Goal: Information Seeking & Learning: Learn about a topic

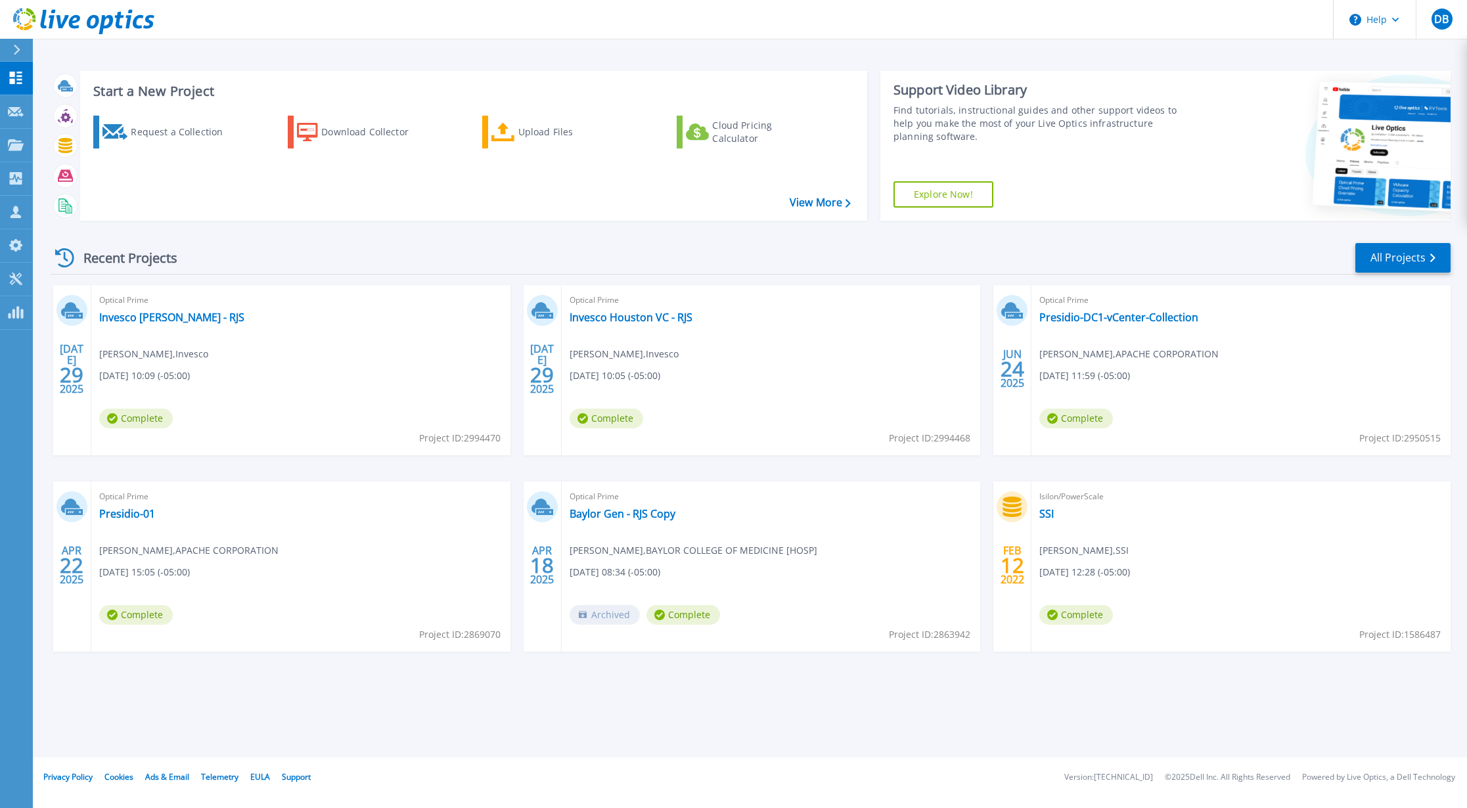
click at [1277, 386] on div "Optical Prime Presidio-DC1-vCenter-Collection Vo Tran , APACHE CORPORATION 06/2…" at bounding box center [1240, 370] width 419 height 170
click at [1151, 320] on link "Presidio-DC1-vCenter-Collection" at bounding box center [1118, 317] width 159 height 13
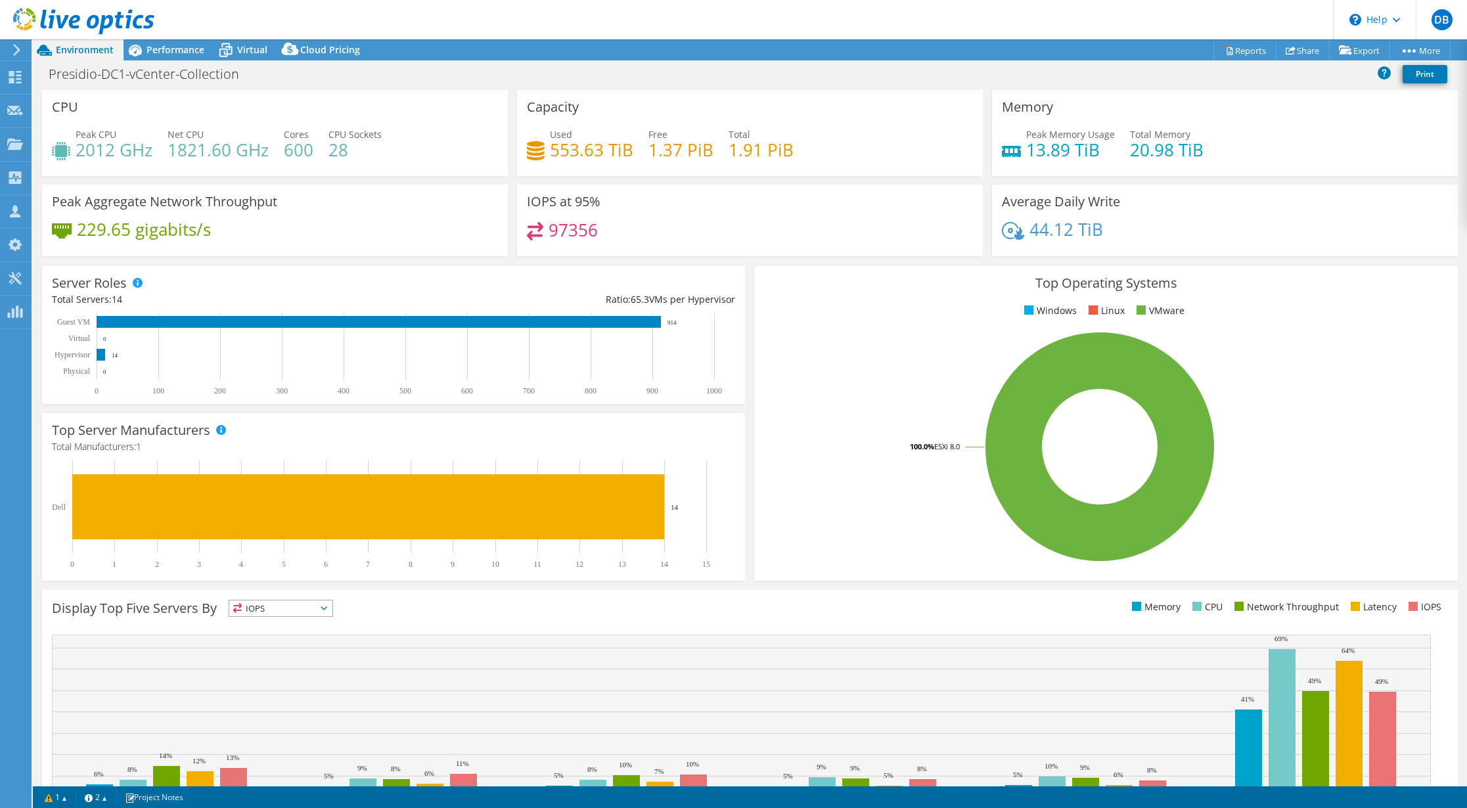
select select "USD"
click at [170, 53] on span "Performance" at bounding box center [175, 49] width 58 height 12
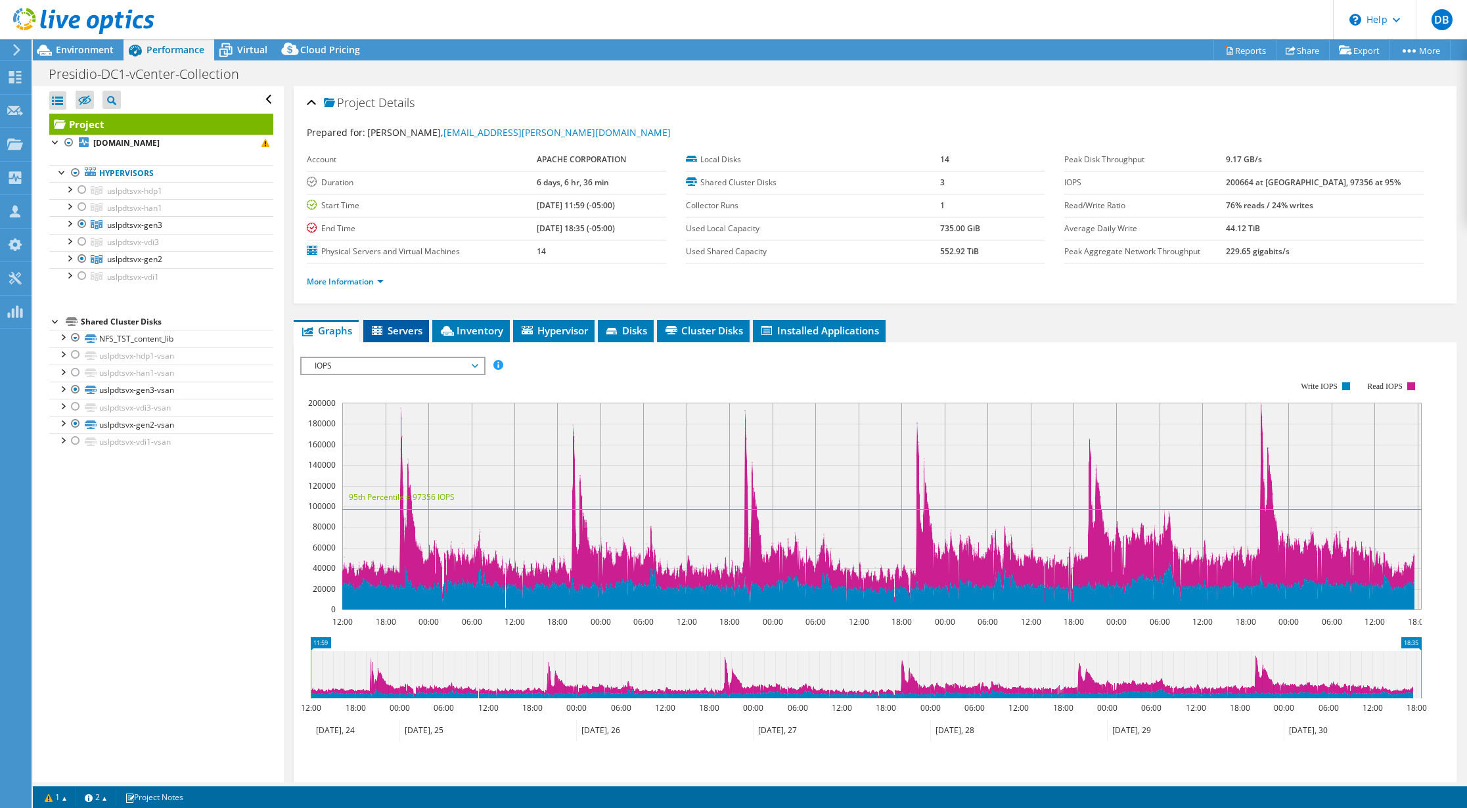
click at [395, 330] on span "Servers" at bounding box center [396, 330] width 53 height 13
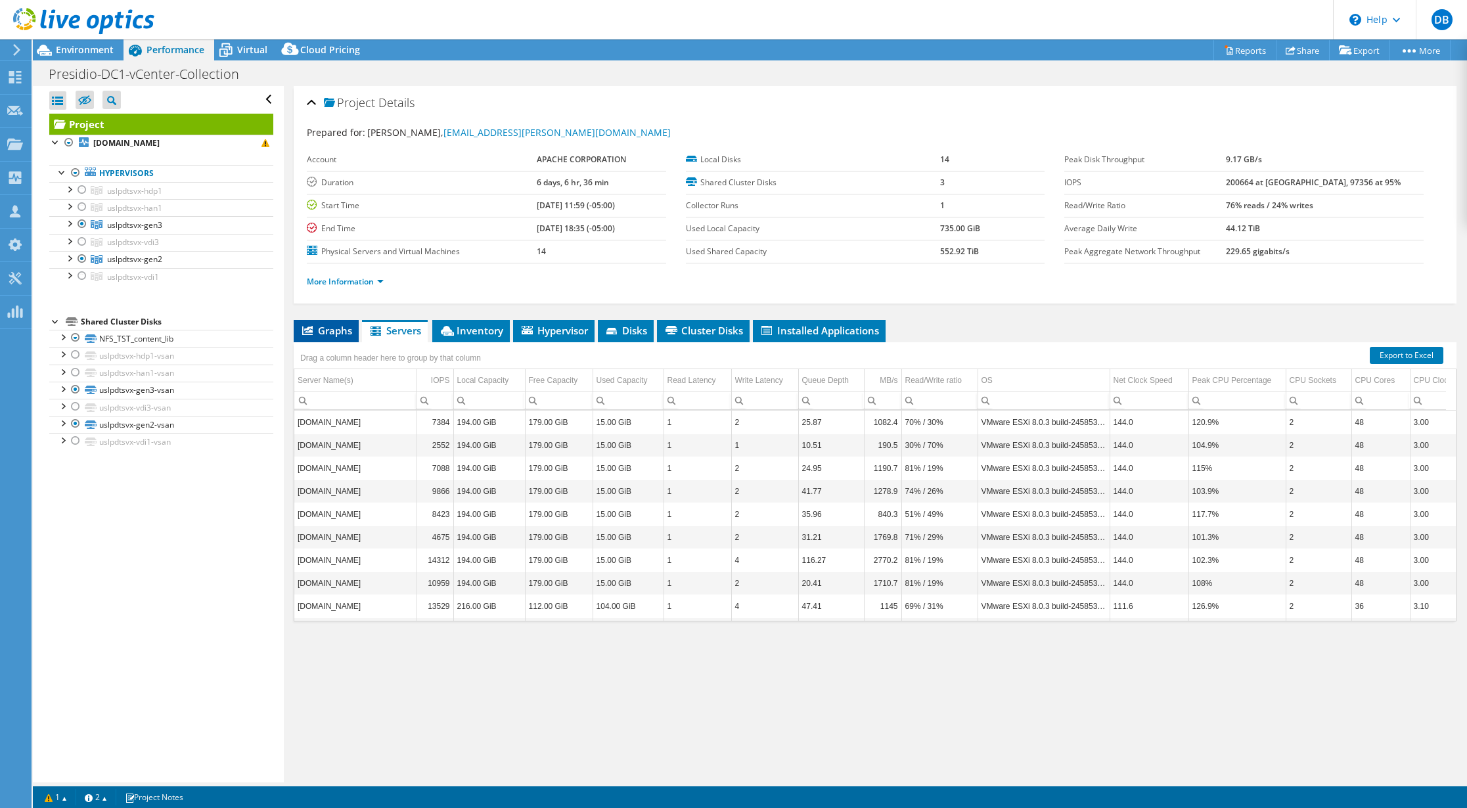
click at [319, 327] on span "Graphs" at bounding box center [326, 330] width 52 height 13
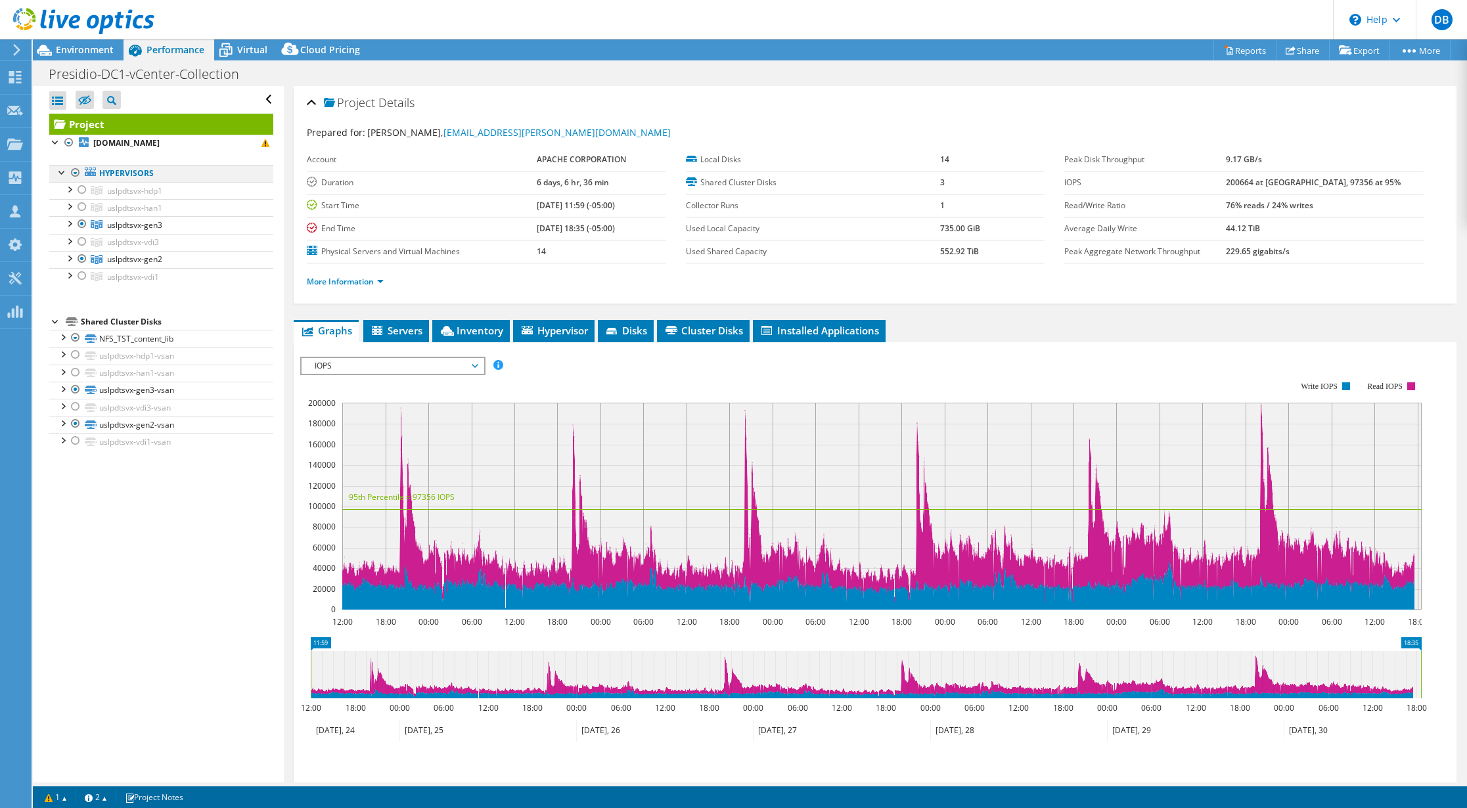
click at [75, 174] on div at bounding box center [75, 173] width 13 height 16
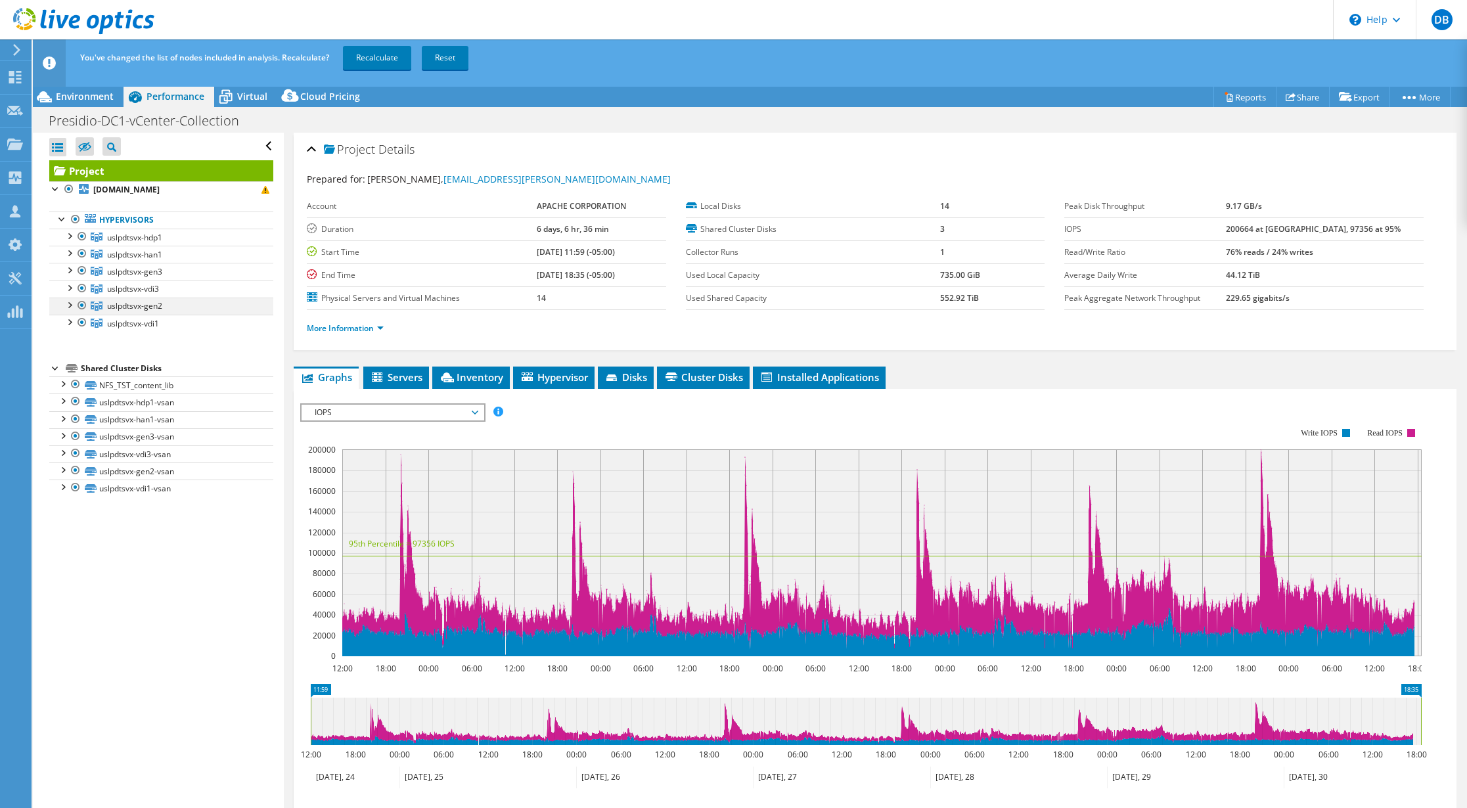
click at [69, 305] on div at bounding box center [68, 304] width 13 height 13
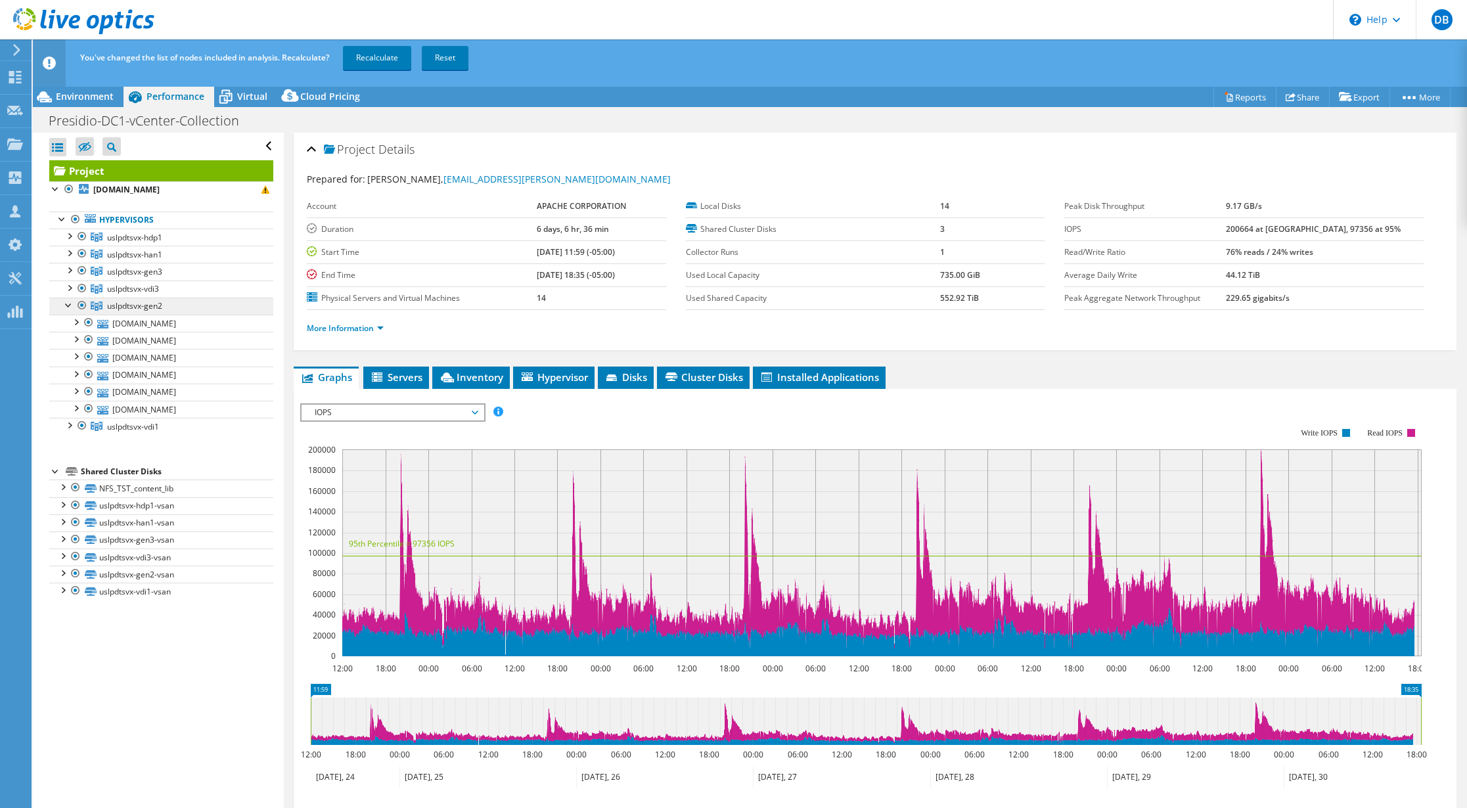
click at [133, 243] on span "uslpdtsvx-gen2" at bounding box center [134, 237] width 55 height 11
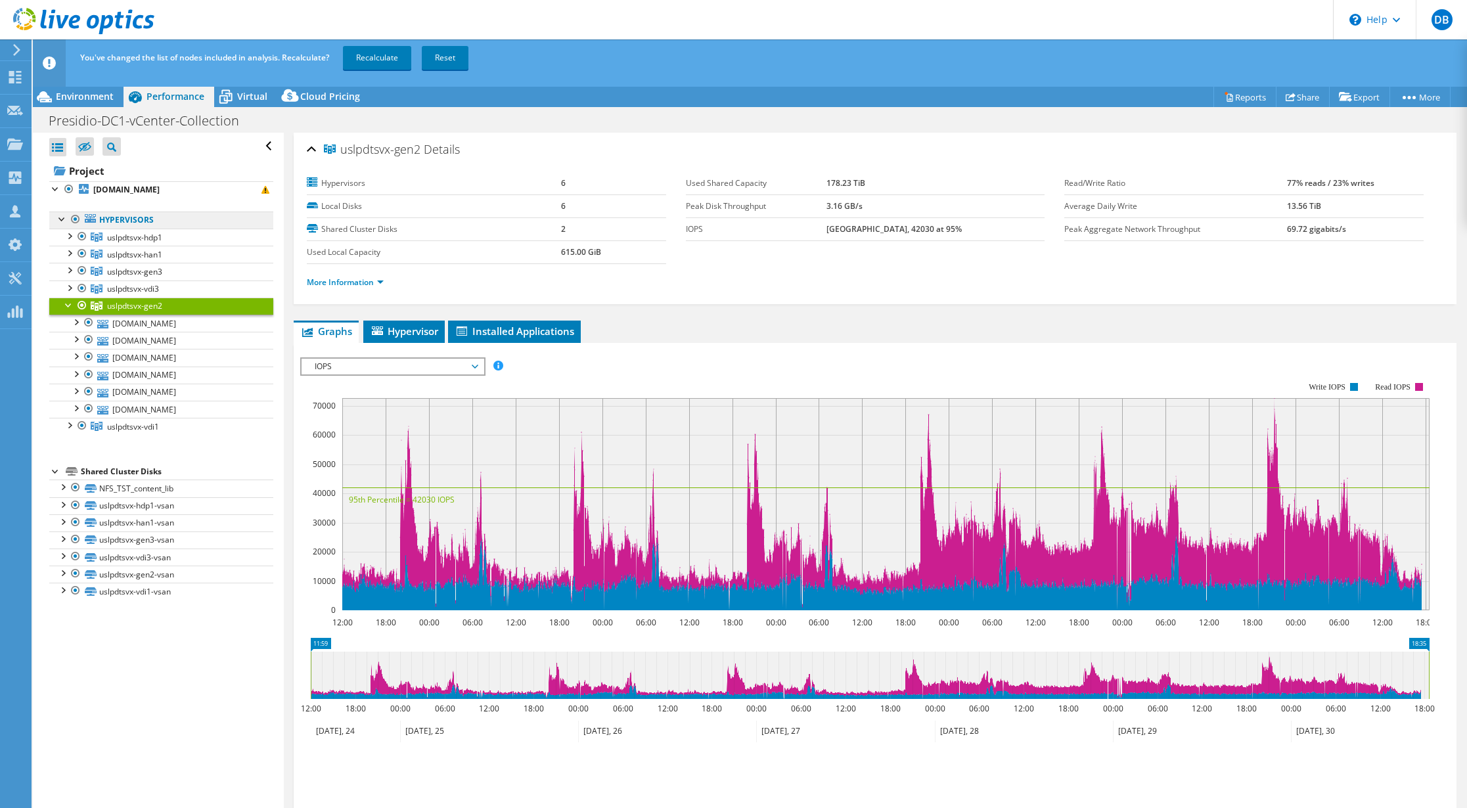
click at [128, 217] on link "Hypervisors" at bounding box center [161, 220] width 224 height 17
click at [125, 224] on link "Hypervisors" at bounding box center [161, 220] width 224 height 17
click at [125, 223] on link "Hypervisors" at bounding box center [161, 220] width 224 height 17
click at [122, 241] on span "uslpdtsvx-hdp1" at bounding box center [134, 237] width 55 height 11
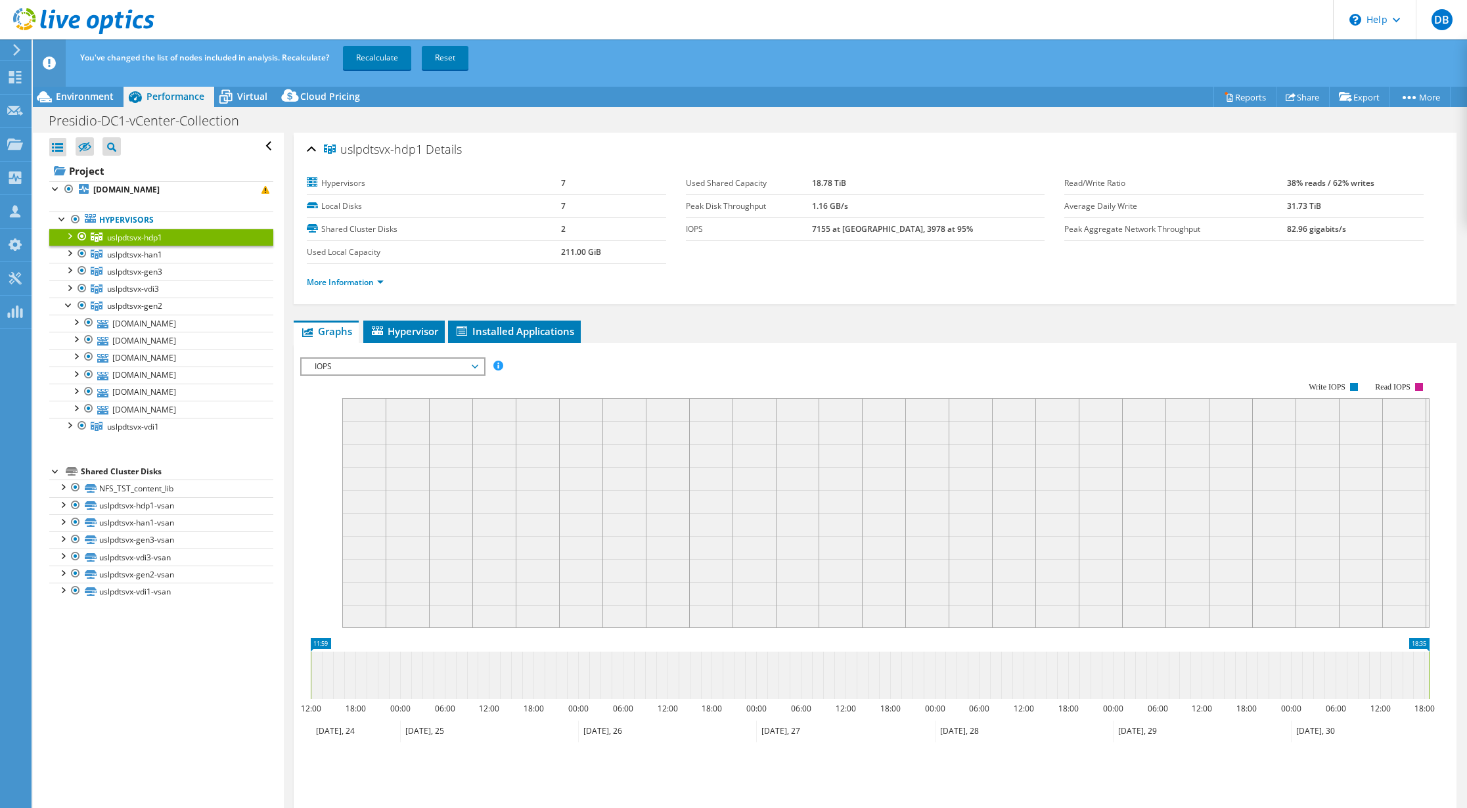
click at [72, 238] on div at bounding box center [68, 235] width 13 height 13
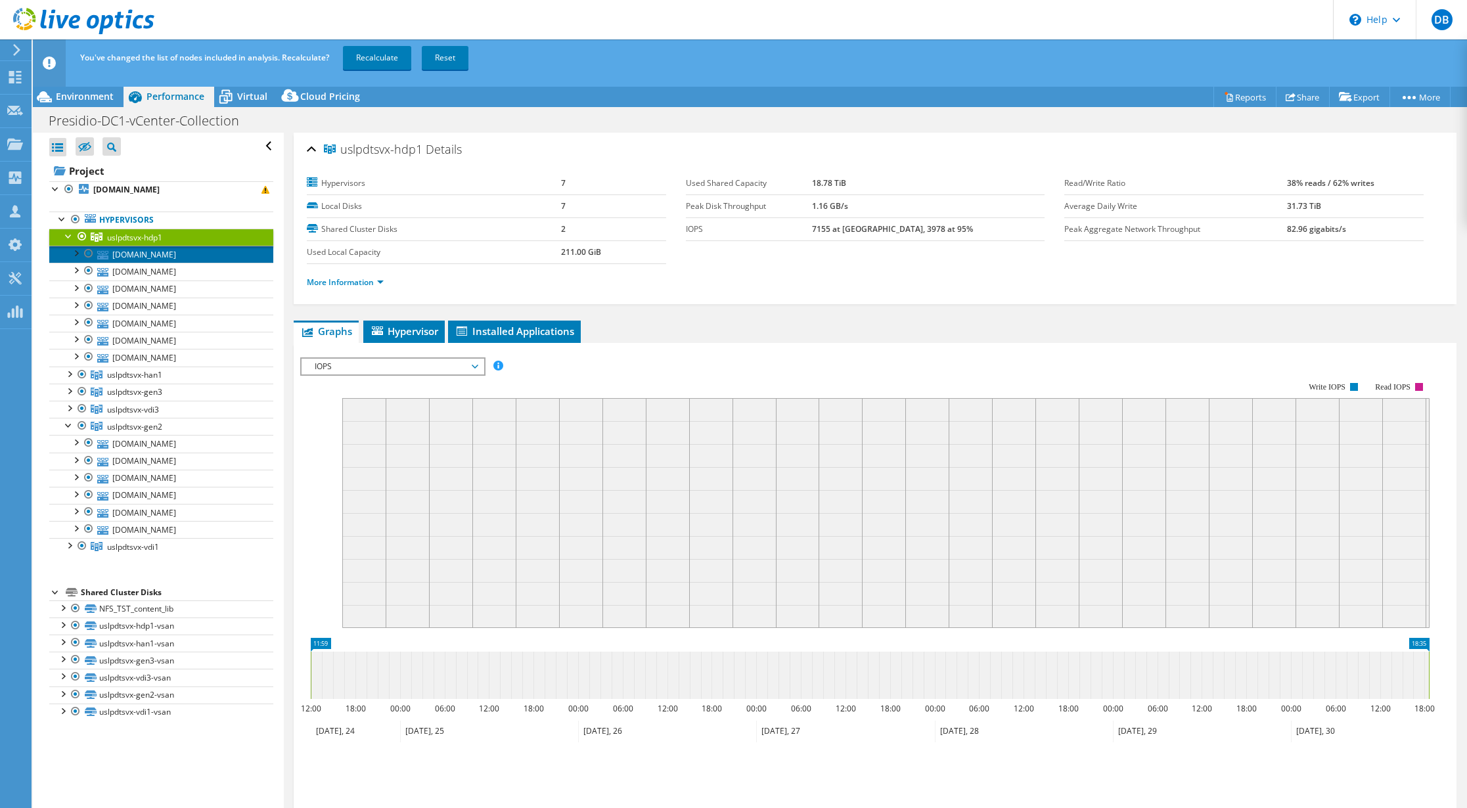
click at [156, 256] on link "[DOMAIN_NAME]" at bounding box center [161, 254] width 224 height 17
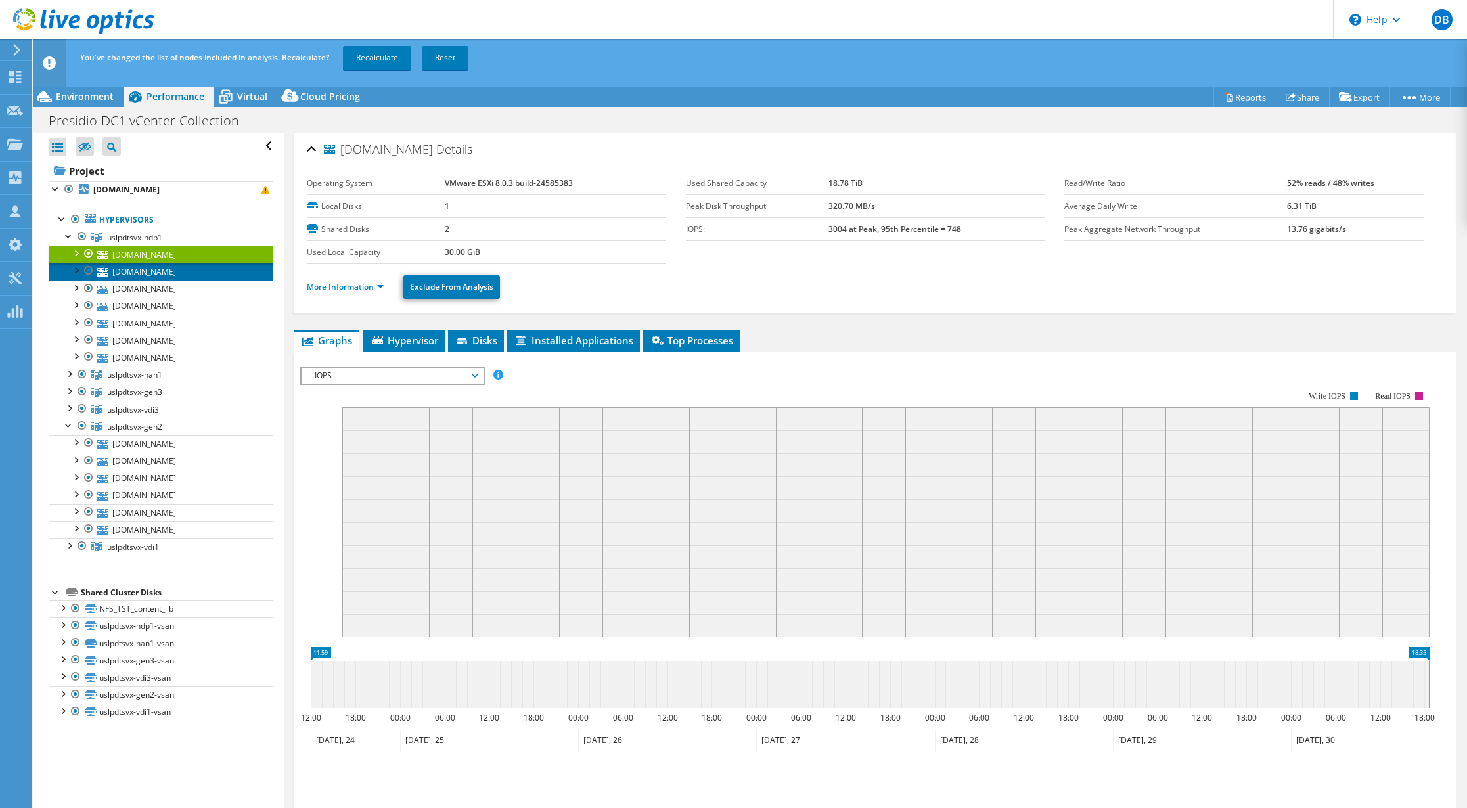
click at [160, 271] on link "[DOMAIN_NAME]" at bounding box center [161, 271] width 224 height 17
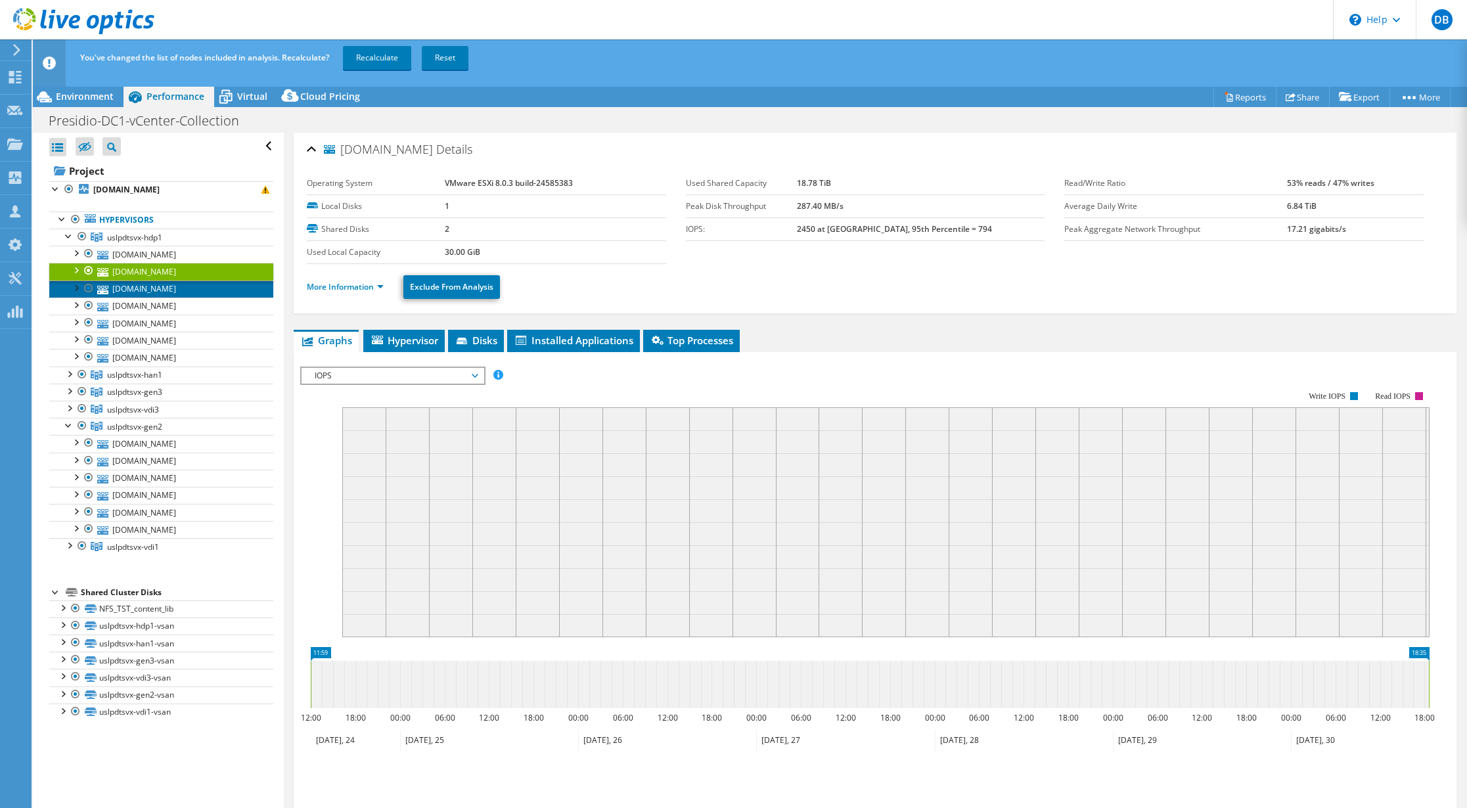
click at [162, 290] on link "[DOMAIN_NAME]" at bounding box center [161, 289] width 224 height 17
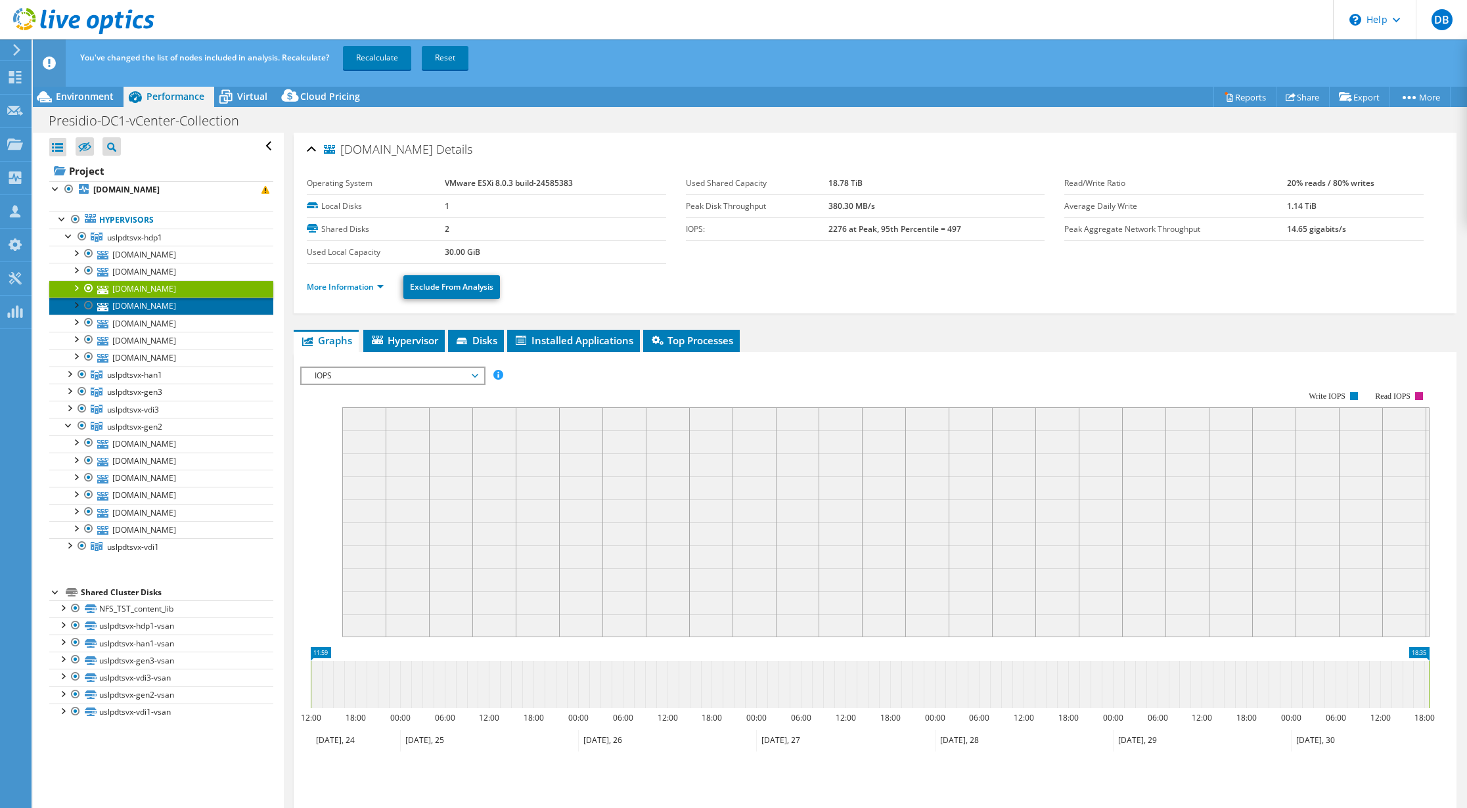
click at [162, 300] on link "[DOMAIN_NAME]" at bounding box center [161, 306] width 224 height 17
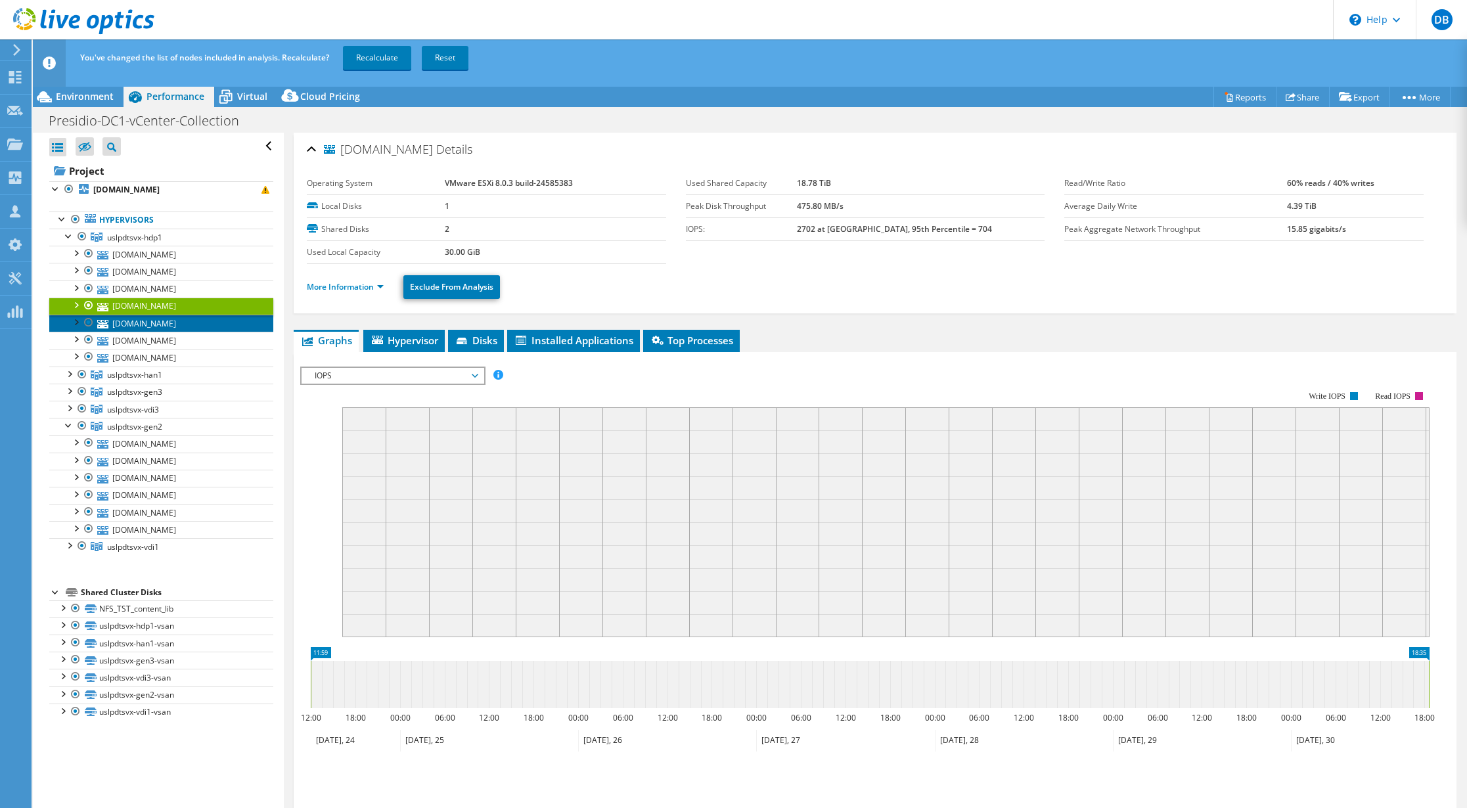
click at [164, 330] on link "[DOMAIN_NAME]" at bounding box center [161, 323] width 224 height 17
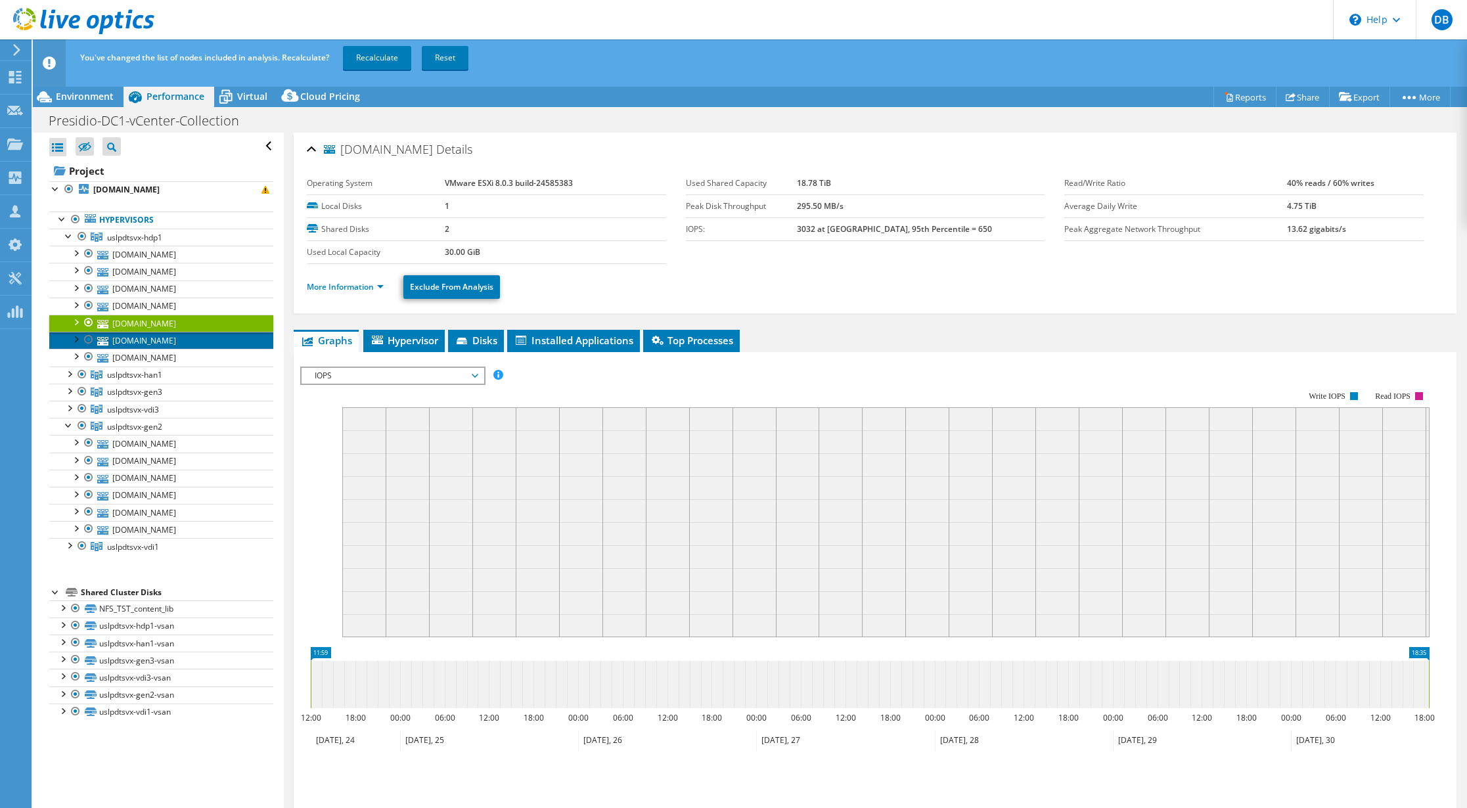
click at [153, 346] on link "[DOMAIN_NAME]" at bounding box center [161, 340] width 224 height 17
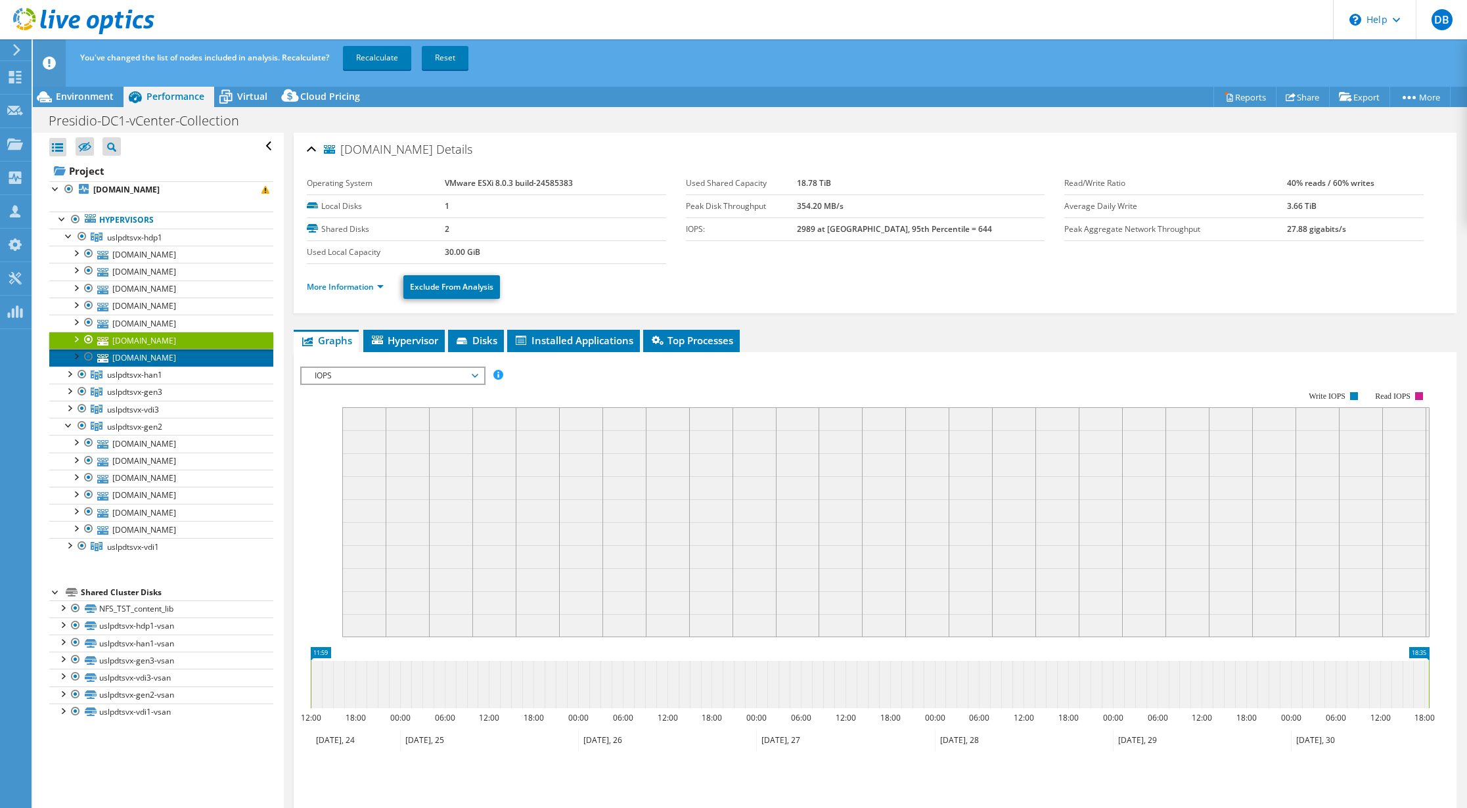
click at [148, 353] on link "[DOMAIN_NAME]" at bounding box center [161, 357] width 224 height 17
click at [122, 243] on span "uslpdtsvx-han1" at bounding box center [134, 237] width 55 height 11
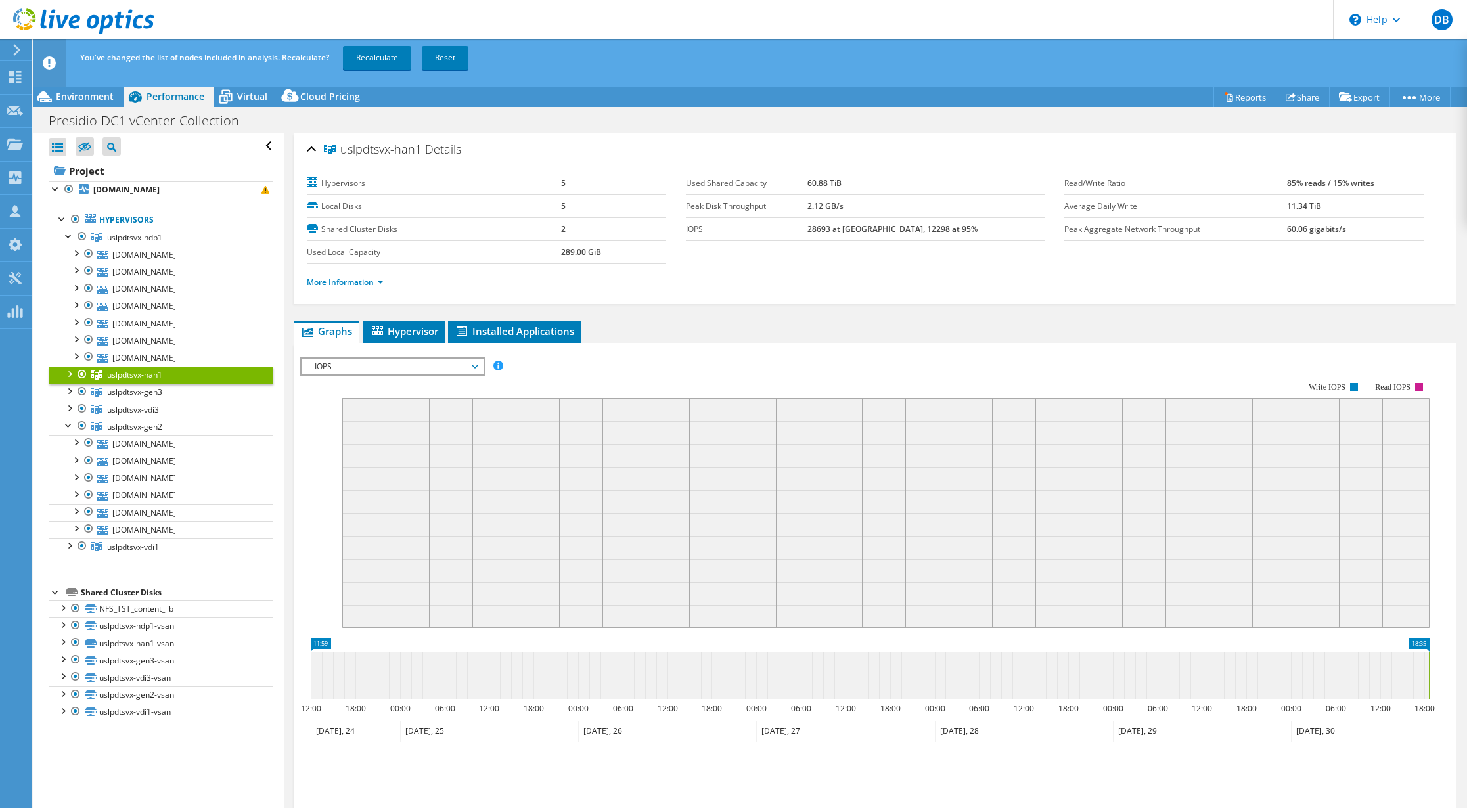
click at [72, 377] on div at bounding box center [68, 373] width 13 height 13
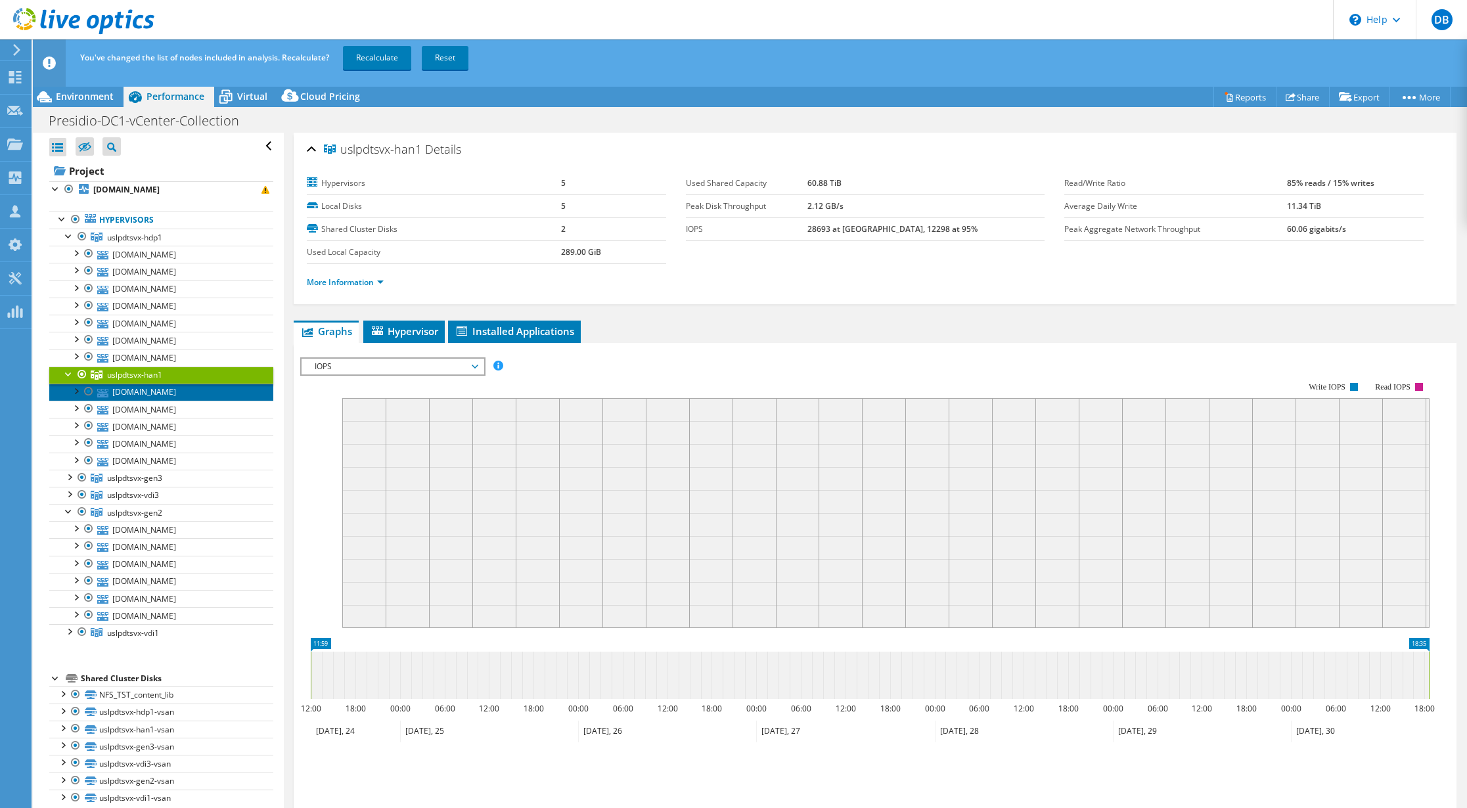
click at [170, 392] on link "[DOMAIN_NAME]" at bounding box center [161, 392] width 224 height 17
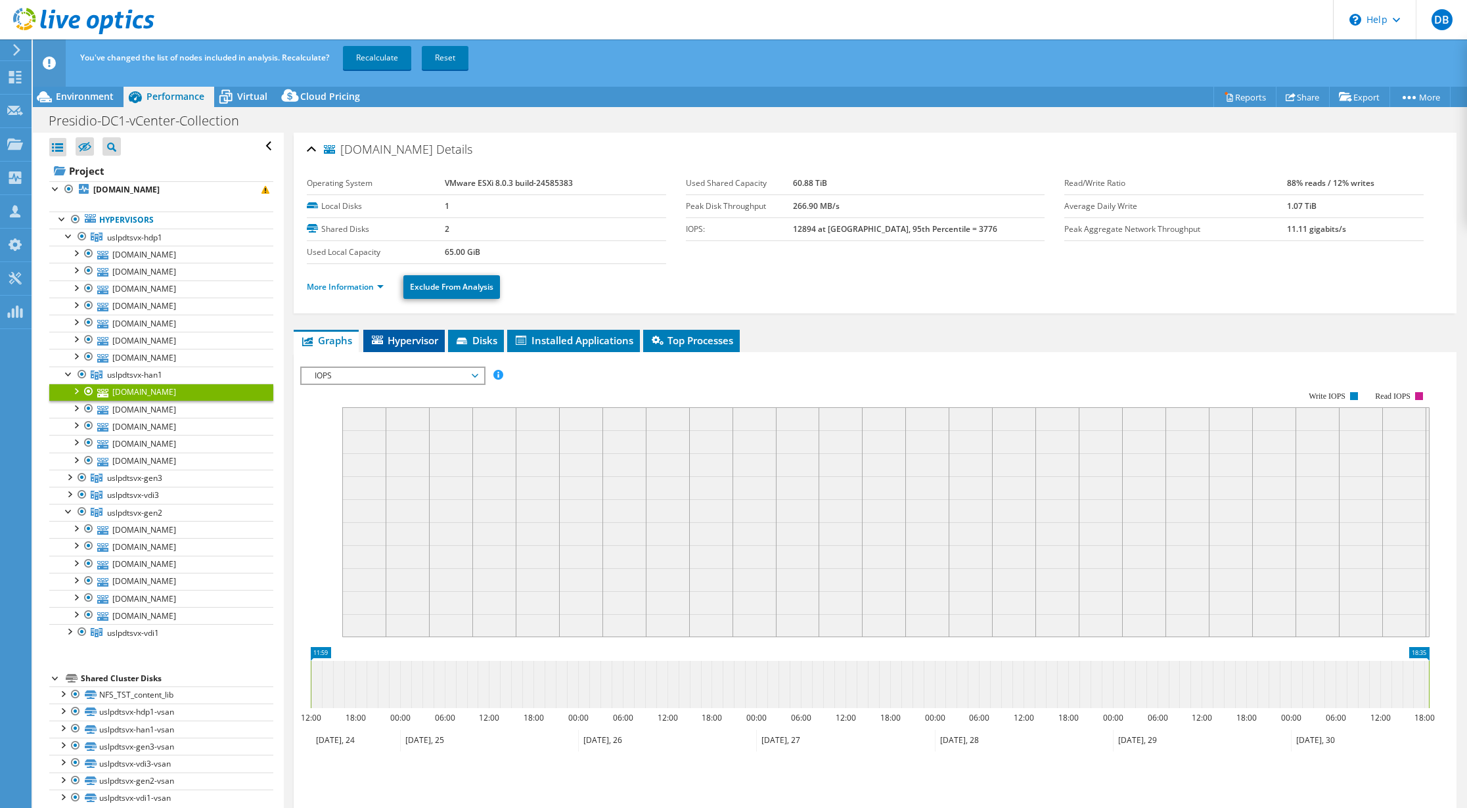
click at [422, 342] on span "Hypervisor" at bounding box center [404, 340] width 68 height 13
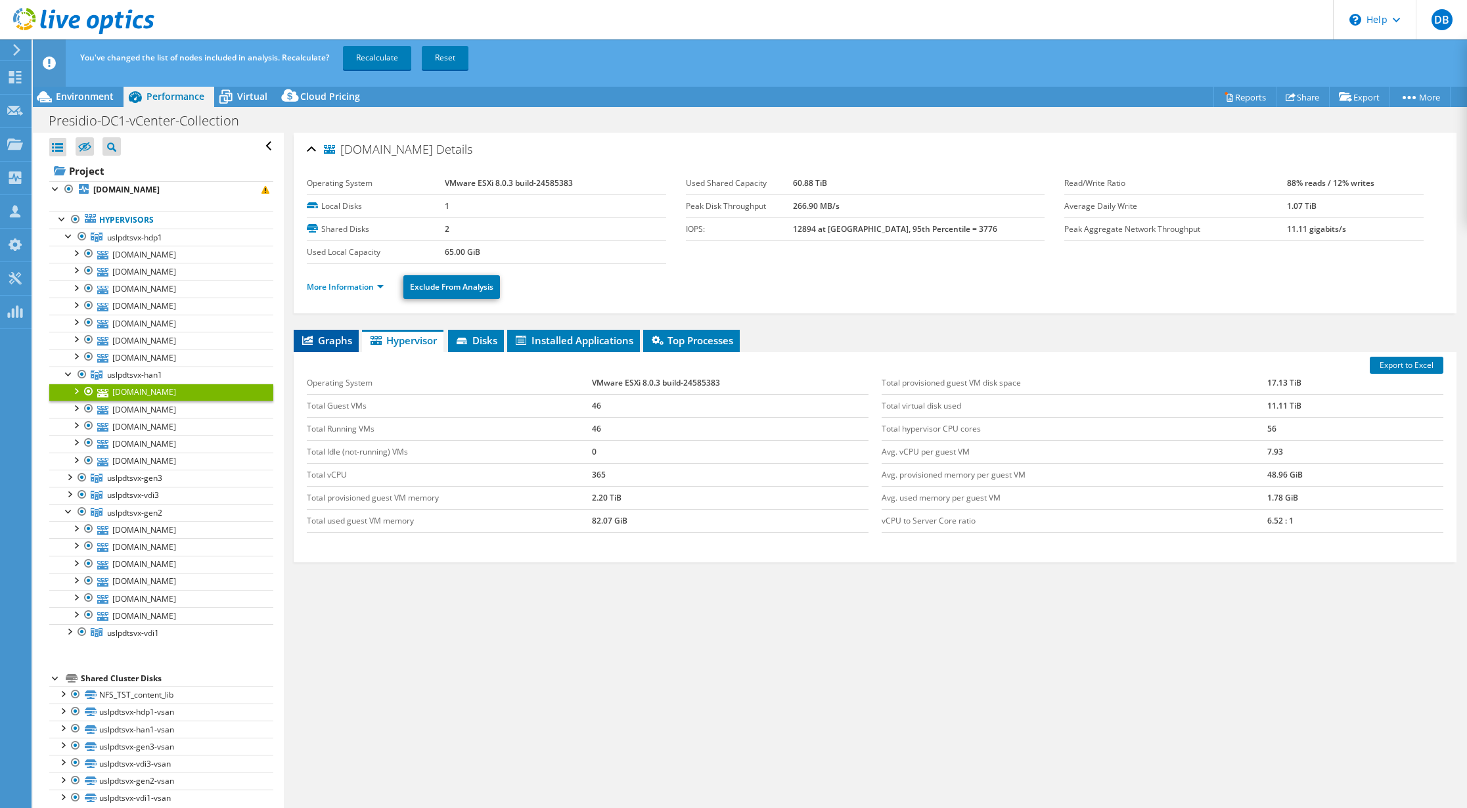
click at [325, 343] on span "Graphs" at bounding box center [326, 340] width 52 height 13
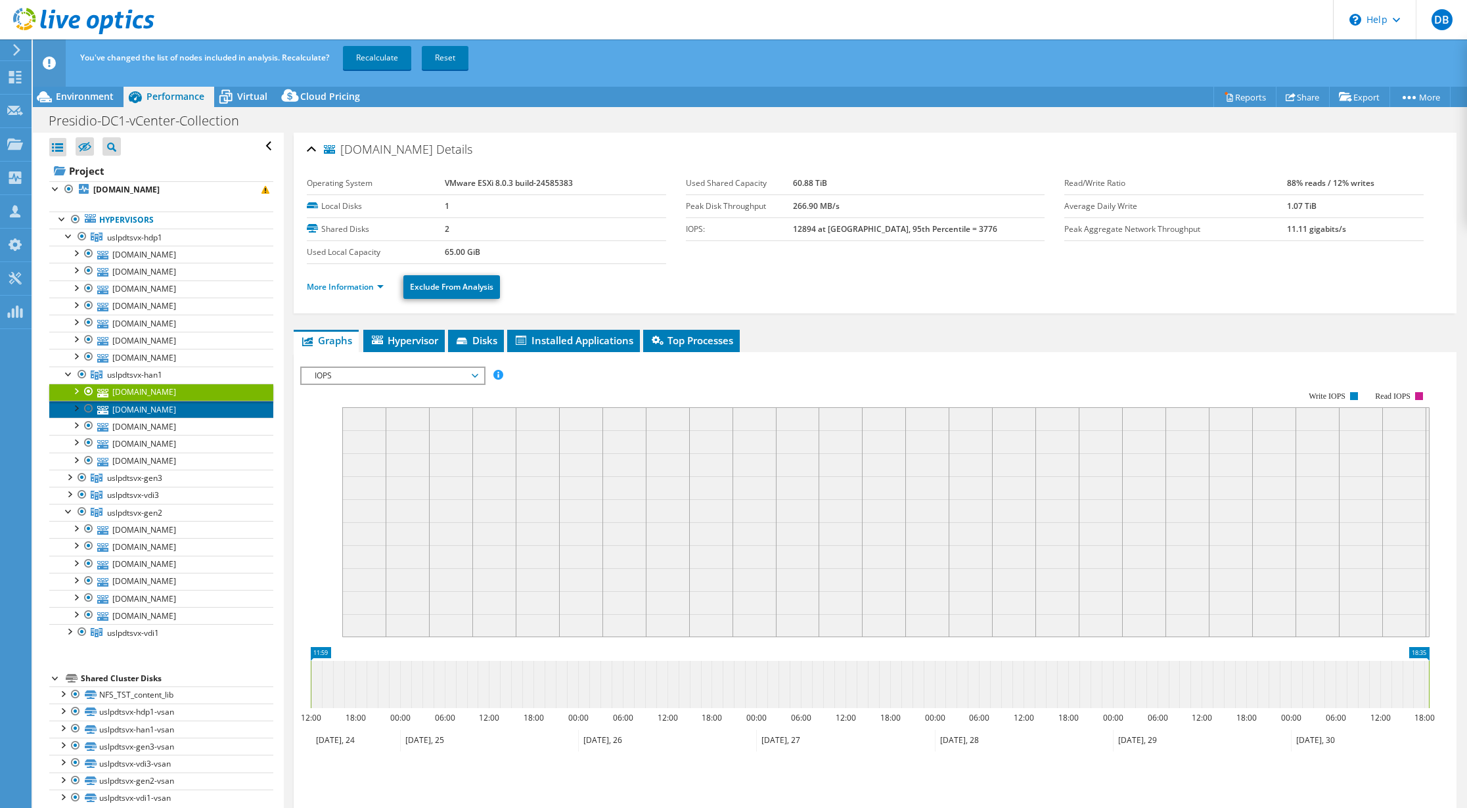
click at [137, 408] on link "[DOMAIN_NAME]" at bounding box center [161, 409] width 224 height 17
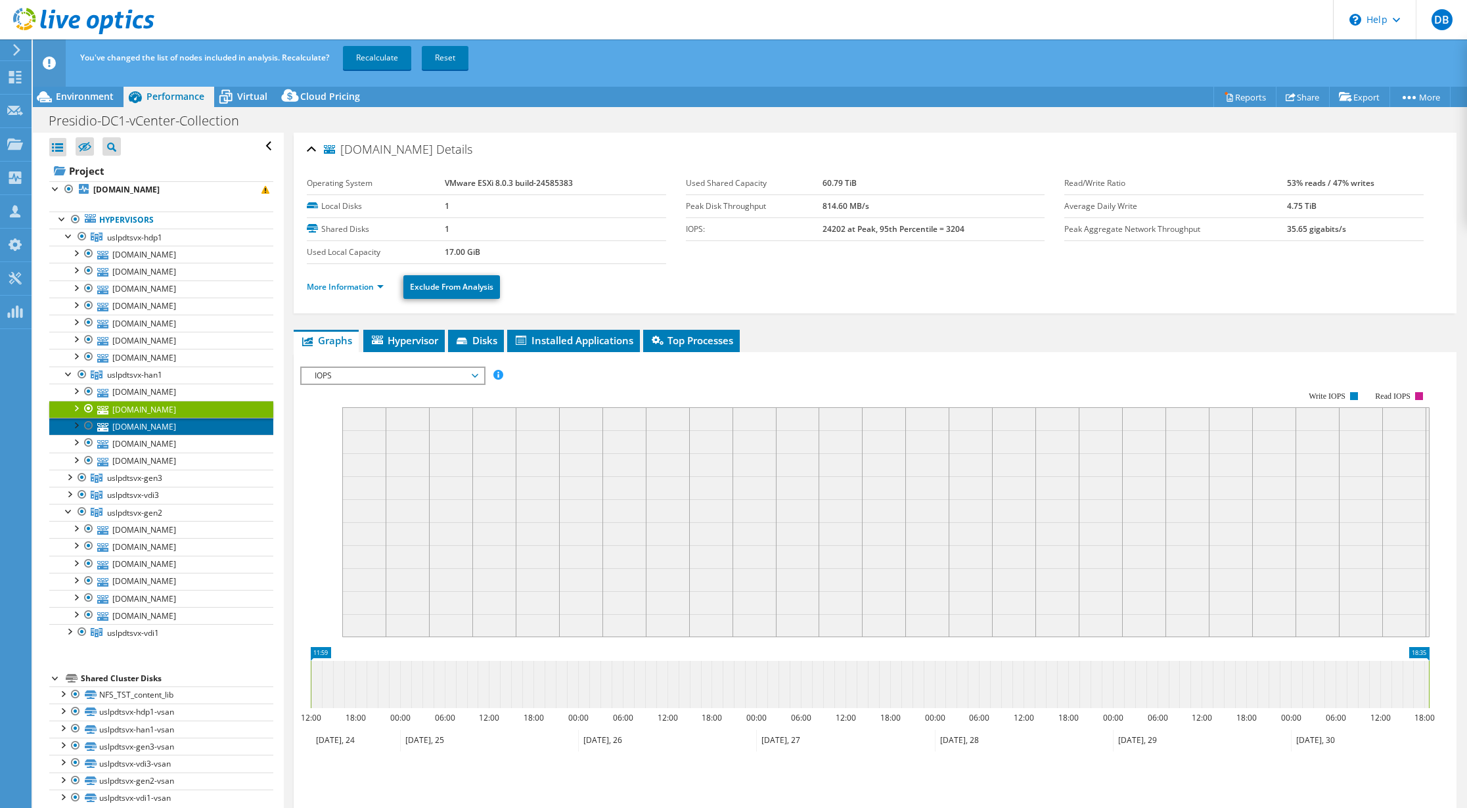
click at [143, 426] on link "[DOMAIN_NAME]" at bounding box center [161, 426] width 224 height 17
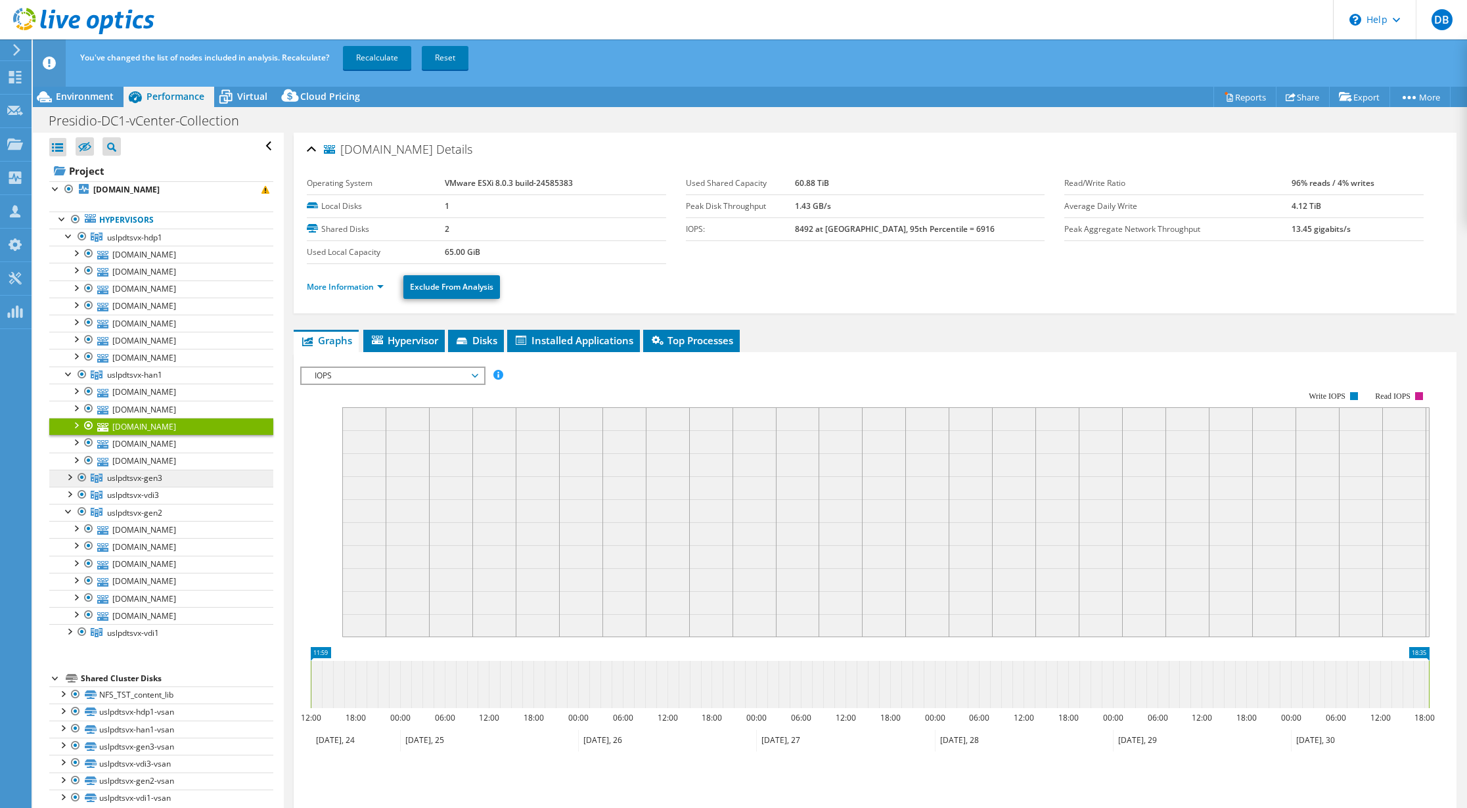
click at [161, 246] on link "uslpdtsvx-gen3" at bounding box center [161, 237] width 224 height 17
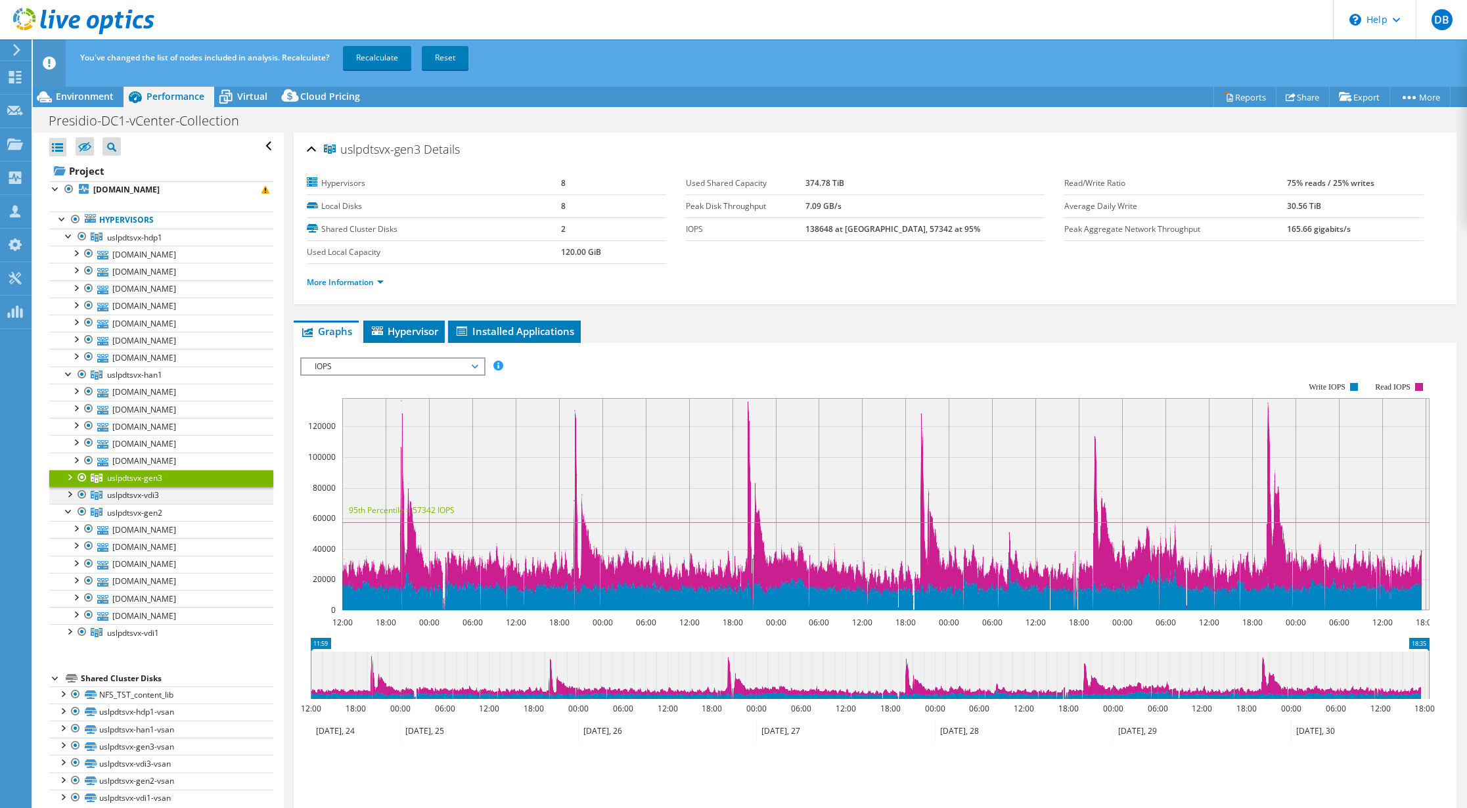
click at [66, 493] on div at bounding box center [68, 493] width 13 height 13
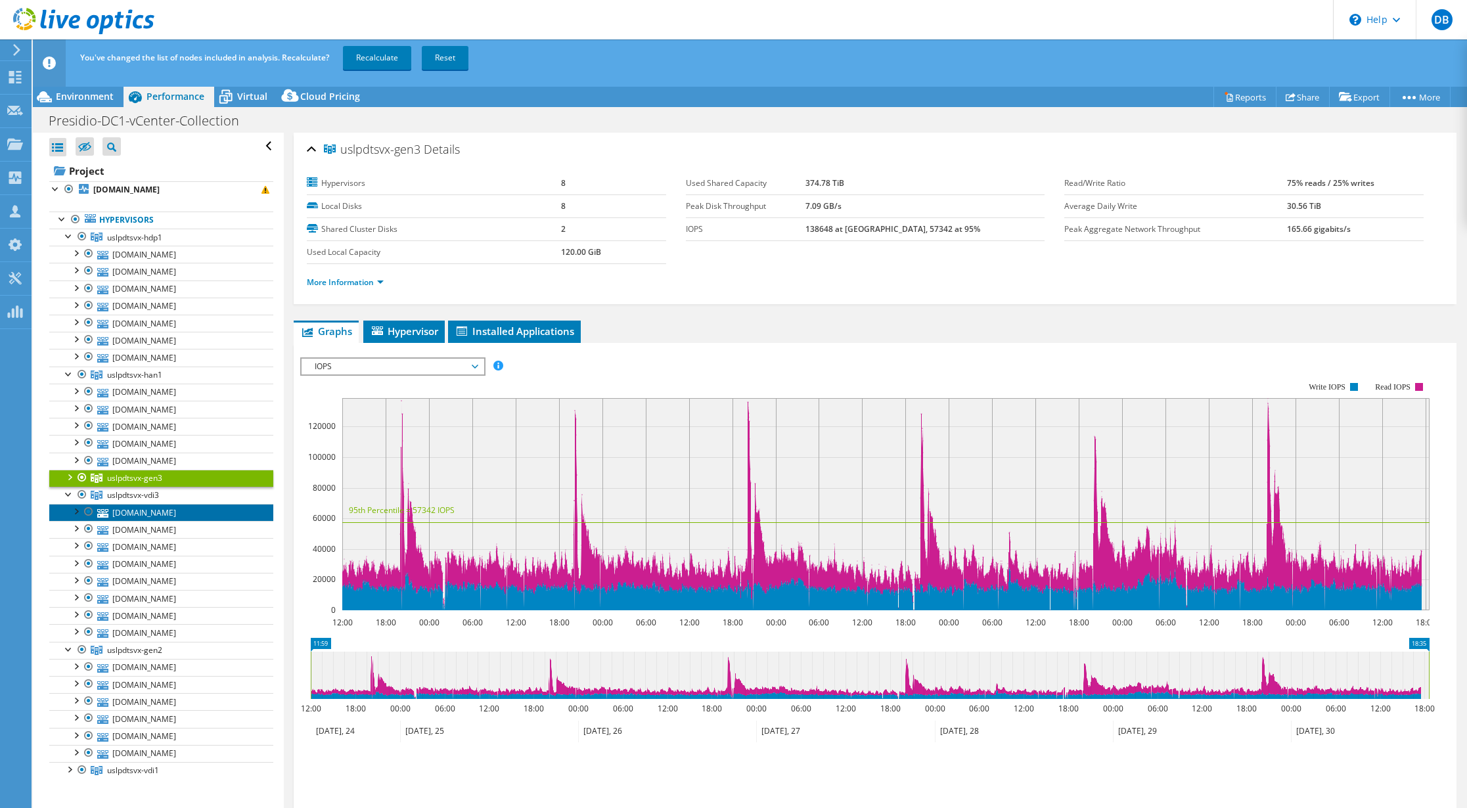
click at [127, 514] on link "[DOMAIN_NAME]" at bounding box center [161, 512] width 224 height 17
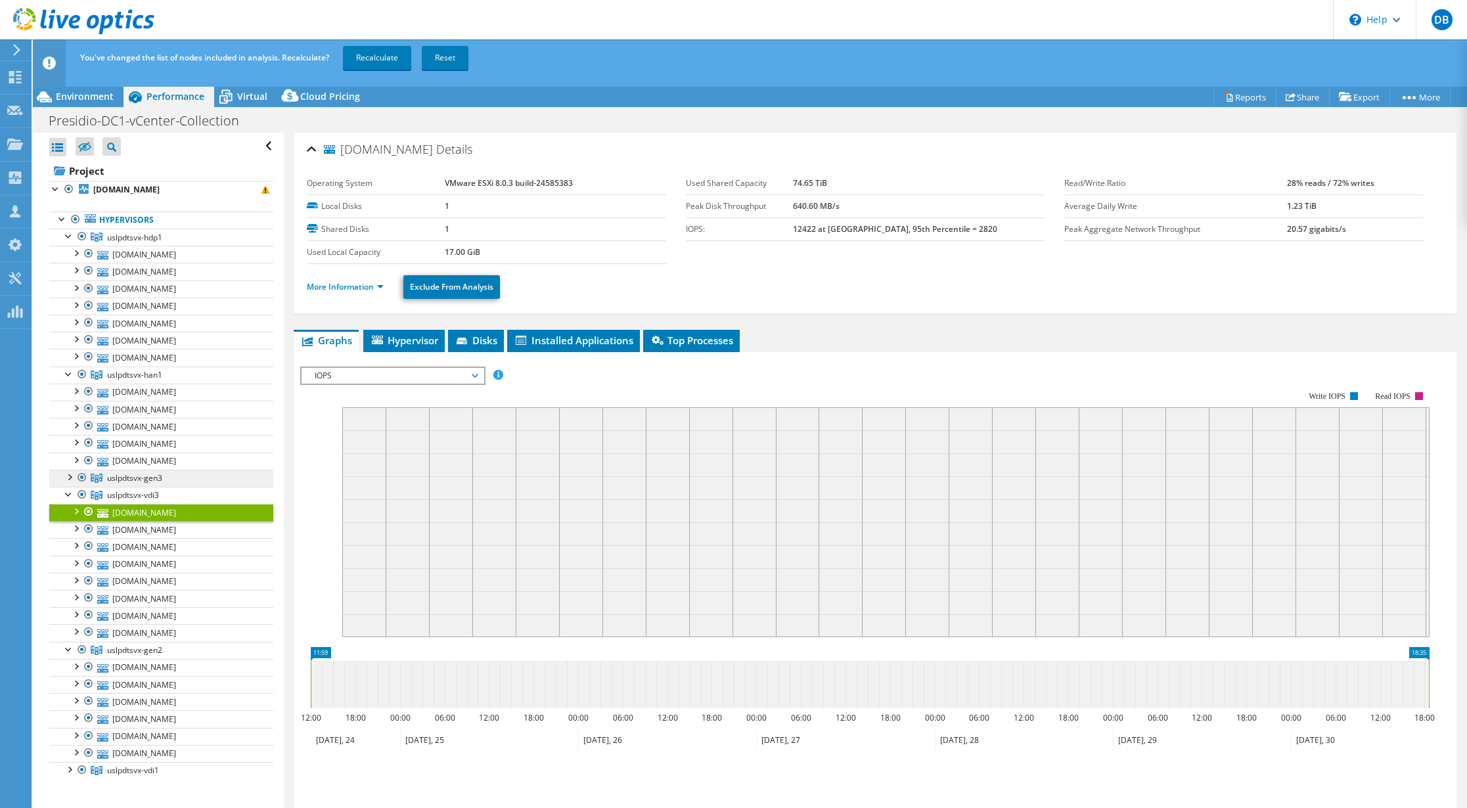
click at [138, 243] on span "uslpdtsvx-gen3" at bounding box center [134, 237] width 55 height 11
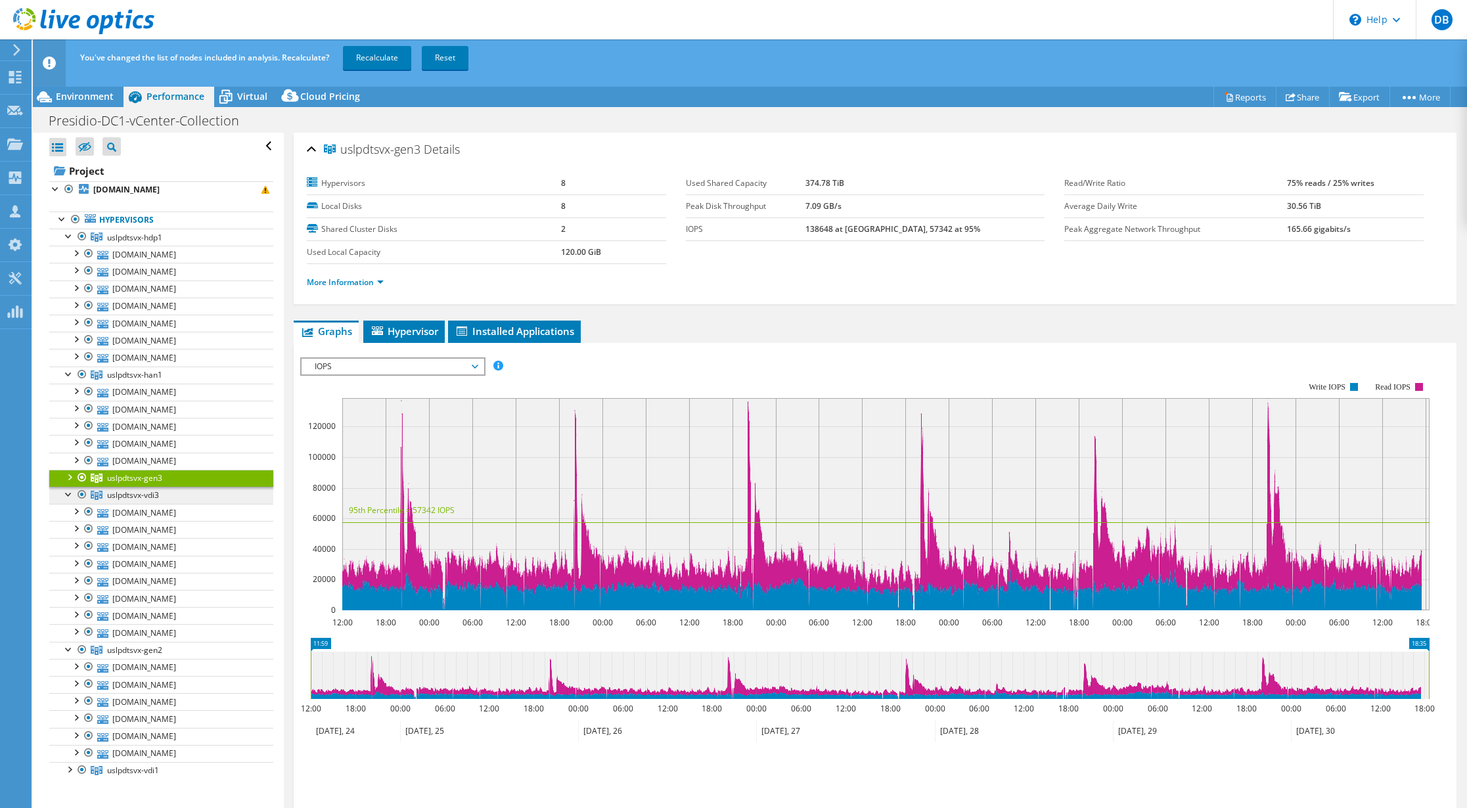
click at [135, 243] on span "uslpdtsvx-vdi3" at bounding box center [134, 237] width 55 height 11
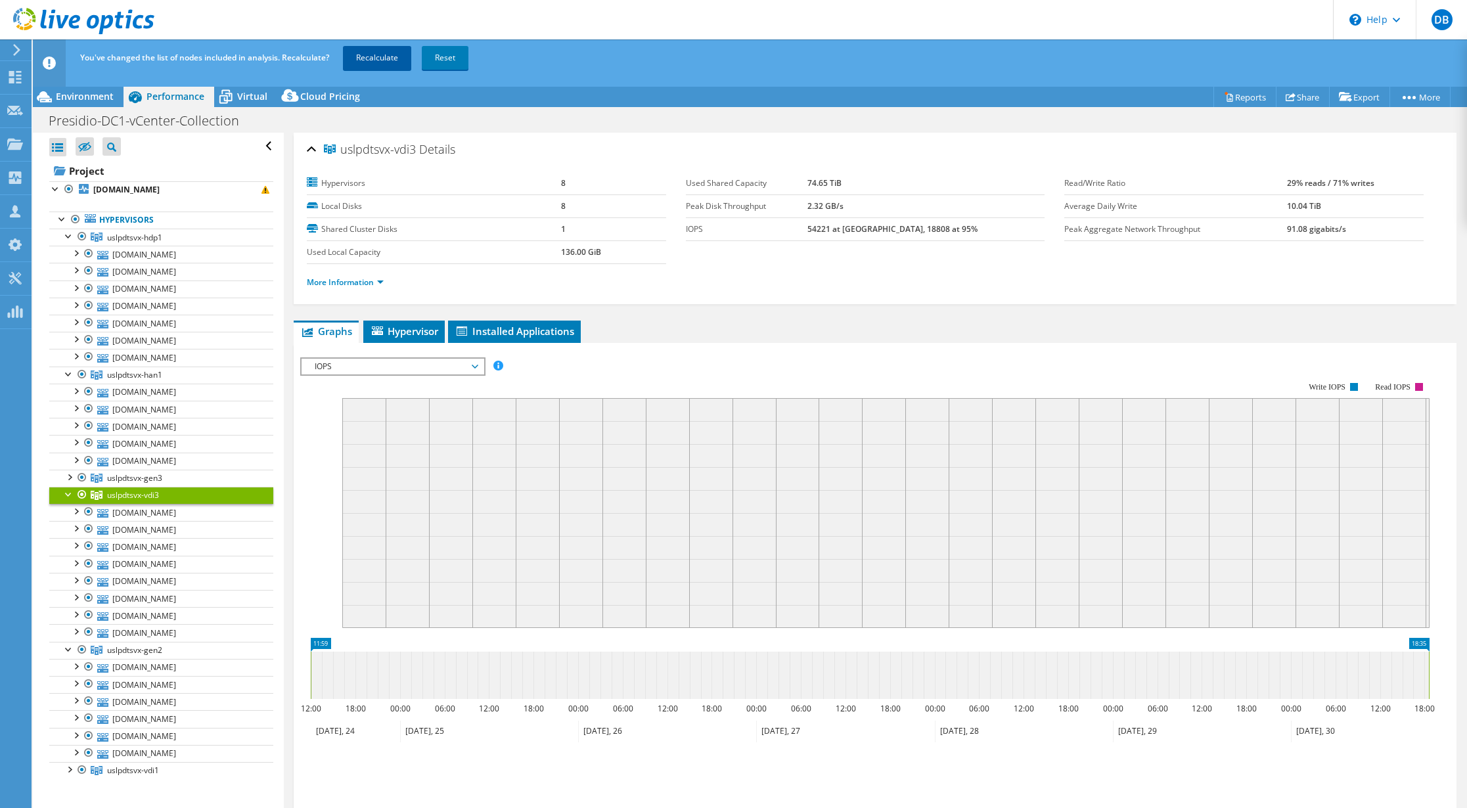
click at [382, 63] on link "Recalculate" at bounding box center [377, 58] width 68 height 24
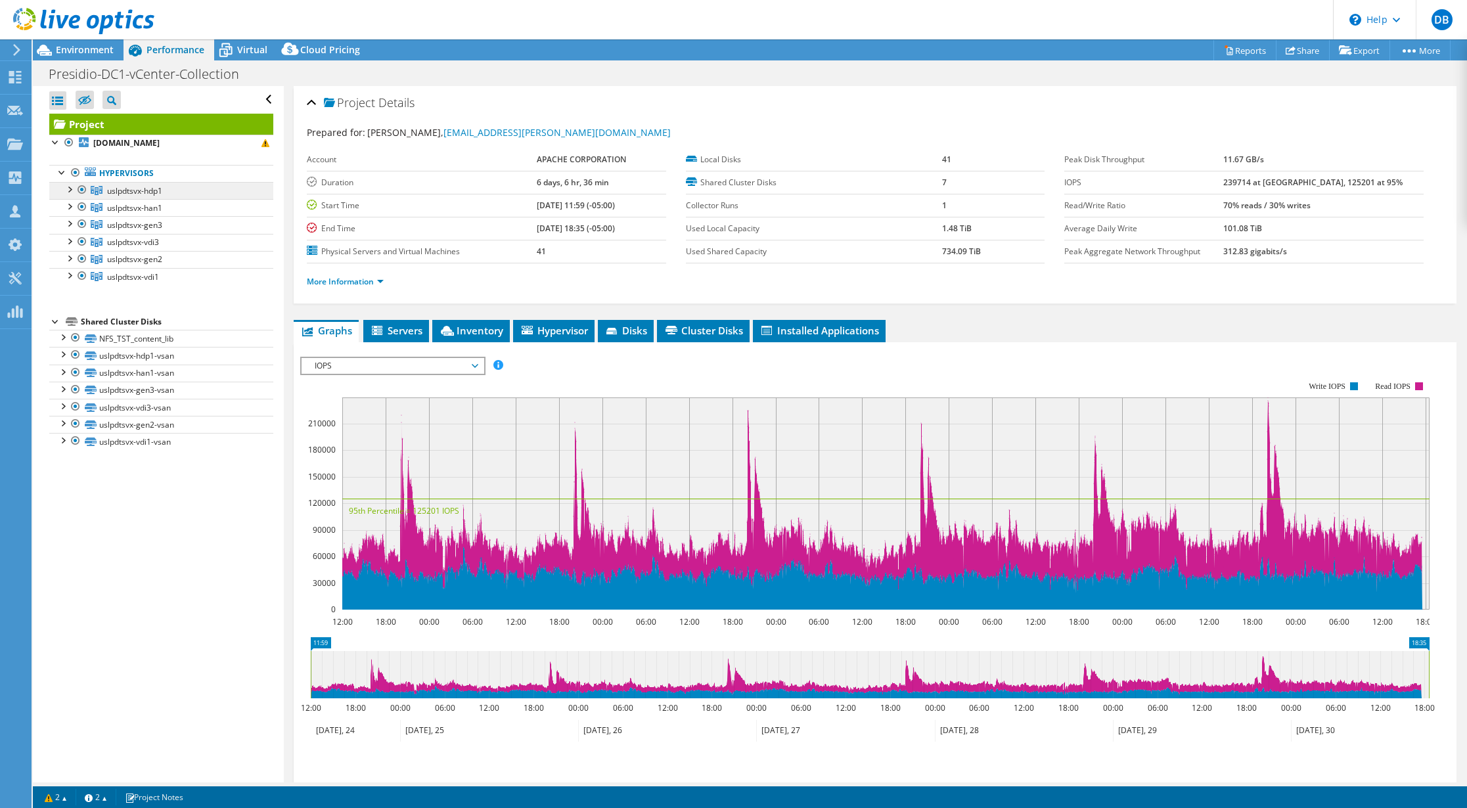
click at [122, 191] on span "uslpdtsvx-hdp1" at bounding box center [134, 190] width 55 height 11
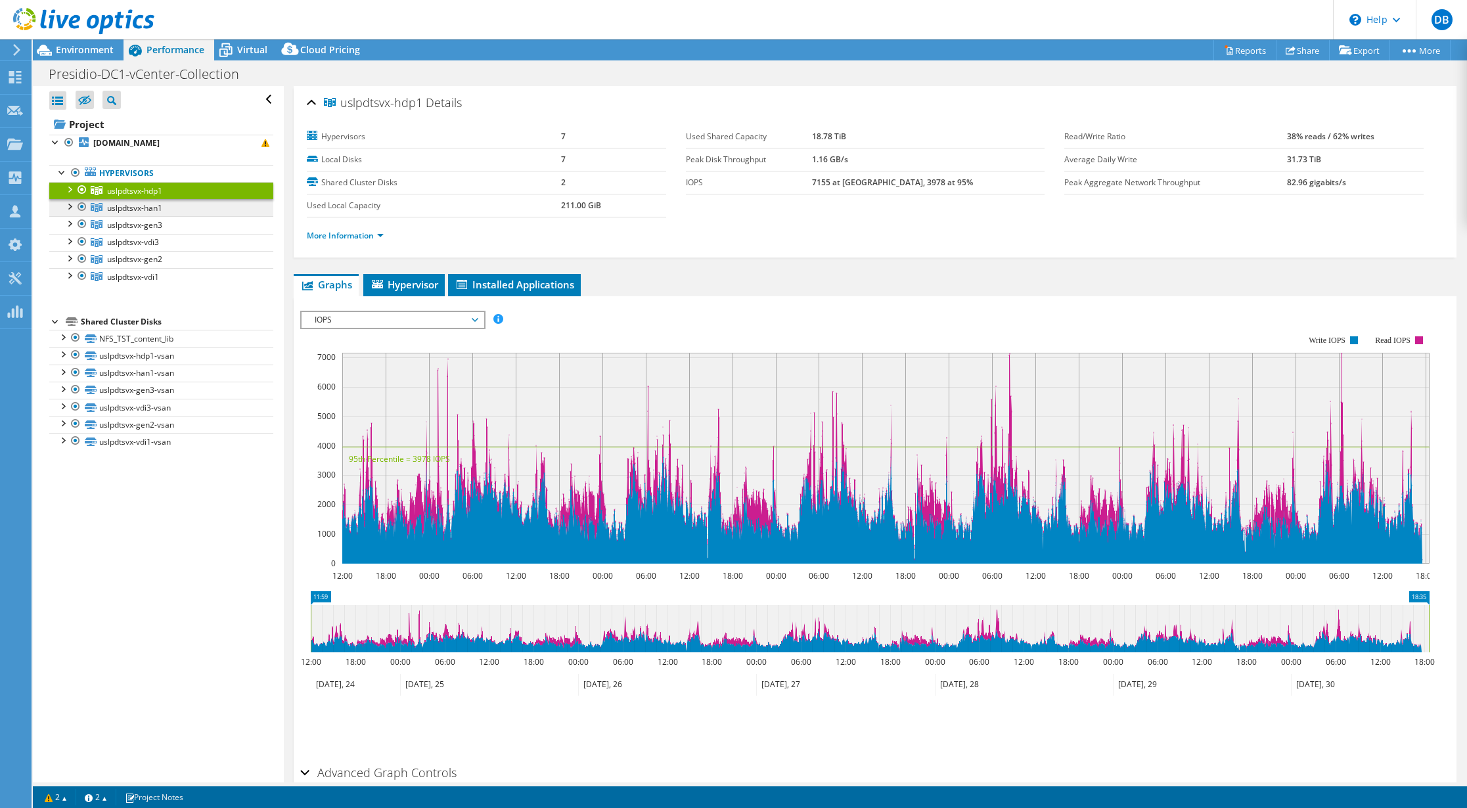
click span "uslpdtsvx-han1"
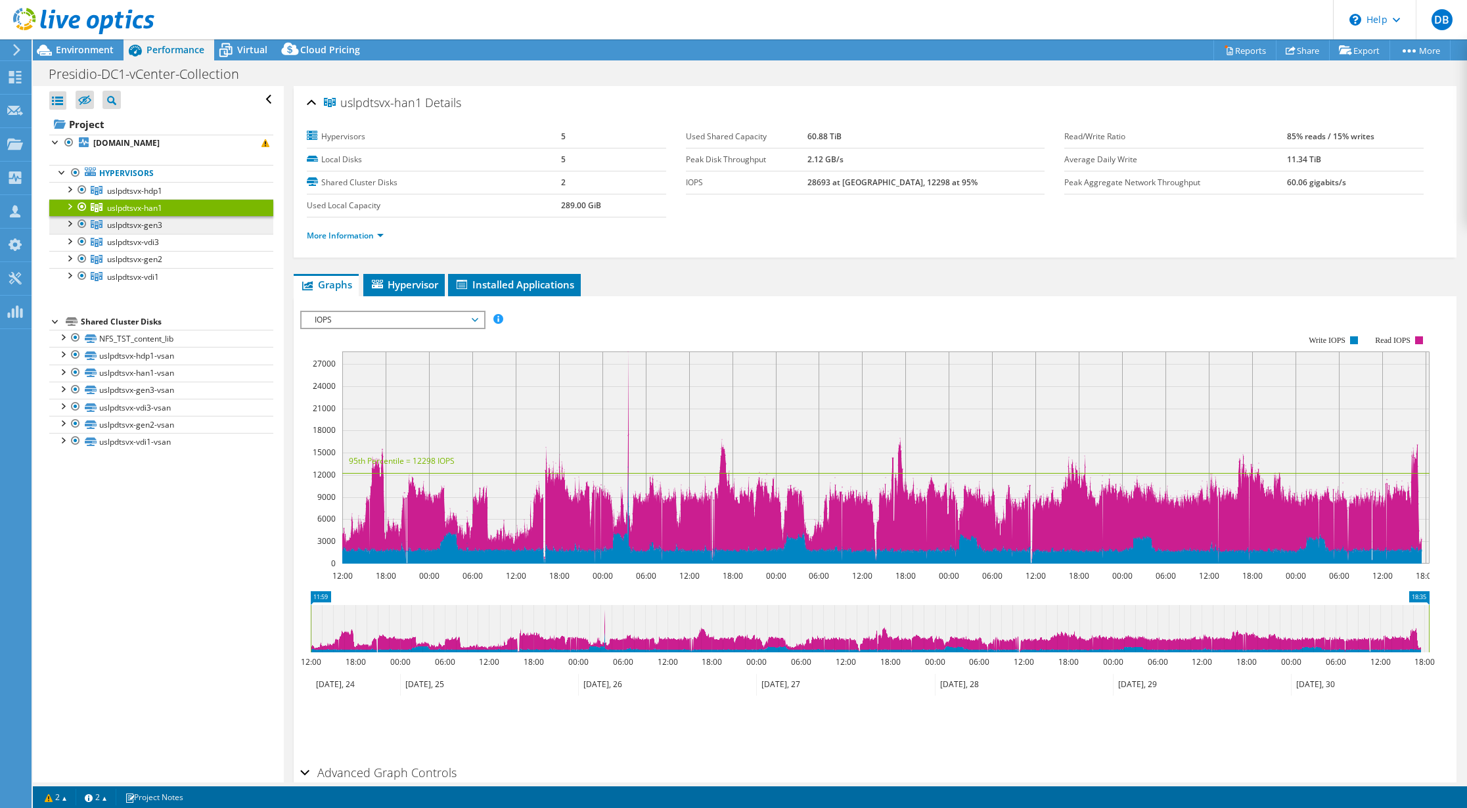
click span "uslpdtsvx-gen3"
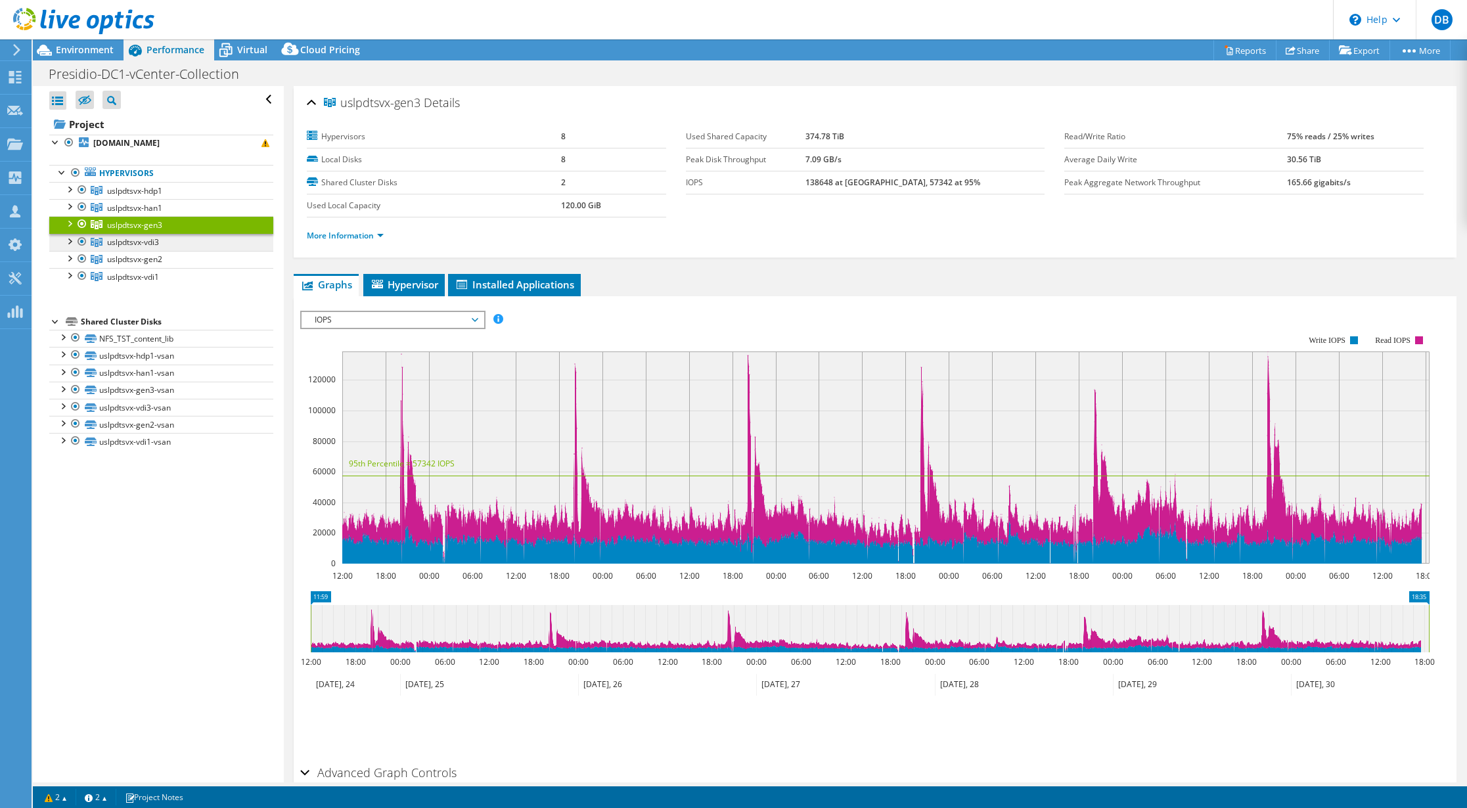
click span "uslpdtsvx-vdi3"
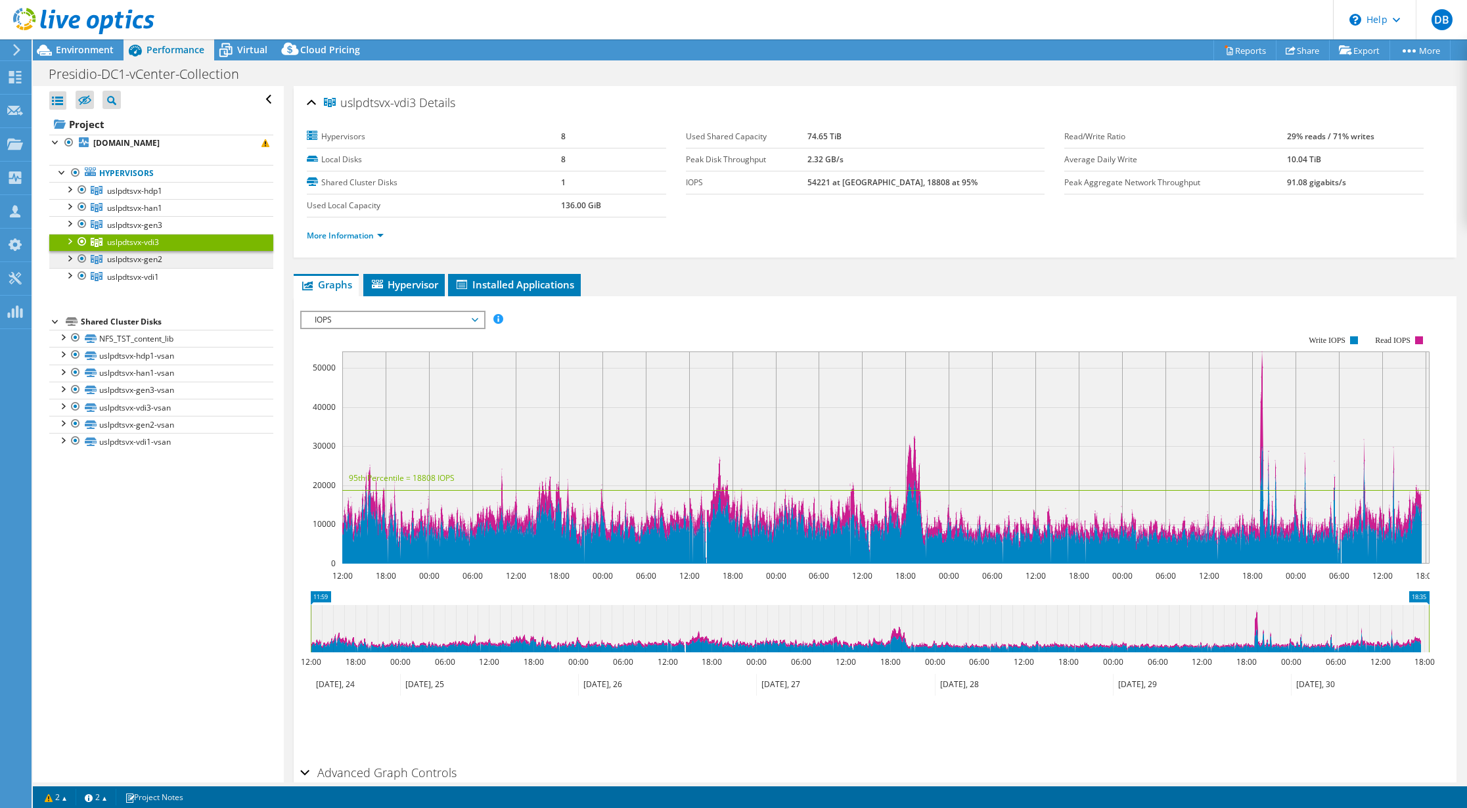
click span "uslpdtsvx-gen2"
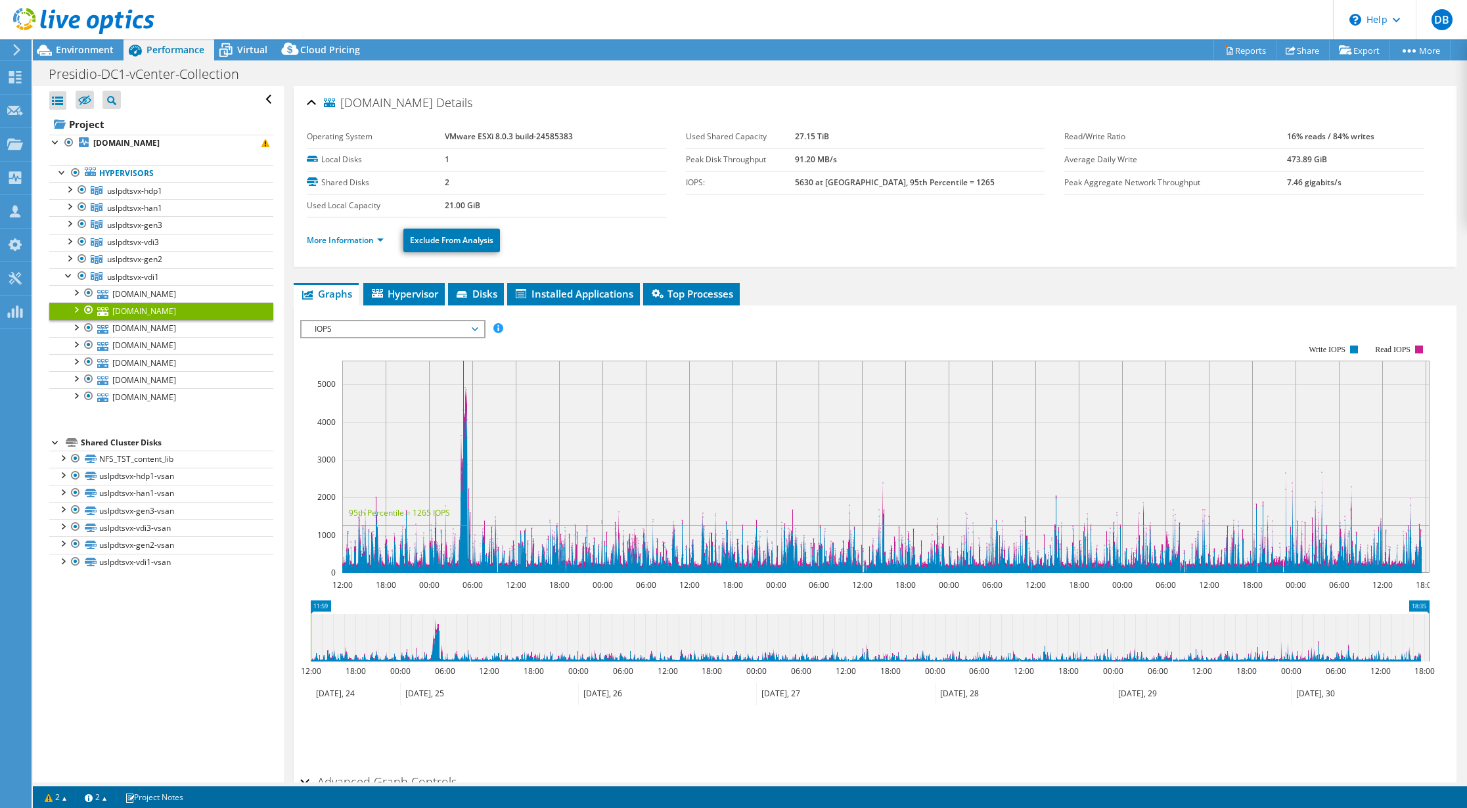
select select "USD"
click at [150, 326] on link "[DOMAIN_NAME]" at bounding box center [161, 328] width 224 height 17
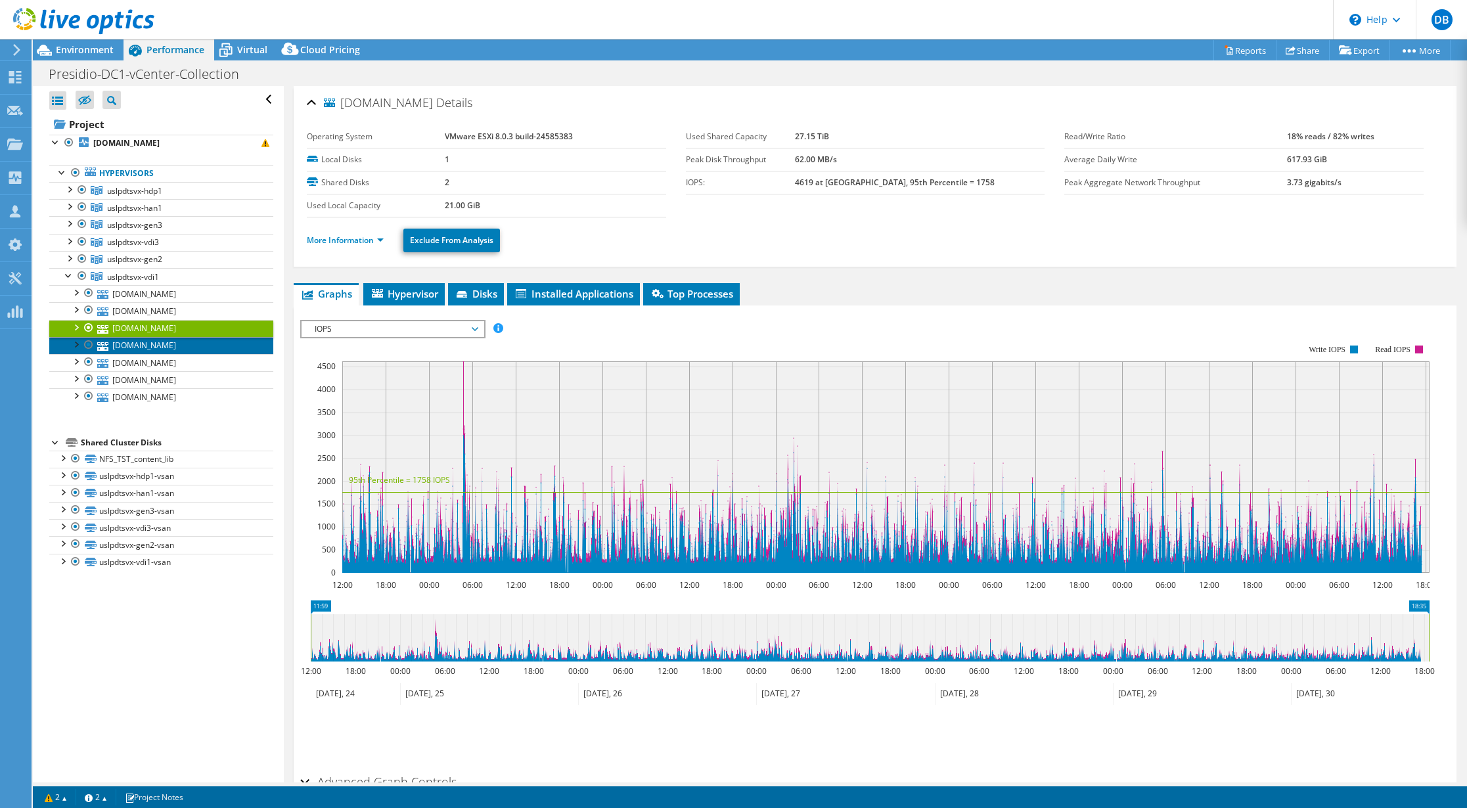
click at [152, 347] on link "[DOMAIN_NAME]" at bounding box center [161, 345] width 224 height 17
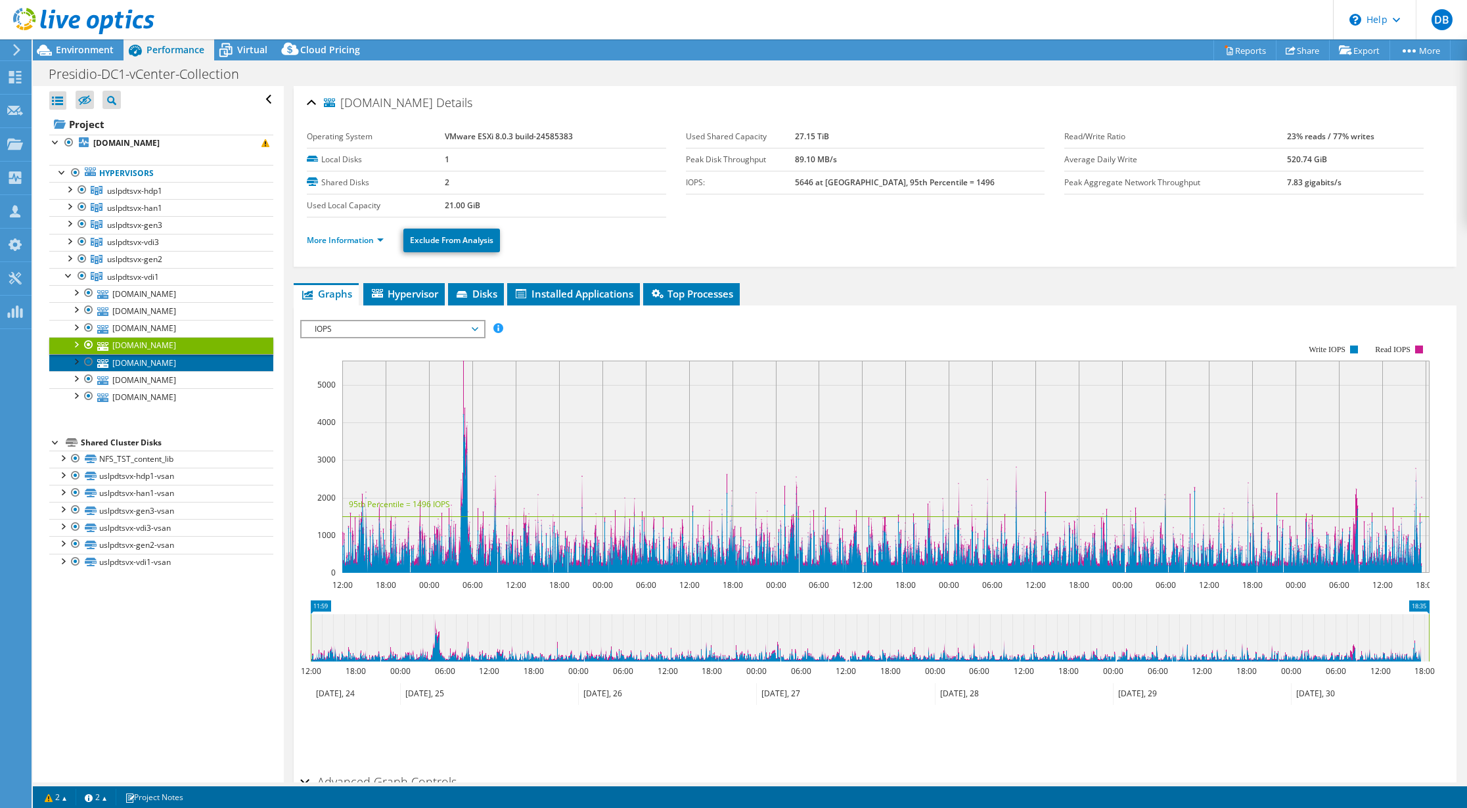
click at [153, 361] on link "[DOMAIN_NAME]" at bounding box center [161, 362] width 224 height 17
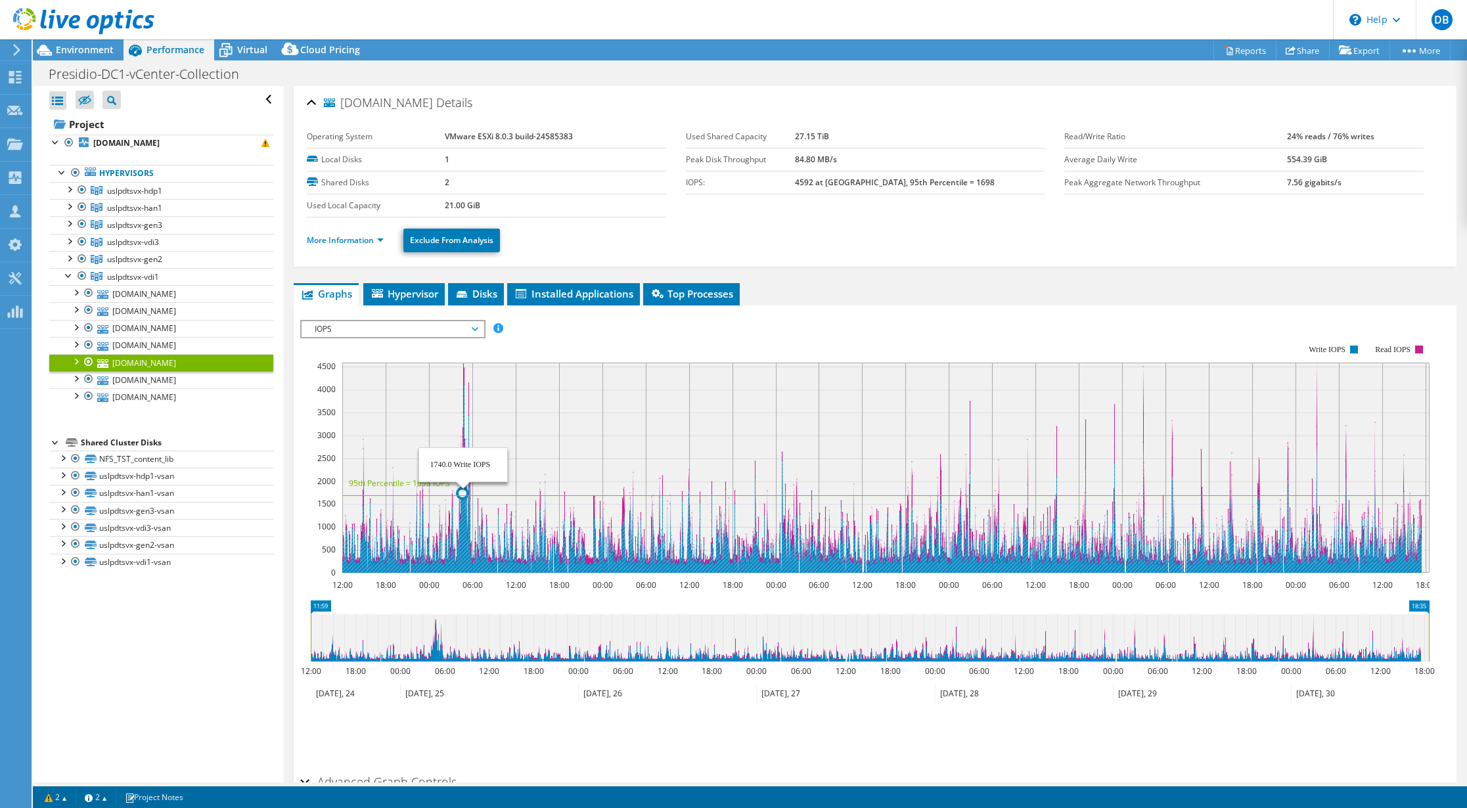
click at [463, 491] on icon at bounding box center [881, 479] width 1079 height 188
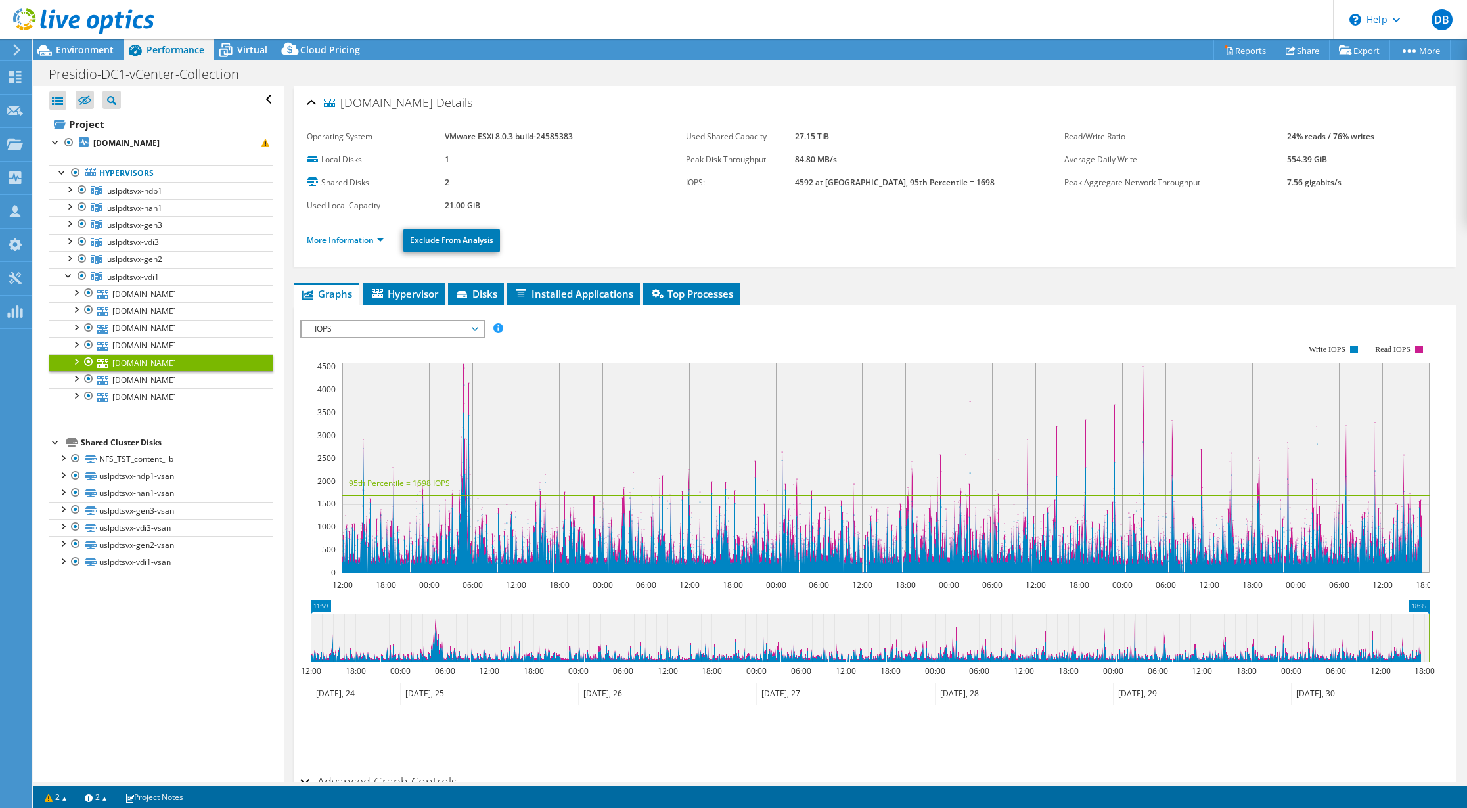
drag, startPoint x: 342, startPoint y: 588, endPoint x: 485, endPoint y: 589, distance: 142.6
click at [485, 589] on icon "12:00 18:00 00:00 06:00 12:00 18:00 00:00 06:00 12:00 18:00 00:00 06:00 12:00 1…" at bounding box center [869, 459] width 1139 height 263
click at [709, 300] on span "Top Processes" at bounding box center [691, 293] width 83 height 13
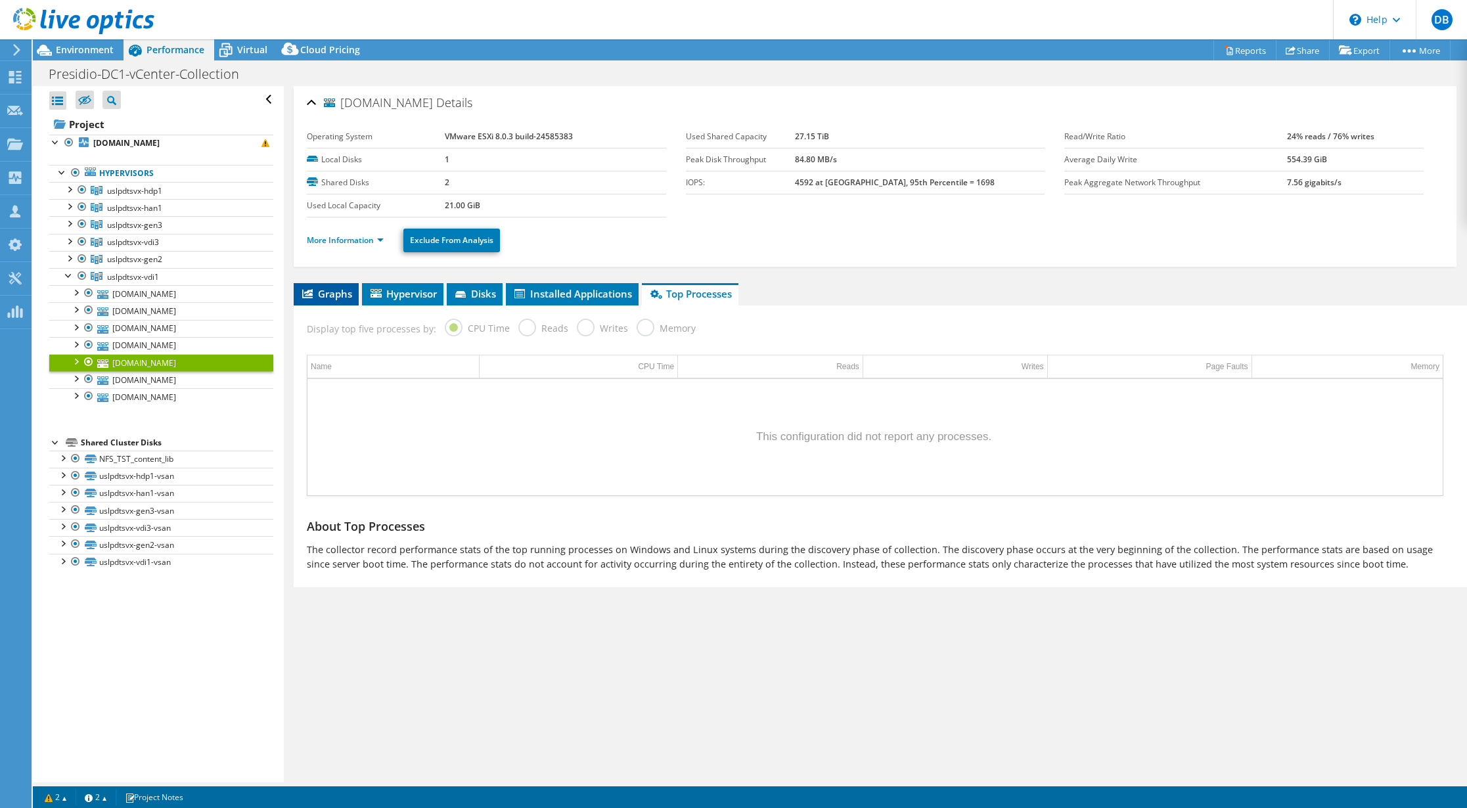
click at [327, 289] on span "Graphs" at bounding box center [326, 293] width 52 height 13
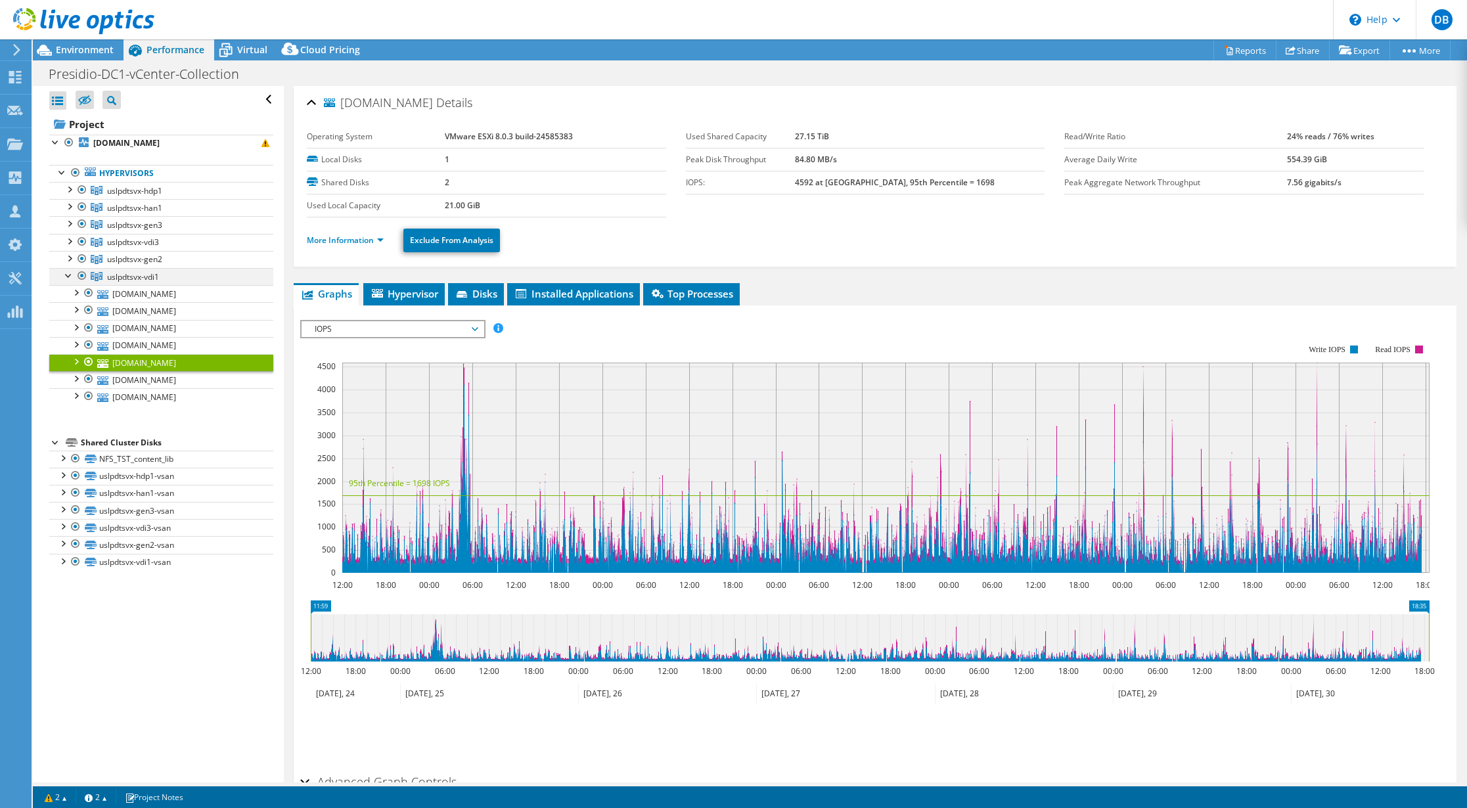
click at [68, 277] on div at bounding box center [68, 274] width 13 height 13
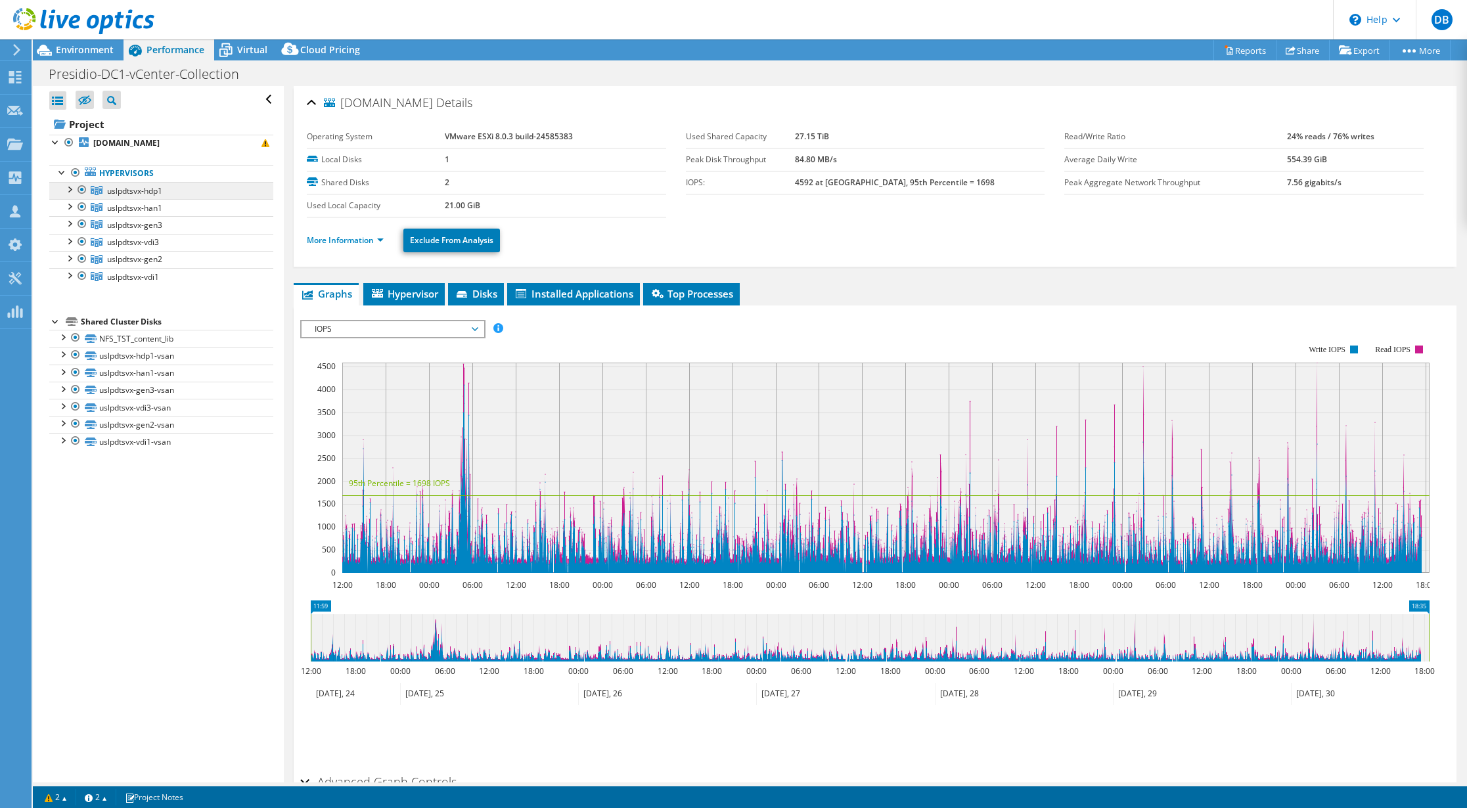
click at [122, 191] on span "uslpdtsvx-hdp1" at bounding box center [134, 190] width 55 height 11
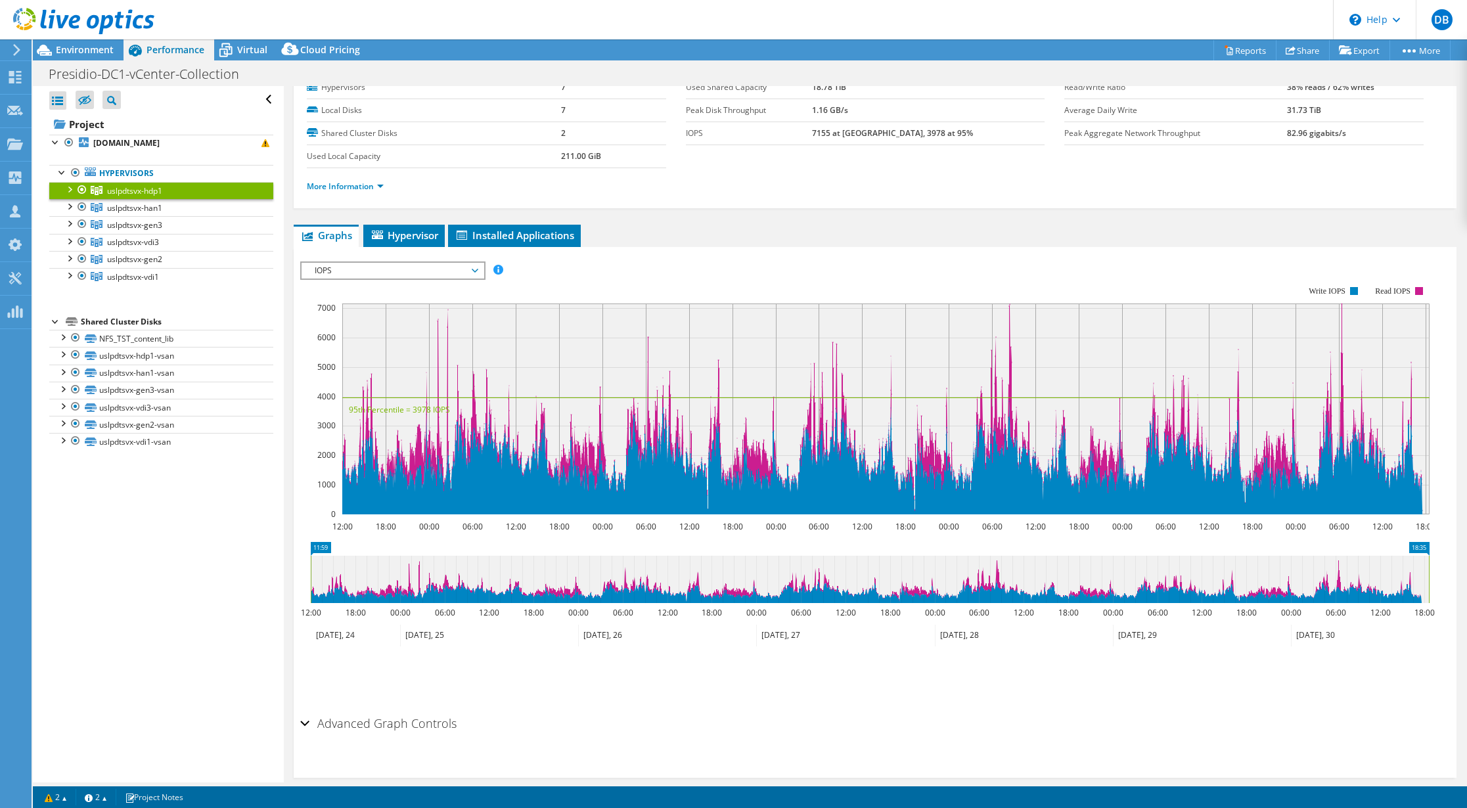
scroll to position [68, 0]
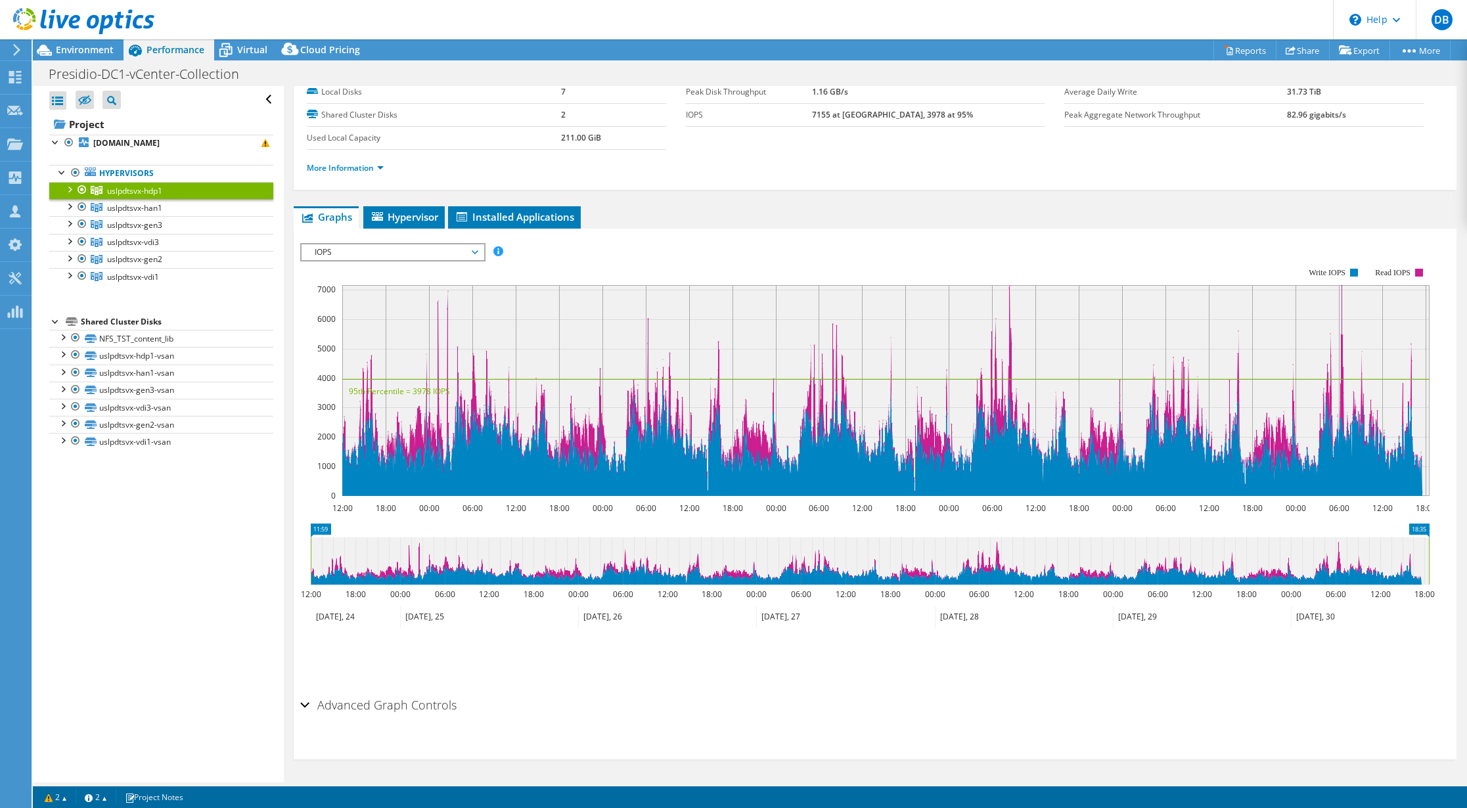
click at [304, 706] on div "Advanced Graph Controls" at bounding box center [875, 706] width 1150 height 28
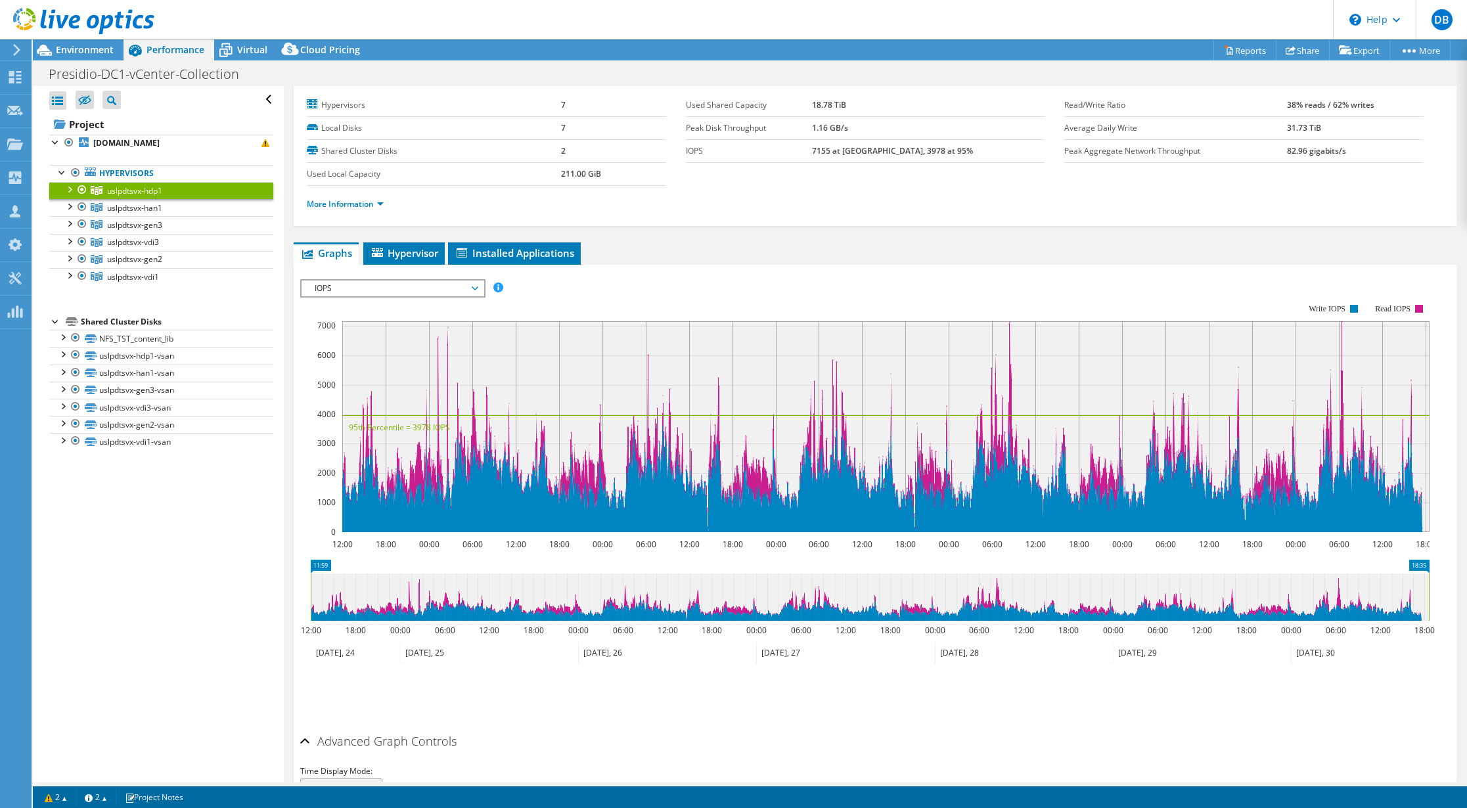
scroll to position [29, 0]
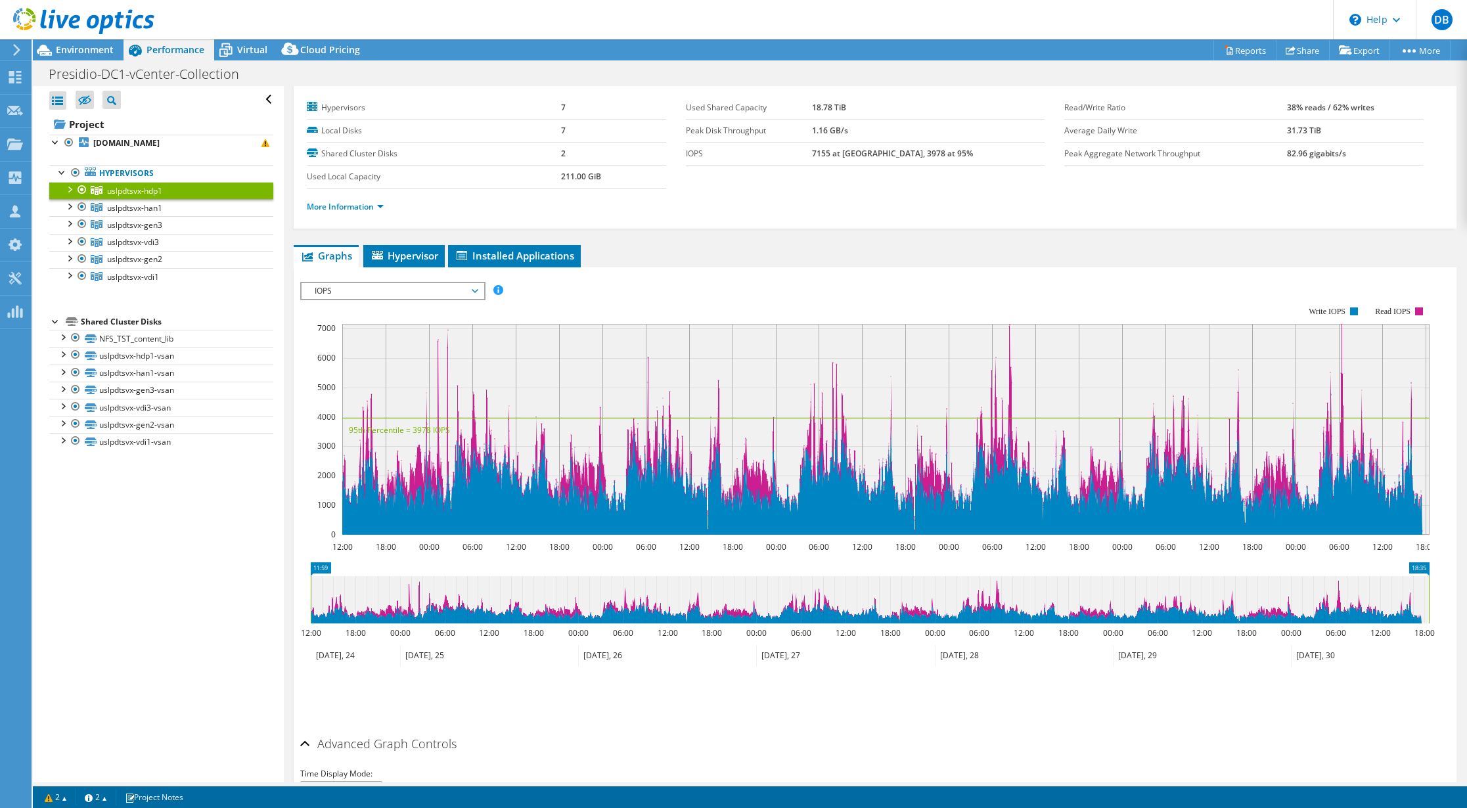
click at [481, 293] on span "IOPS" at bounding box center [393, 291] width 182 height 16
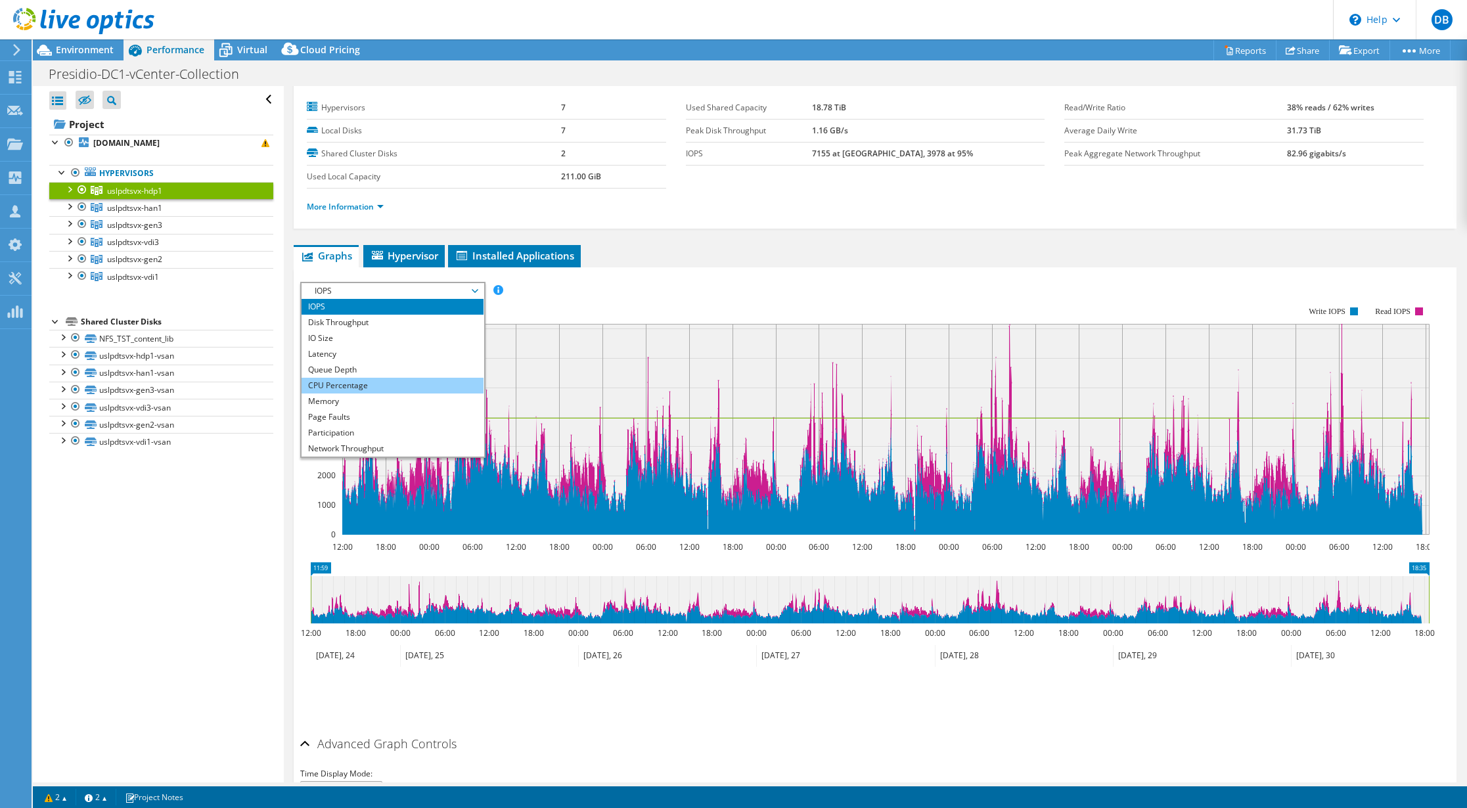
click at [368, 386] on li "CPU Percentage" at bounding box center [393, 386] width 182 height 16
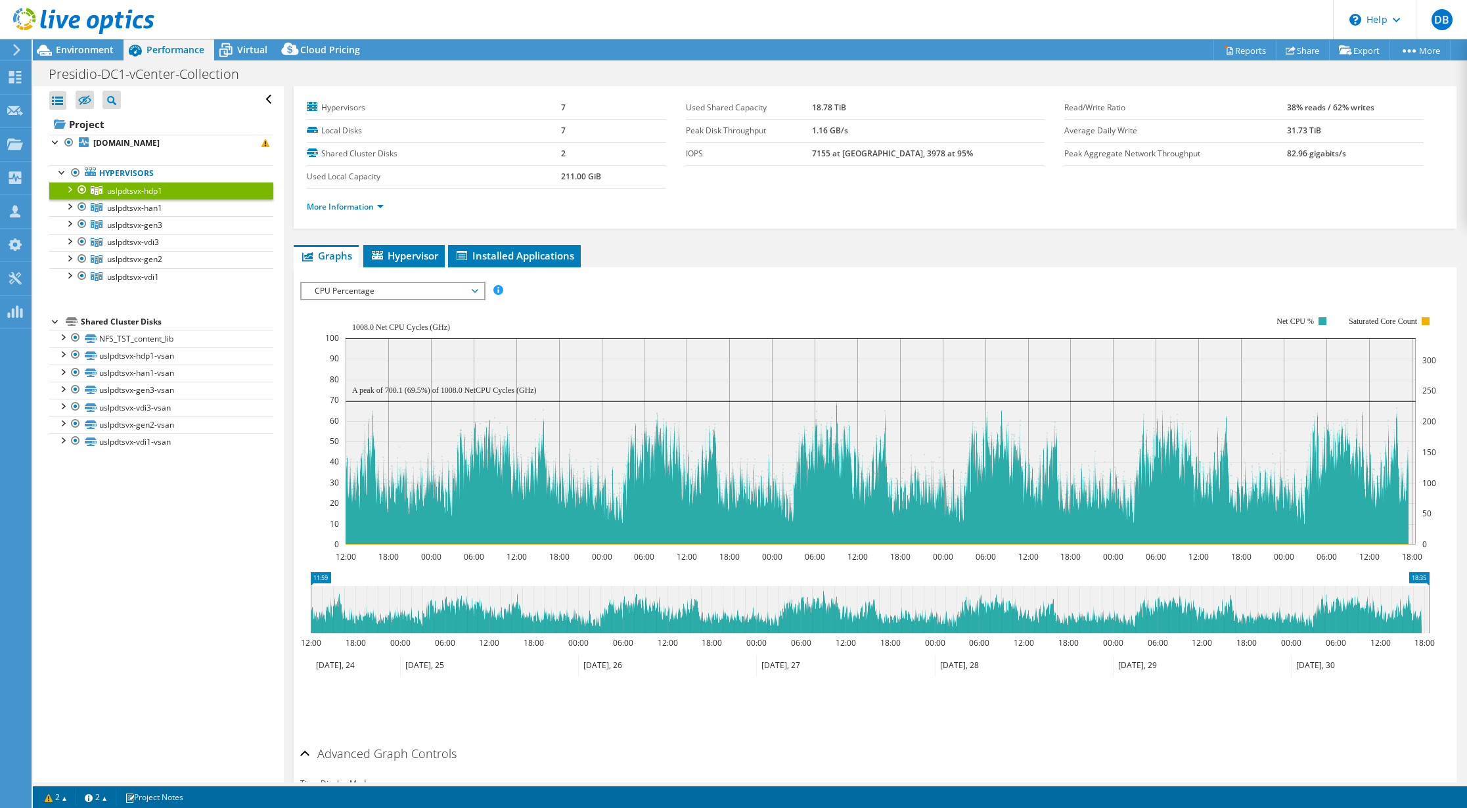
click at [323, 579] on rect at bounding box center [321, 579] width 20 height 14
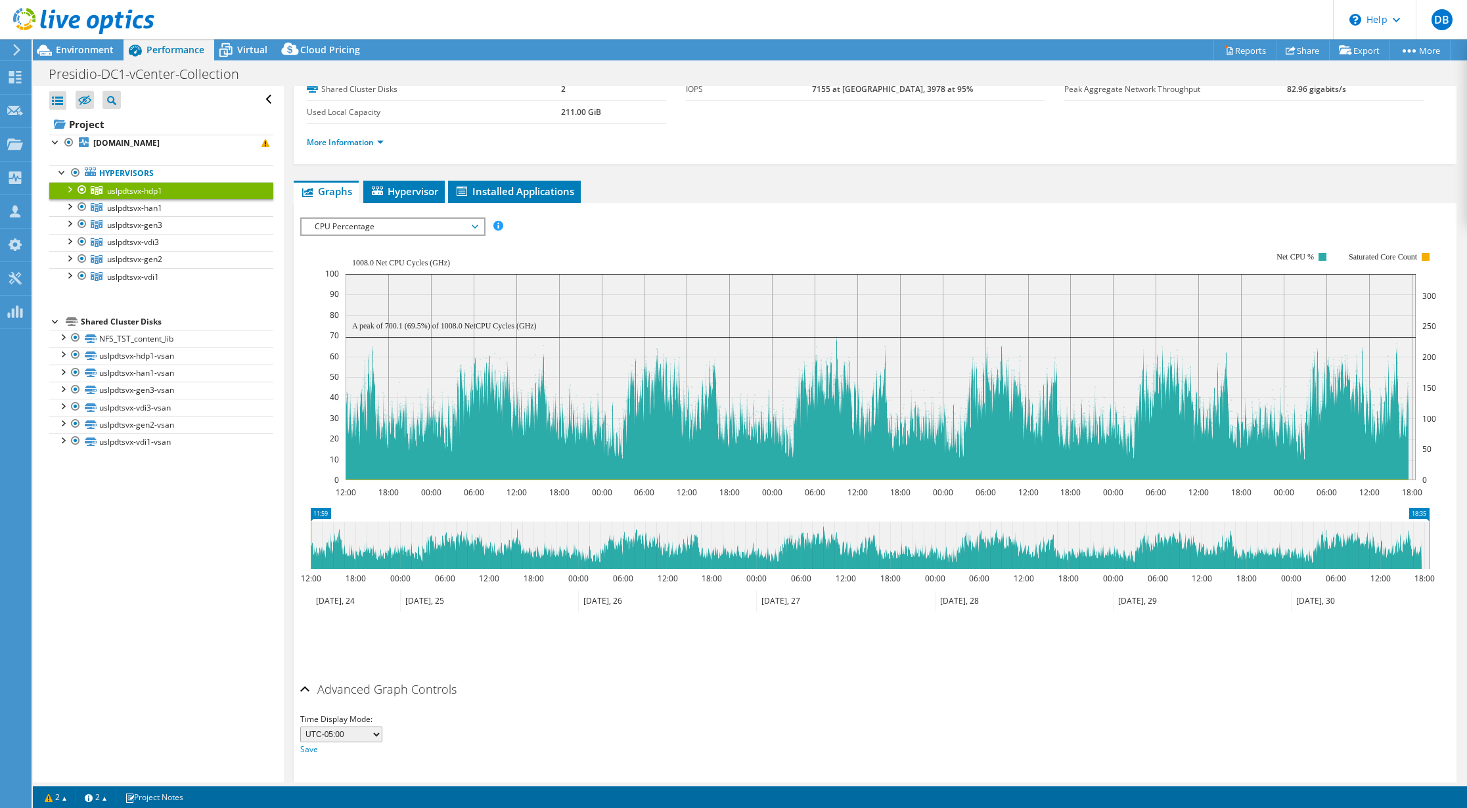
scroll to position [130, 0]
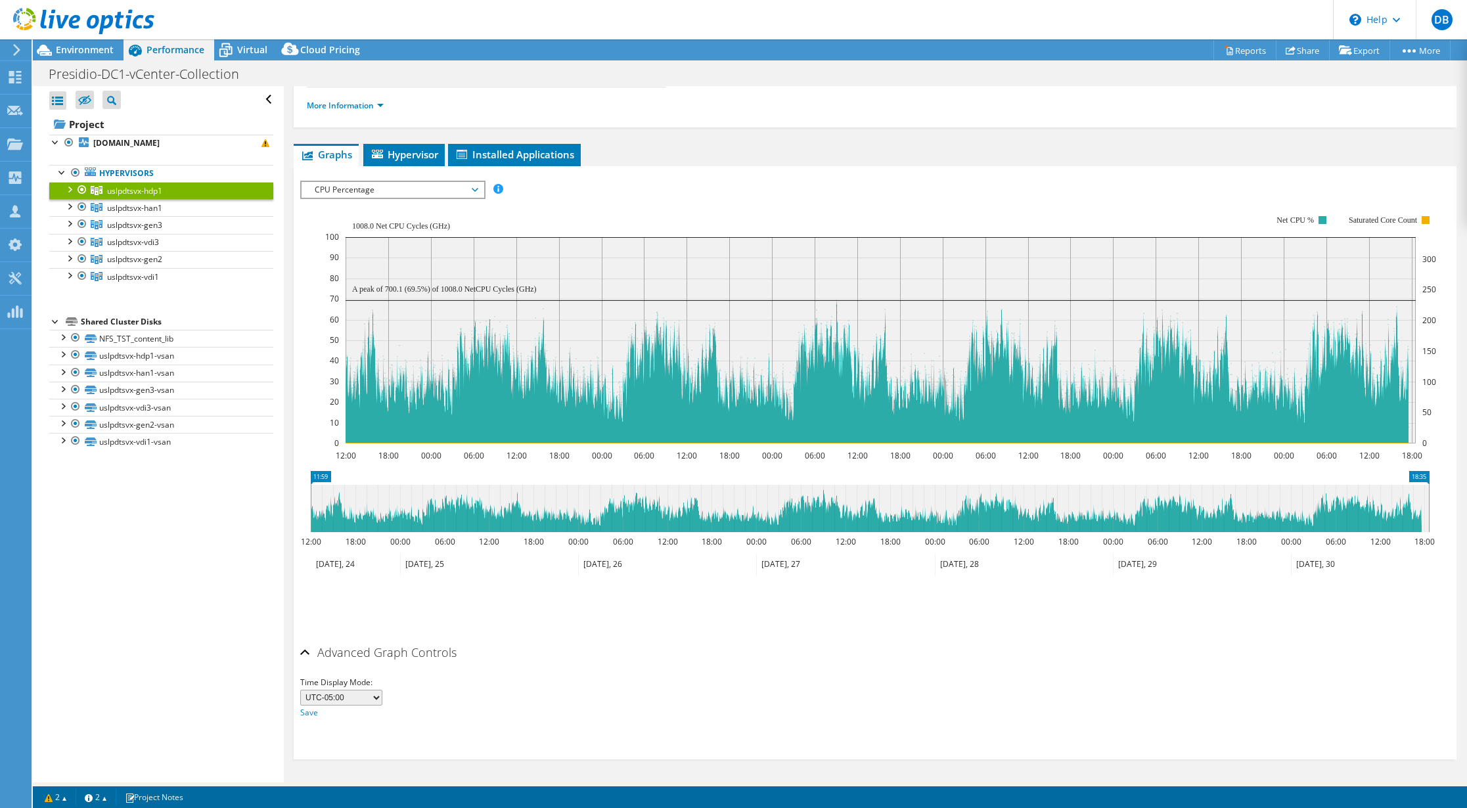
copy span "uslpdtsvx"
click at [131, 196] on span "uslpdtsvx-han1" at bounding box center [134, 190] width 55 height 11
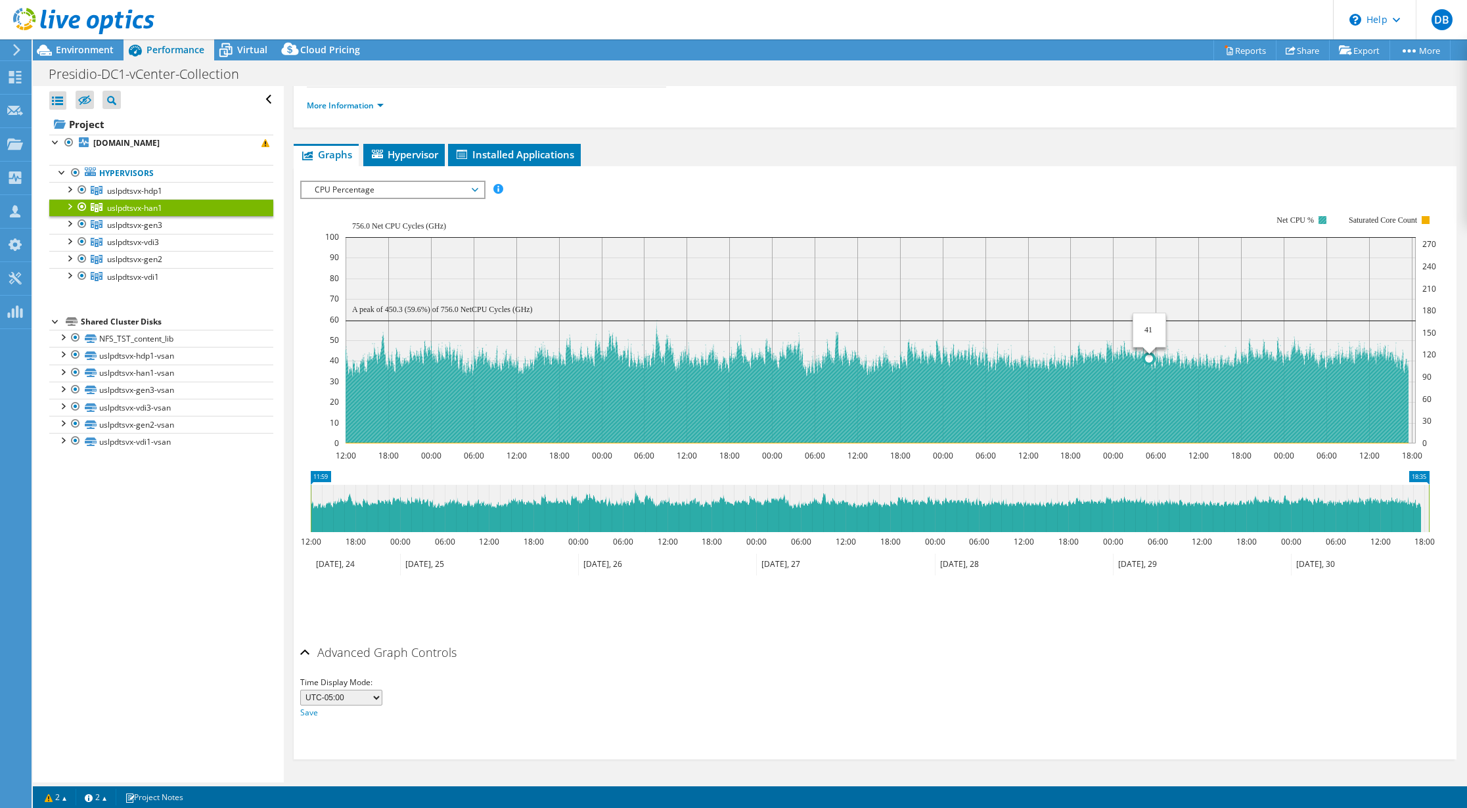
drag, startPoint x: 1362, startPoint y: 391, endPoint x: 1150, endPoint y: 396, distance: 212.2
click at [1150, 396] on icon at bounding box center [877, 382] width 1063 height 123
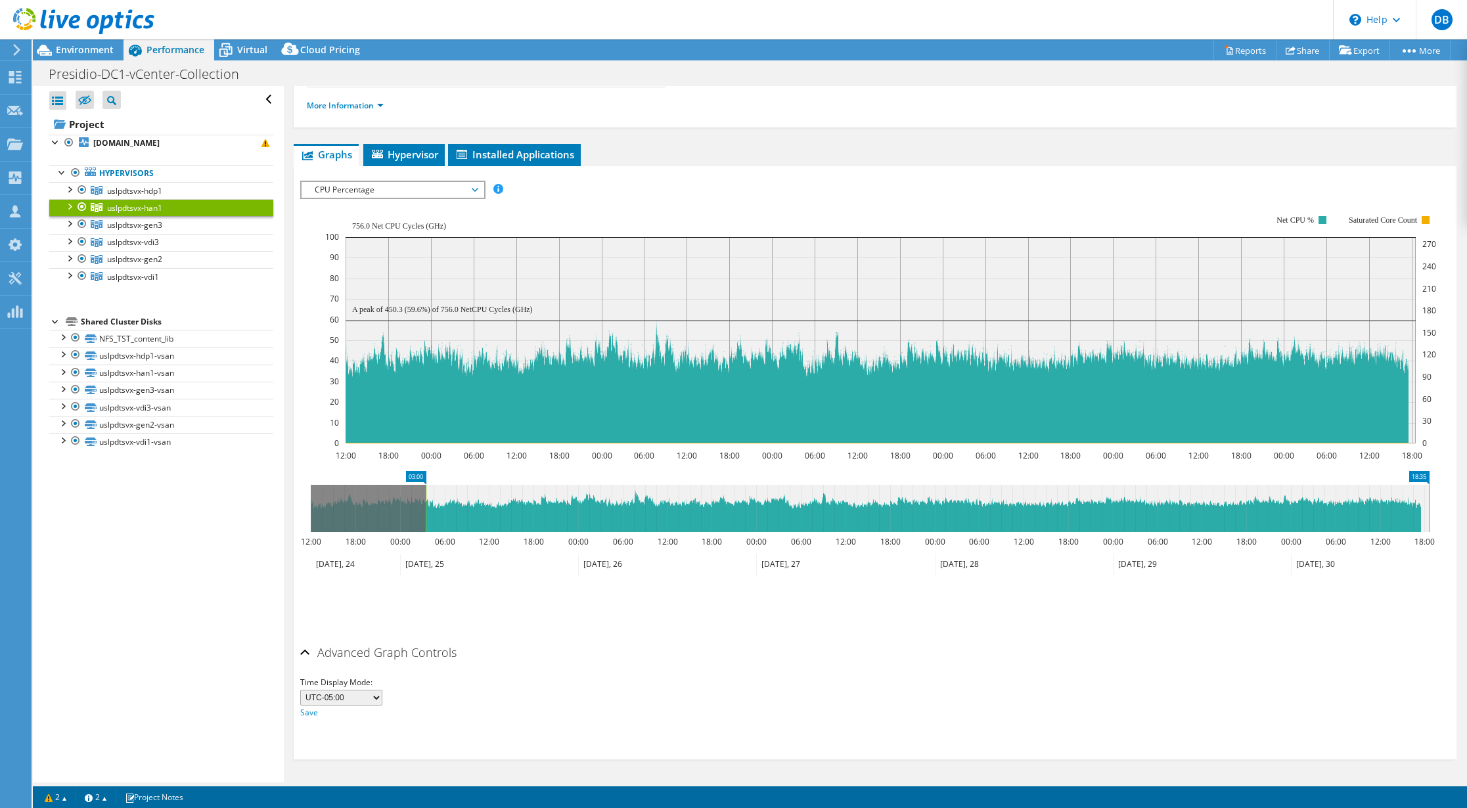
drag, startPoint x: 321, startPoint y: 478, endPoint x: 455, endPoint y: 485, distance: 134.2
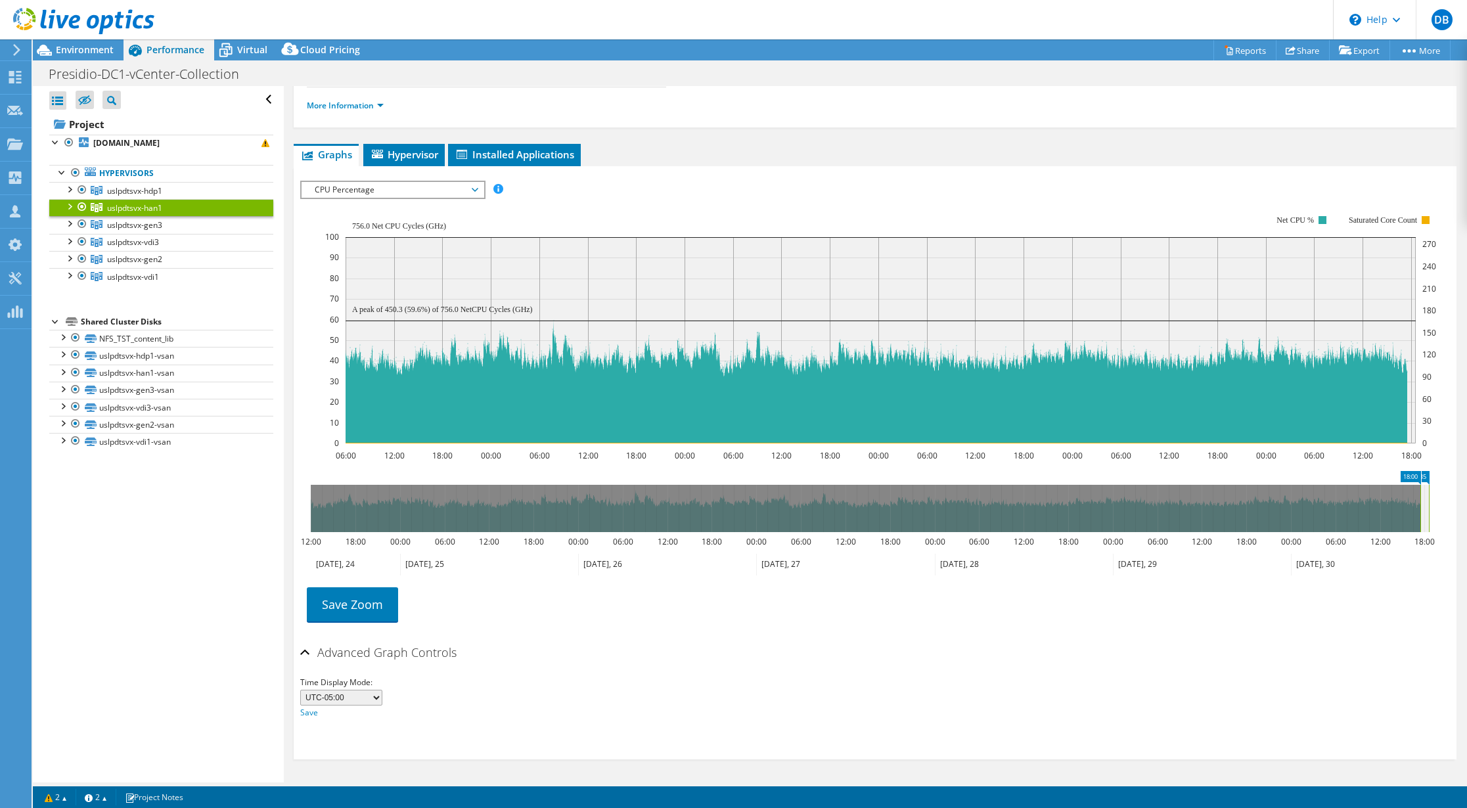
drag, startPoint x: 445, startPoint y: 478, endPoint x: 1420, endPoint y: 547, distance: 977.9
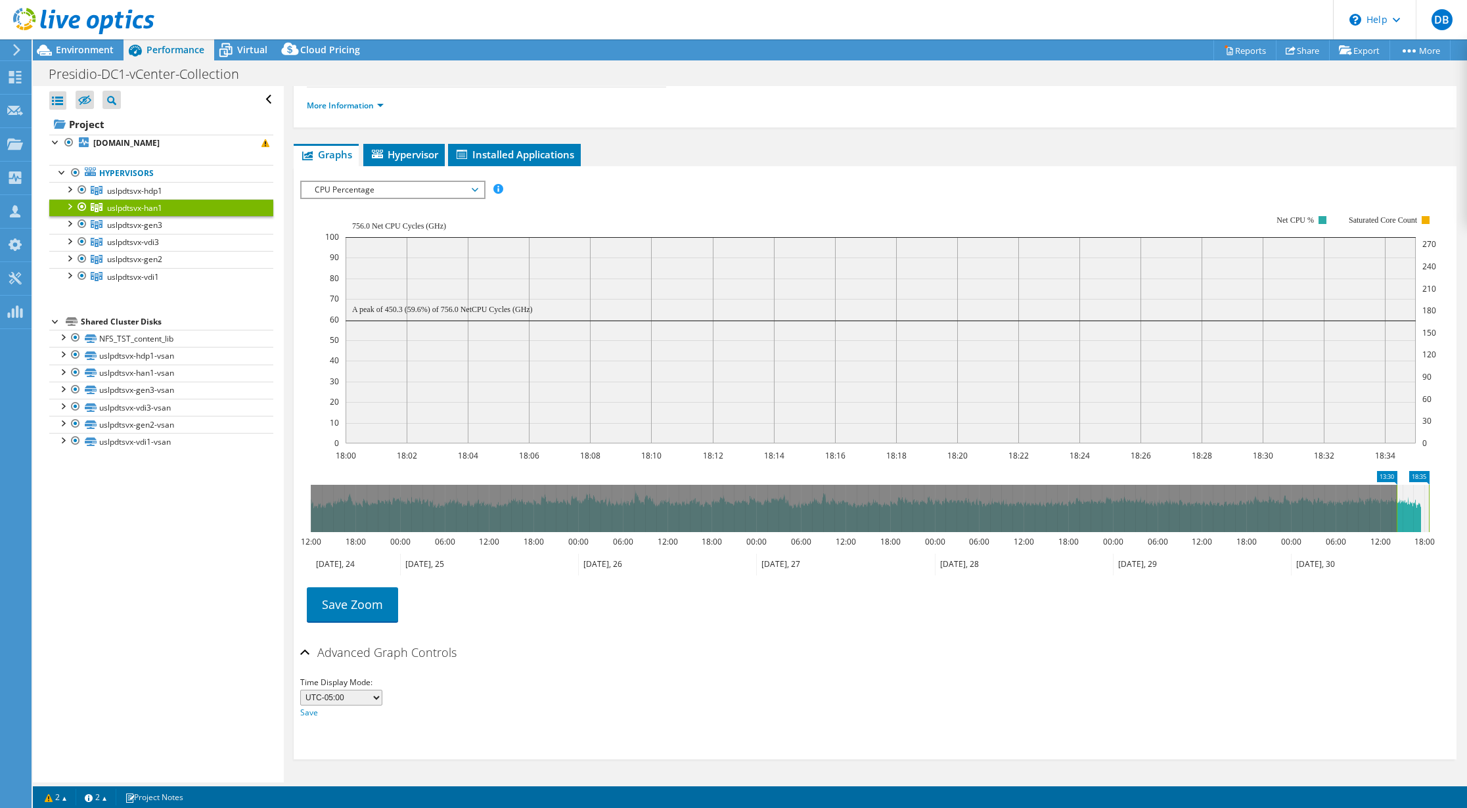
drag, startPoint x: 1416, startPoint y: 475, endPoint x: 1388, endPoint y: 477, distance: 27.7
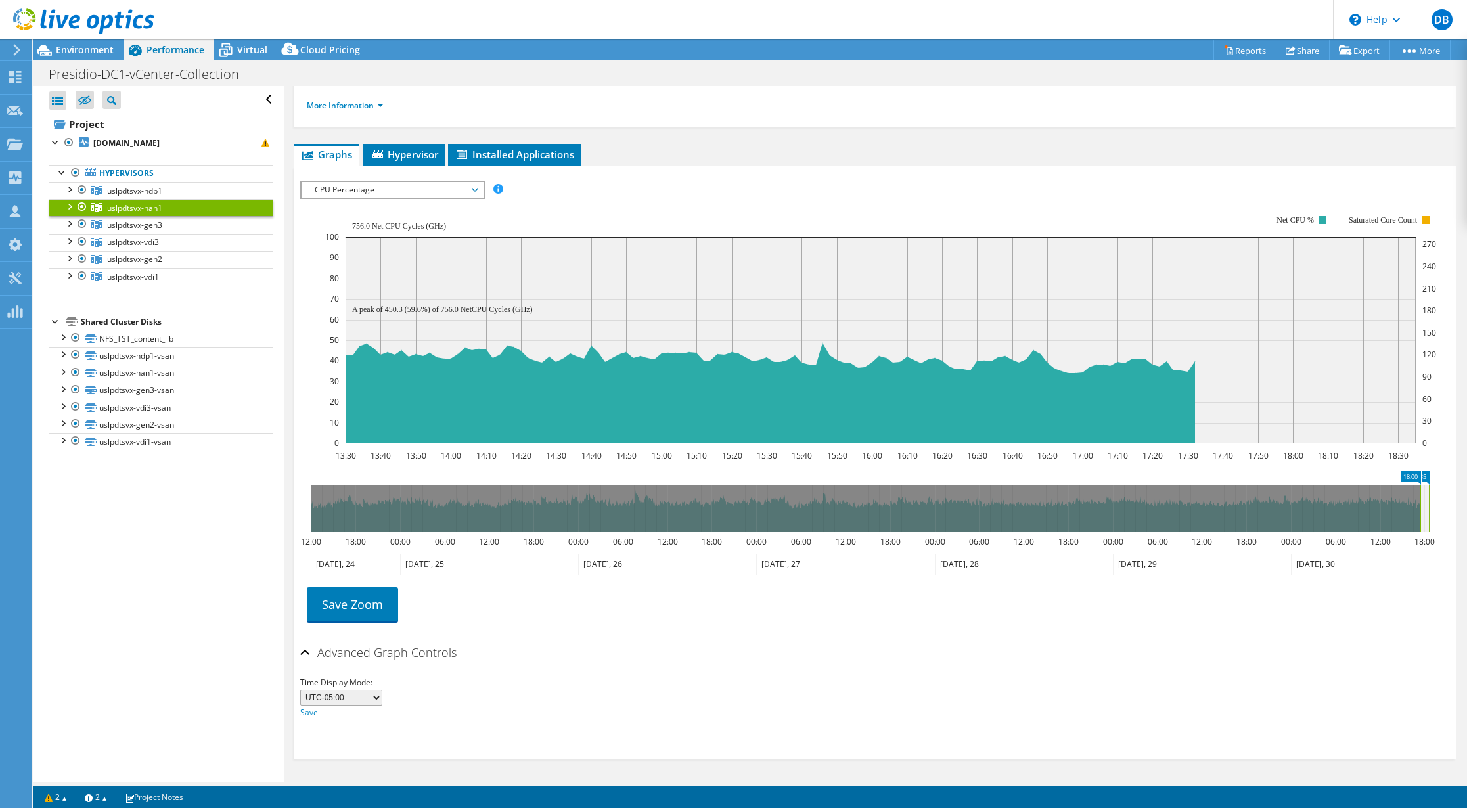
drag, startPoint x: 1388, startPoint y: 477, endPoint x: 1417, endPoint y: 476, distance: 28.9
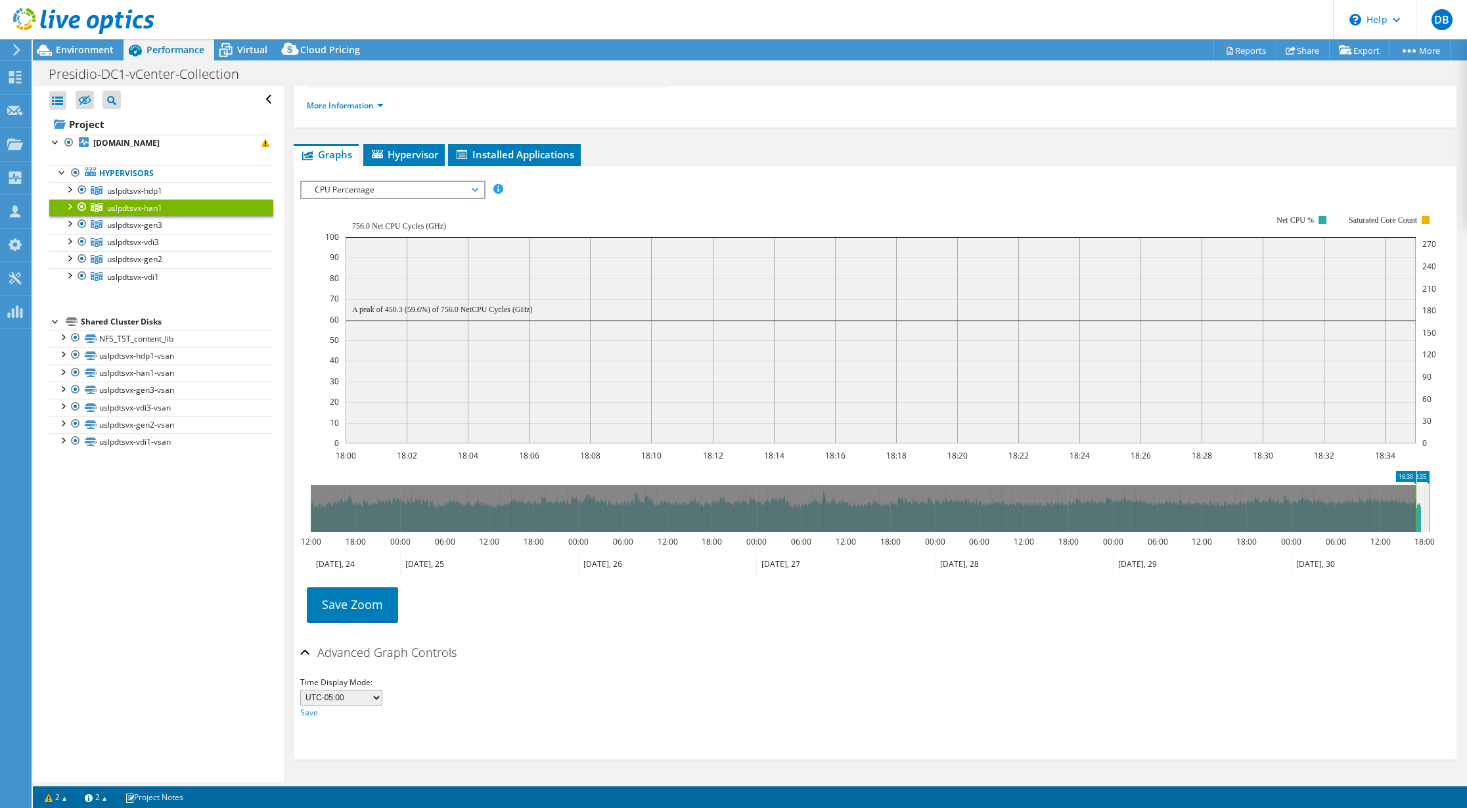
drag, startPoint x: 1414, startPoint y: 476, endPoint x: 1406, endPoint y: 476, distance: 8.5
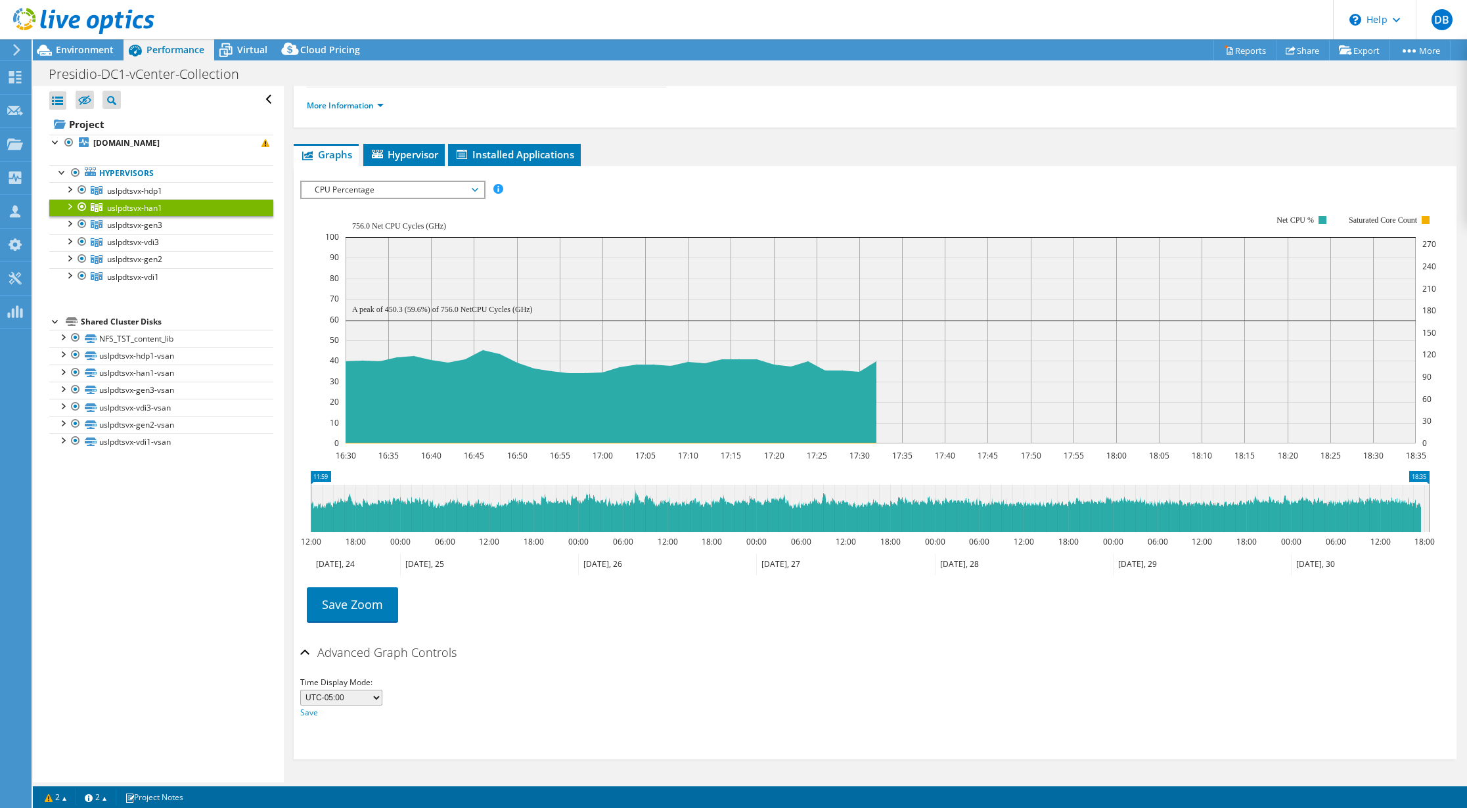
drag, startPoint x: 1402, startPoint y: 478, endPoint x: 281, endPoint y: 470, distance: 1120.7
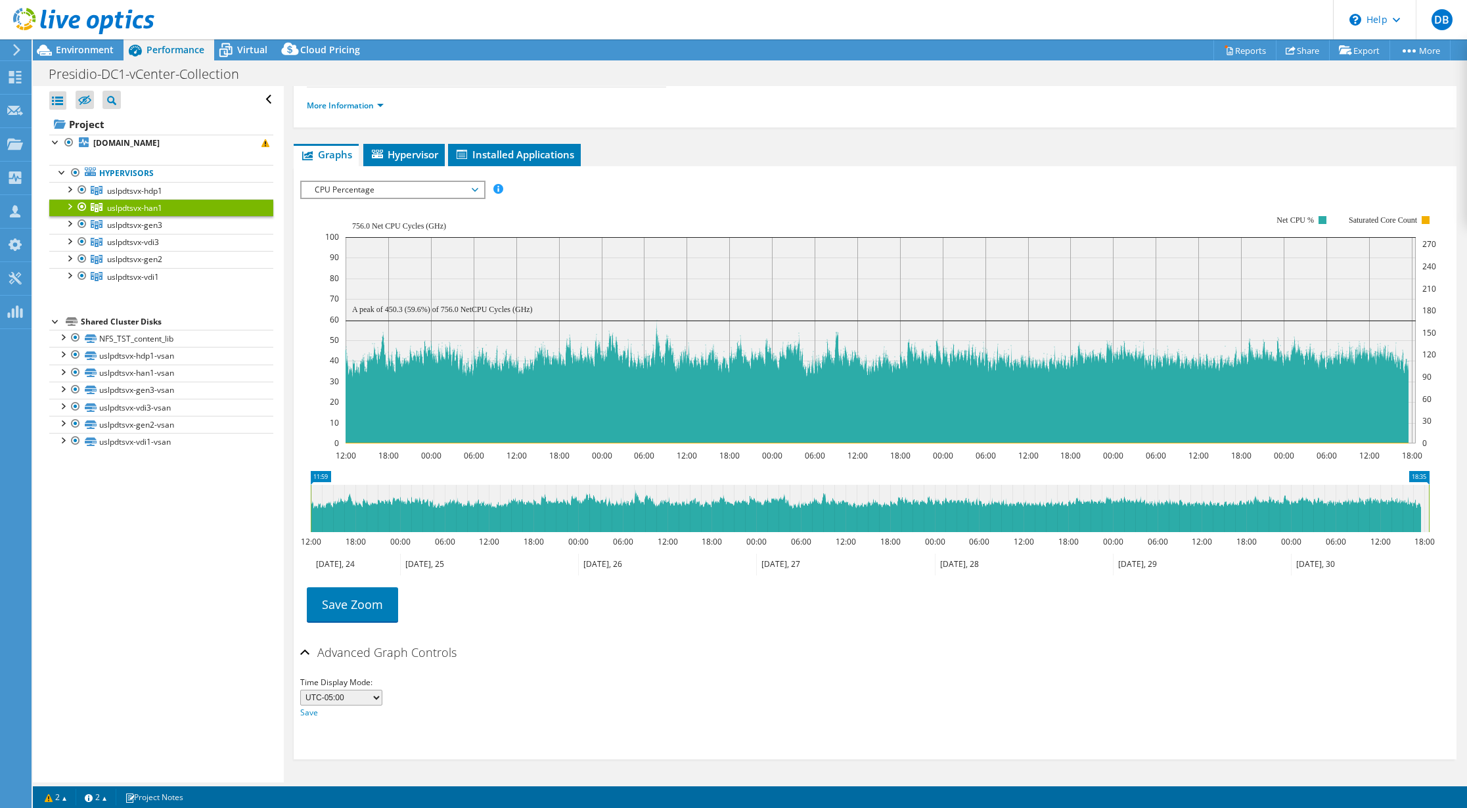
click at [303, 234] on icon "12:00 18:00 00:00 06:00 12:00 18:00 00:00 06:00 12:00 18:00 00:00 06:00 12:00 1…" at bounding box center [869, 329] width 1139 height 263
click at [124, 192] on span "uslpdtsvx-hdp1" at bounding box center [134, 190] width 55 height 11
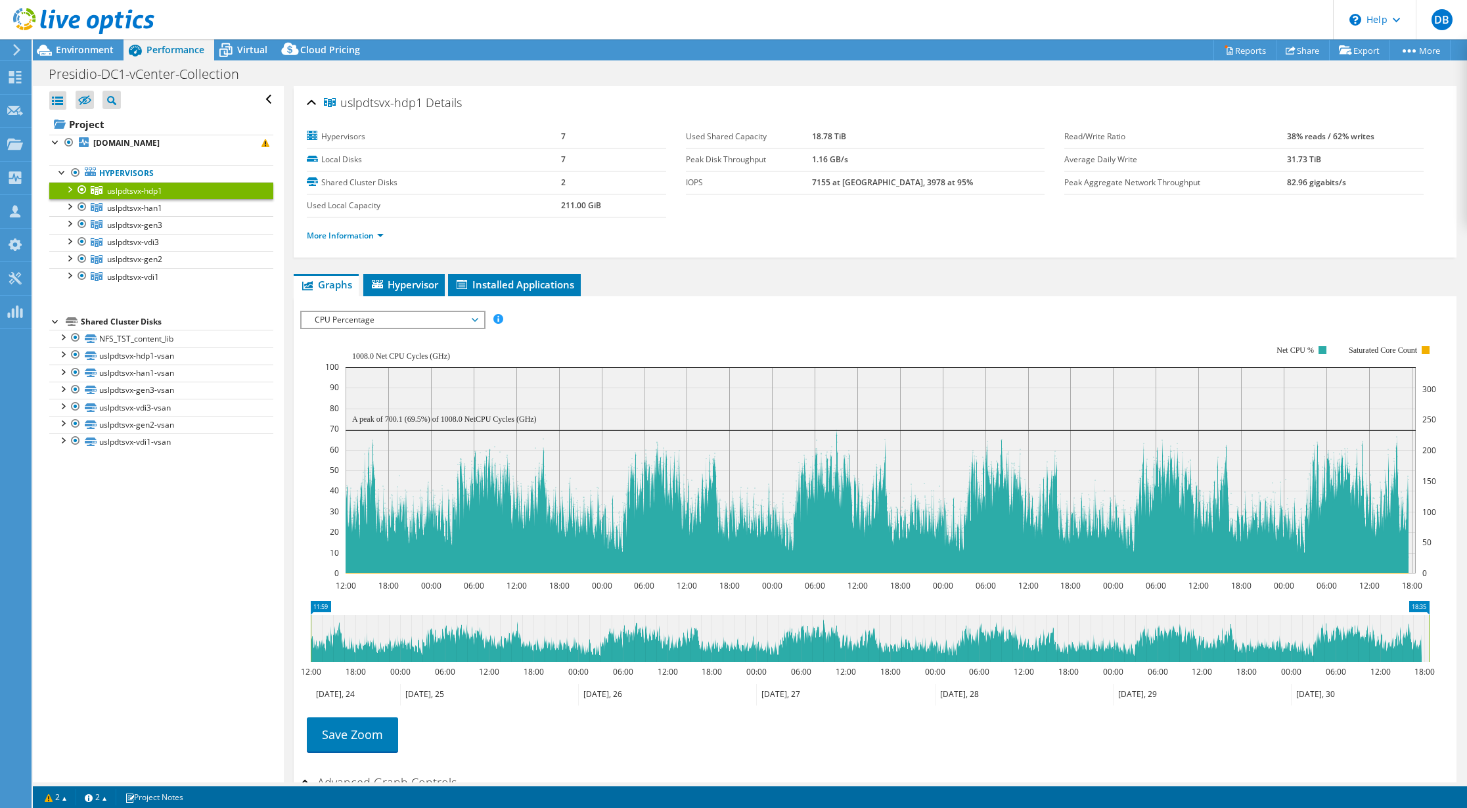
select select "USD"
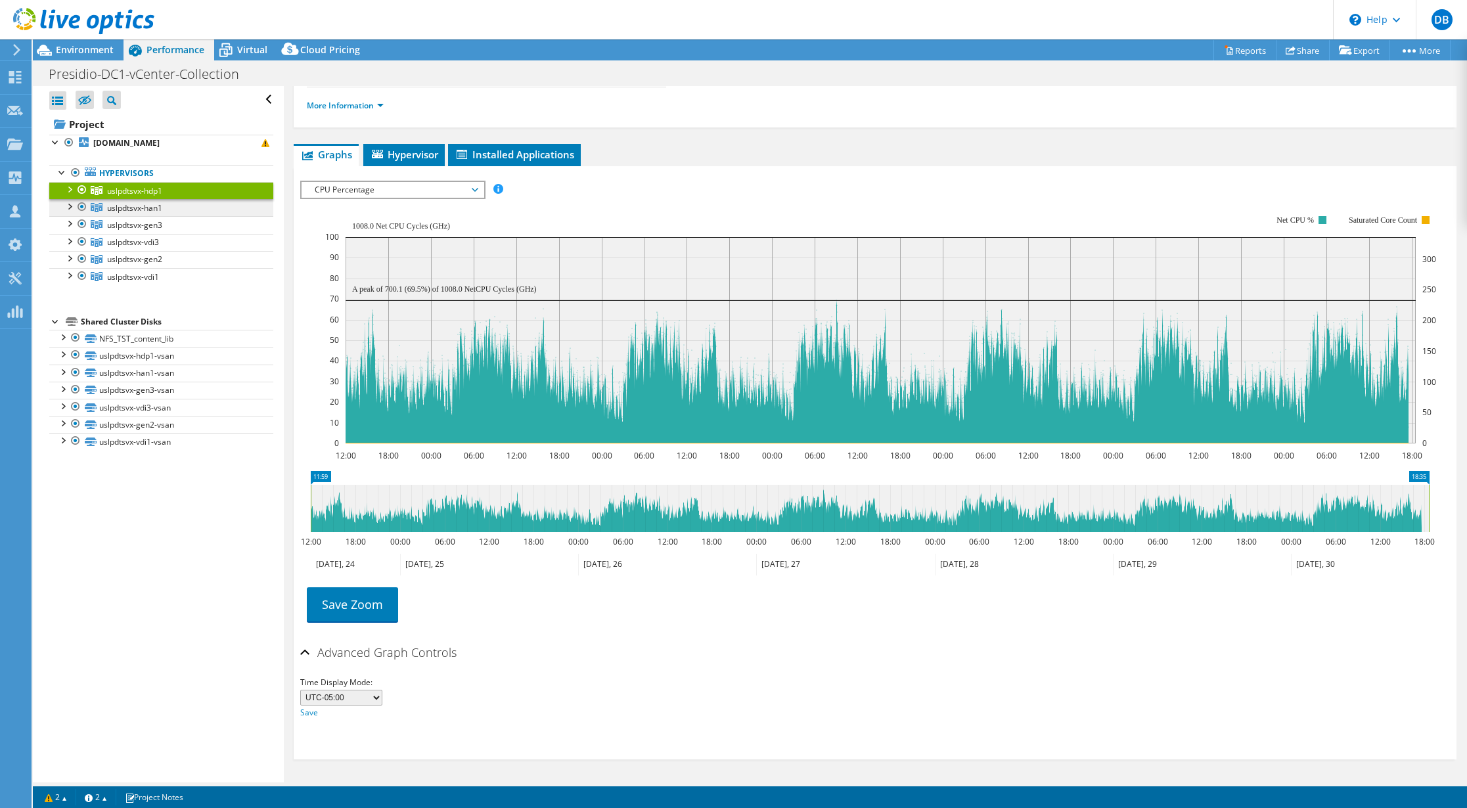
click at [129, 196] on span "uslpdtsvx-han1" at bounding box center [134, 190] width 55 height 11
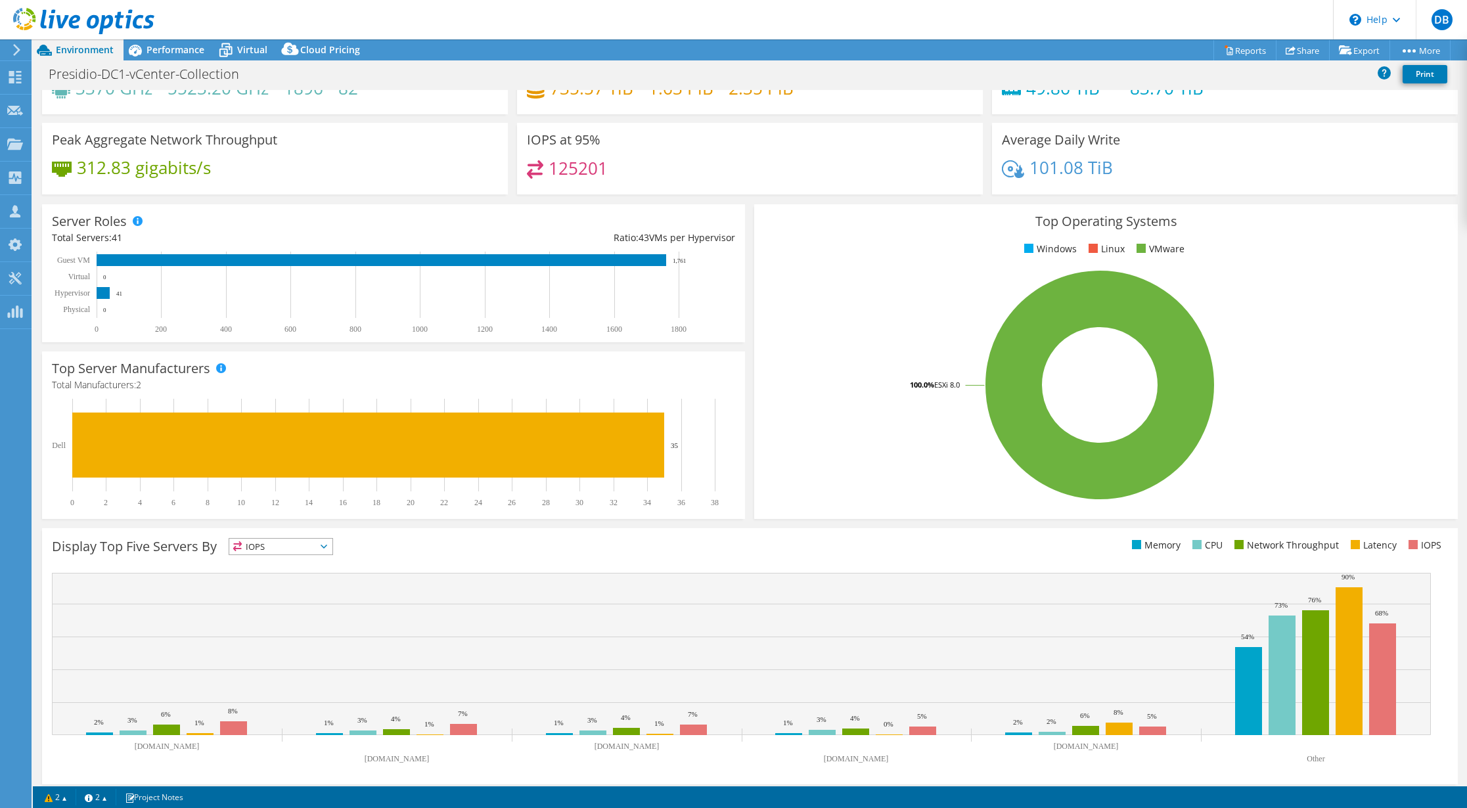
scroll to position [69, 0]
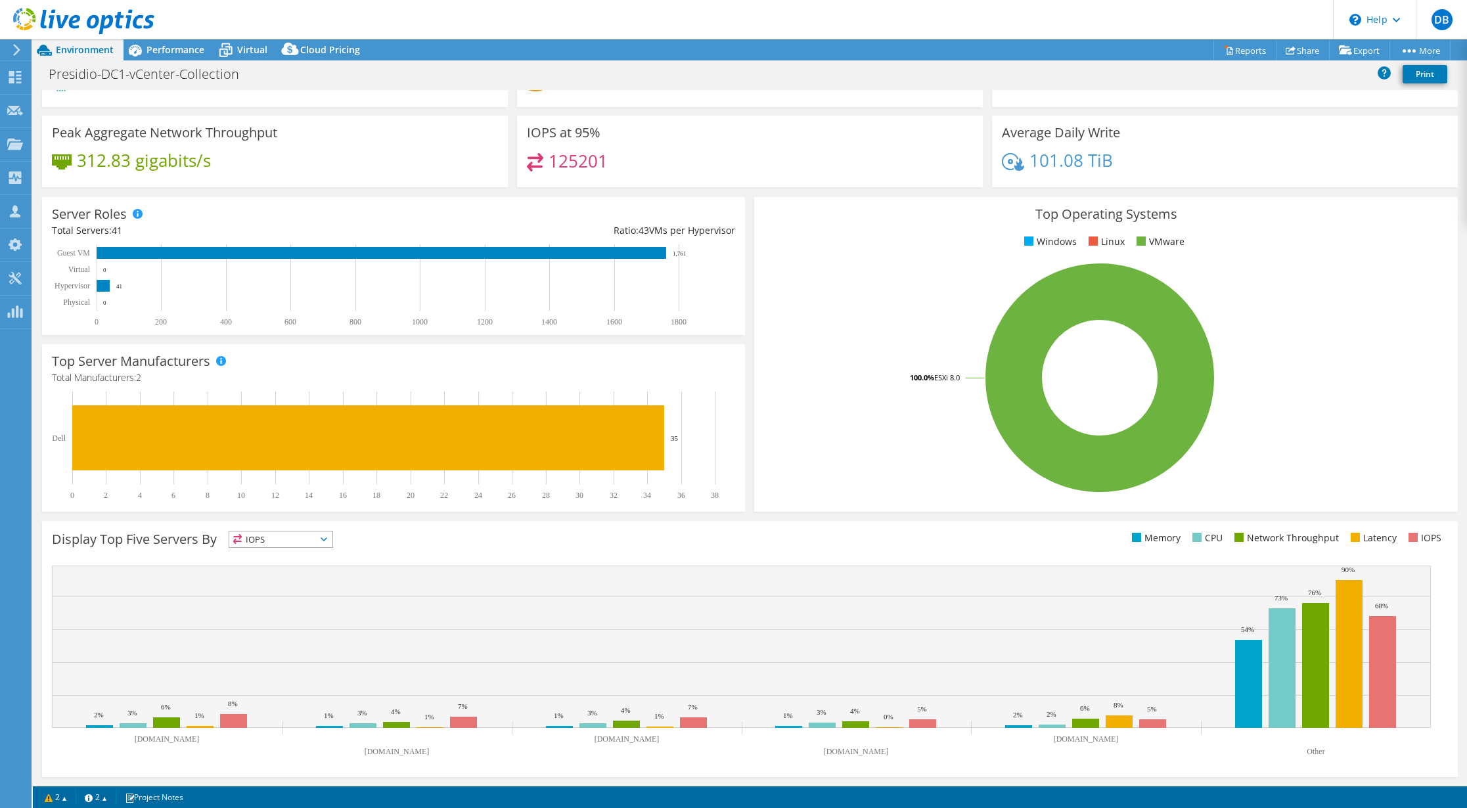
click at [281, 538] on span "IOPS" at bounding box center [280, 539] width 103 height 16
click at [273, 589] on li "CPU" at bounding box center [280, 593] width 103 height 18
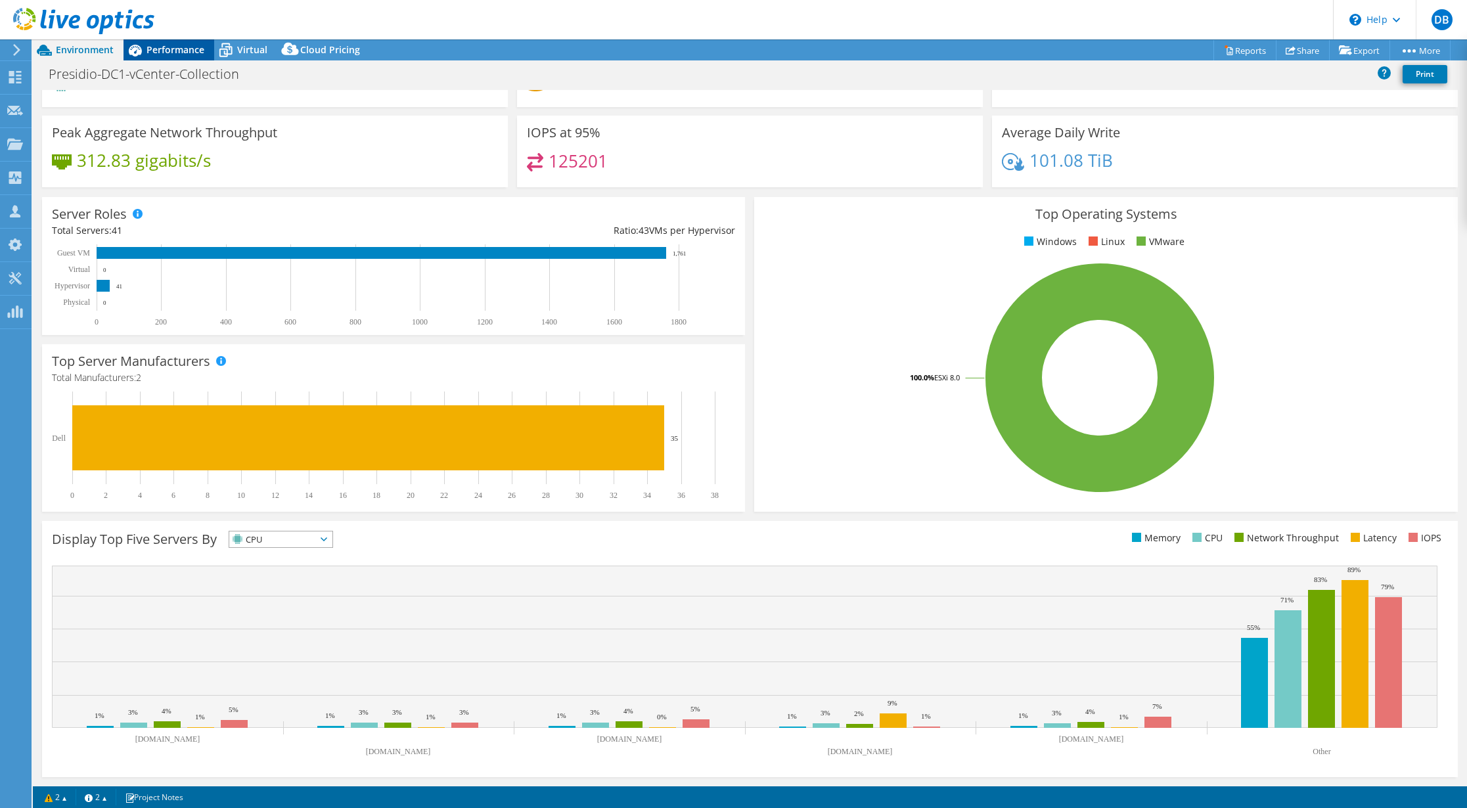
click at [171, 45] on span "Performance" at bounding box center [175, 49] width 58 height 12
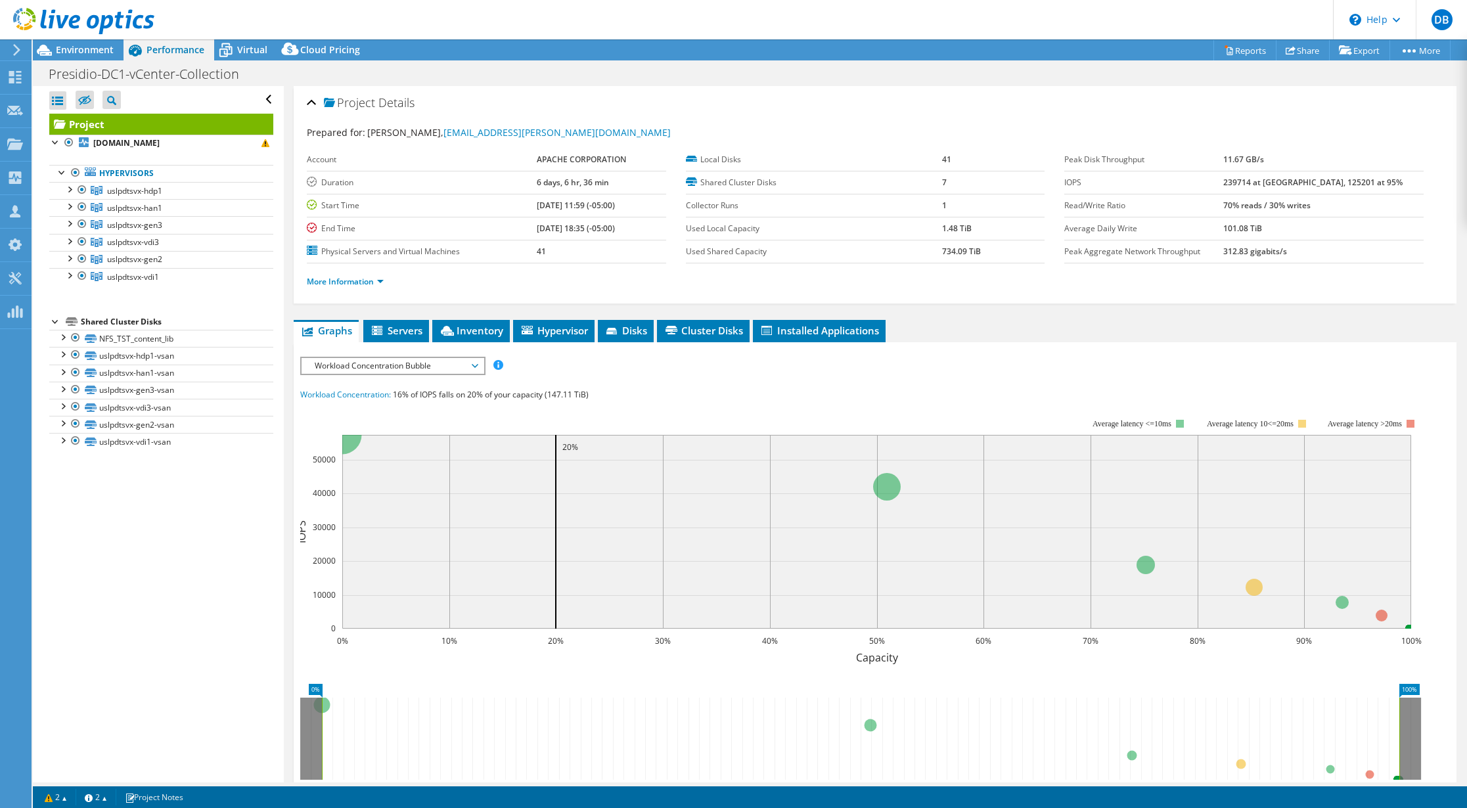
scroll to position [0, 0]
click at [127, 196] on span "uslpdtsvx-gen3" at bounding box center [134, 190] width 55 height 11
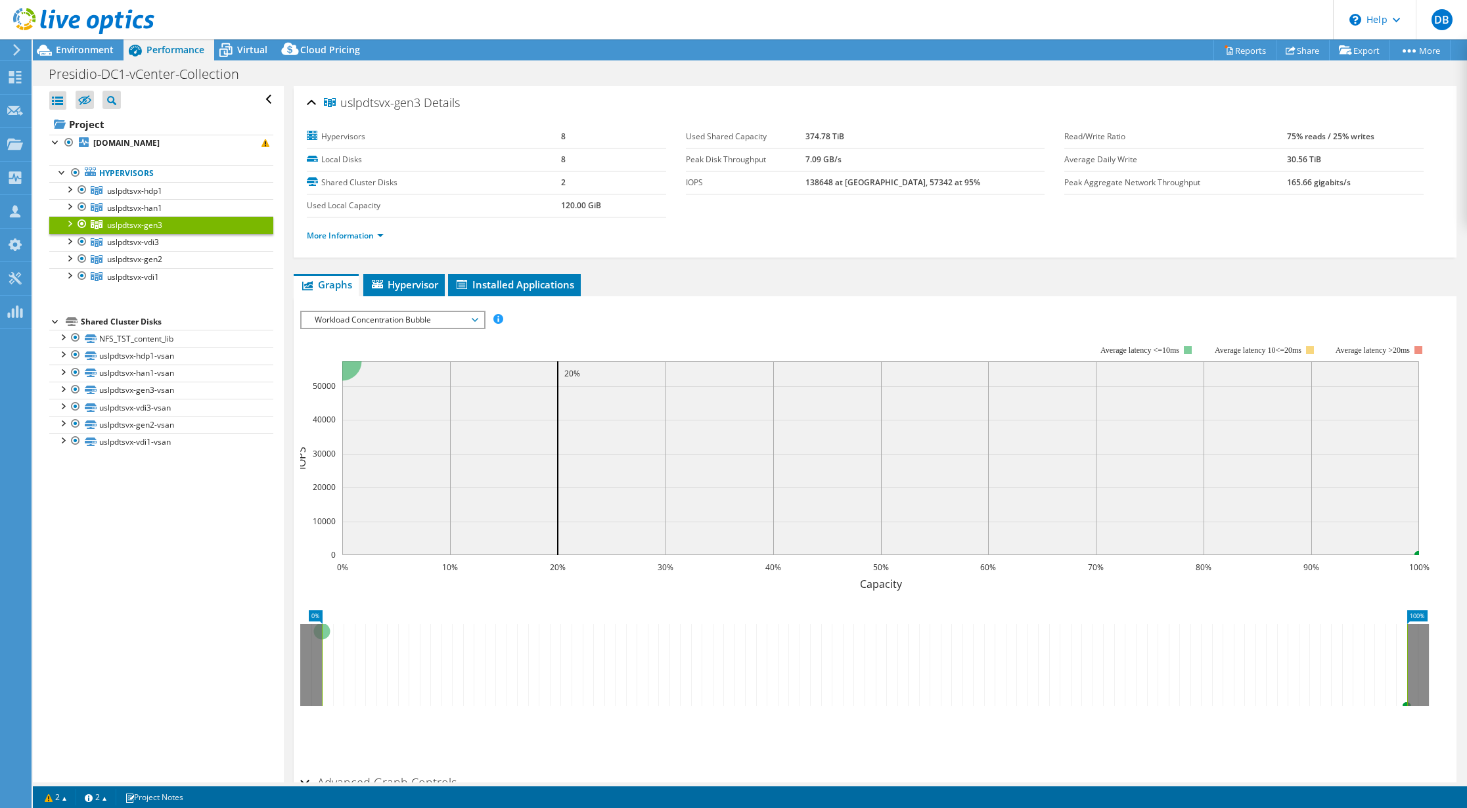
copy span "uslpdtsvx"
click at [420, 288] on span "Hypervisor" at bounding box center [404, 284] width 68 height 13
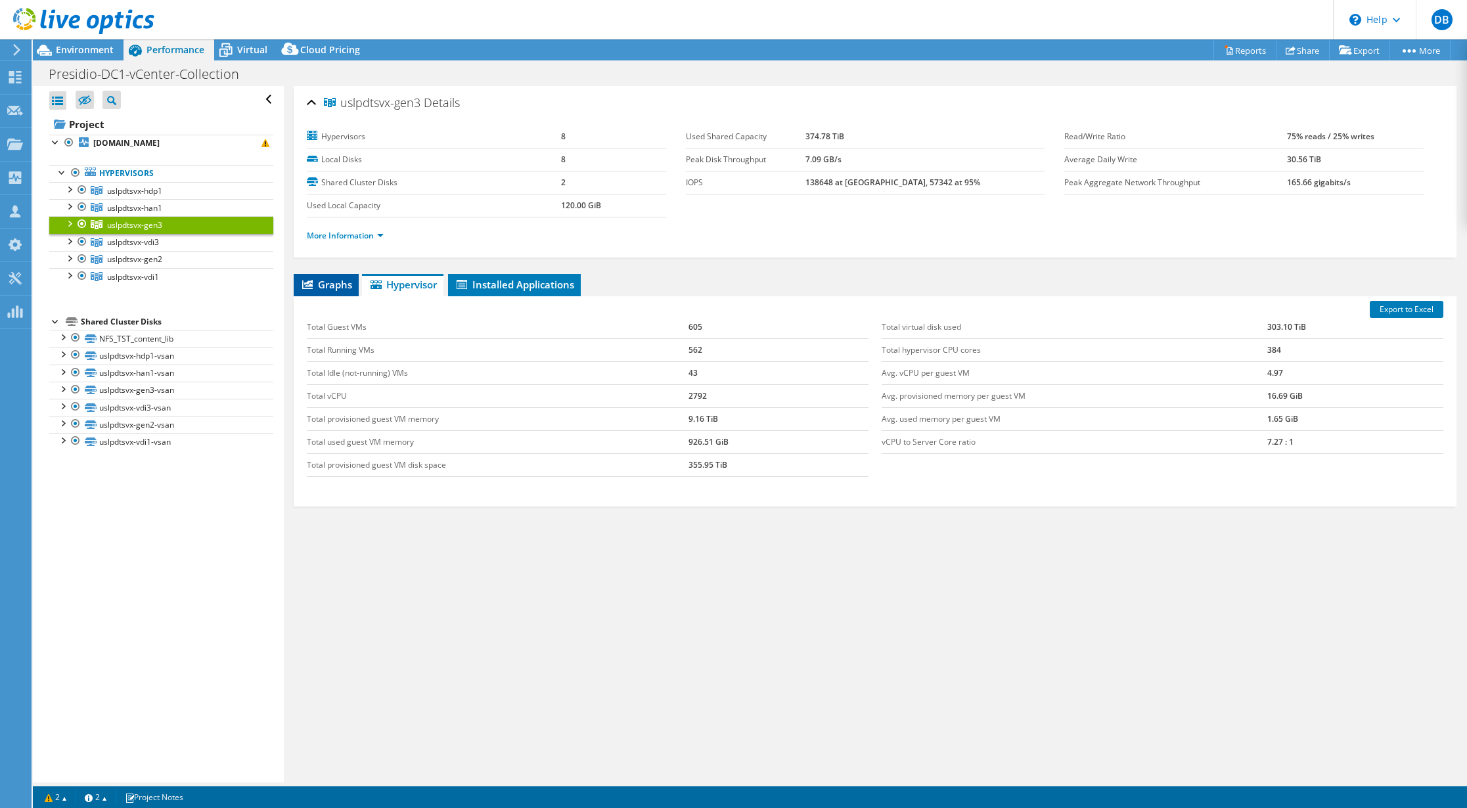
click at [340, 289] on span "Graphs" at bounding box center [326, 284] width 52 height 13
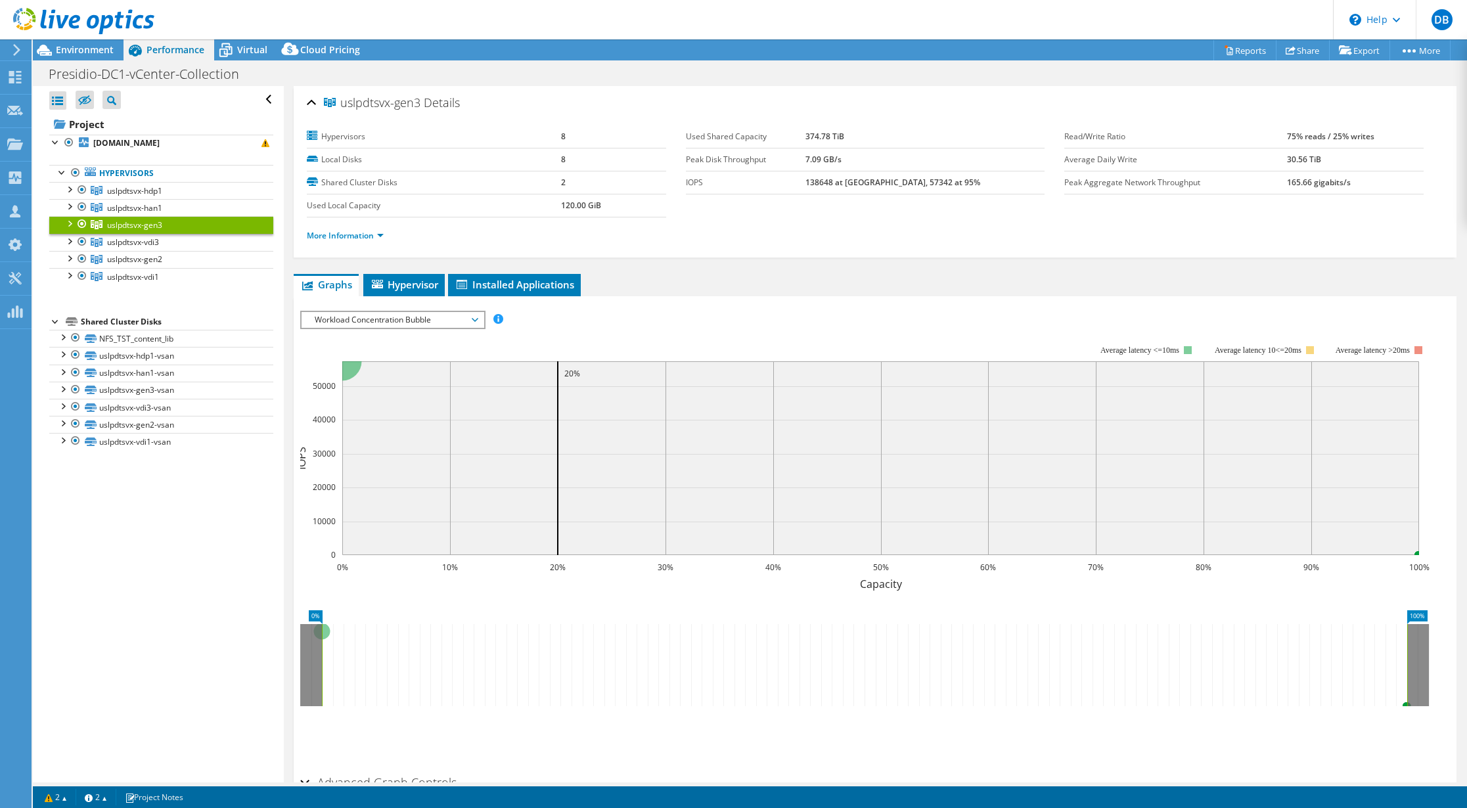
click at [132, 225] on span "uslpdtsvx-gen3" at bounding box center [134, 224] width 55 height 11
click at [369, 233] on link "More Information" at bounding box center [345, 235] width 77 height 11
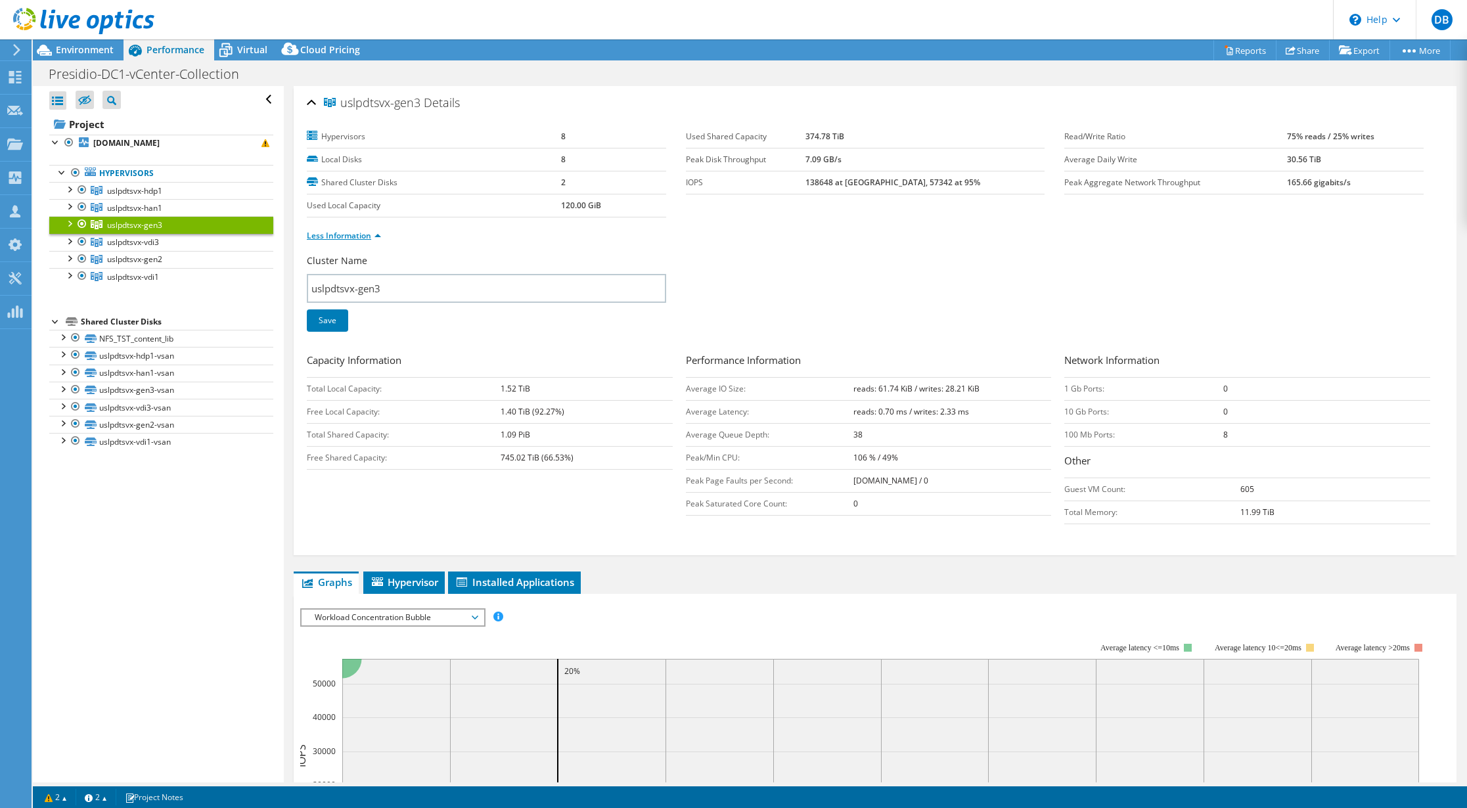
click at [369, 233] on link "Less Information" at bounding box center [344, 235] width 74 height 11
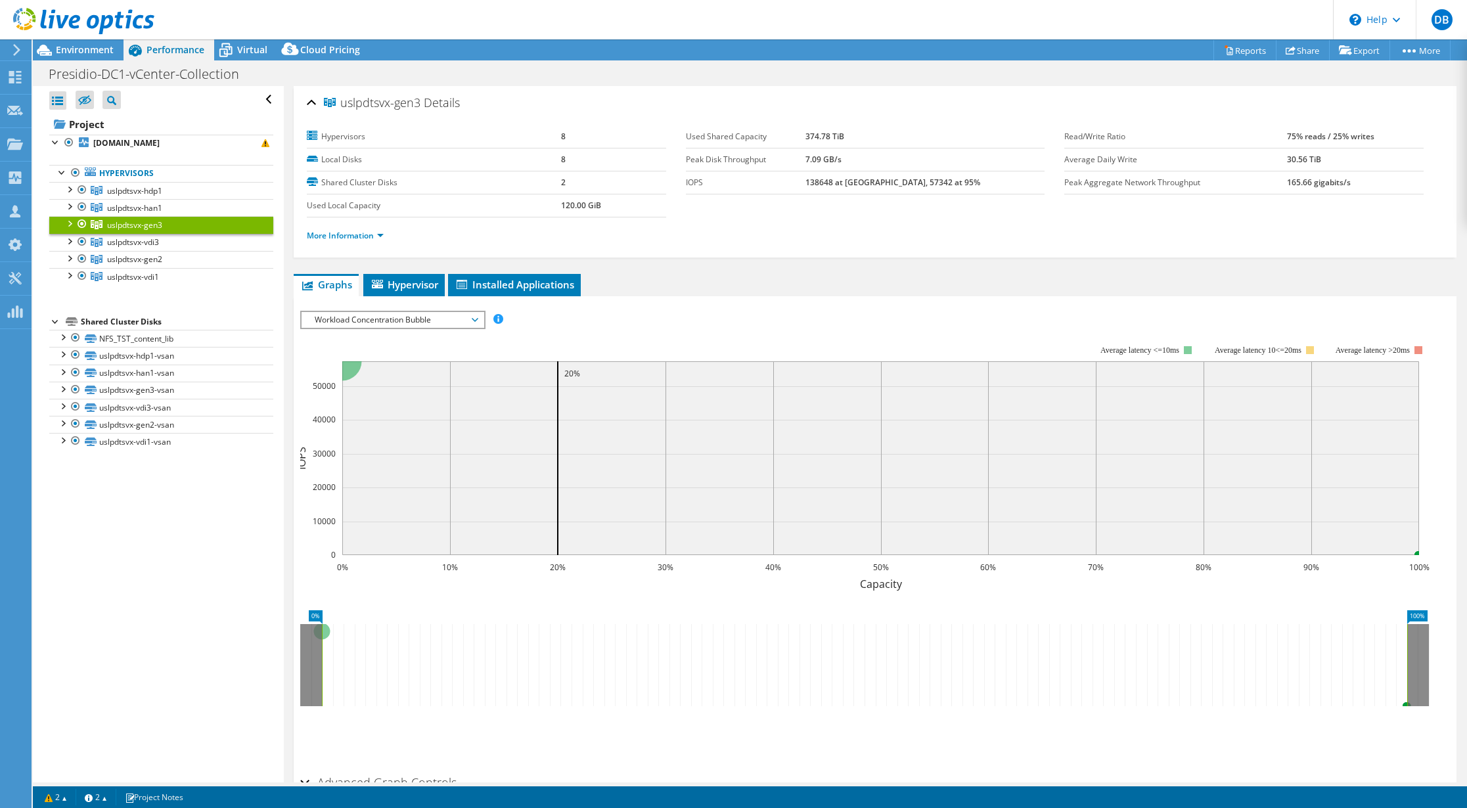
click at [448, 323] on span "Workload Concentration Bubble" at bounding box center [392, 320] width 169 height 16
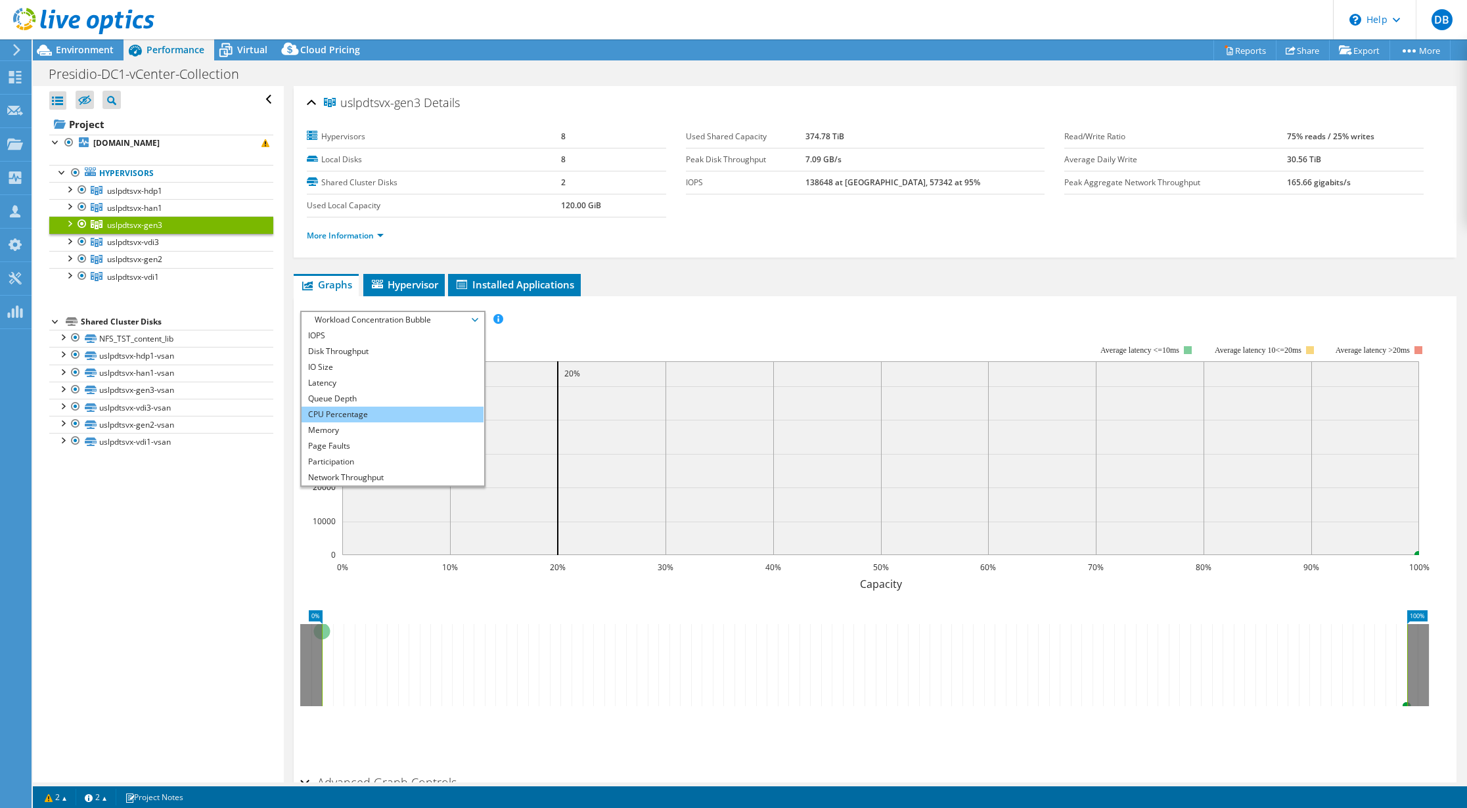
click at [399, 413] on li "CPU Percentage" at bounding box center [393, 415] width 182 height 16
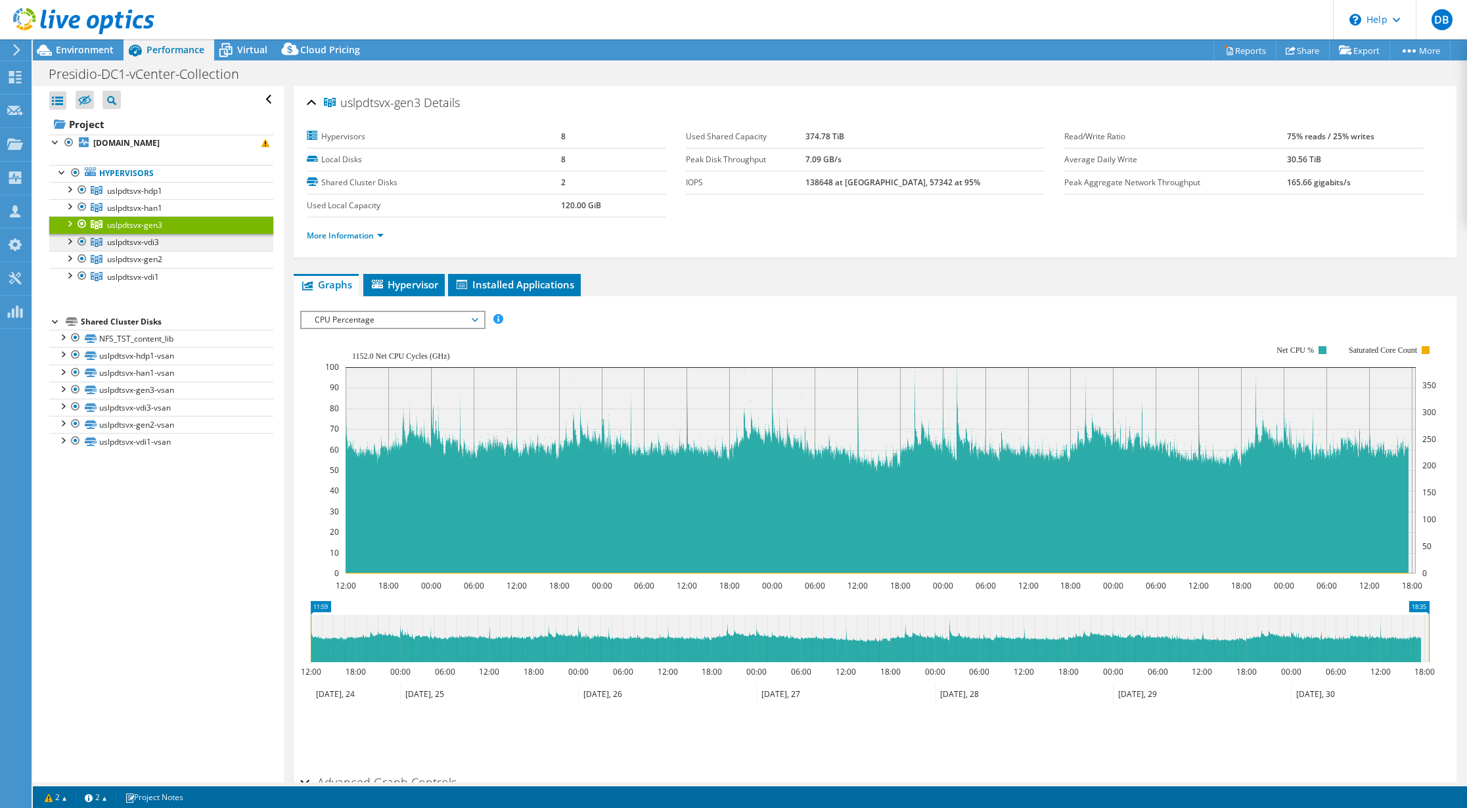
copy span "uslpdtsvx"
click at [187, 199] on link "uslpdtsvx-vdi3" at bounding box center [161, 190] width 224 height 17
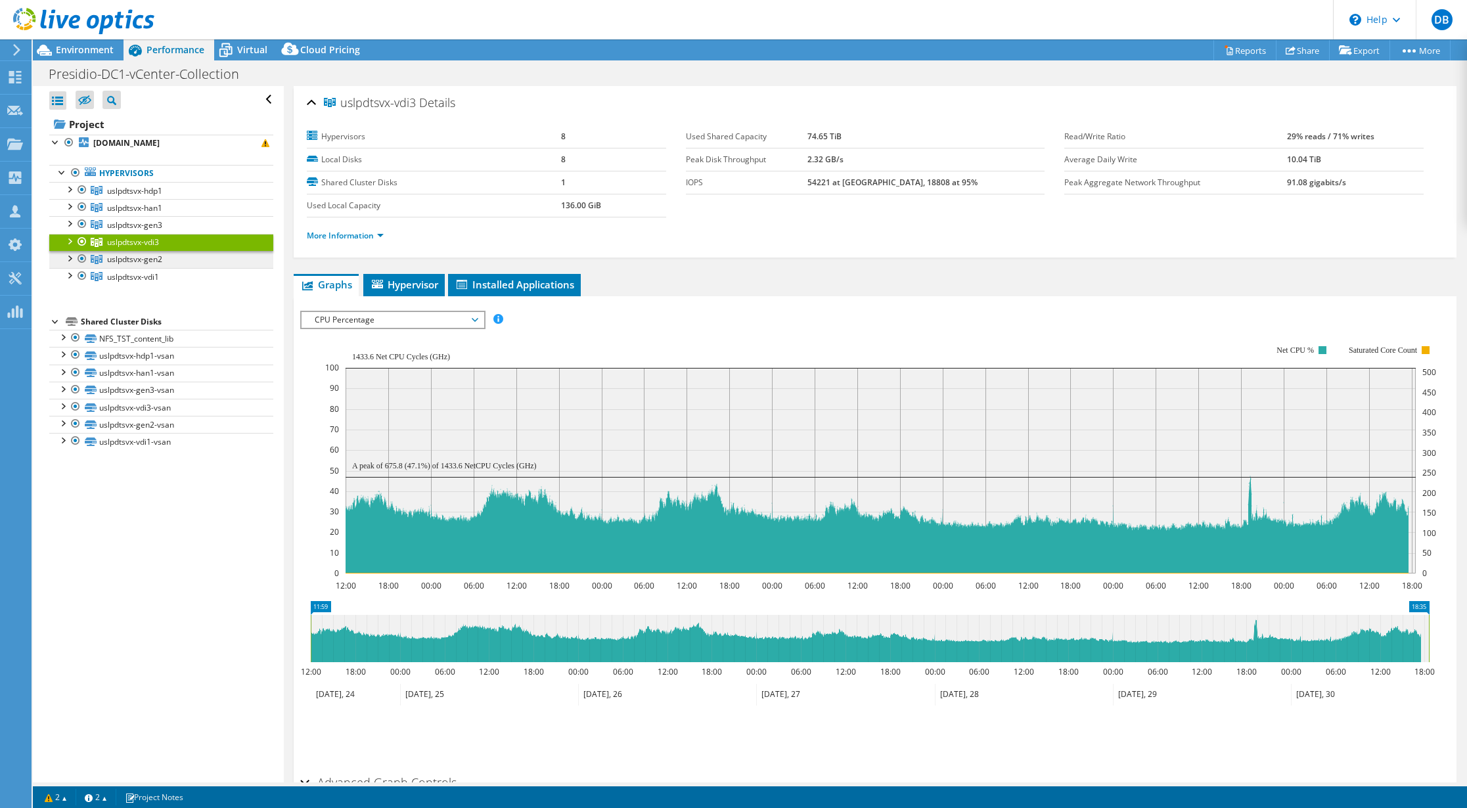
copy span "uslpdtsvx"
click at [154, 196] on span "uslpdtsvx-gen2" at bounding box center [134, 190] width 55 height 11
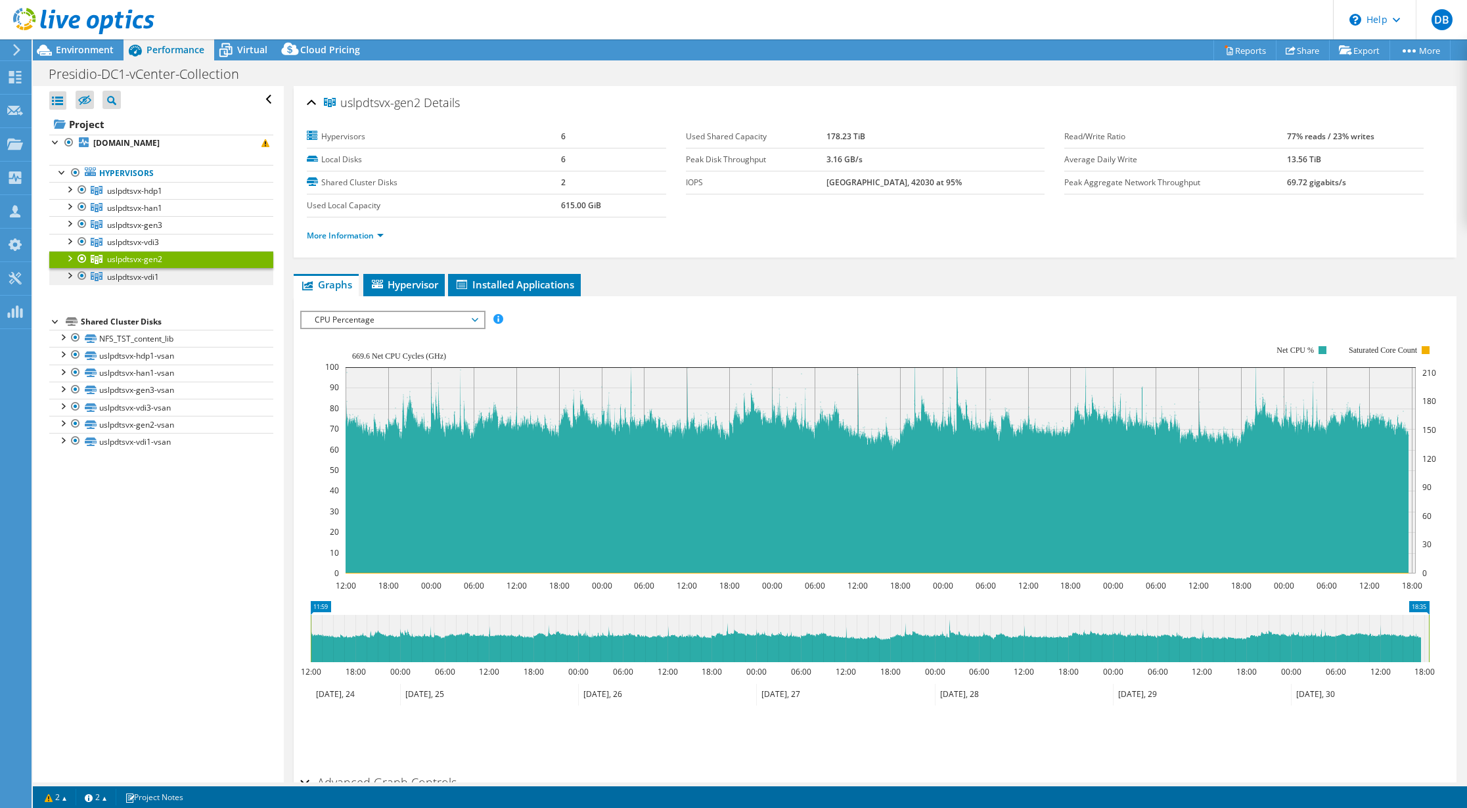
copy span "uslpdtsvx"
click at [160, 199] on link "uslpdtsvx-vdi1" at bounding box center [161, 190] width 224 height 17
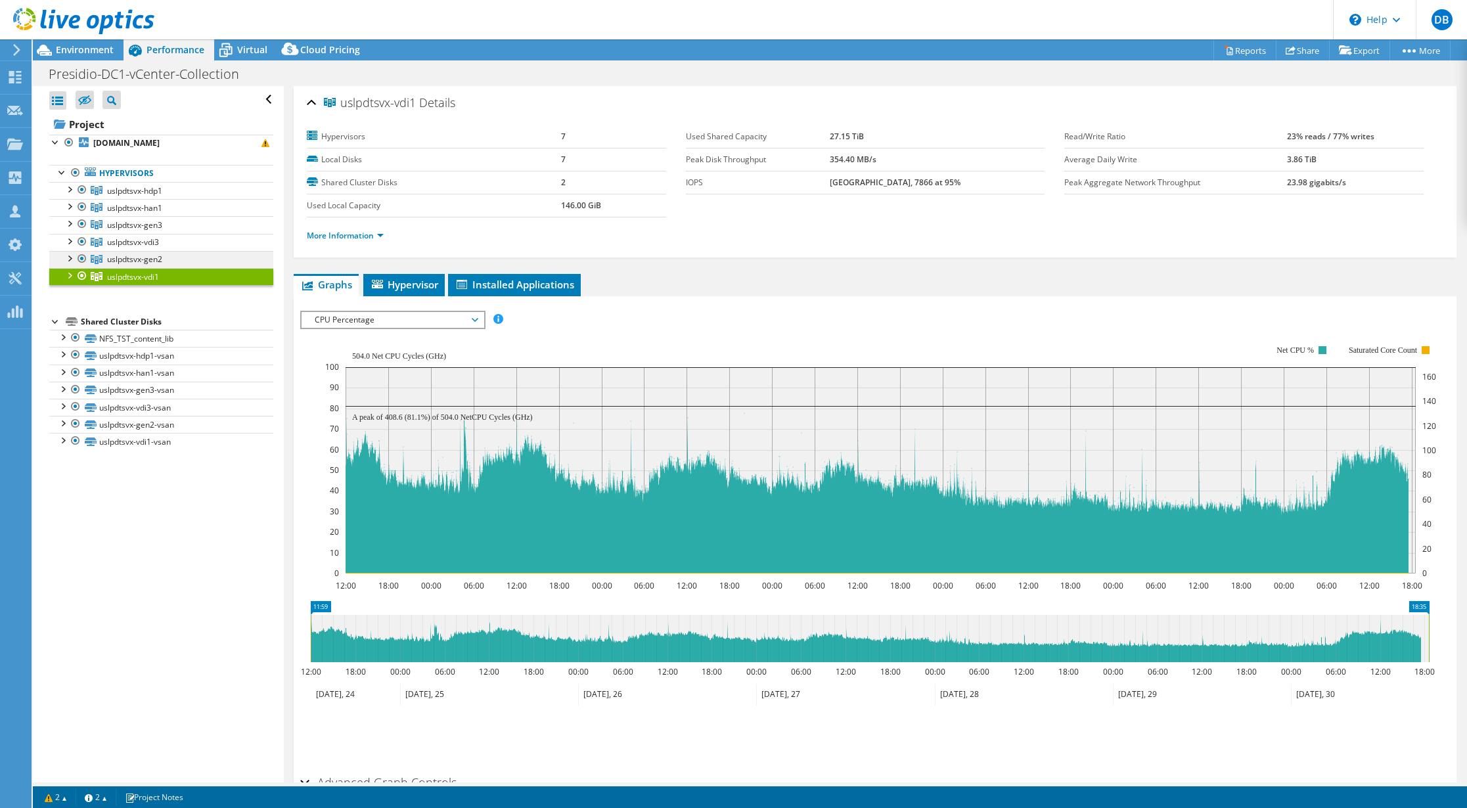
click at [123, 196] on span "uslpdtsvx-gen2" at bounding box center [134, 190] width 55 height 11
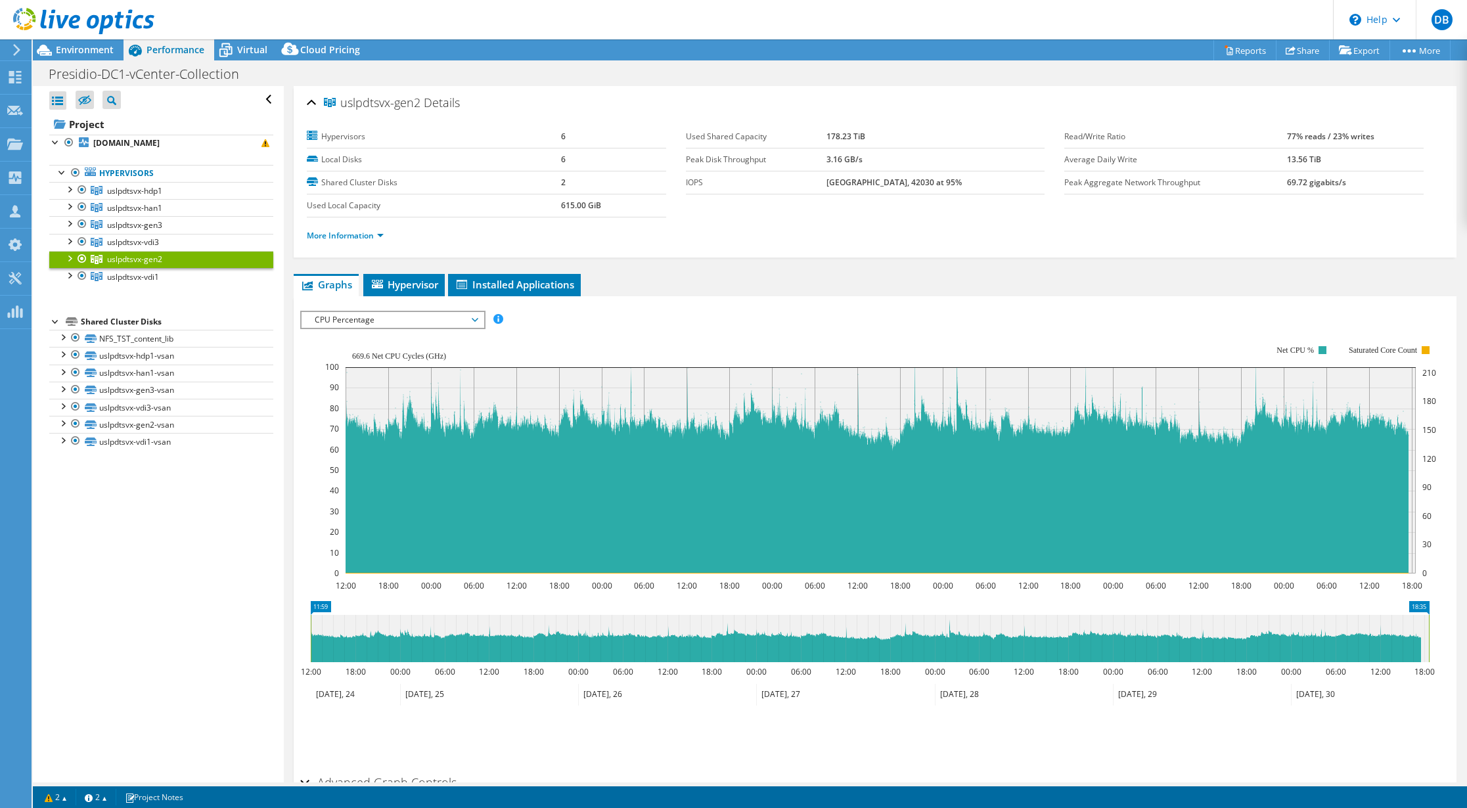
click at [242, 300] on div "Project uslpvmwhv093.apachecorp.com Hypervisors uslpdtsvx-hdp1" at bounding box center [161, 282] width 224 height 337
click at [401, 283] on span "Hypervisor" at bounding box center [404, 284] width 68 height 13
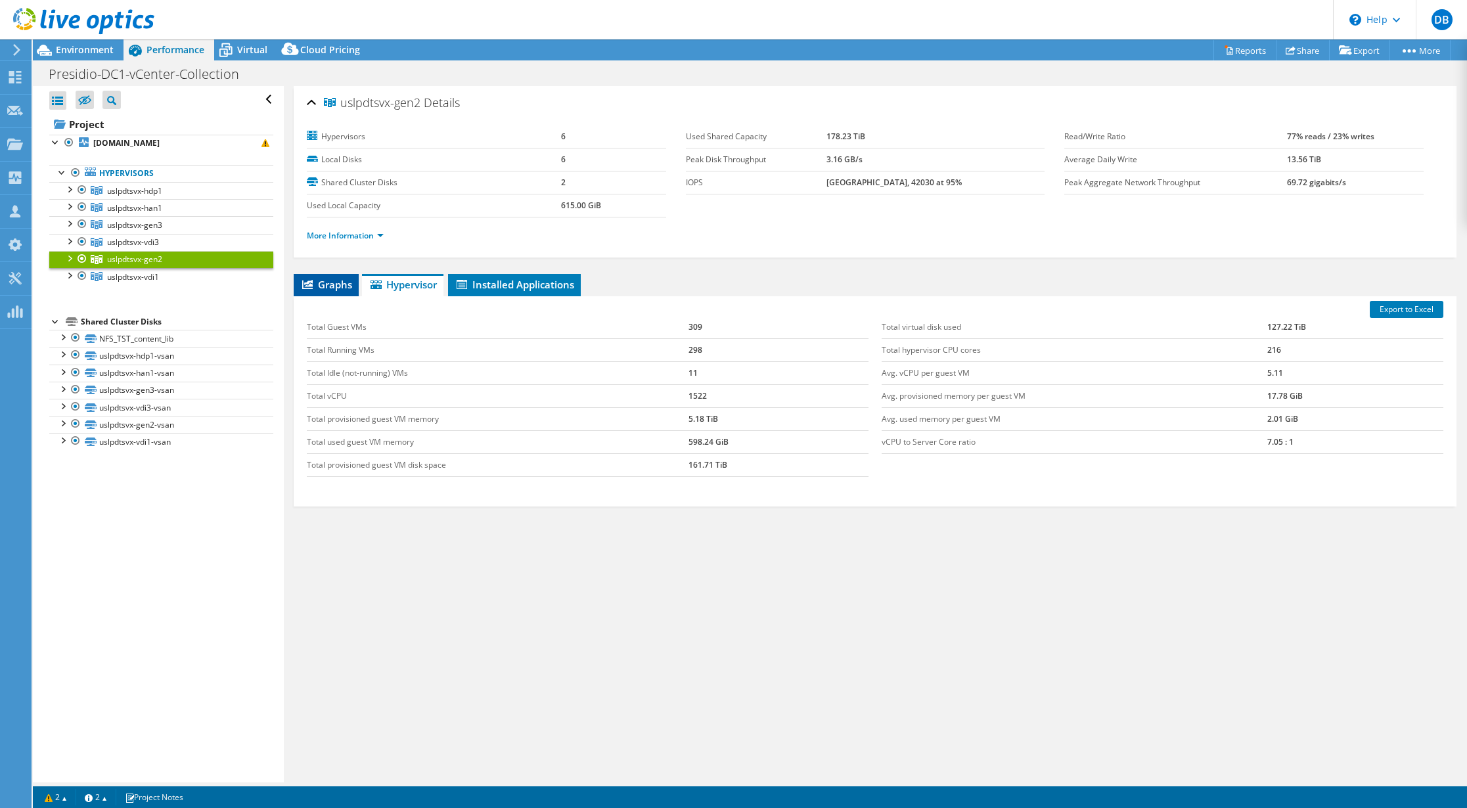
click at [339, 284] on span "Graphs" at bounding box center [326, 284] width 52 height 13
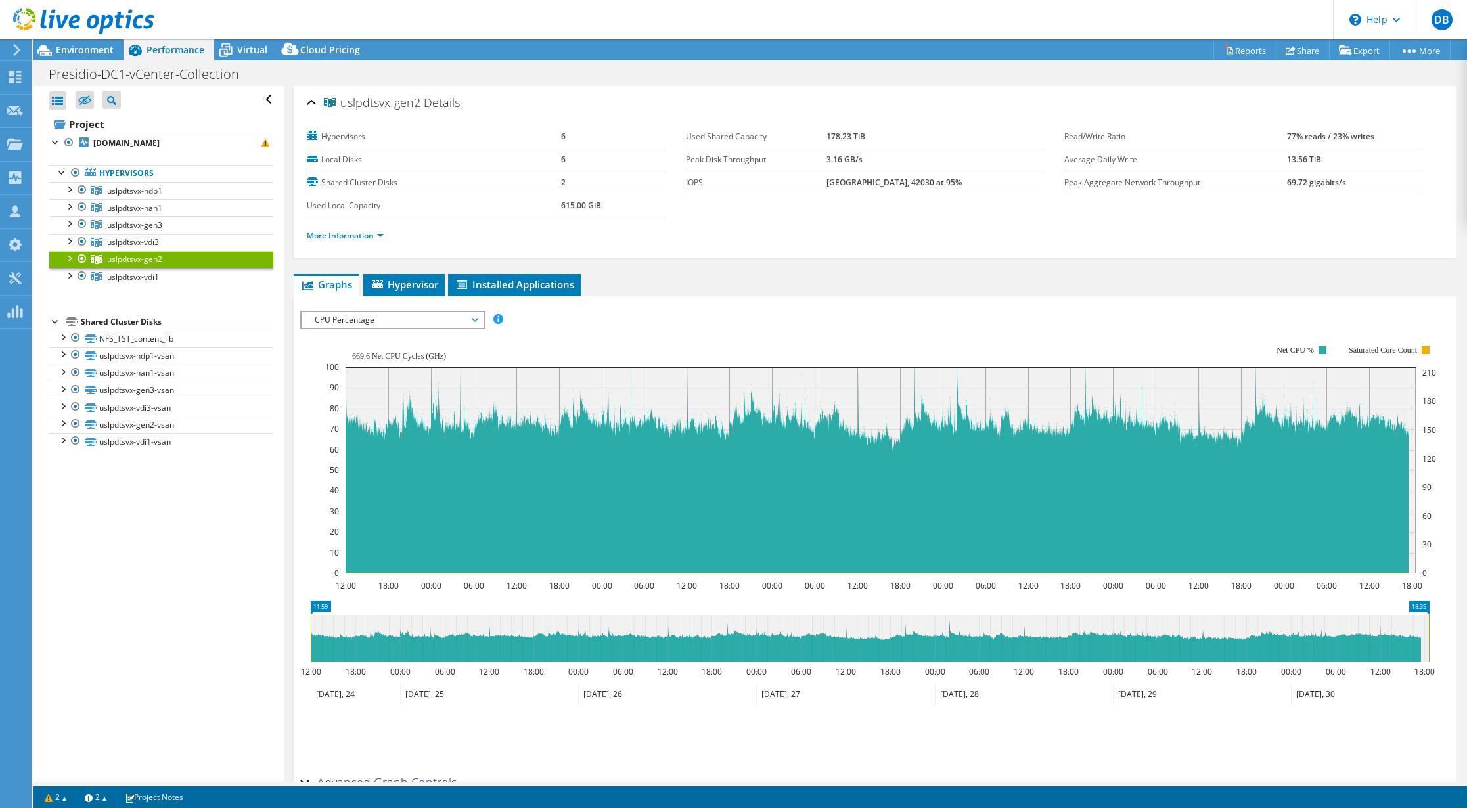
click at [66, 258] on div at bounding box center [68, 257] width 13 height 13
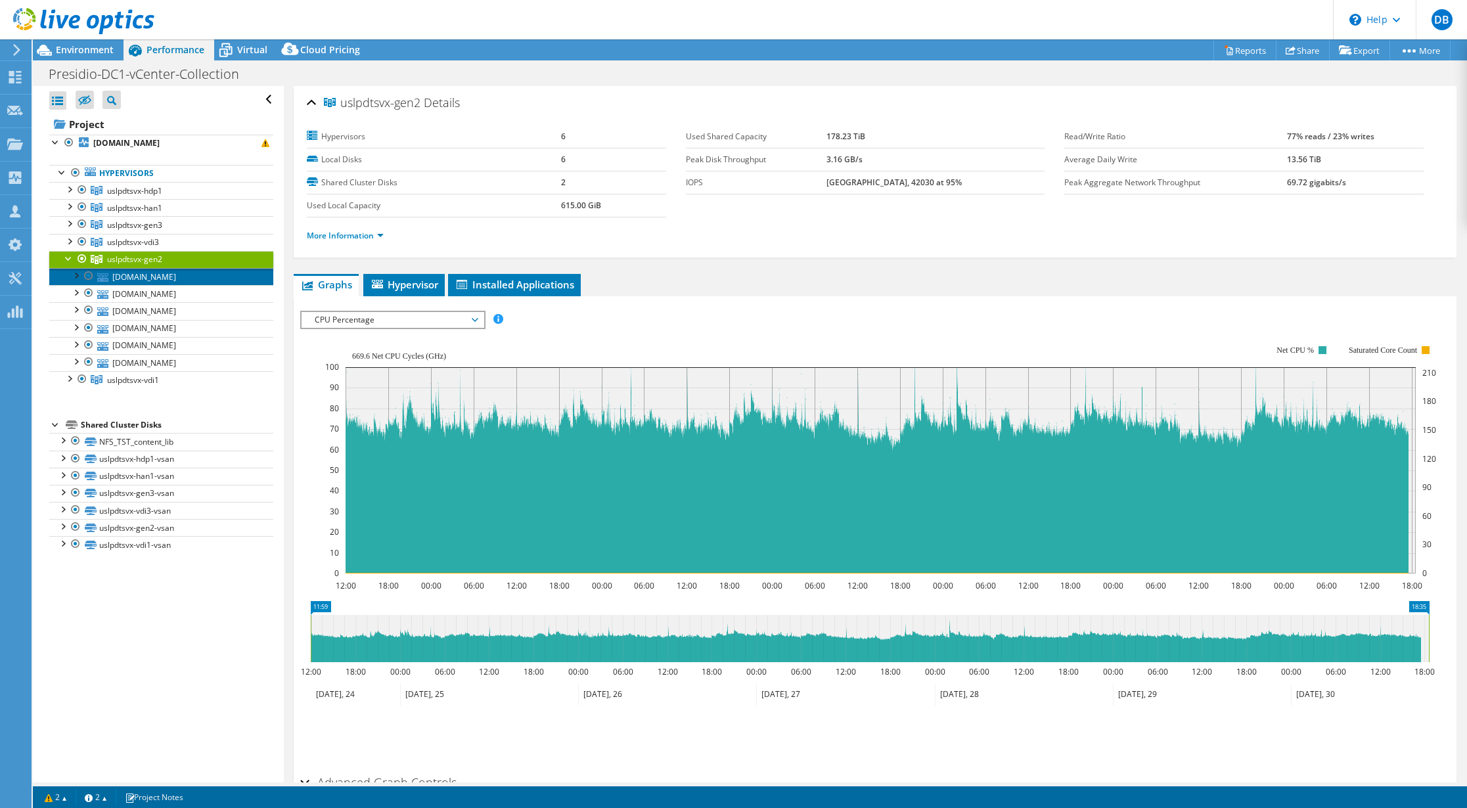
click at [141, 283] on link "[DOMAIN_NAME]" at bounding box center [161, 276] width 224 height 17
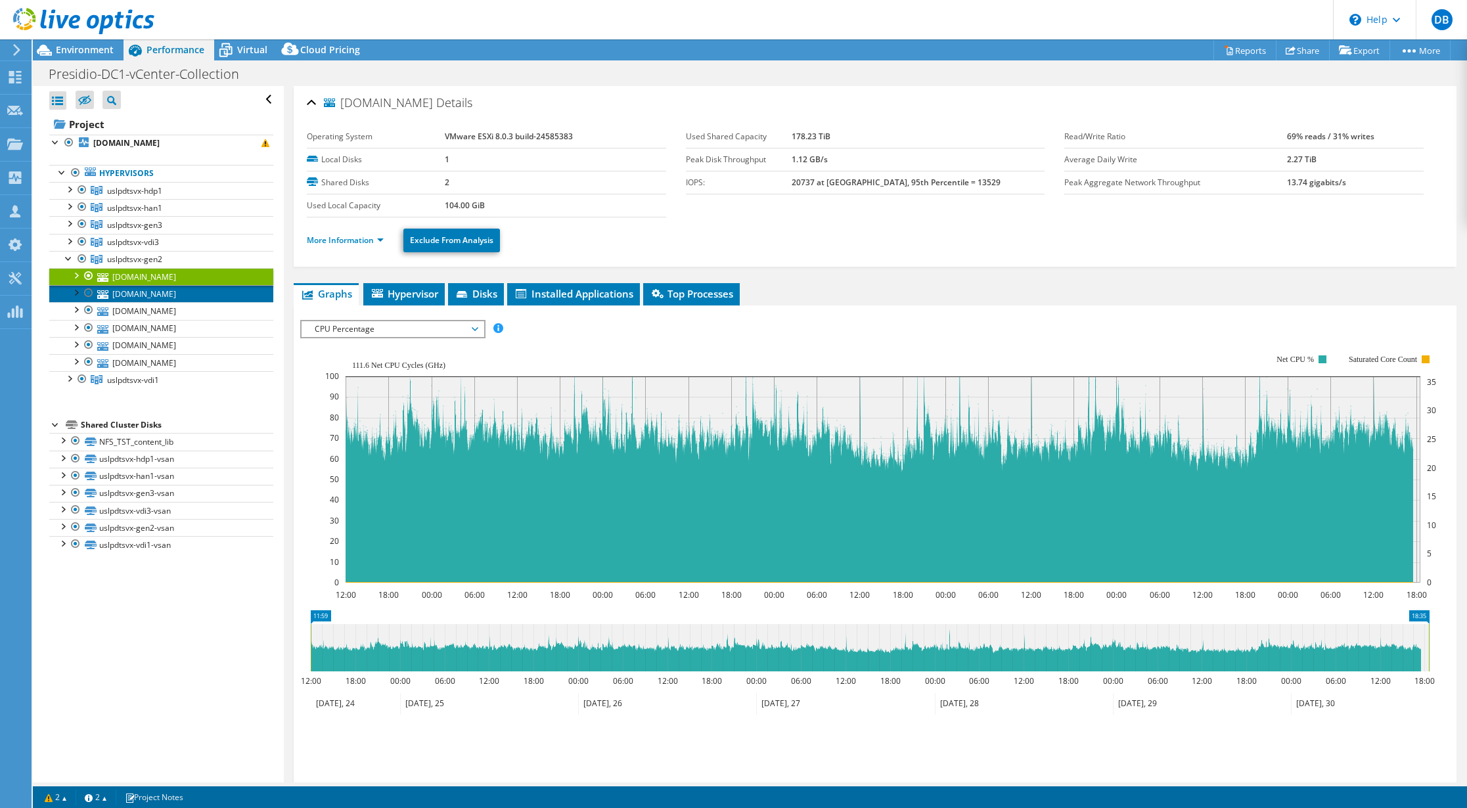
click at [144, 296] on link "[DOMAIN_NAME]" at bounding box center [161, 293] width 224 height 17
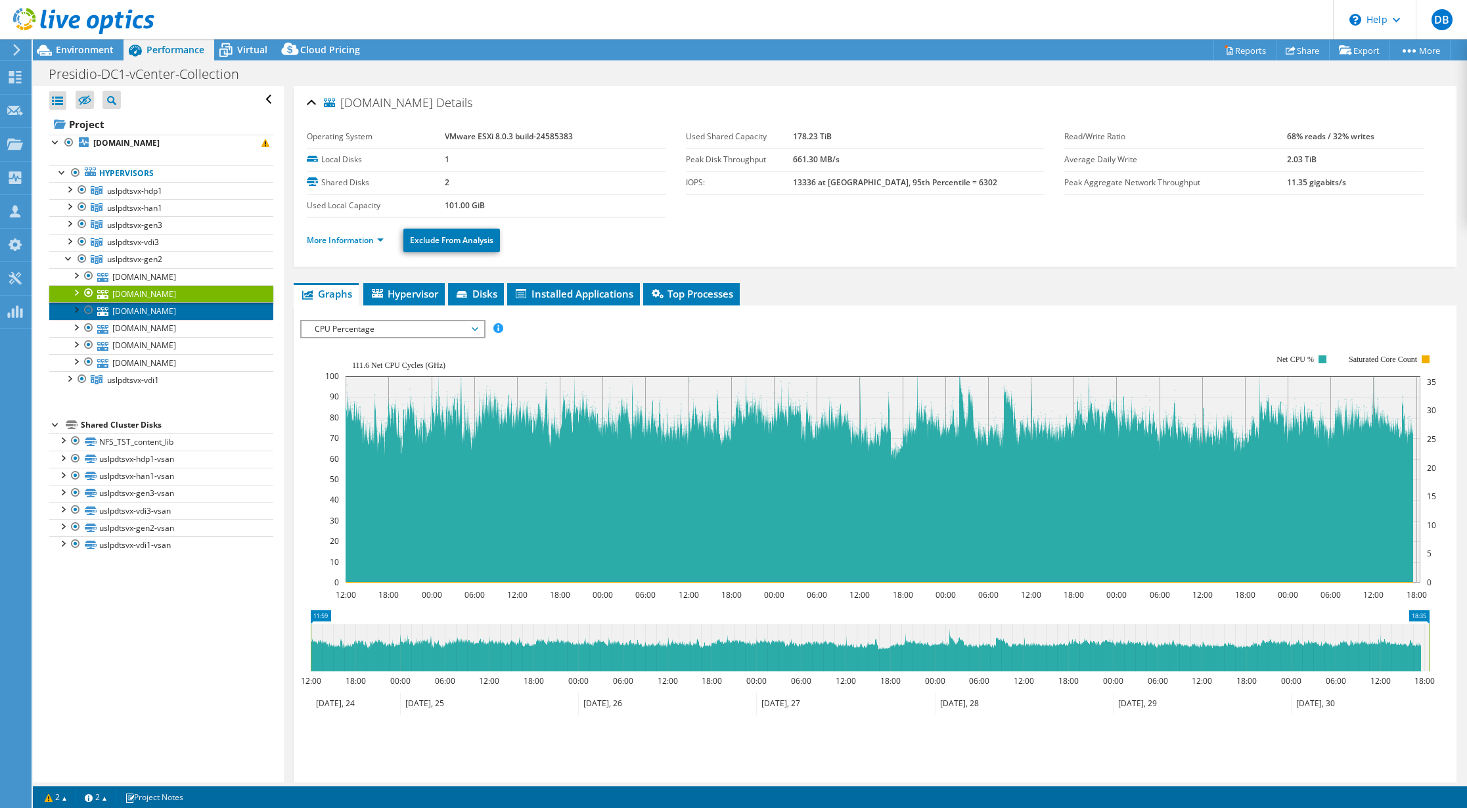
click at [144, 308] on link "[DOMAIN_NAME]" at bounding box center [161, 310] width 224 height 17
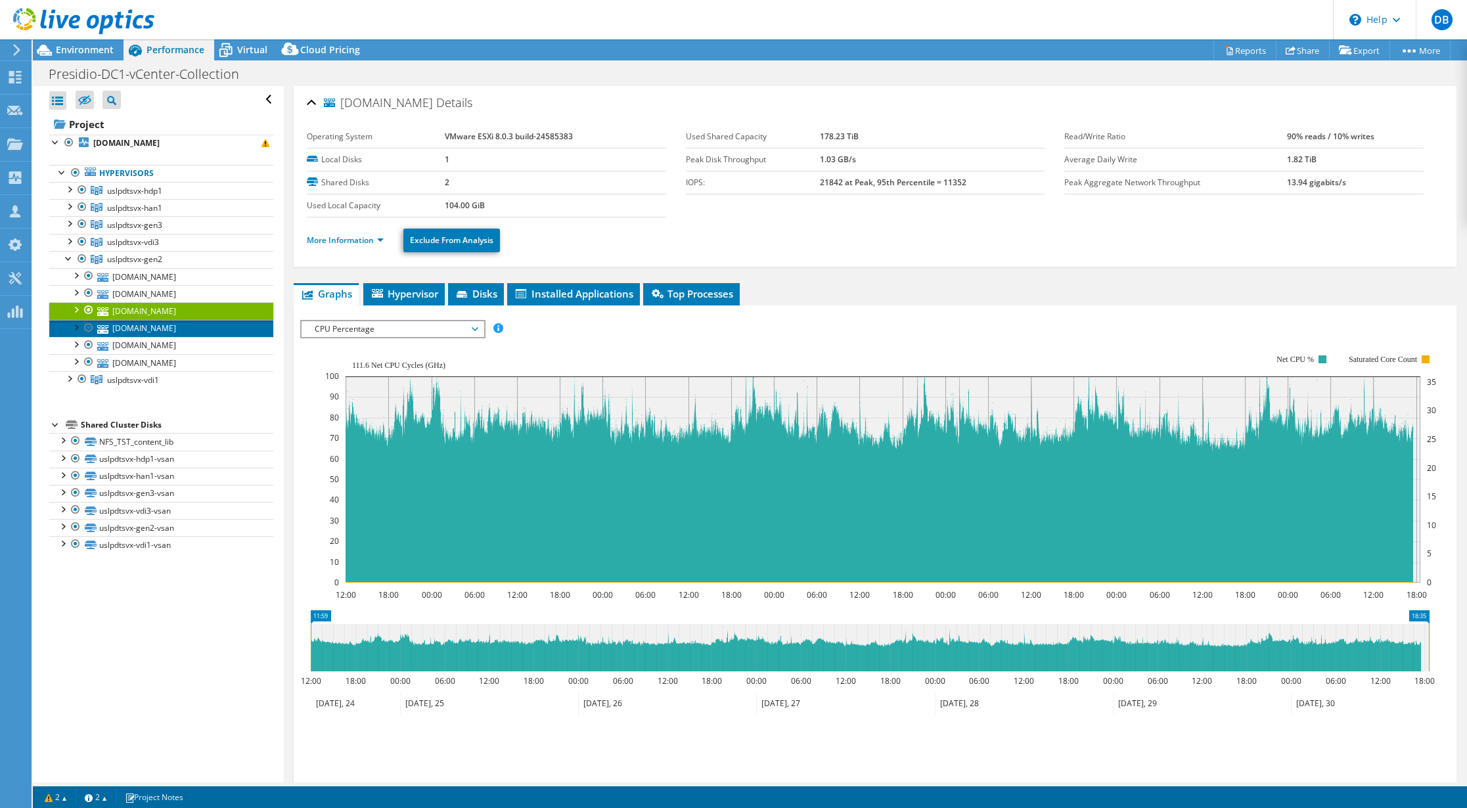
click at [145, 330] on link "[DOMAIN_NAME]" at bounding box center [161, 328] width 224 height 17
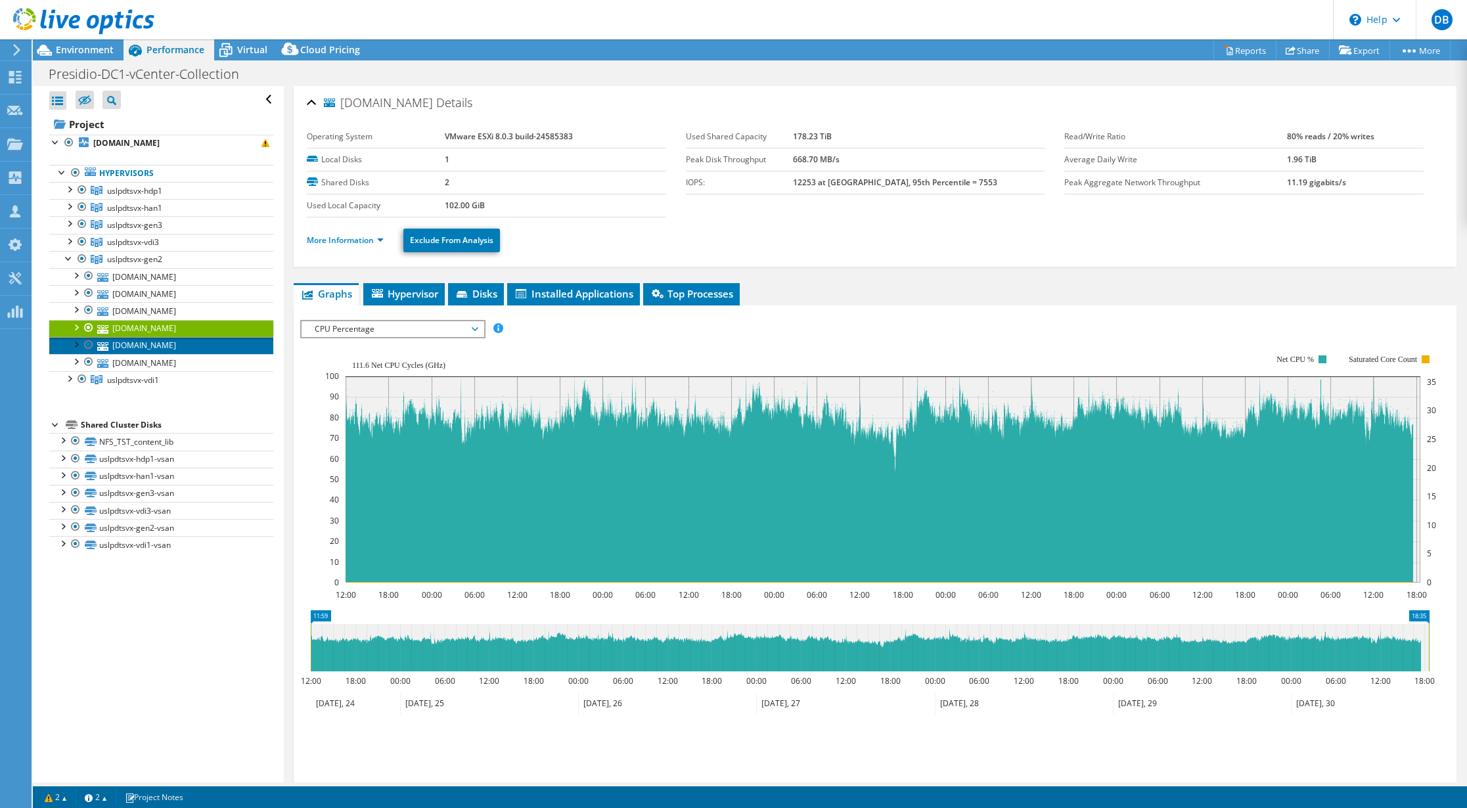
click at [146, 345] on link "[DOMAIN_NAME]" at bounding box center [161, 345] width 224 height 17
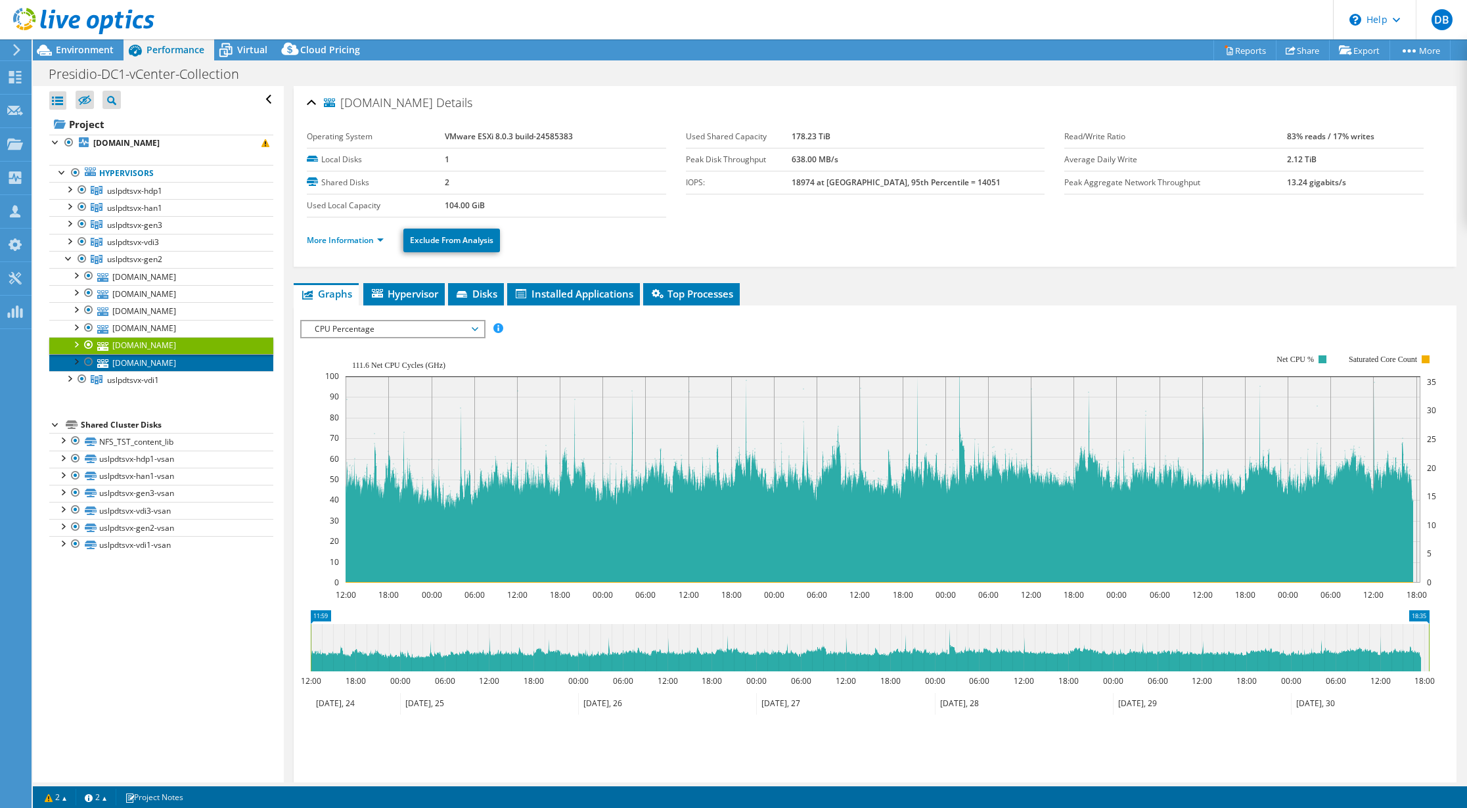
click at [149, 361] on link "[DOMAIN_NAME]" at bounding box center [161, 362] width 224 height 17
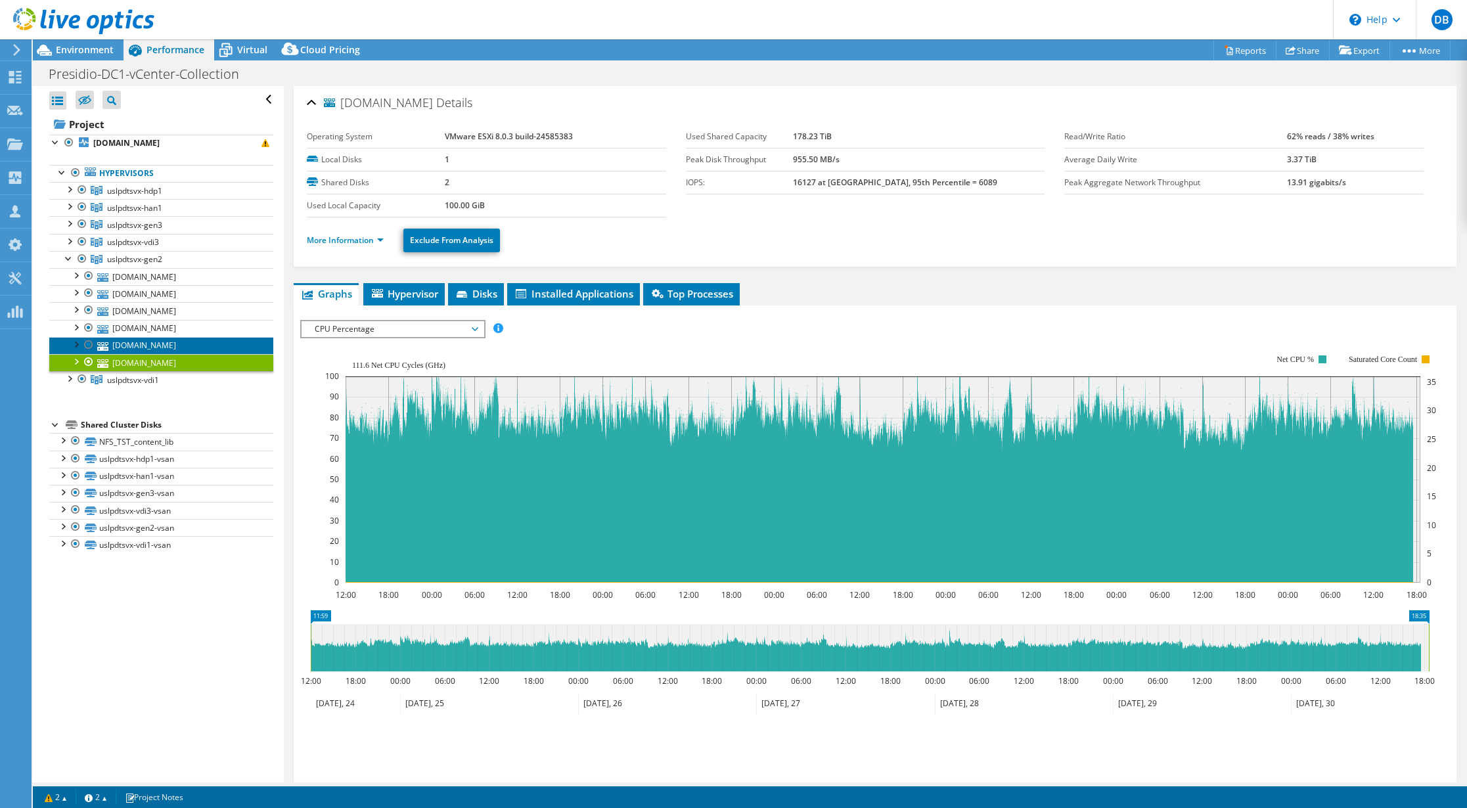
click at [148, 346] on link "[DOMAIN_NAME]" at bounding box center [161, 345] width 224 height 17
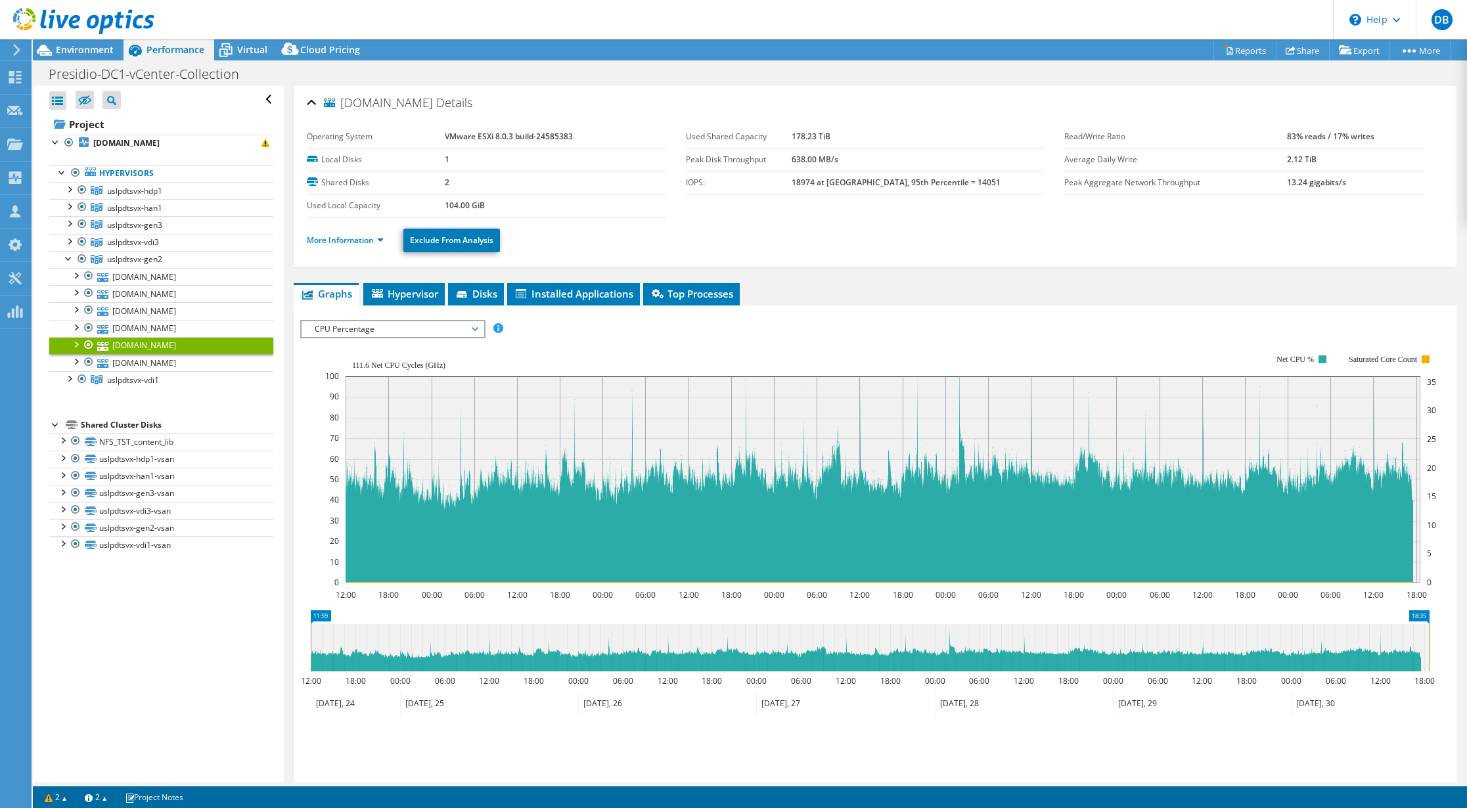
click at [956, 298] on ul "Graphs Servers Inventory Hypervisor Disks Cluster Disks Installed Applications" at bounding box center [875, 294] width 1163 height 22
click at [115, 196] on span "uslpdtsvx-gen2" at bounding box center [134, 190] width 55 height 11
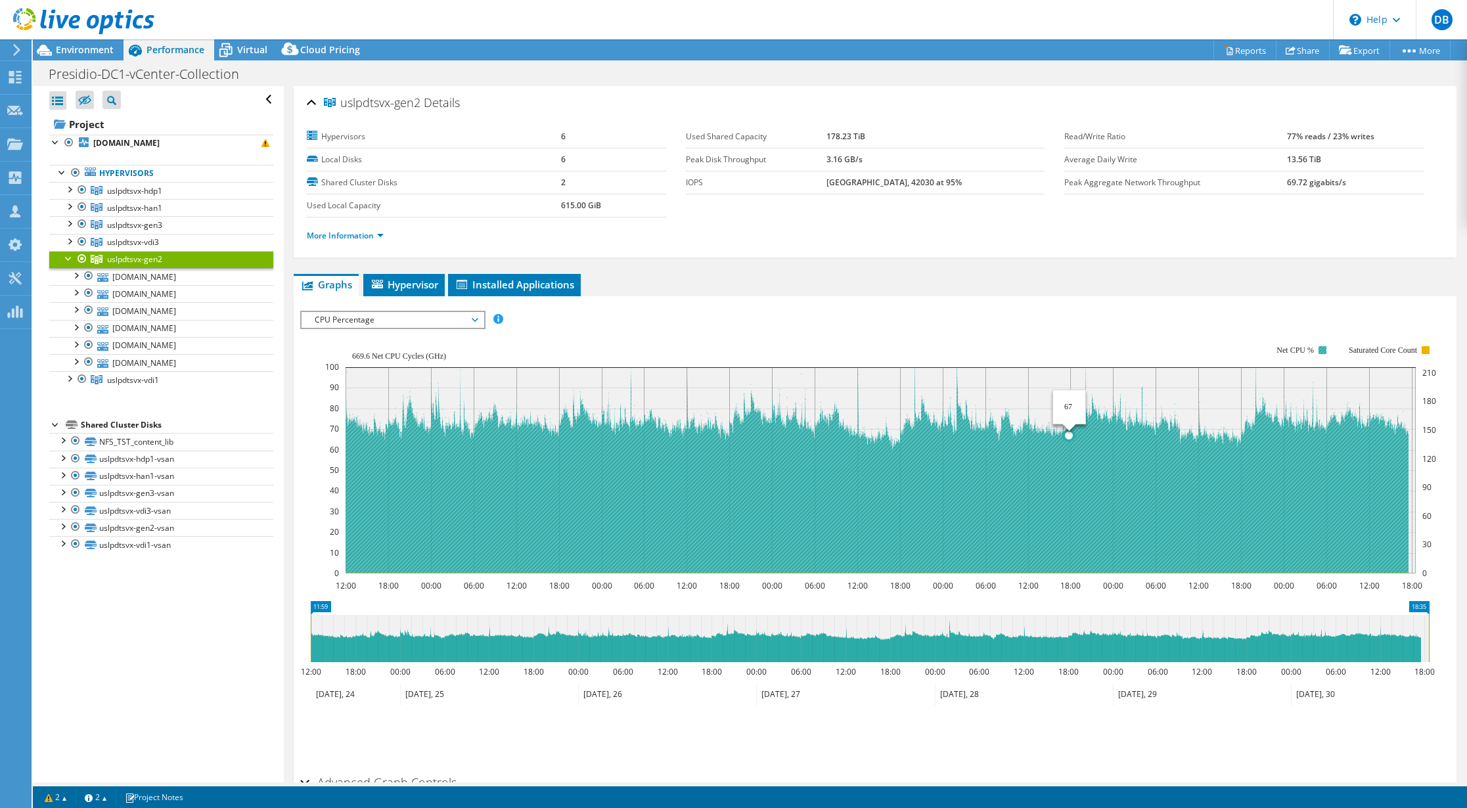
click at [1069, 501] on icon at bounding box center [877, 451] width 1063 height 243
click at [968, 513] on icon at bounding box center [877, 451] width 1063 height 243
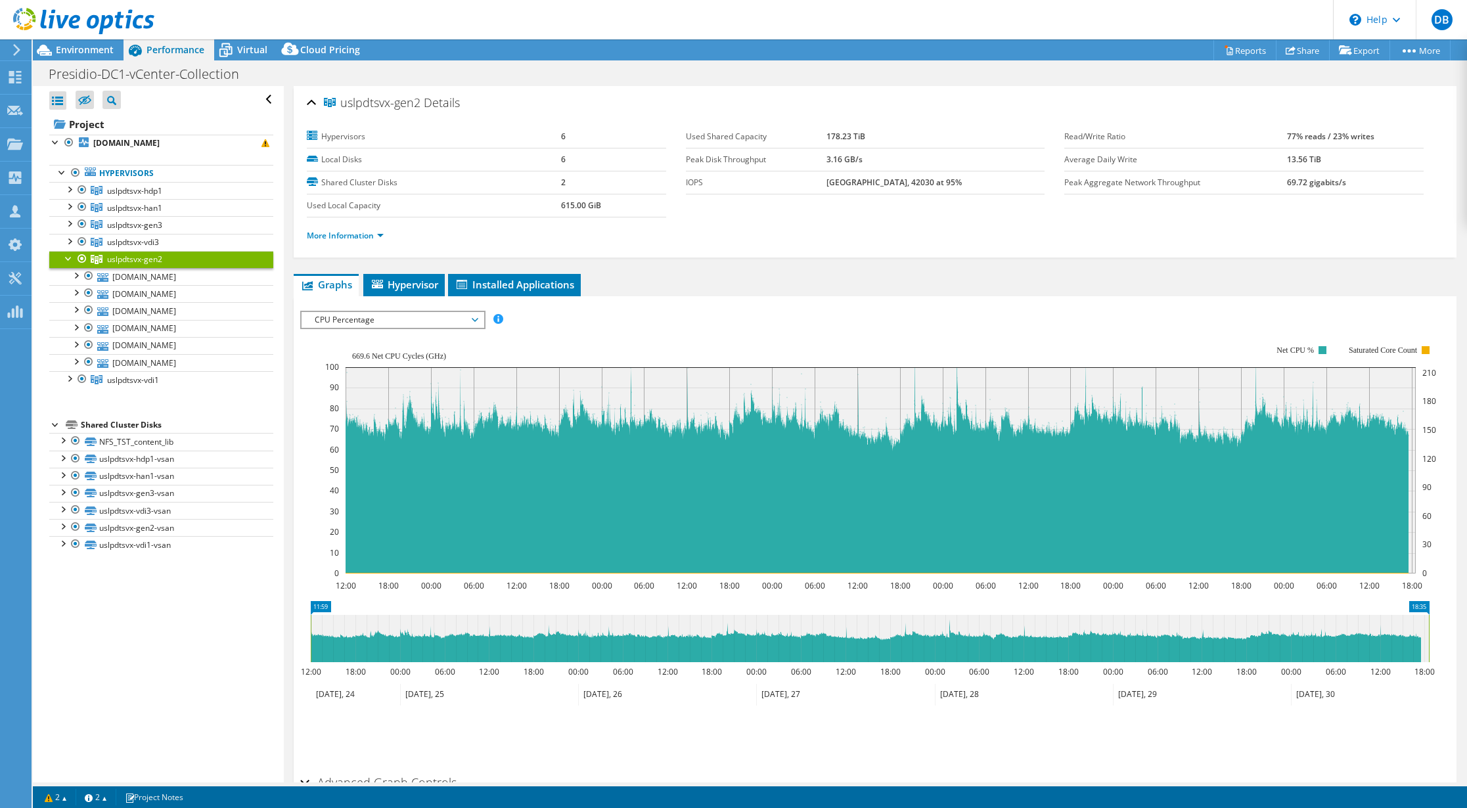
click at [338, 464] on text "50" at bounding box center [334, 469] width 9 height 11
click at [65, 256] on div at bounding box center [68, 257] width 13 height 13
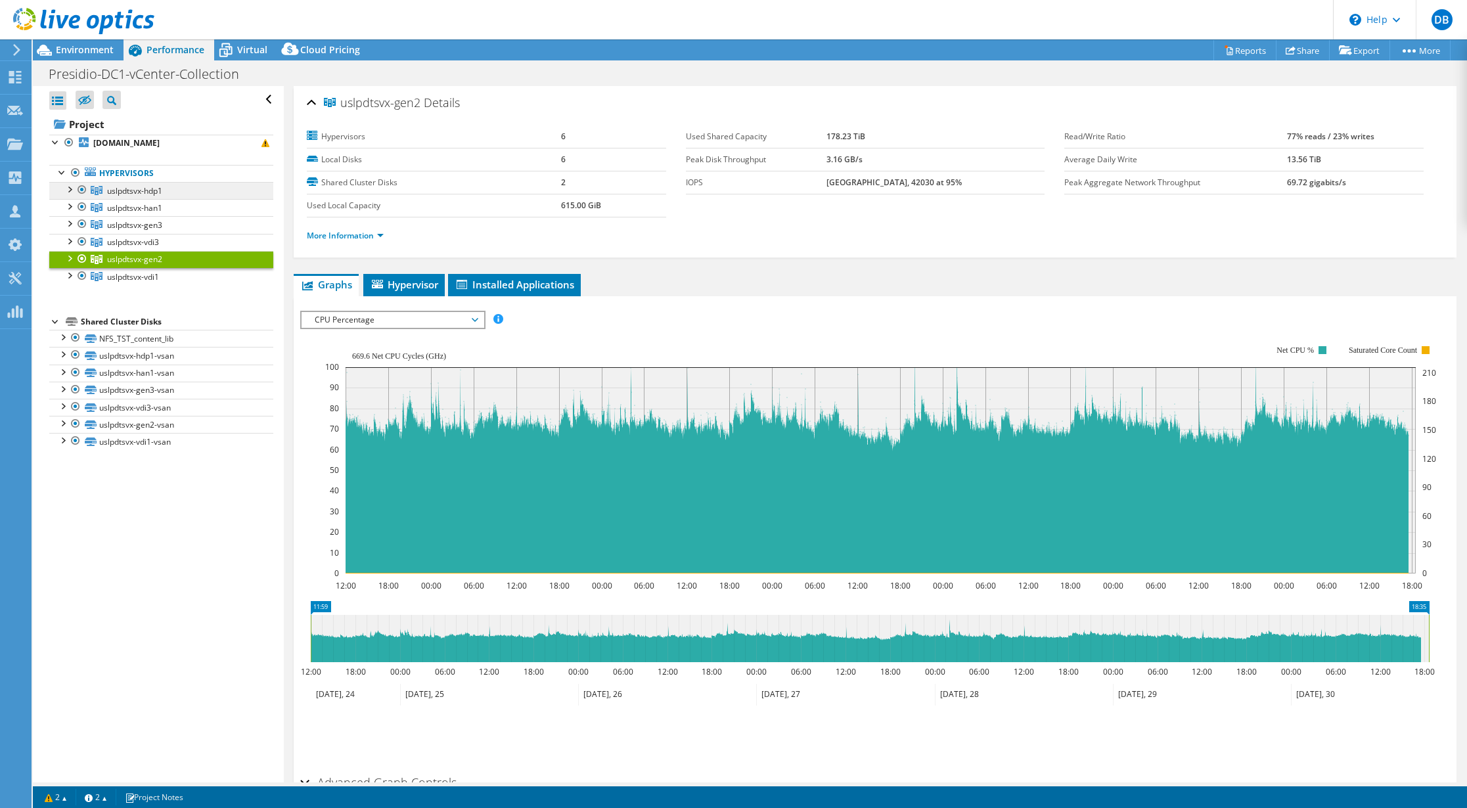
click at [123, 187] on span "uslpdtsvx-hdp1" at bounding box center [134, 190] width 55 height 11
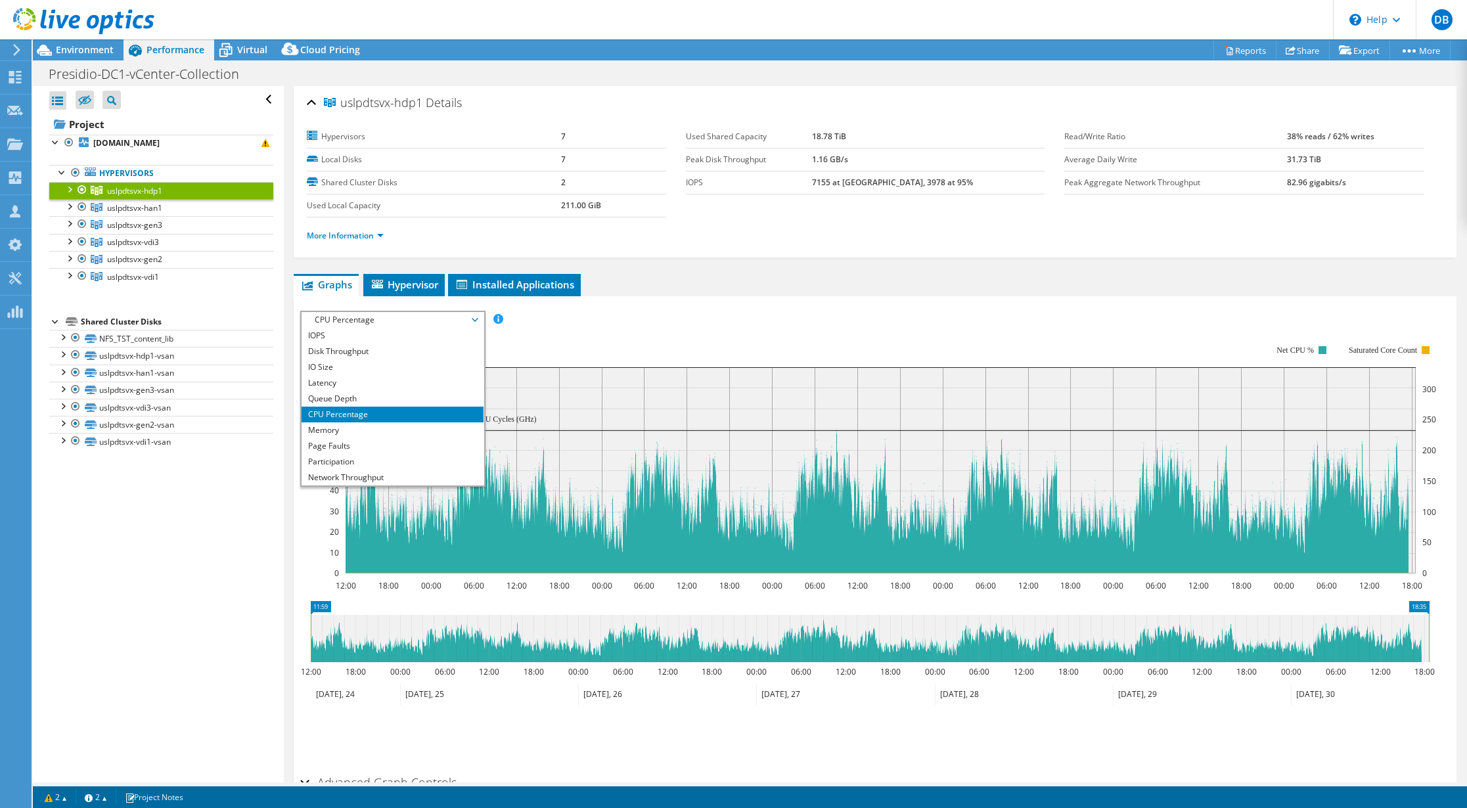
select select "USD"
click at [437, 340] on li "IOPS" at bounding box center [393, 336] width 182 height 16
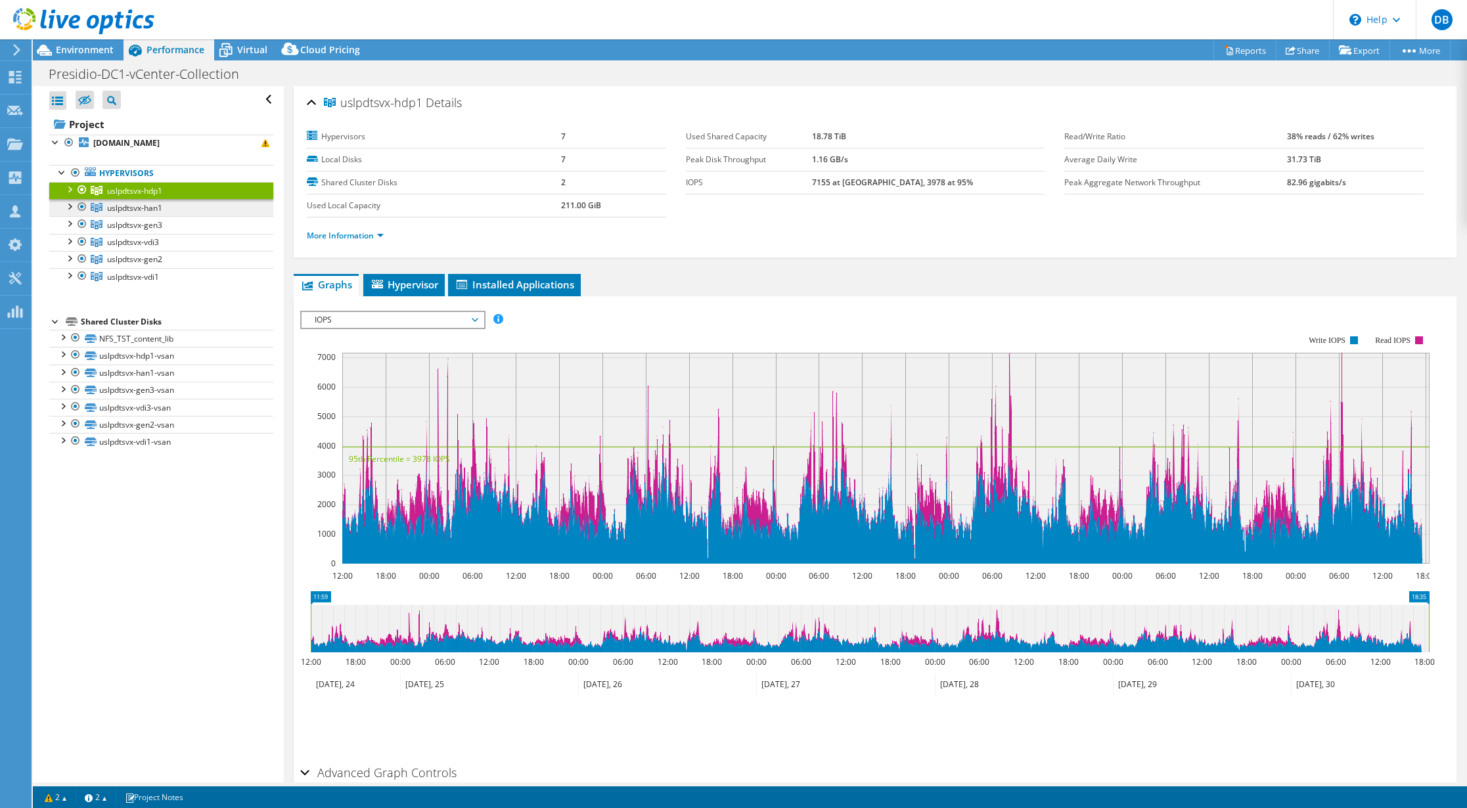
click at [141, 196] on span "uslpdtsvx-han1" at bounding box center [134, 190] width 55 height 11
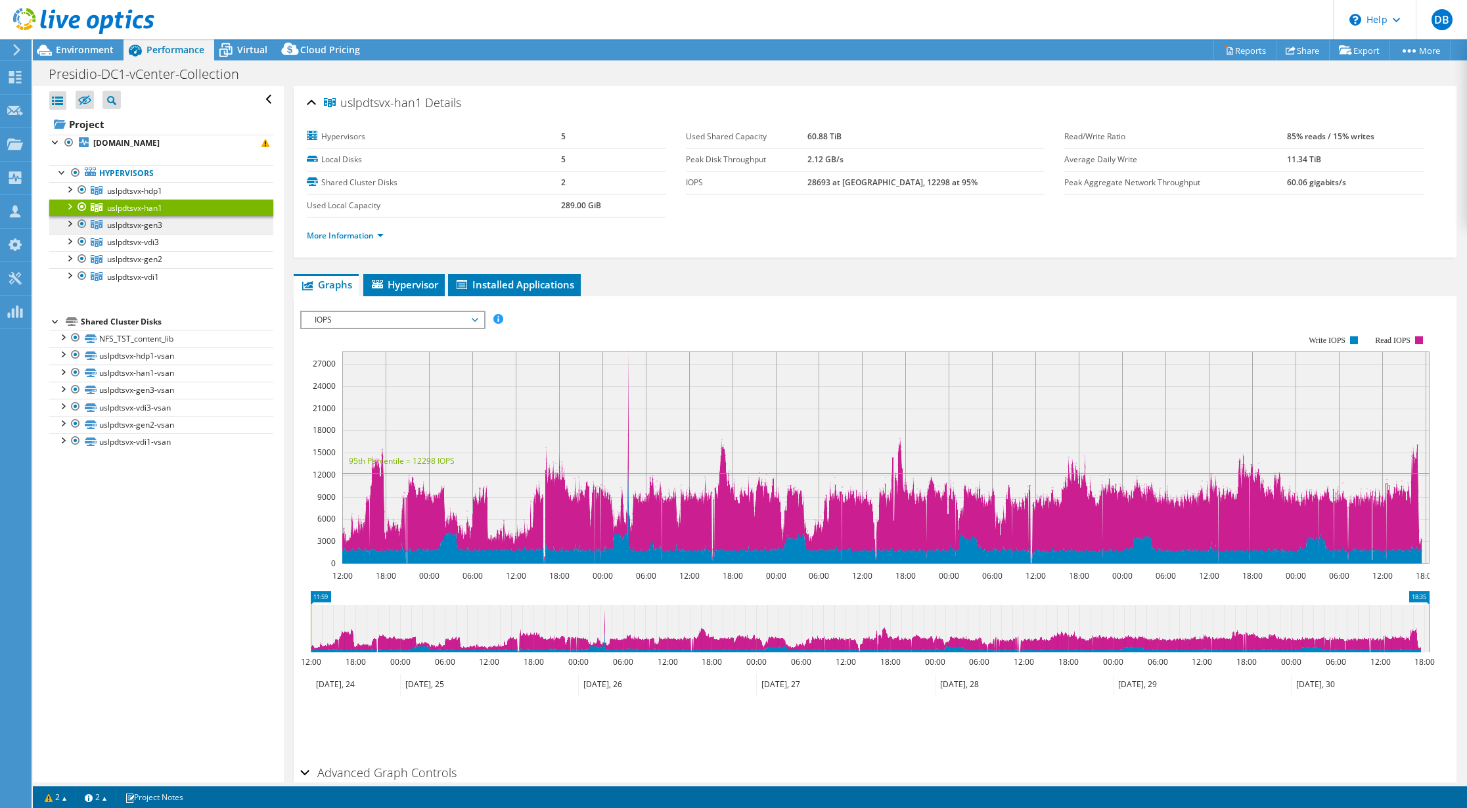
click at [141, 196] on span "uslpdtsvx-gen3" at bounding box center [134, 190] width 55 height 11
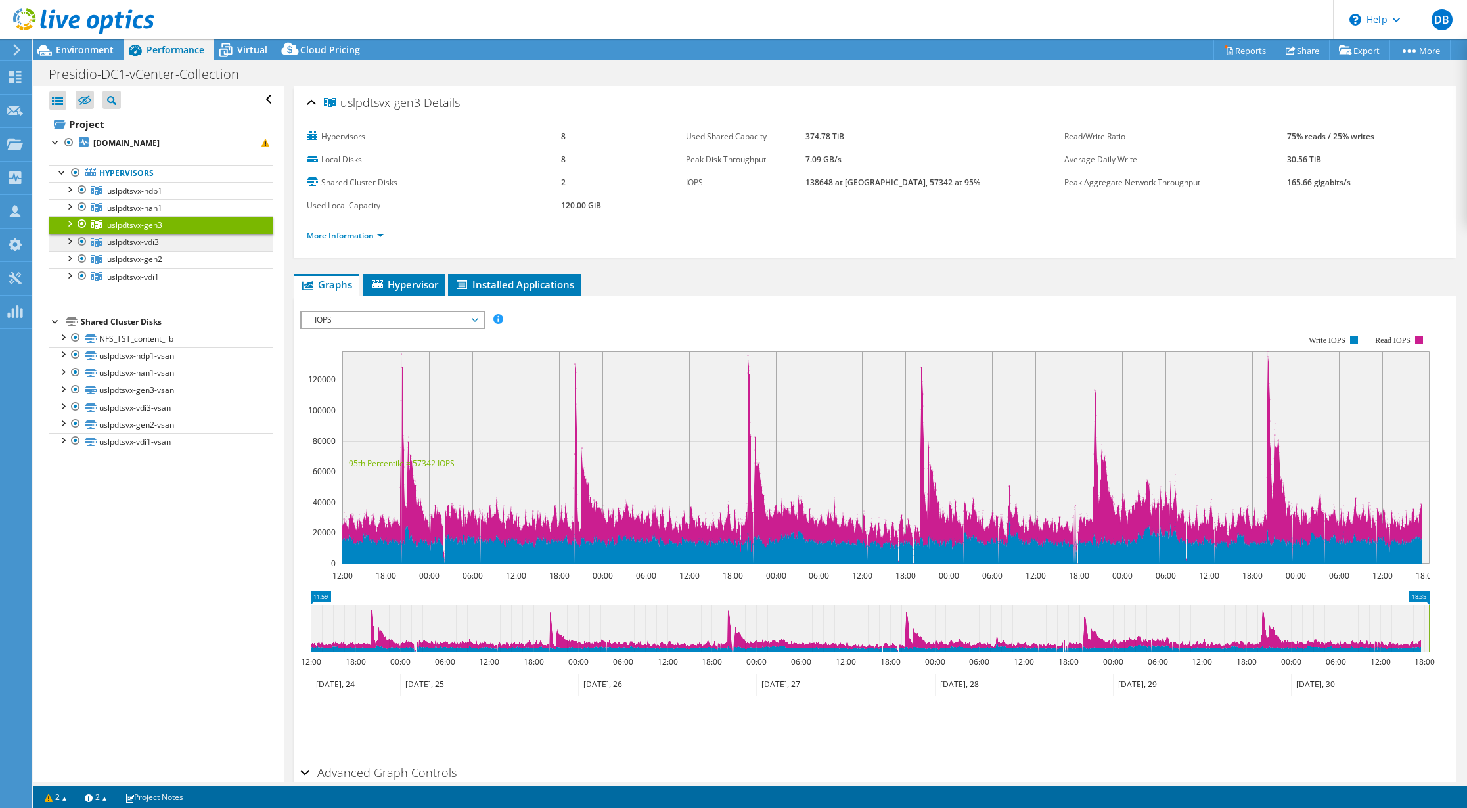
click at [139, 196] on span "uslpdtsvx-vdi3" at bounding box center [134, 190] width 55 height 11
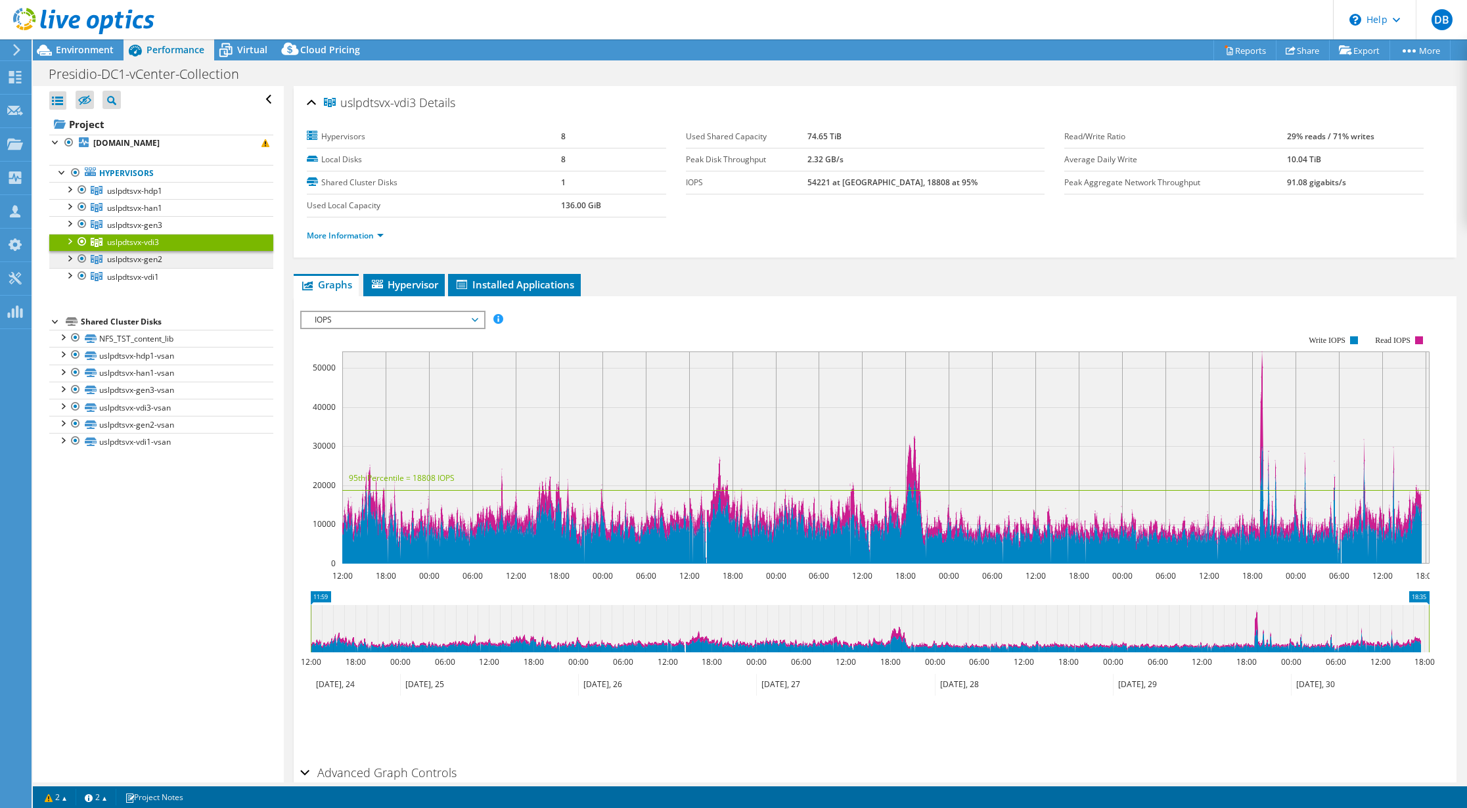
click at [135, 196] on span "uslpdtsvx-gen2" at bounding box center [134, 190] width 55 height 11
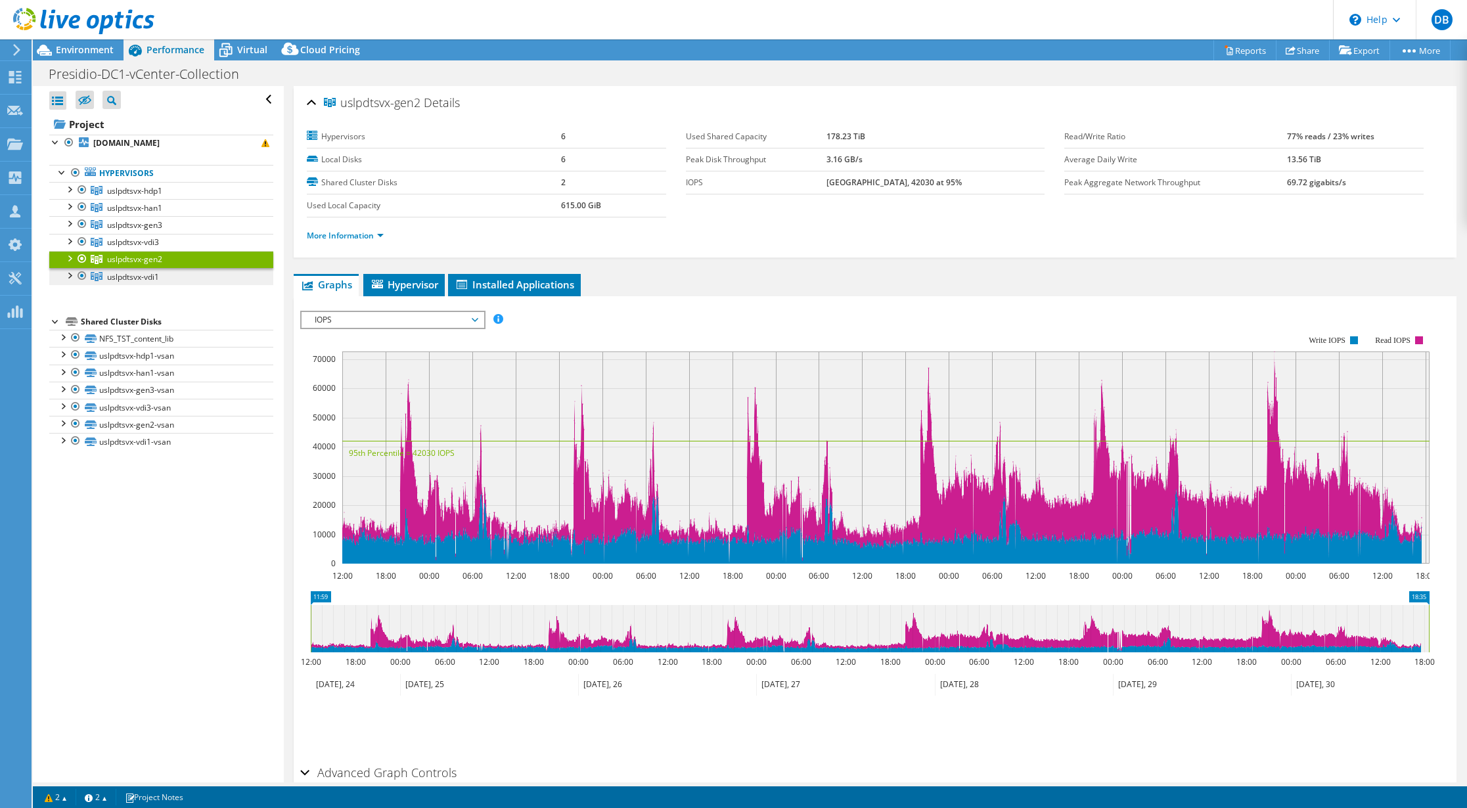
click at [139, 196] on span "uslpdtsvx-vdi1" at bounding box center [134, 190] width 55 height 11
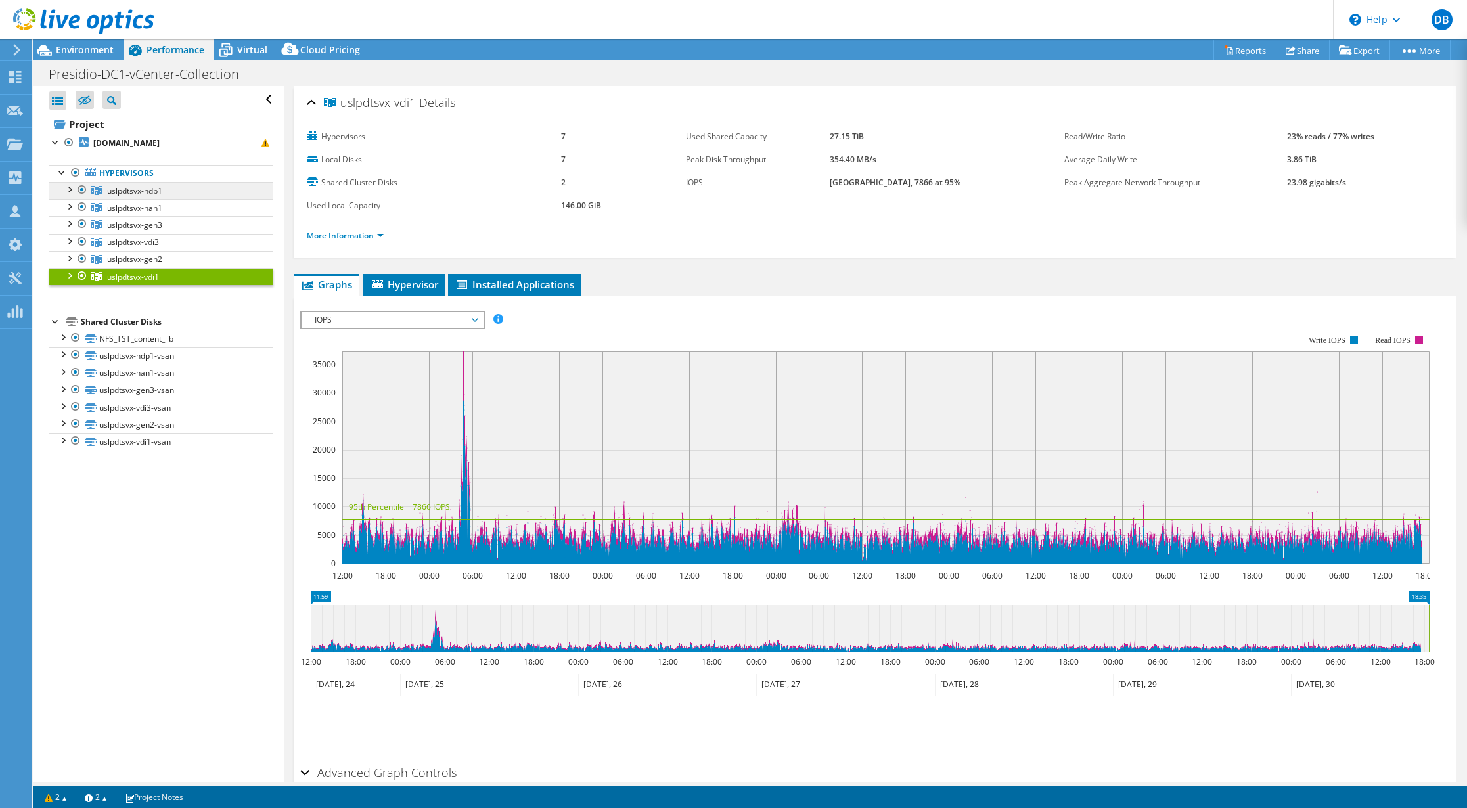
click at [120, 187] on span "uslpdtsvx-hdp1" at bounding box center [134, 190] width 55 height 11
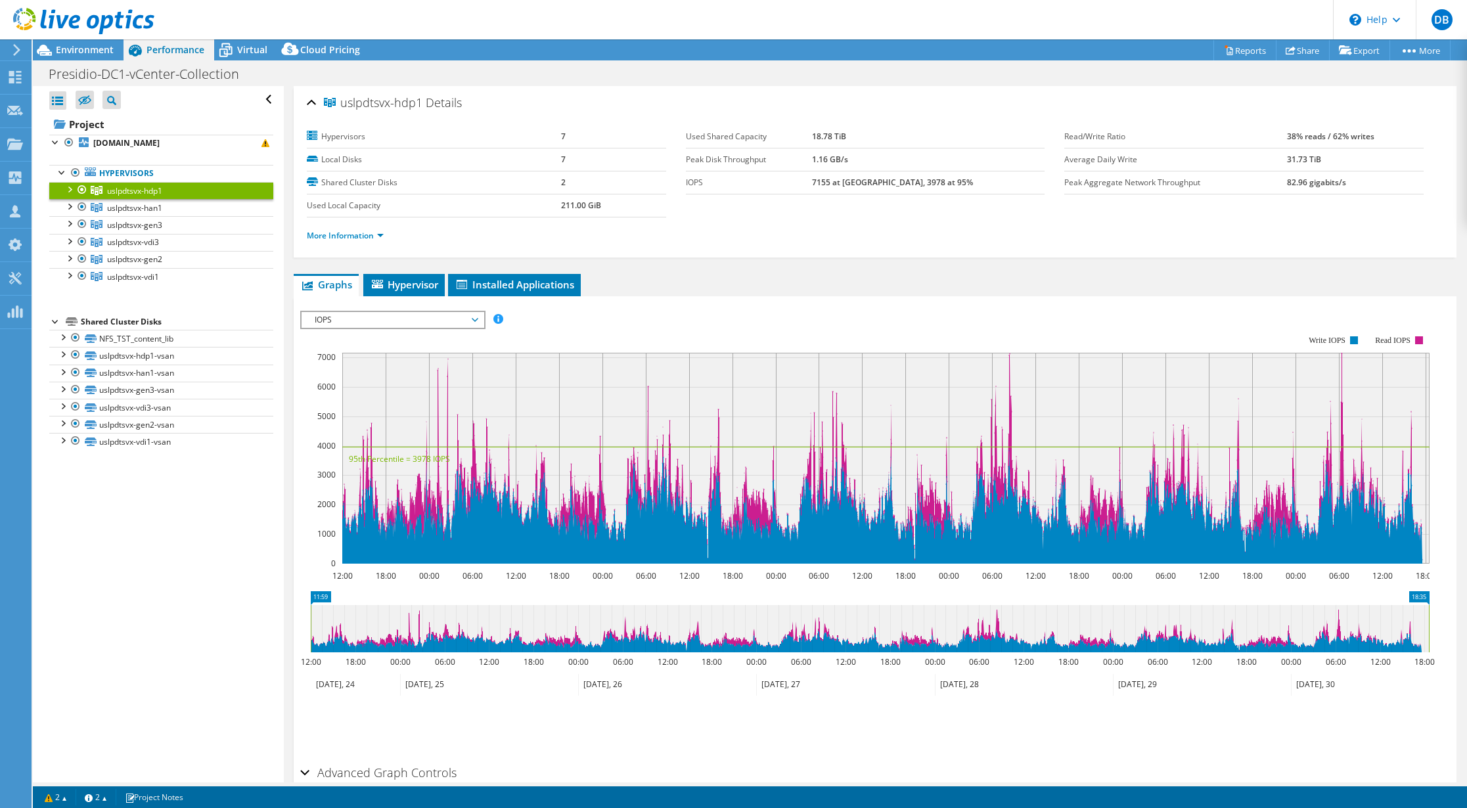
copy span "uslpdtsvx"
click at [181, 199] on link "uslpdtsvx-han1" at bounding box center [161, 190] width 224 height 17
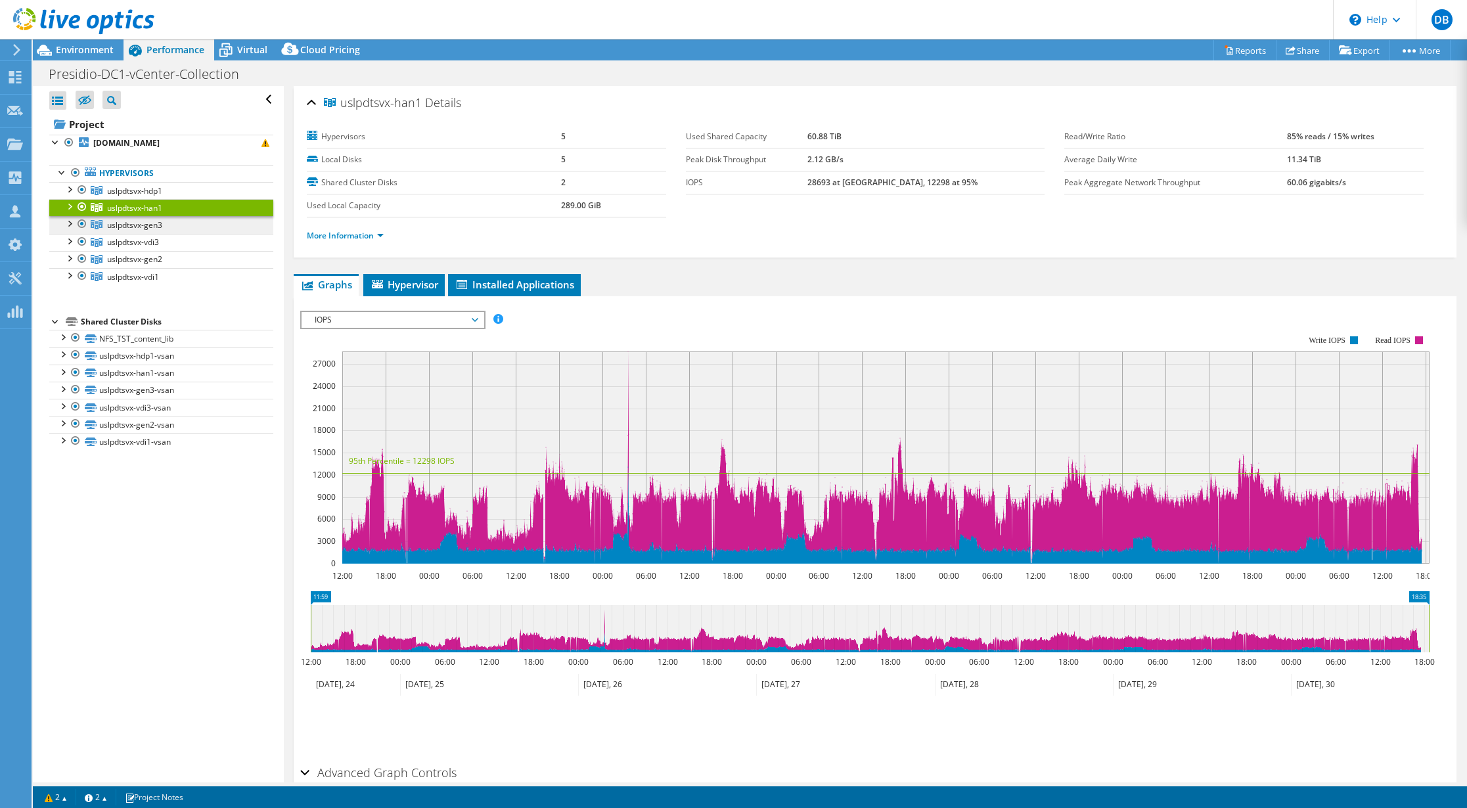
click at [199, 199] on link "uslpdtsvx-gen3" at bounding box center [161, 190] width 224 height 17
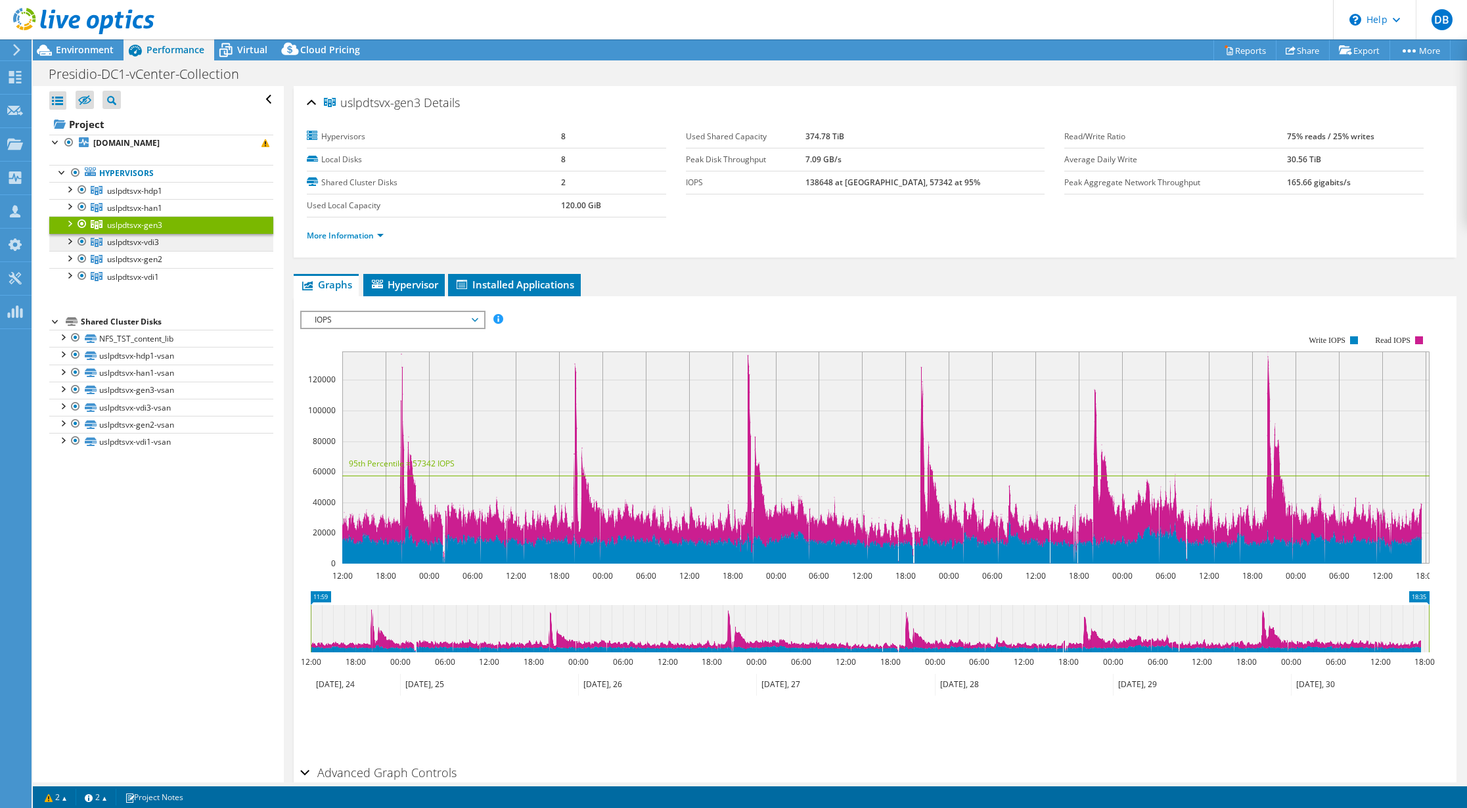
click at [194, 199] on link "uslpdtsvx-vdi3" at bounding box center [161, 190] width 224 height 17
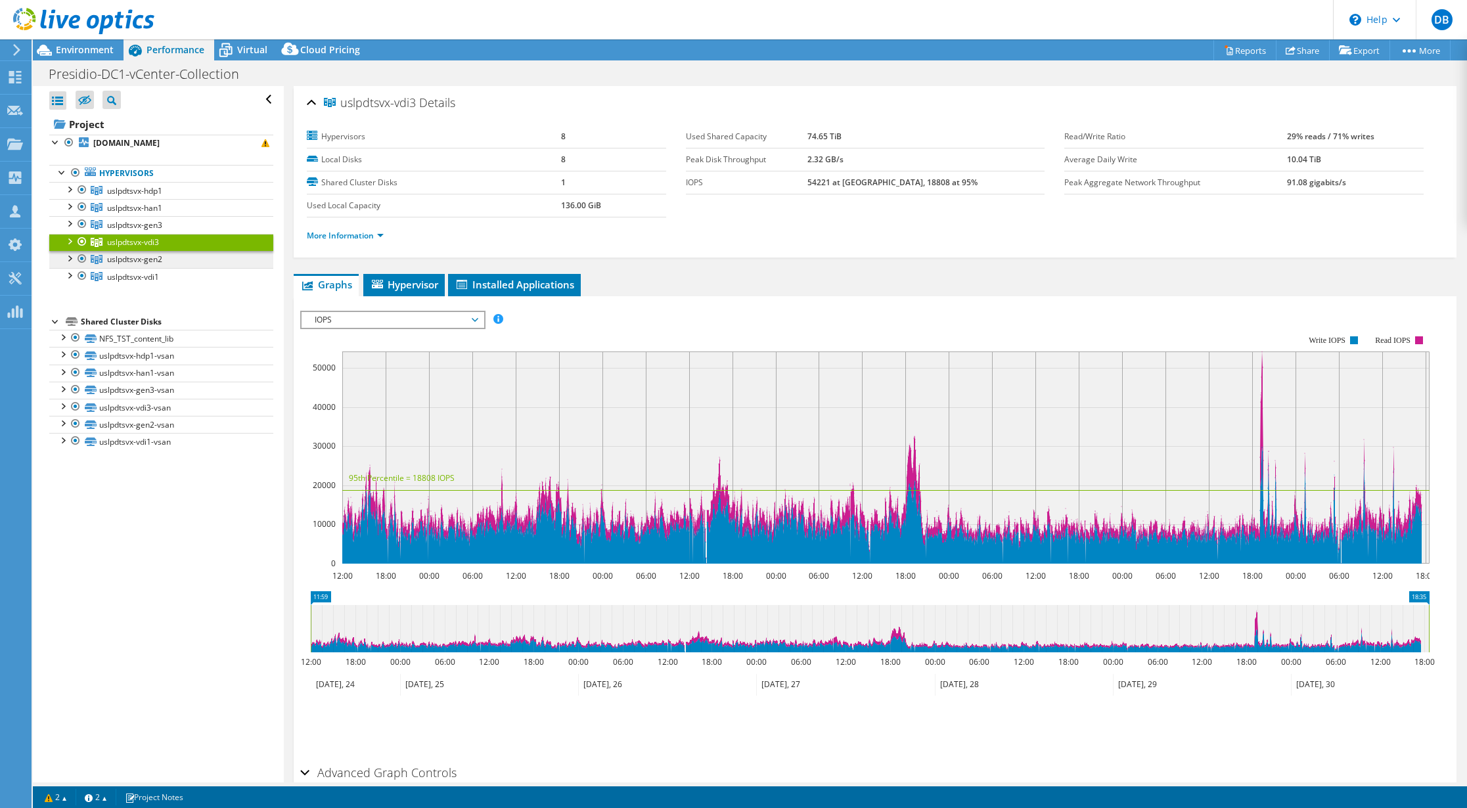
click at [185, 199] on link "uslpdtsvx-gen2" at bounding box center [161, 190] width 224 height 17
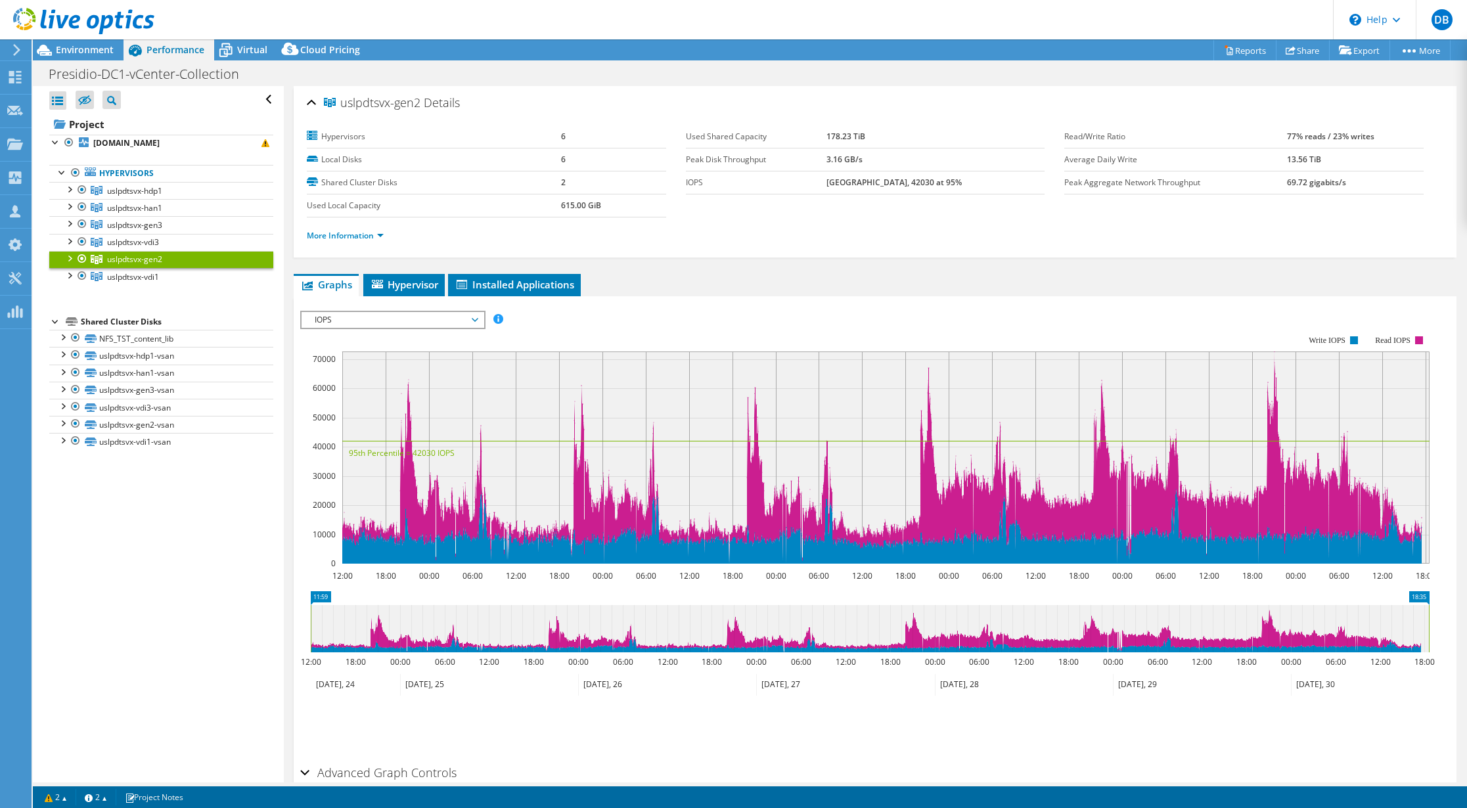
click at [1429, 334] on rect at bounding box center [864, 450] width 1129 height 263
click at [177, 199] on link "uslpdtsvx-vdi1" at bounding box center [161, 190] width 224 height 17
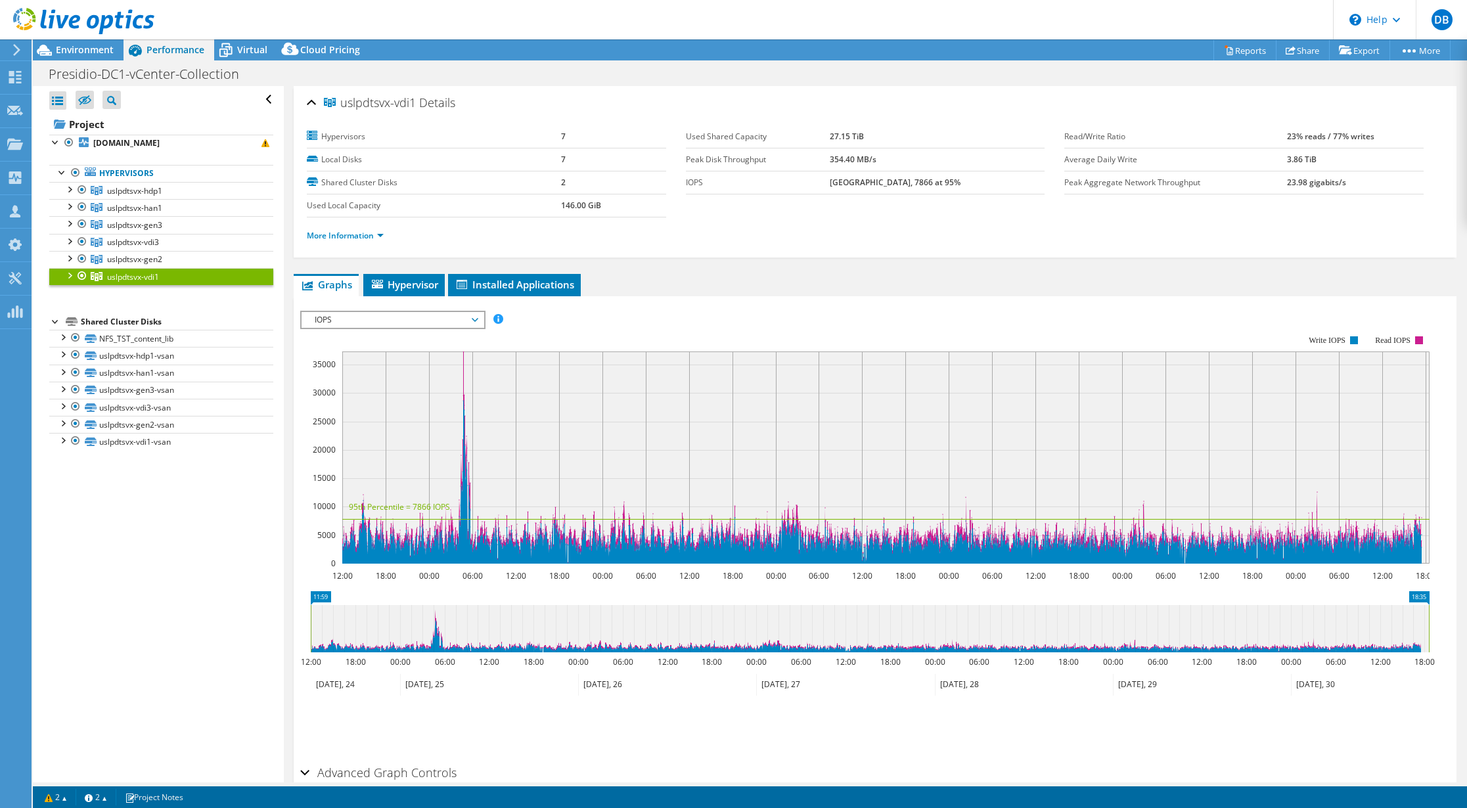
select select "USD"
click at [206, 357] on link "uslpdtsvx-hdp1-vsan" at bounding box center [161, 355] width 224 height 17
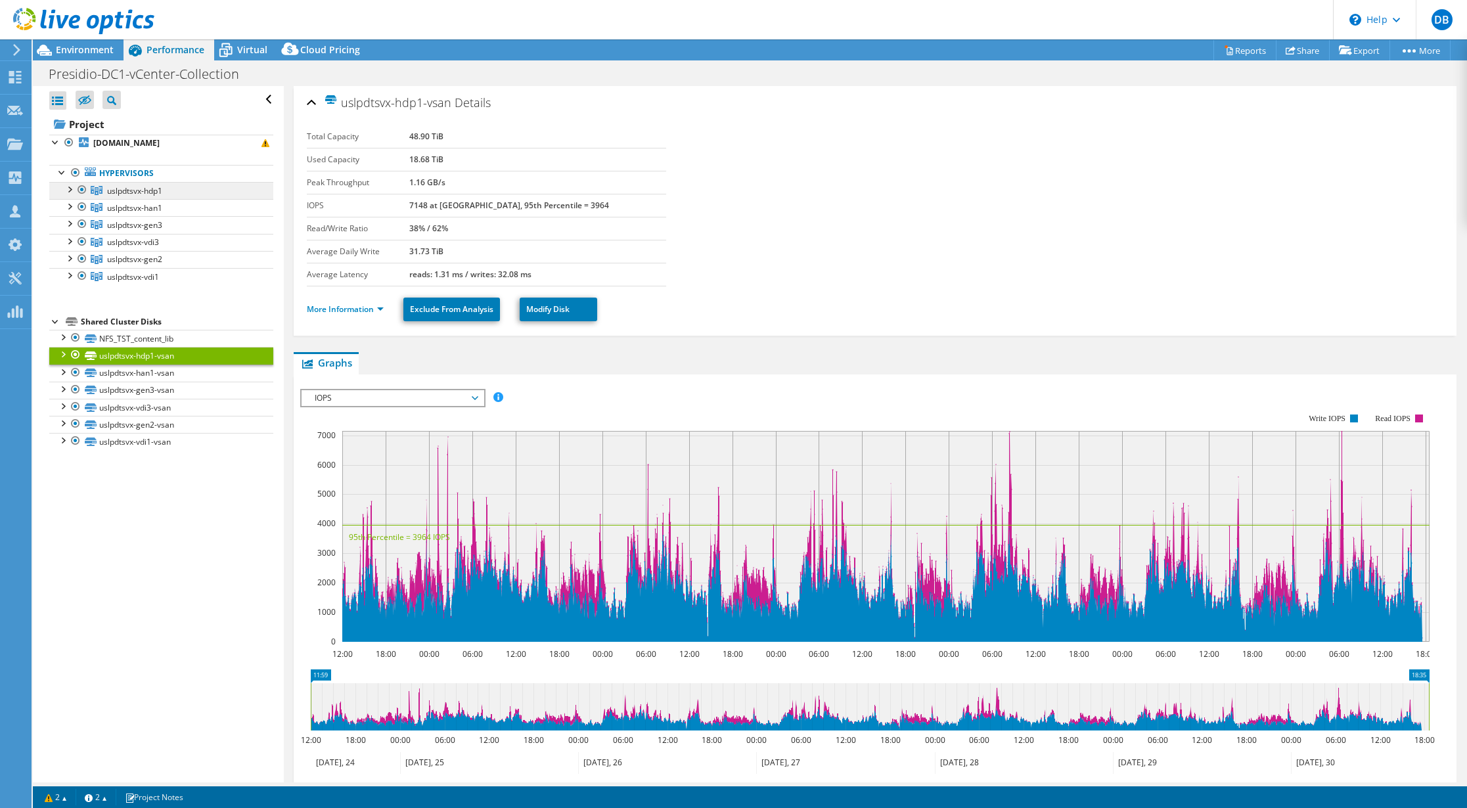
click at [188, 188] on link "uslpdtsvx-hdp1" at bounding box center [161, 190] width 224 height 17
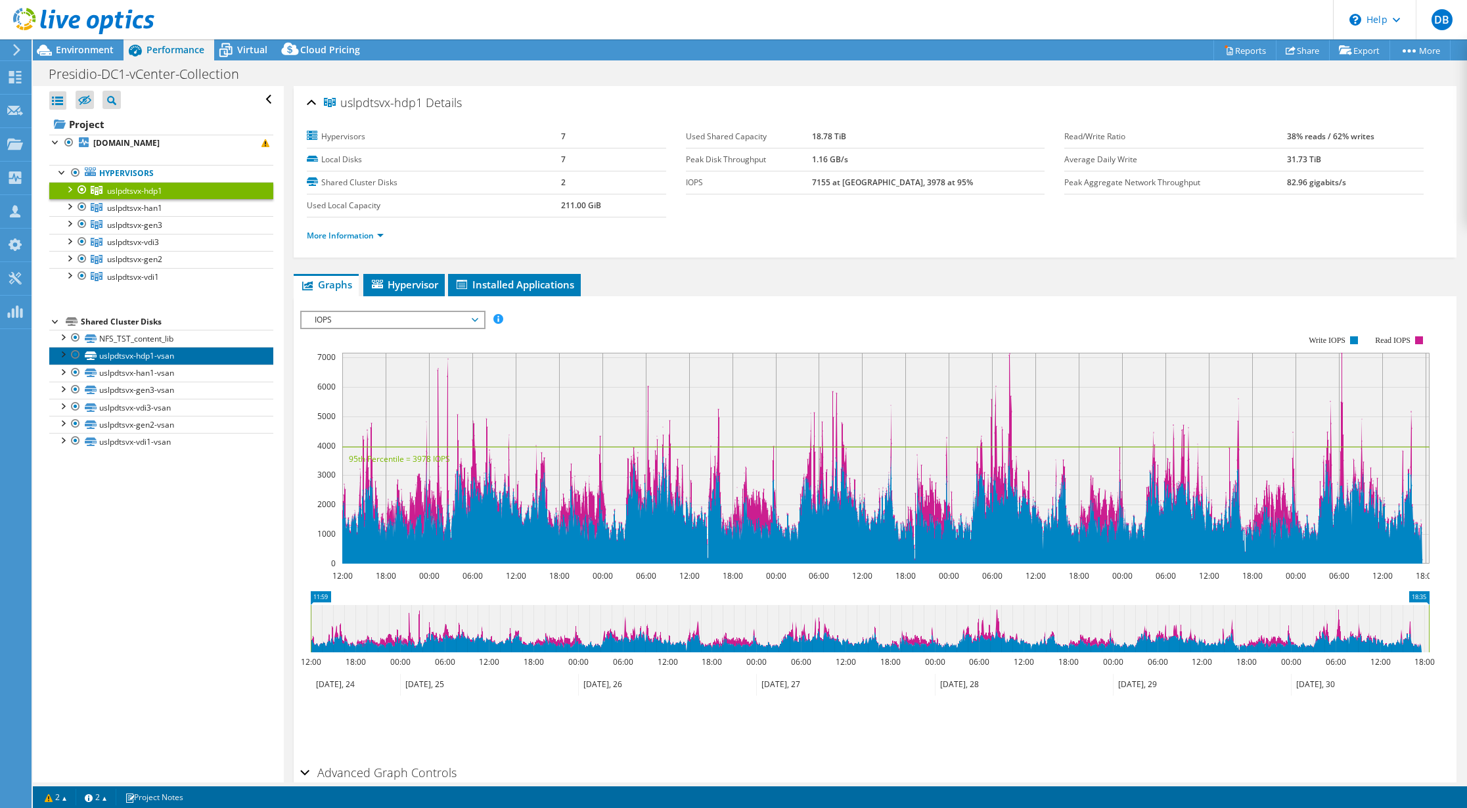
click at [182, 355] on link "uslpdtsvx-hdp1-vsan" at bounding box center [161, 355] width 224 height 17
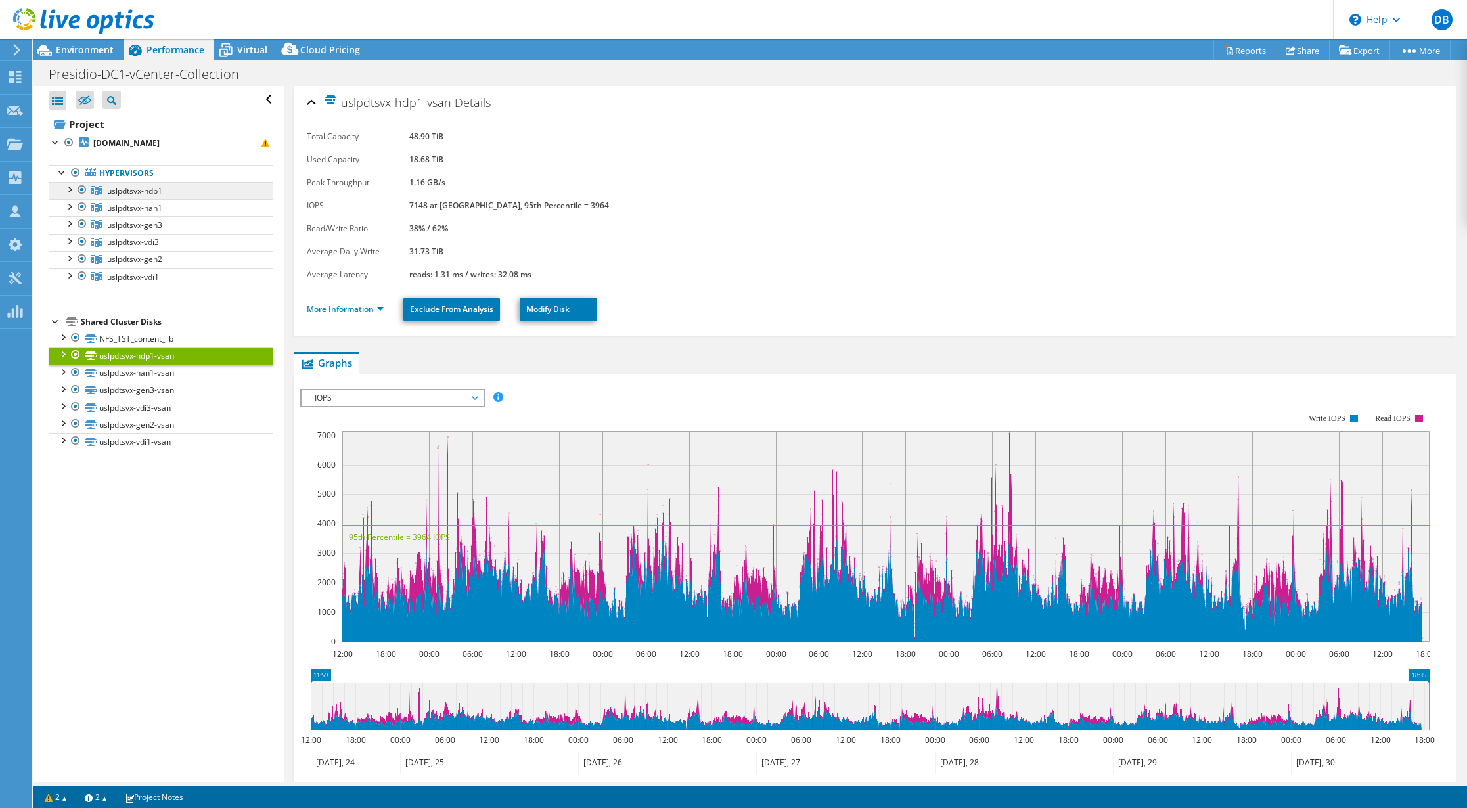
click at [210, 187] on link "uslpdtsvx-hdp1" at bounding box center [161, 190] width 224 height 17
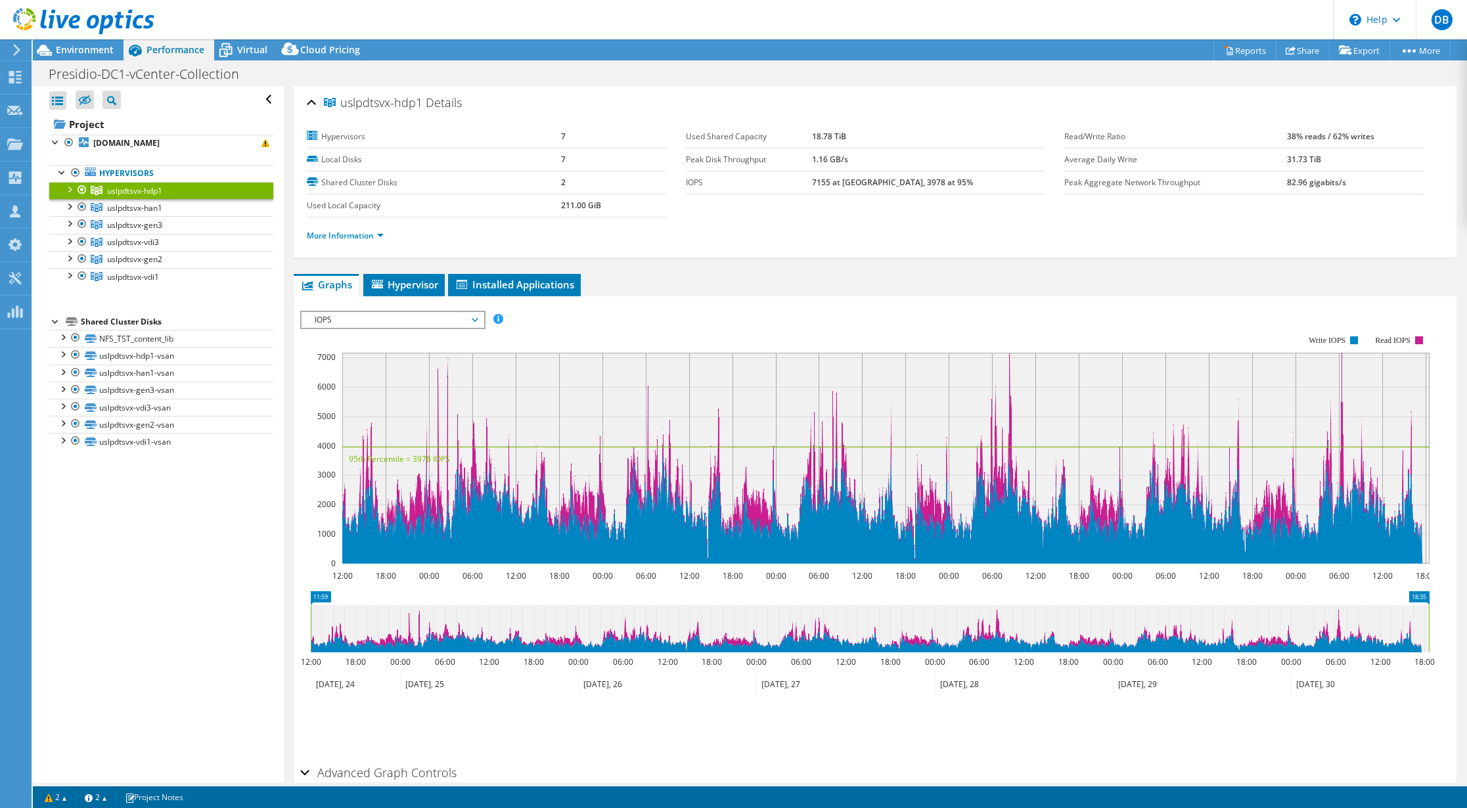
click at [359, 319] on span "IOPS" at bounding box center [392, 320] width 169 height 16
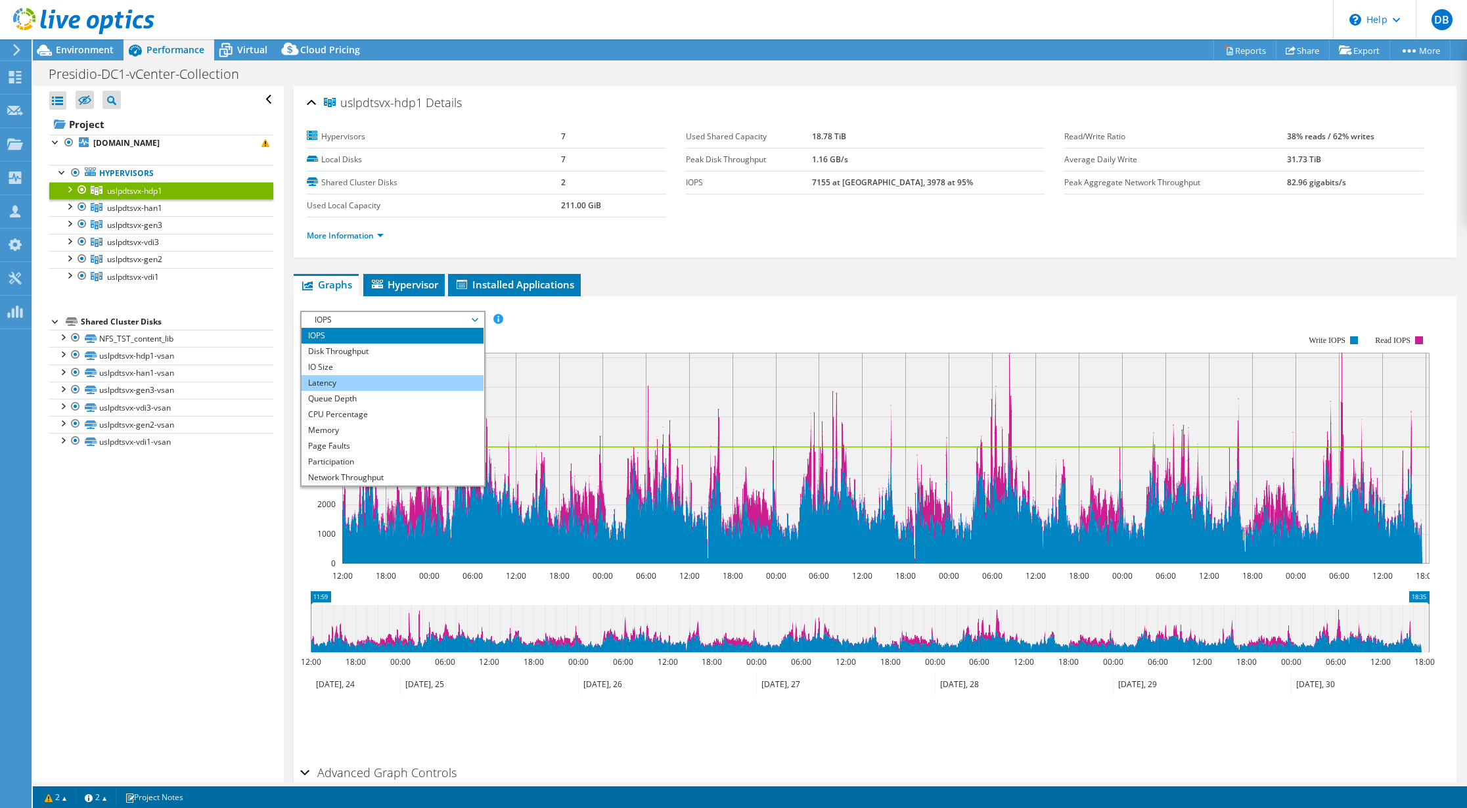
click at [348, 387] on li "Latency" at bounding box center [393, 383] width 182 height 16
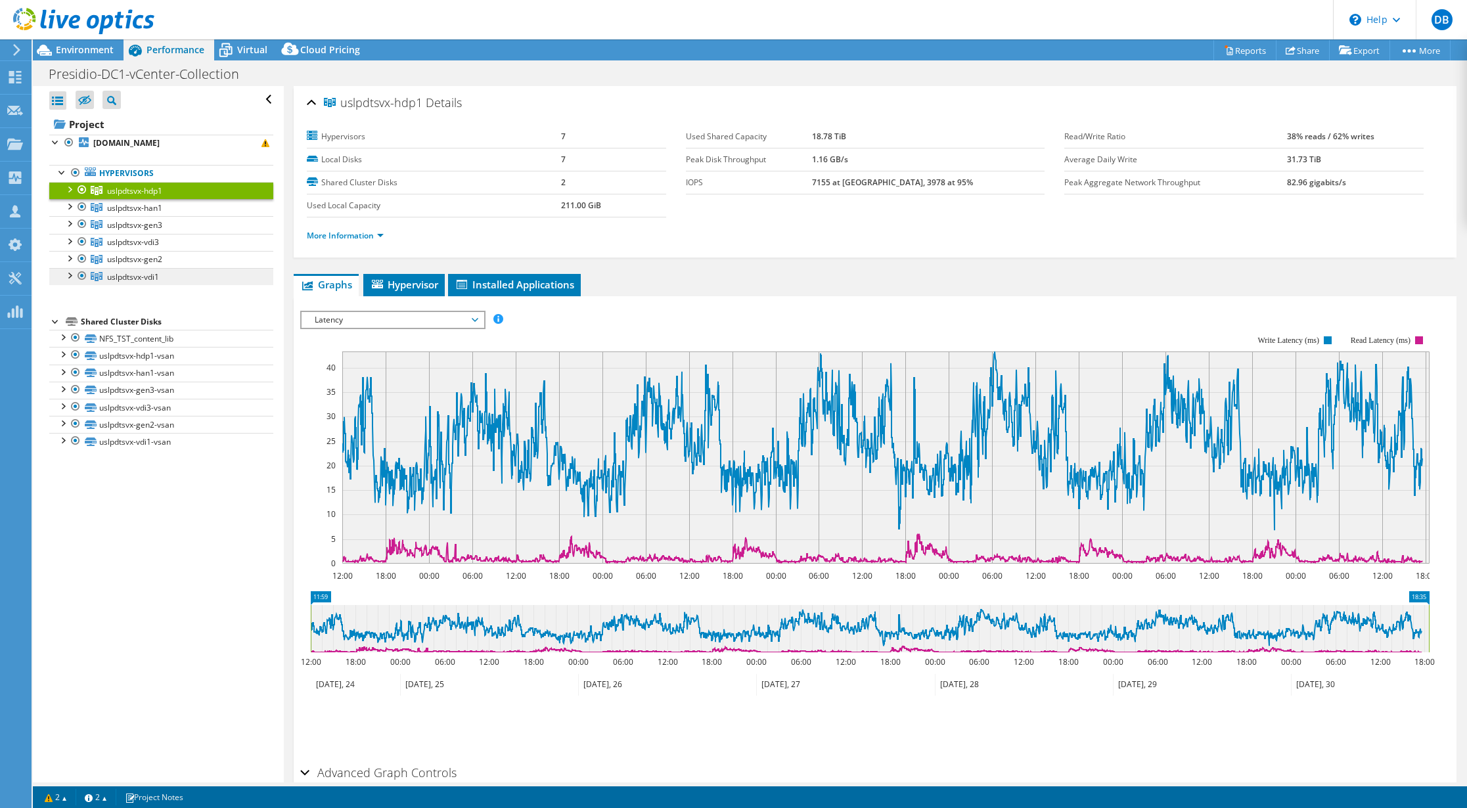
click at [132, 196] on span "uslpdtsvx-vdi1" at bounding box center [134, 190] width 55 height 11
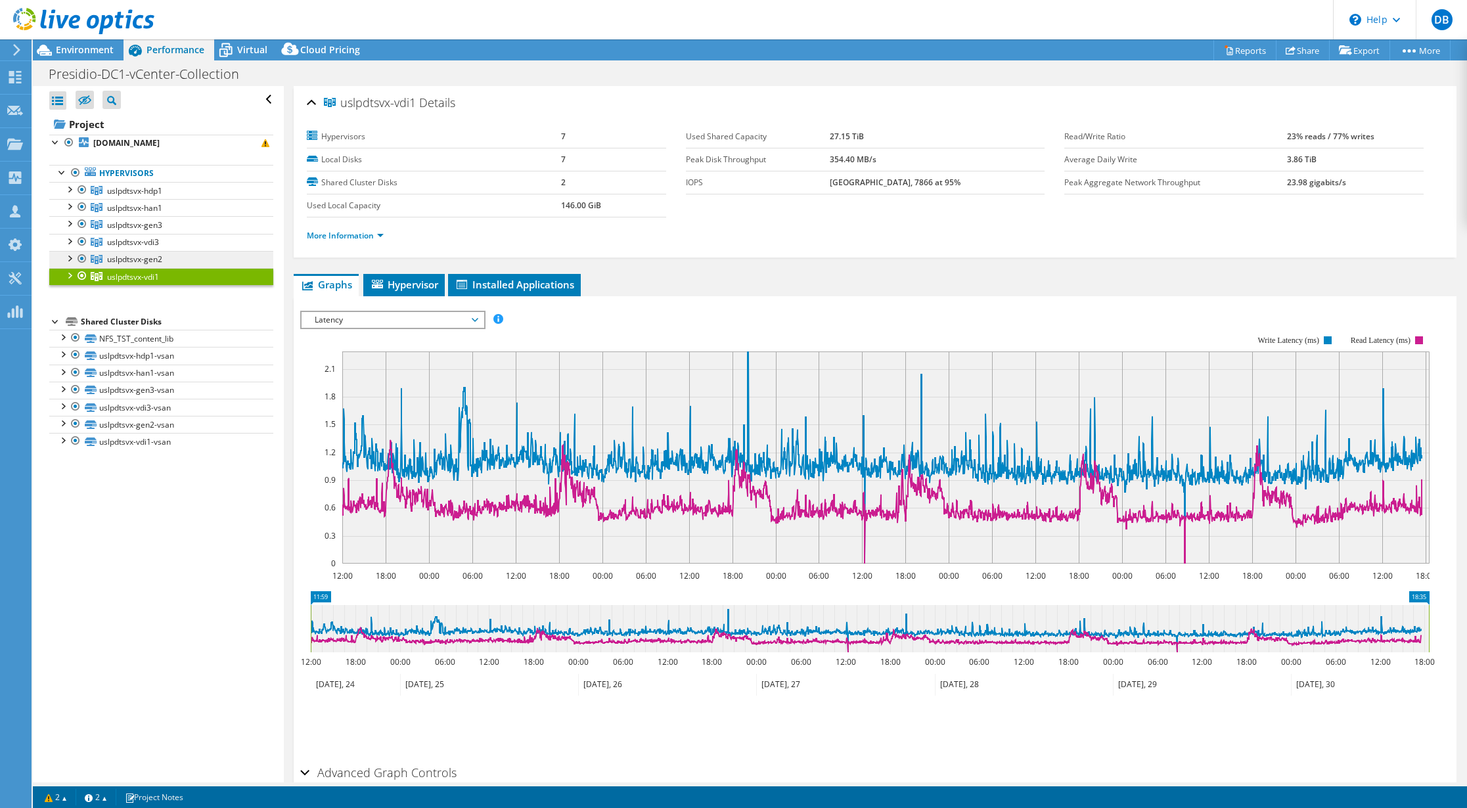
click at [145, 196] on span "uslpdtsvx-gen2" at bounding box center [134, 190] width 55 height 11
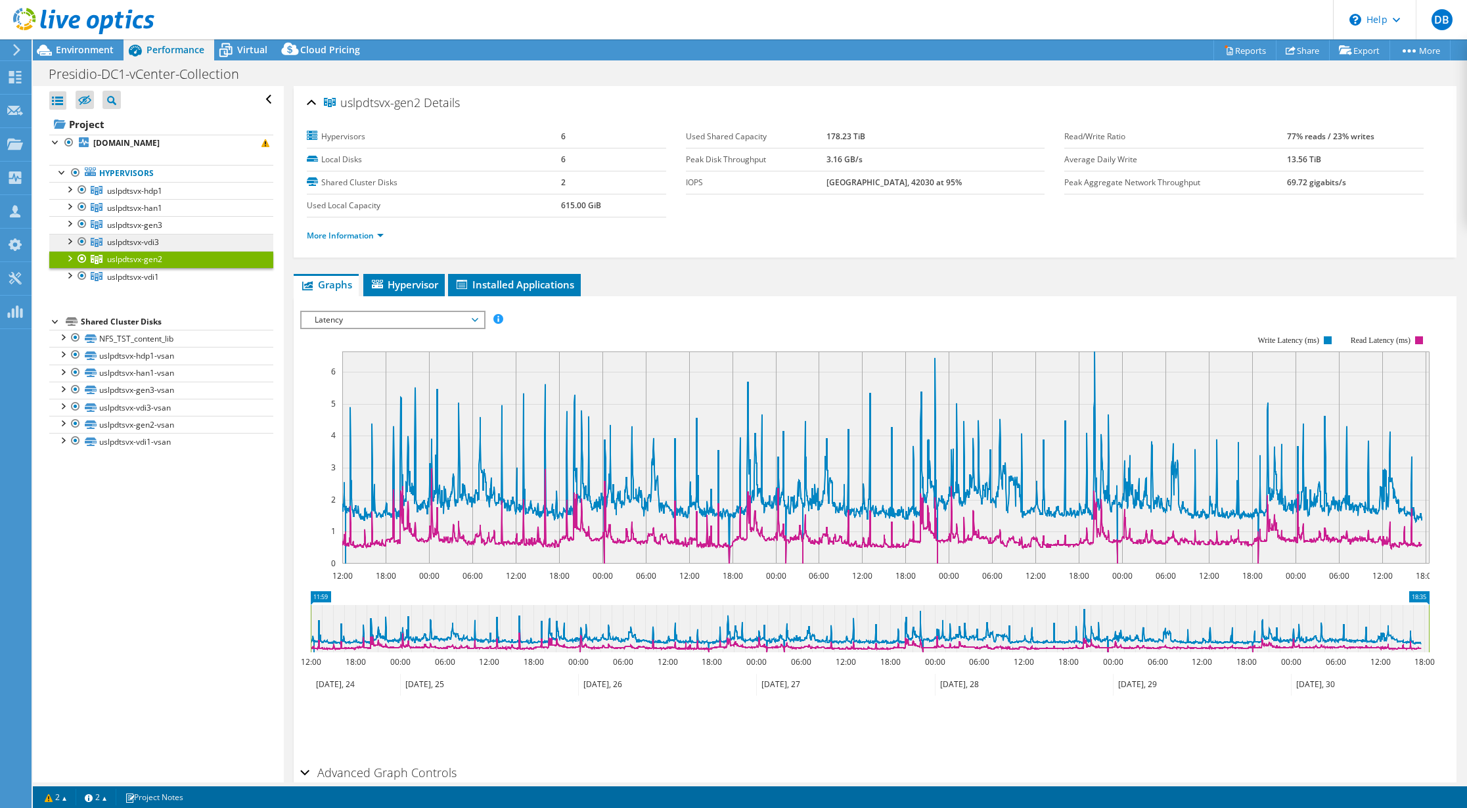
click at [139, 196] on span "uslpdtsvx-vdi3" at bounding box center [134, 190] width 55 height 11
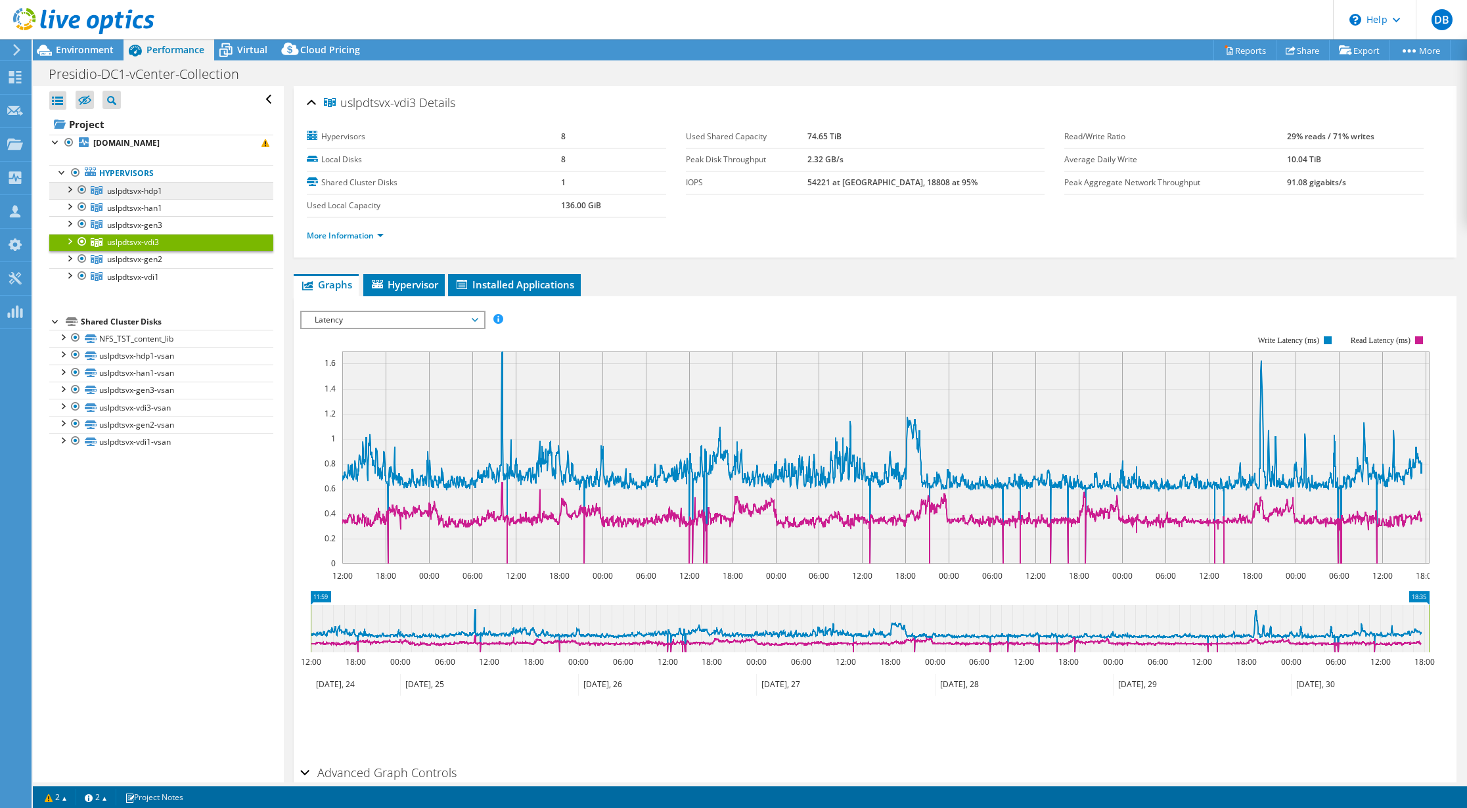
click at [119, 191] on span "uslpdtsvx-hdp1" at bounding box center [134, 190] width 55 height 11
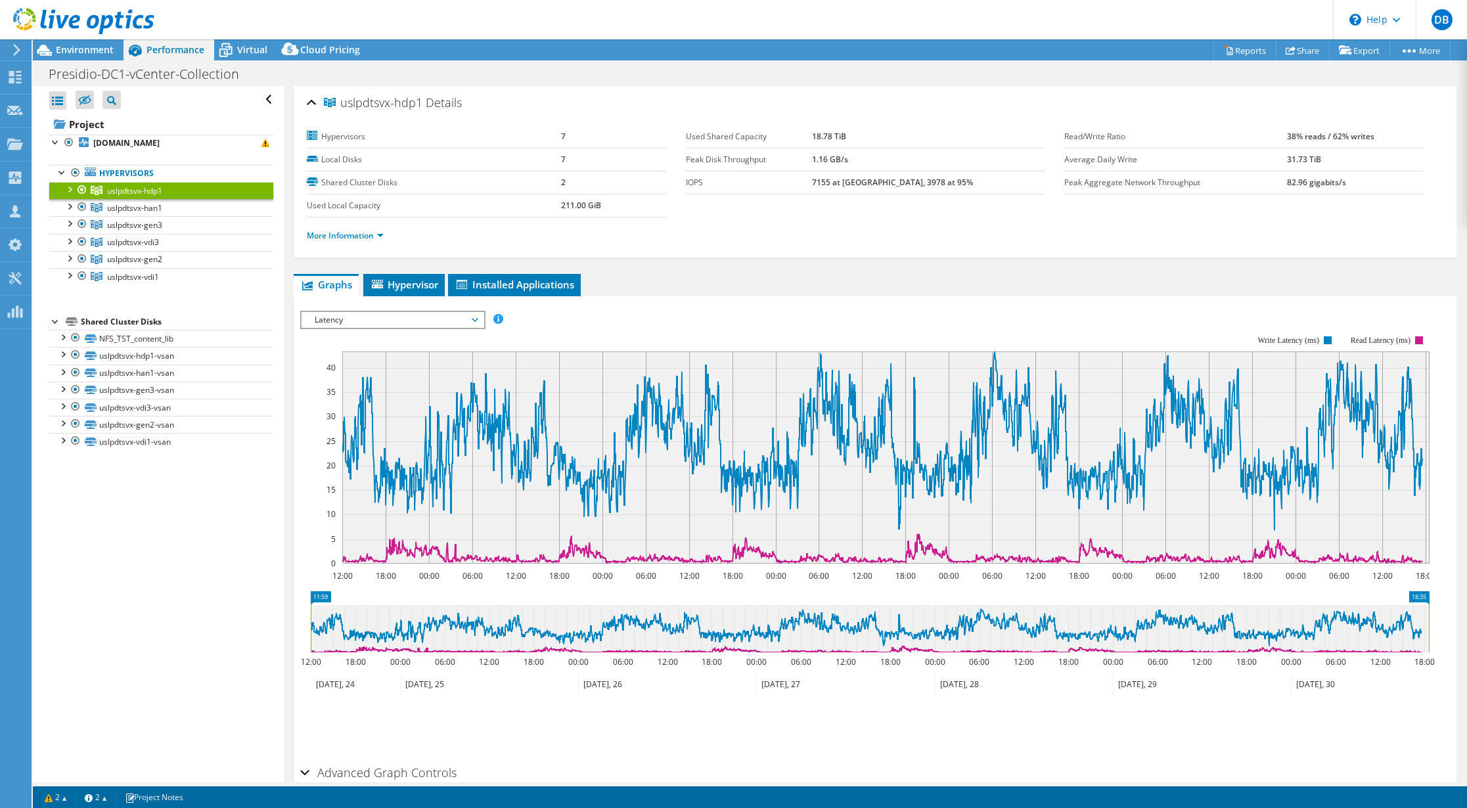
click at [71, 192] on div at bounding box center [68, 188] width 13 height 13
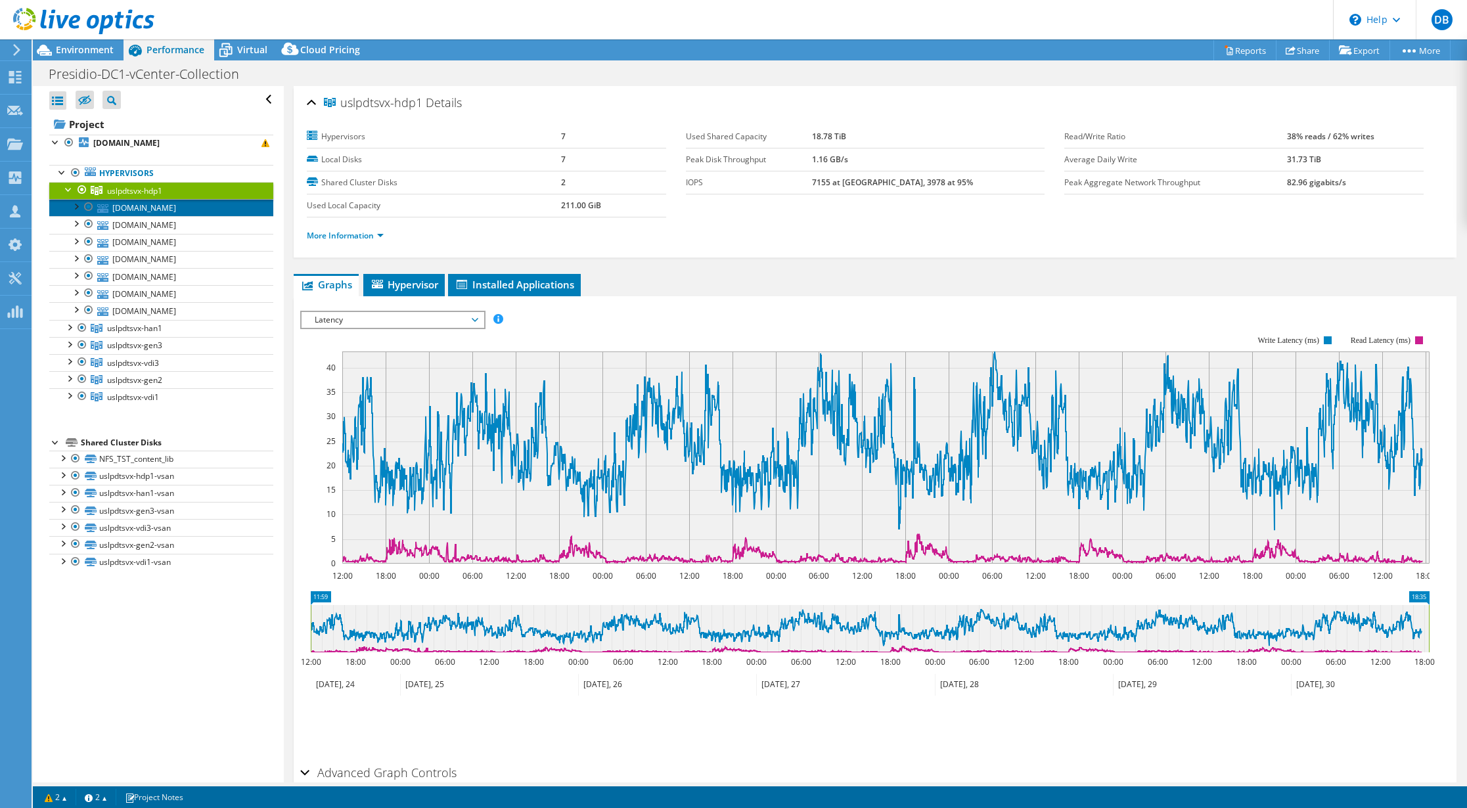
click at [154, 210] on link "[DOMAIN_NAME]" at bounding box center [161, 207] width 224 height 17
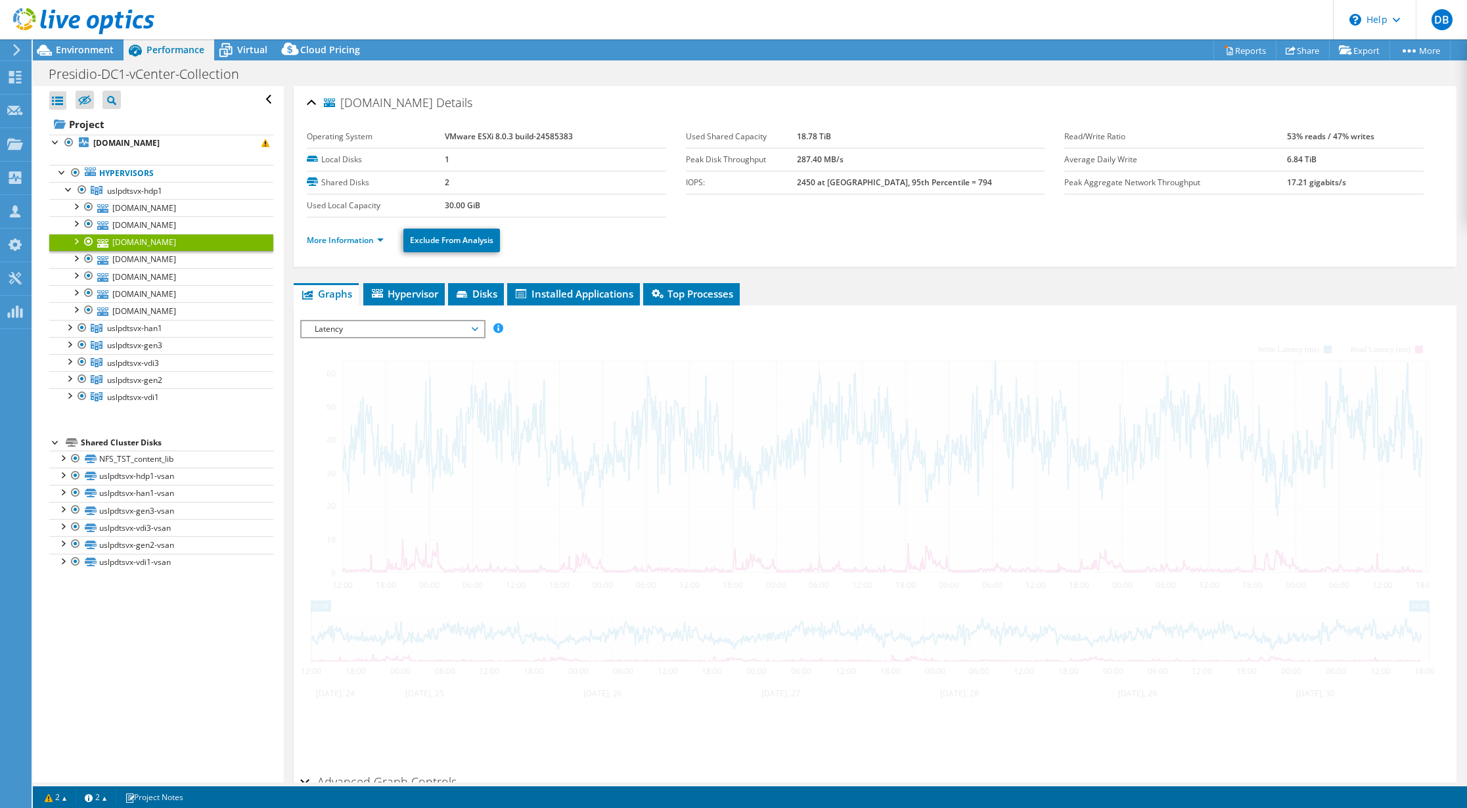
select select "USD"
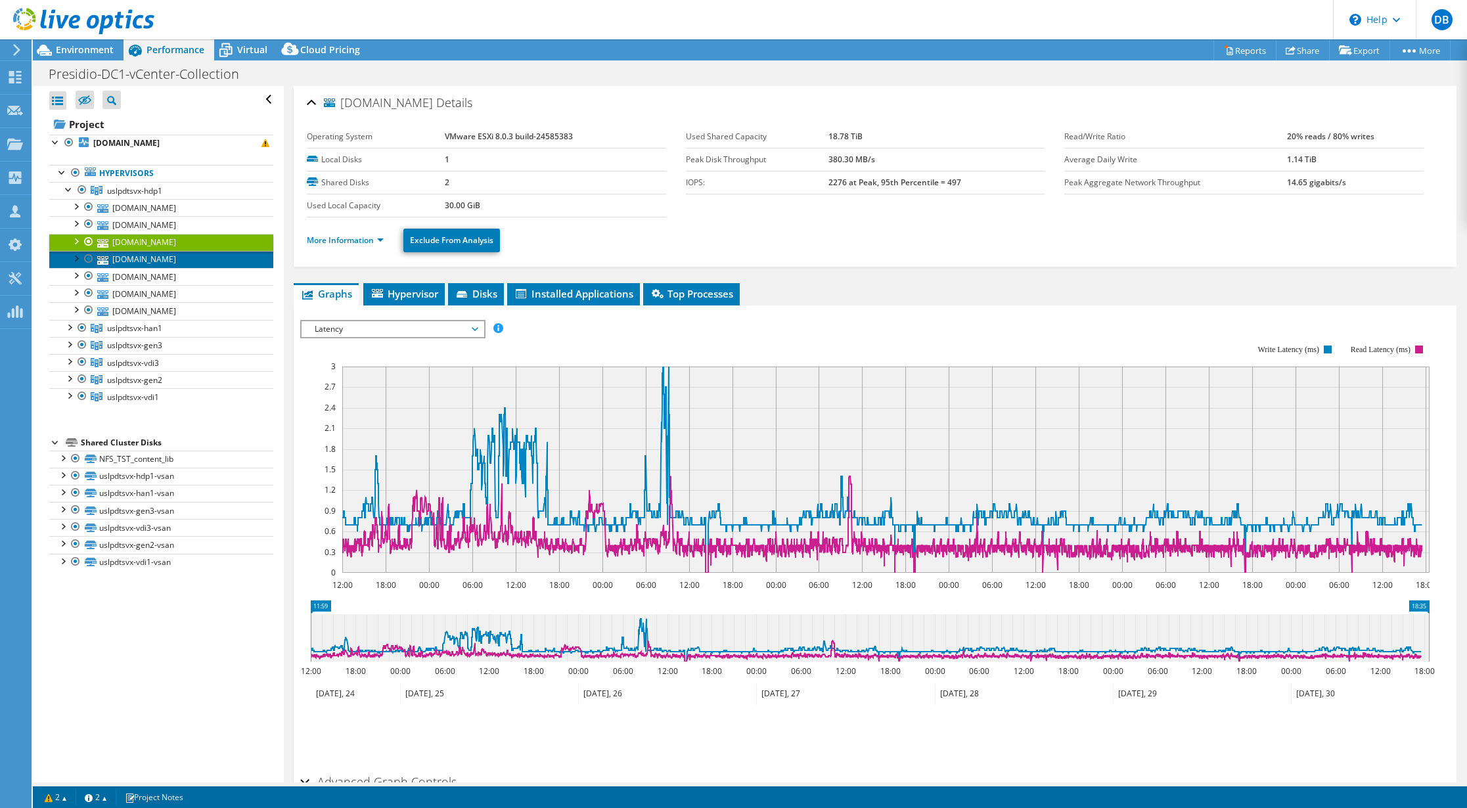
click at [157, 259] on link "[DOMAIN_NAME]" at bounding box center [161, 259] width 224 height 17
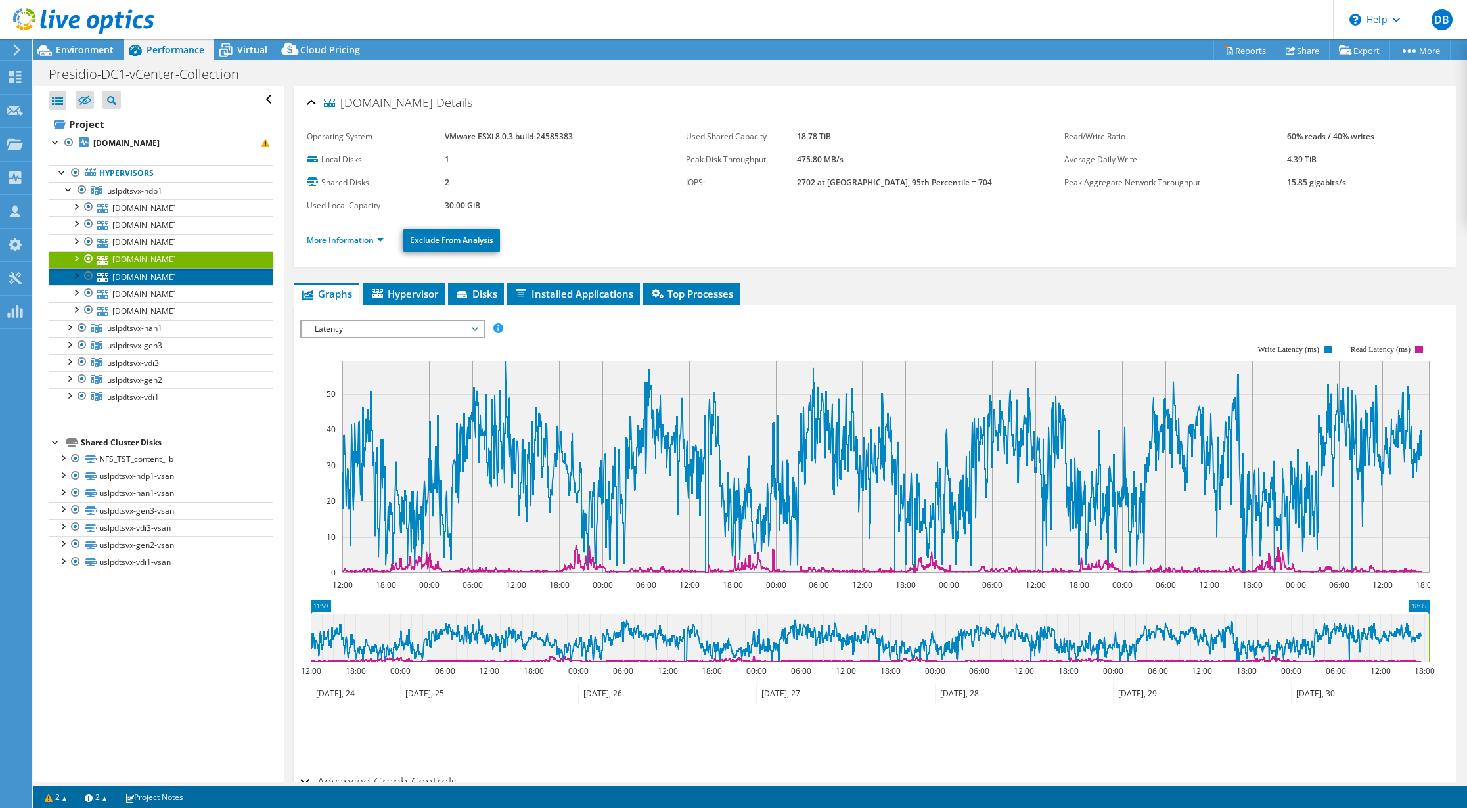
click at [142, 277] on link "[DOMAIN_NAME]" at bounding box center [161, 276] width 224 height 17
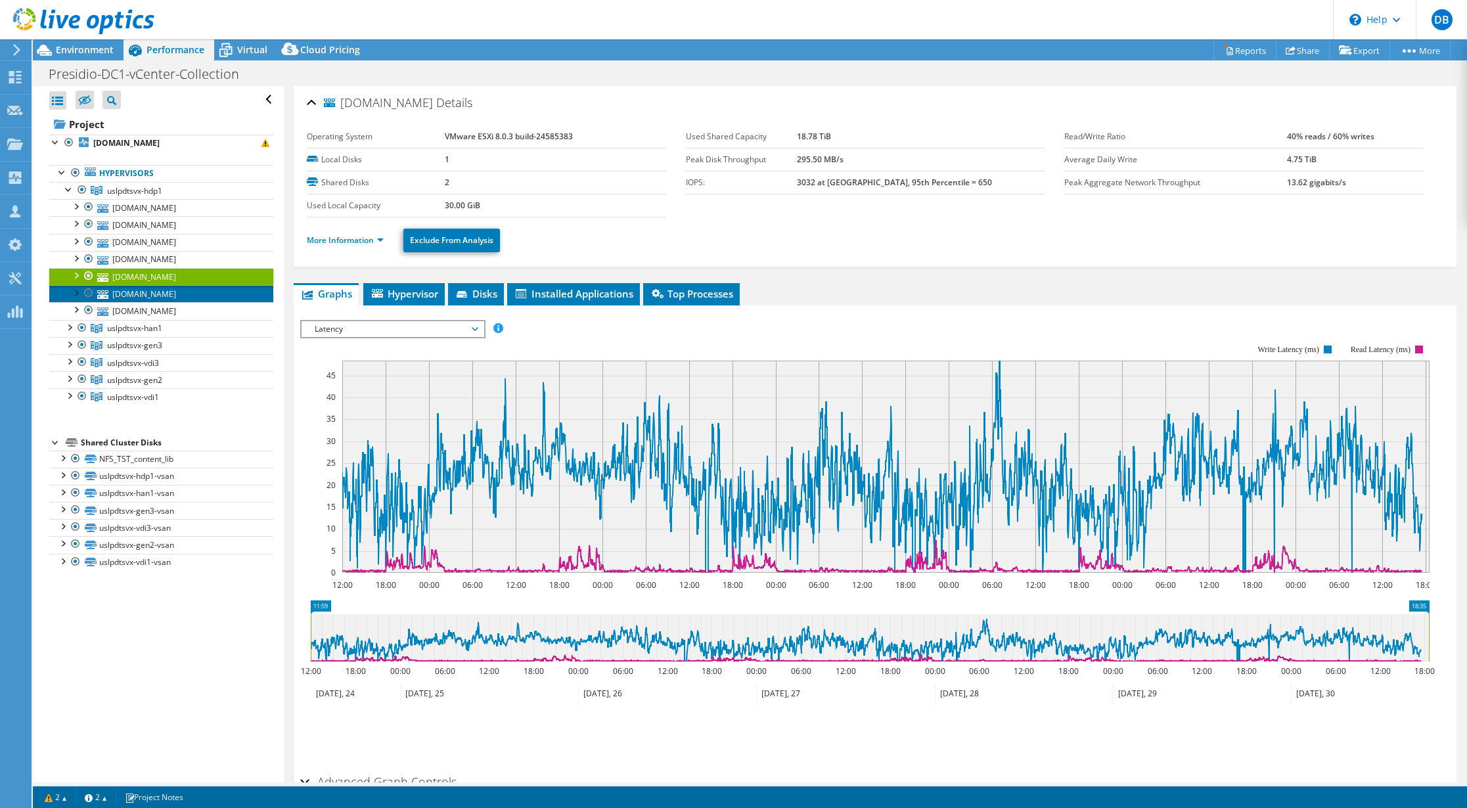
click at [141, 294] on link "[DOMAIN_NAME]" at bounding box center [161, 293] width 224 height 17
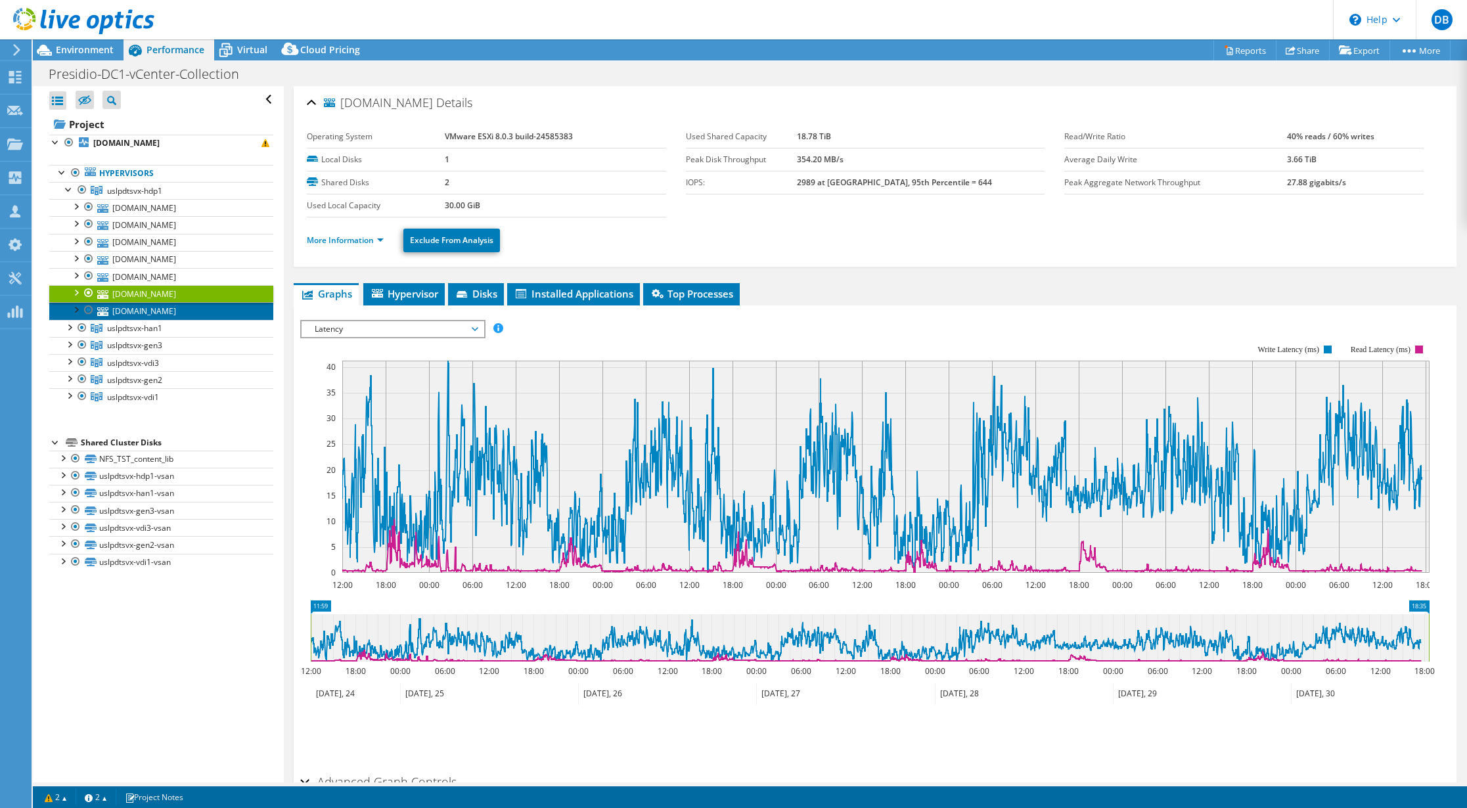
click at [139, 310] on link "[DOMAIN_NAME]" at bounding box center [161, 310] width 224 height 17
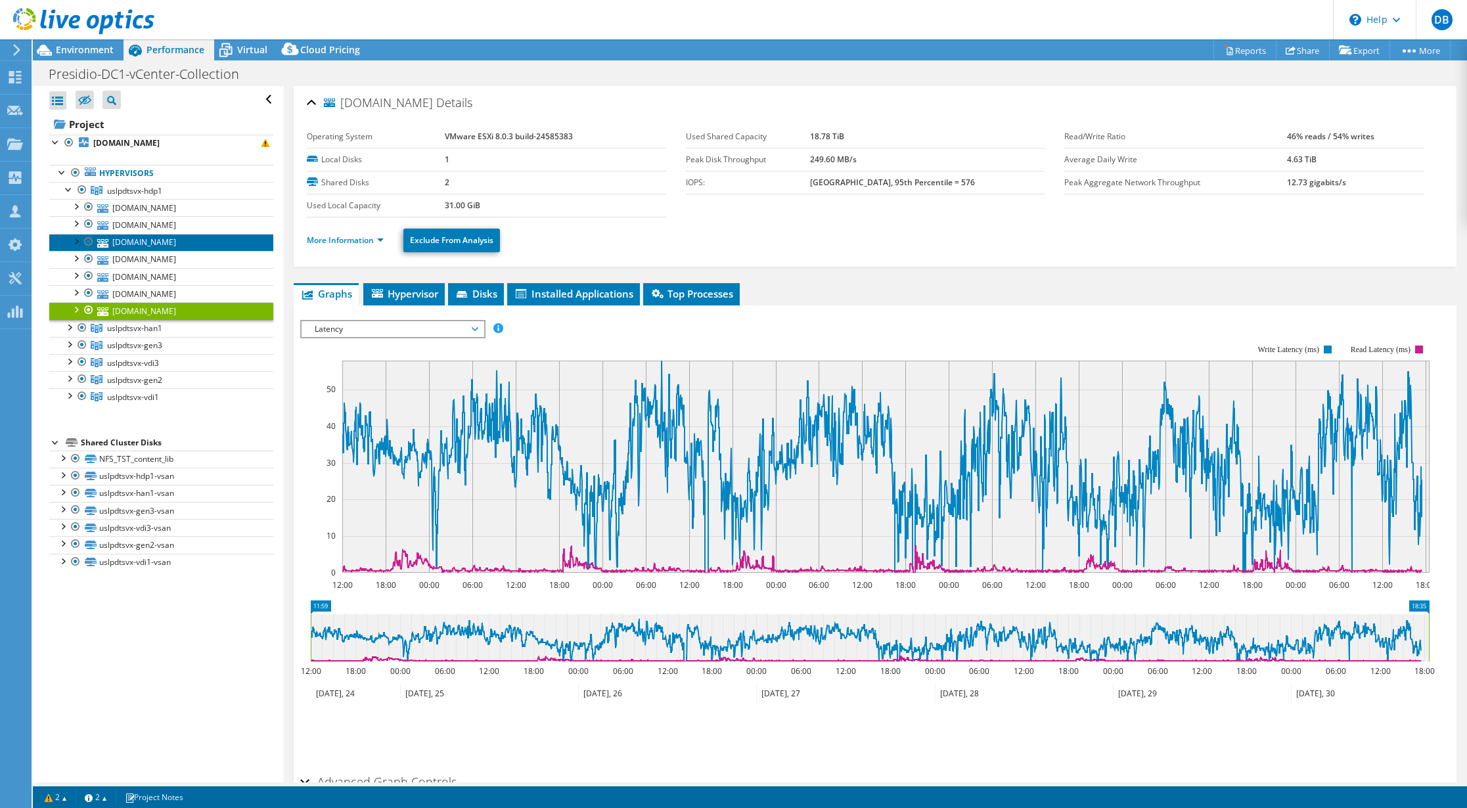
click at [131, 247] on link "[DOMAIN_NAME]" at bounding box center [161, 242] width 224 height 17
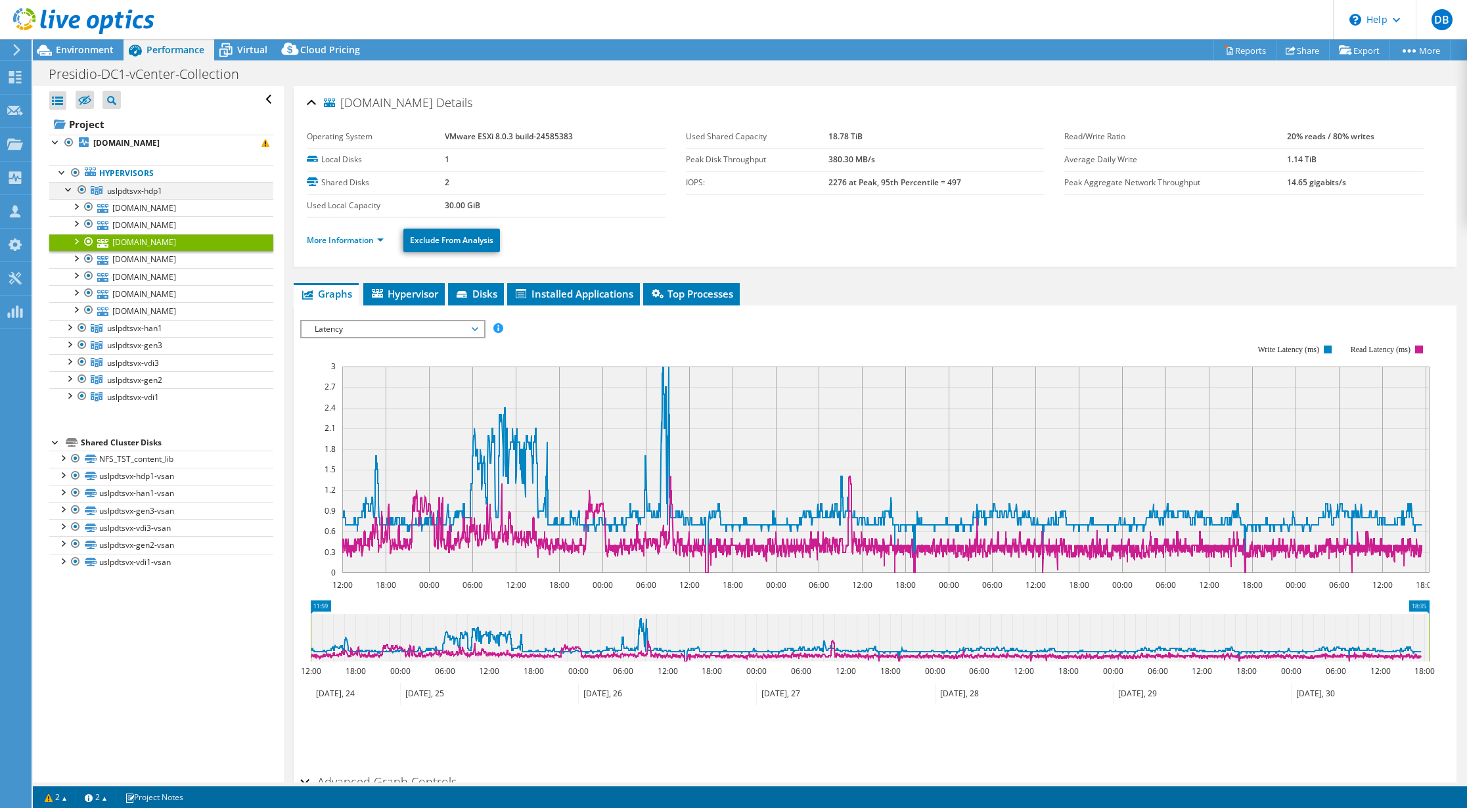
click at [66, 187] on div at bounding box center [68, 188] width 13 height 13
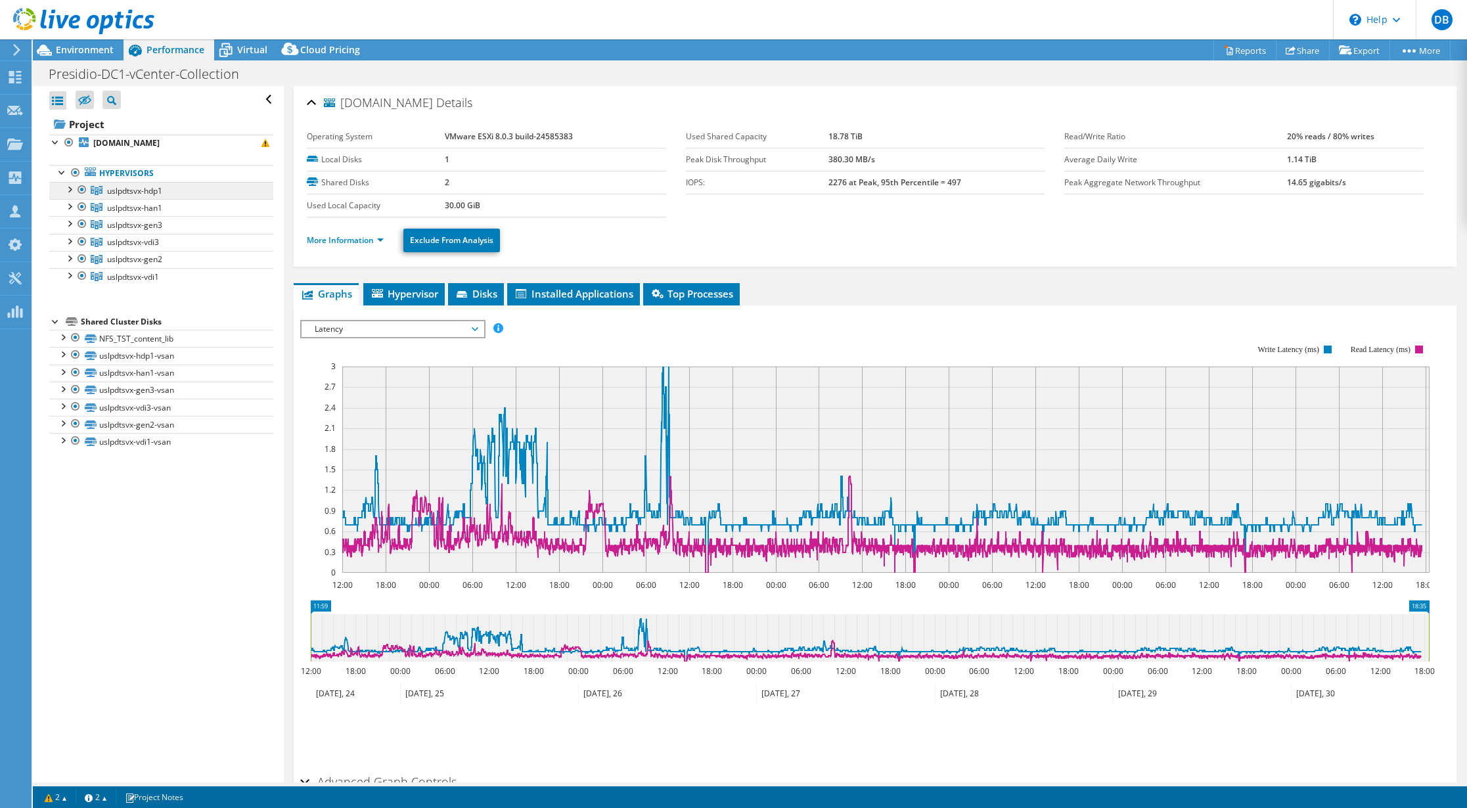
click at [124, 192] on span "uslpdtsvx-hdp1" at bounding box center [134, 190] width 55 height 11
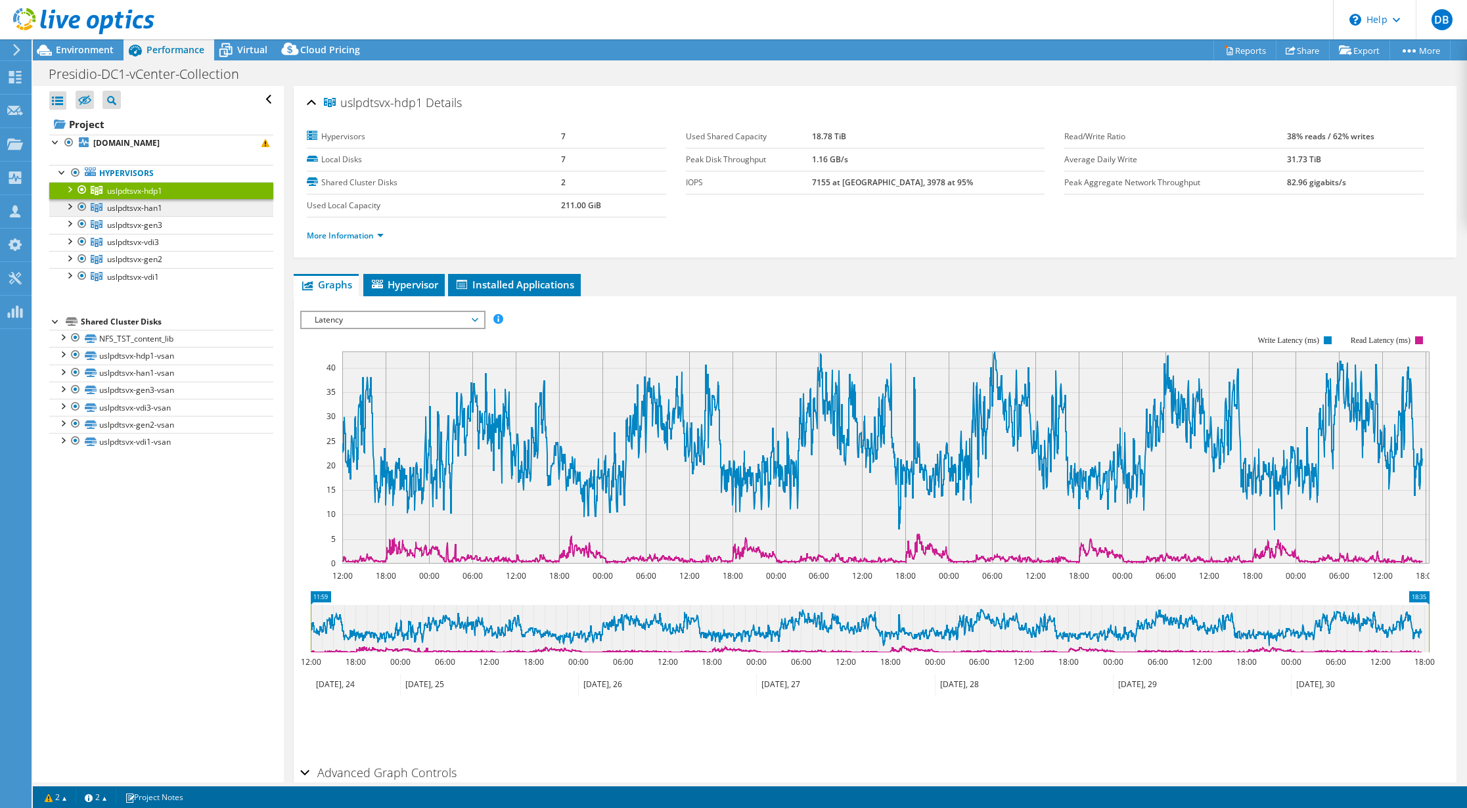
click at [120, 196] on span "uslpdtsvx-han1" at bounding box center [134, 190] width 55 height 11
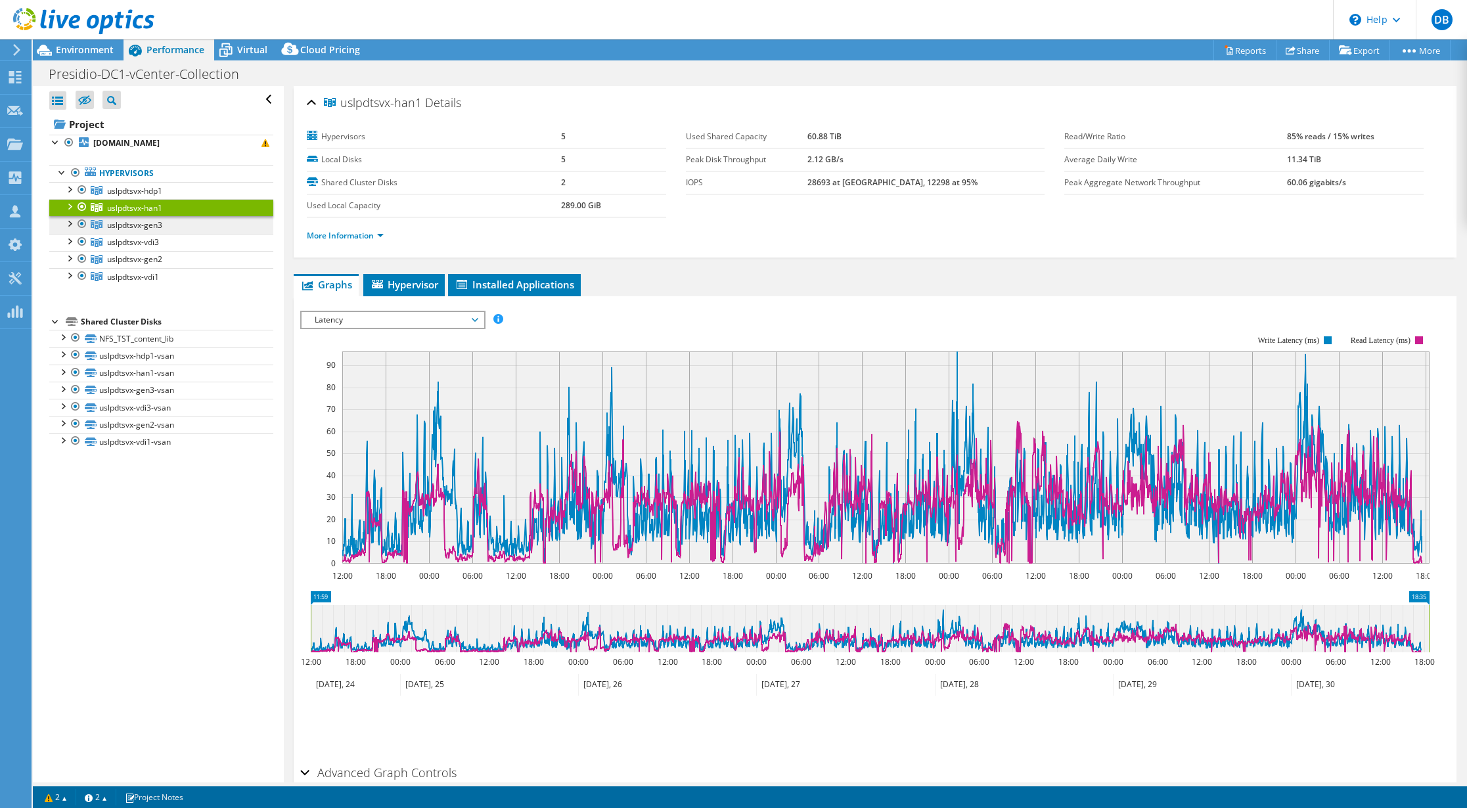
click at [139, 196] on span "uslpdtsvx-gen3" at bounding box center [134, 190] width 55 height 11
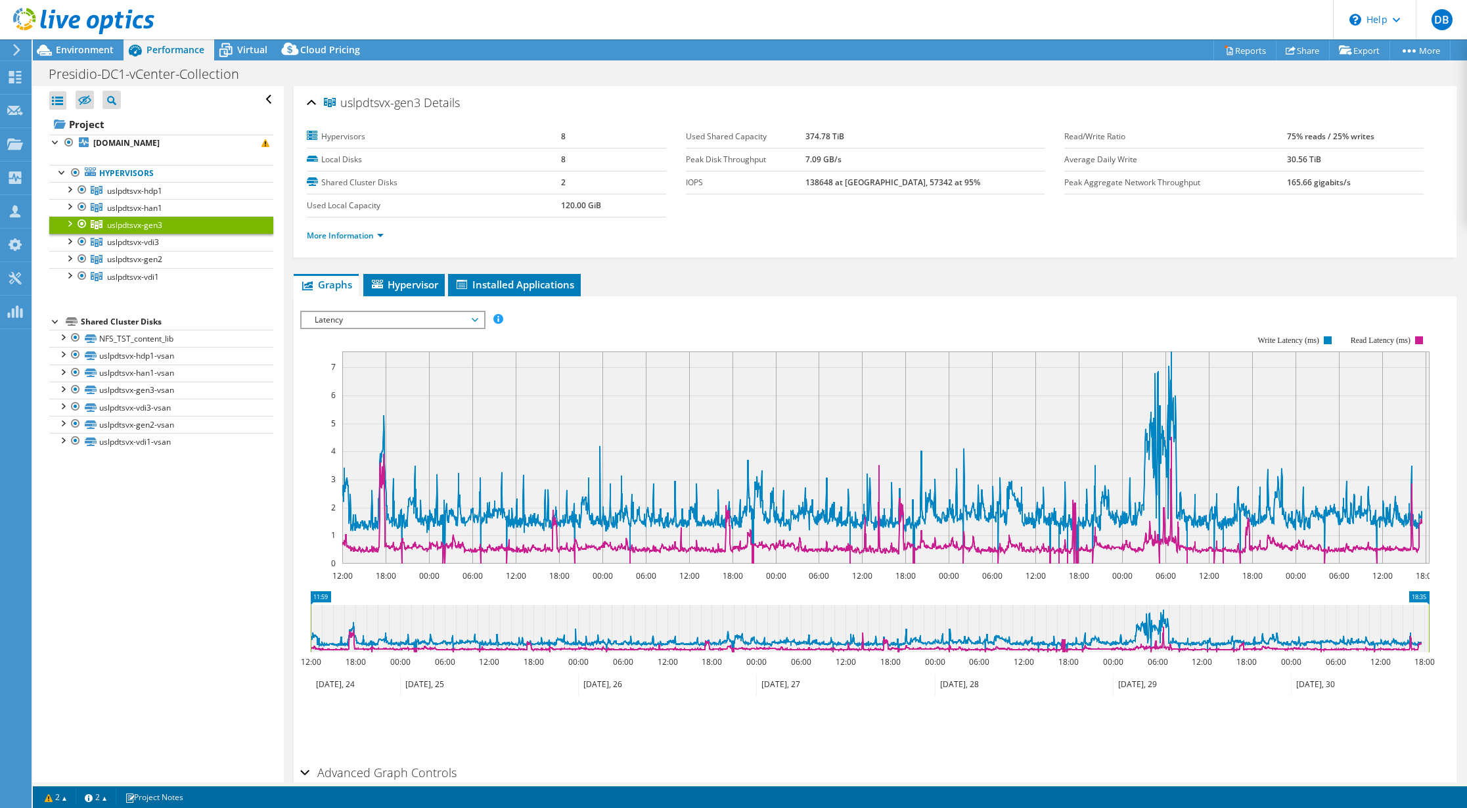
select select "USD"
click link "uslpdtsvx-vdi3"
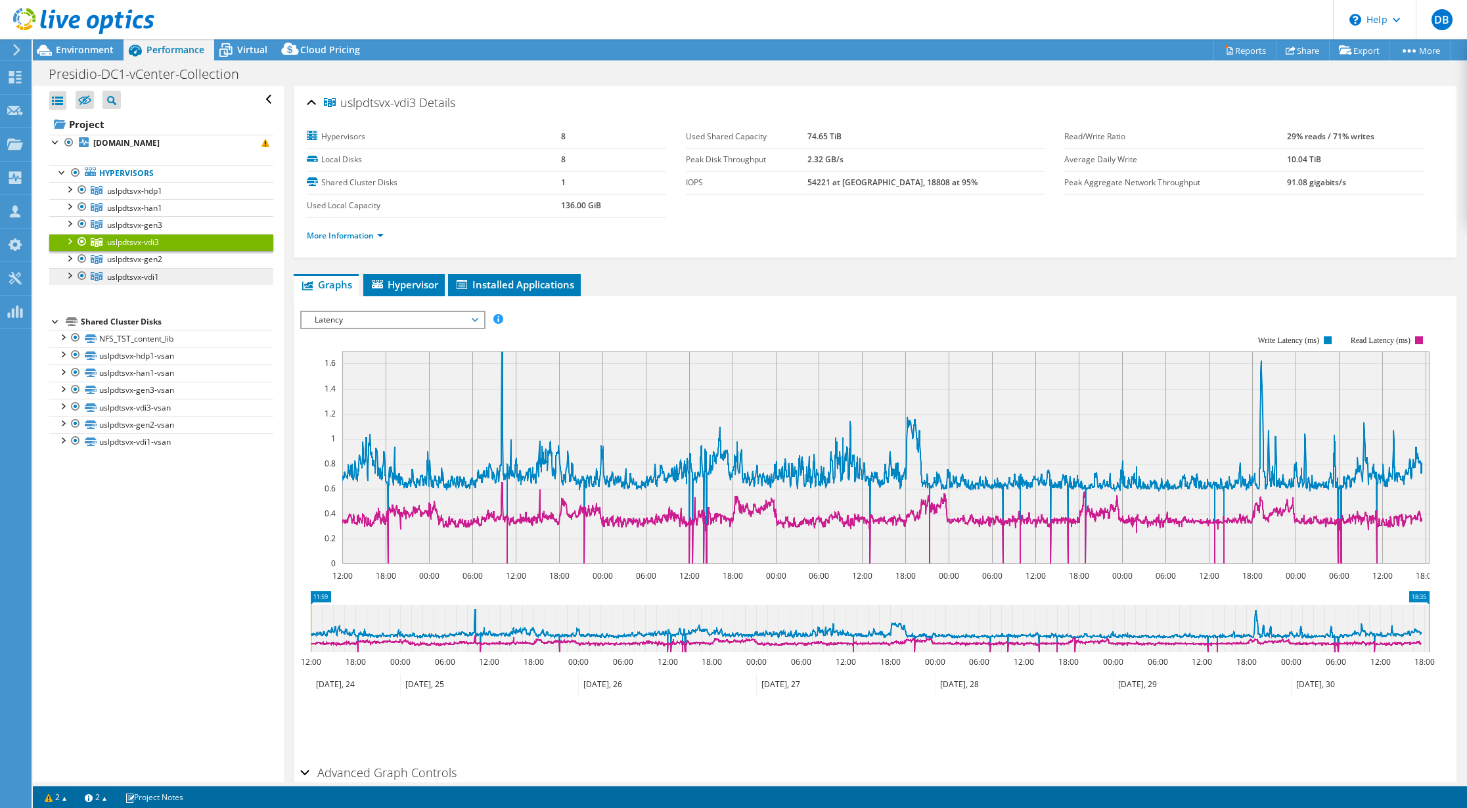
click link "uslpdtsvx-vdi1"
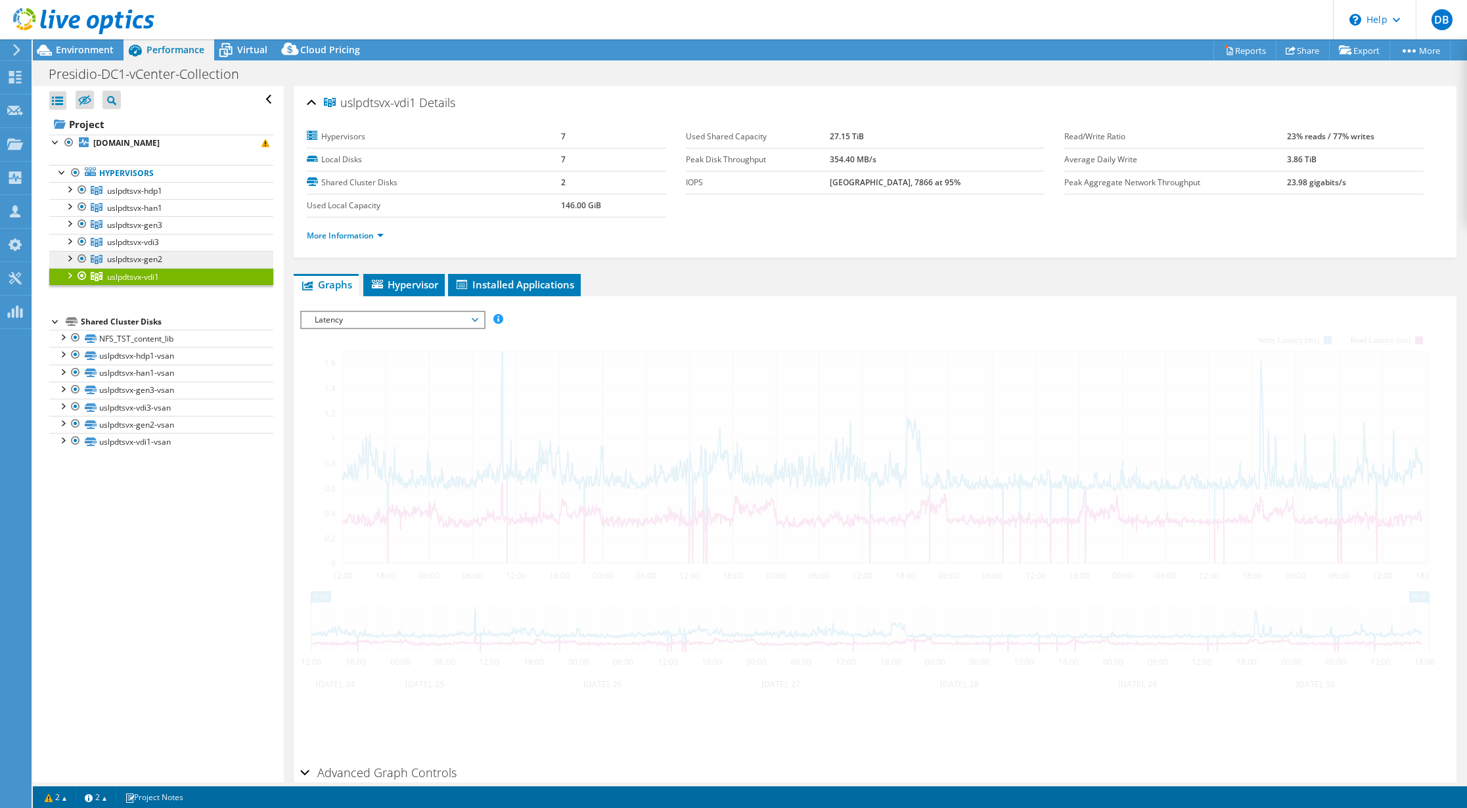
click span "uslpdtsvx-gen2"
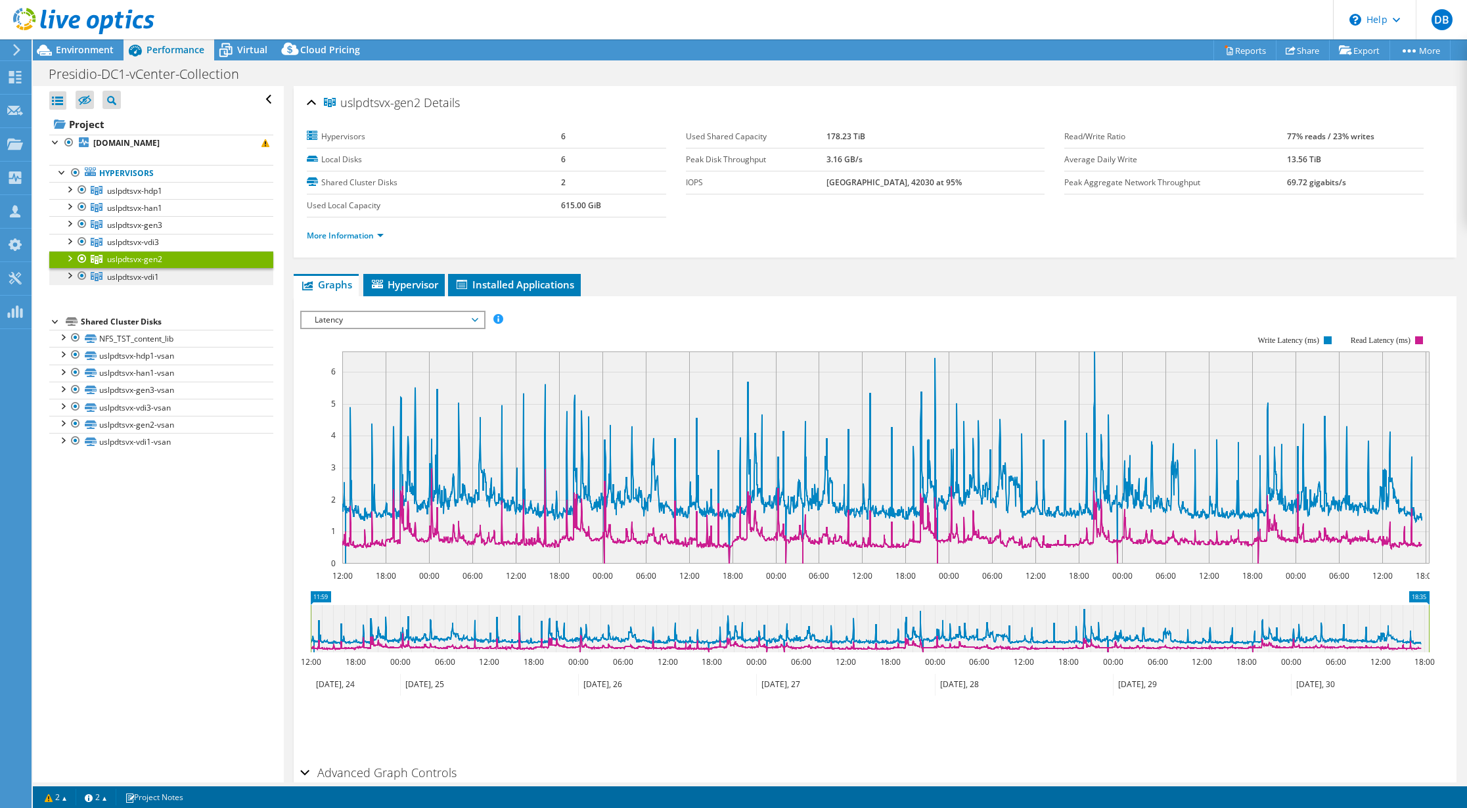
click span "uslpdtsvx-vdi1"
